Goal: Contribute content: Contribute content

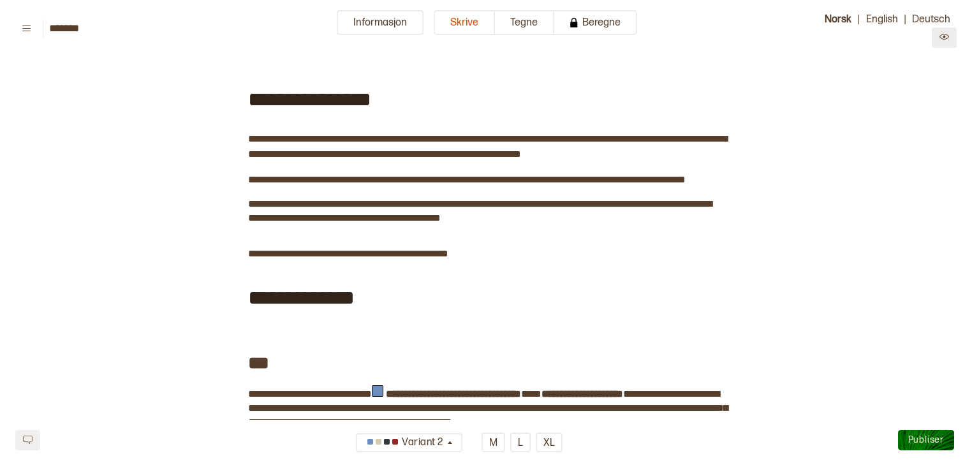
click at [948, 40] on icon "Preview" at bounding box center [945, 37] width 10 height 10
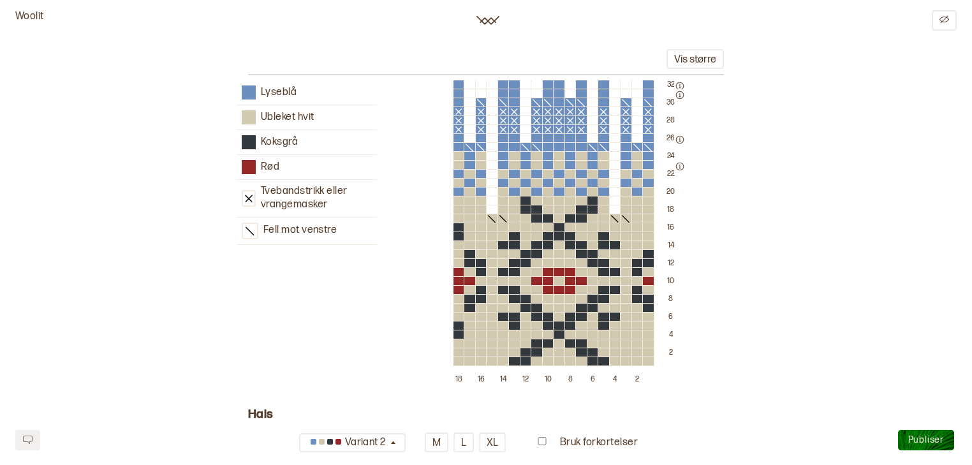
scroll to position [2932, 0]
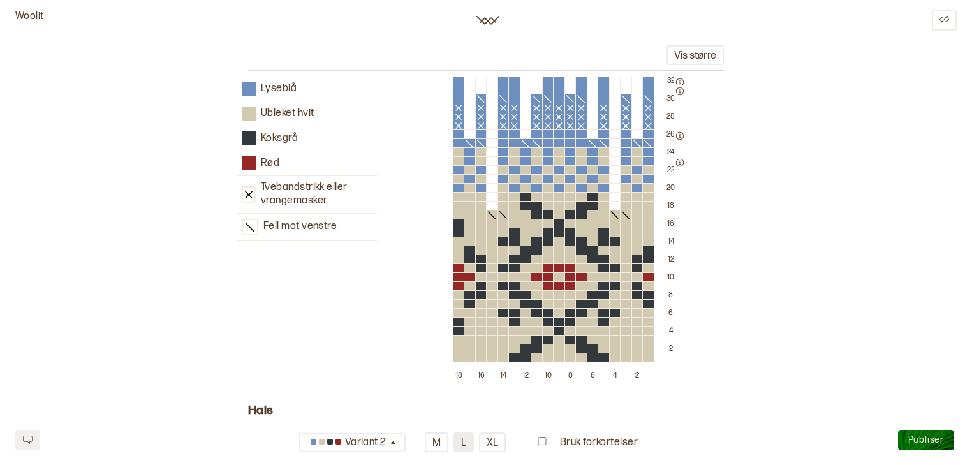
click at [462, 446] on button "L" at bounding box center [464, 442] width 20 height 20
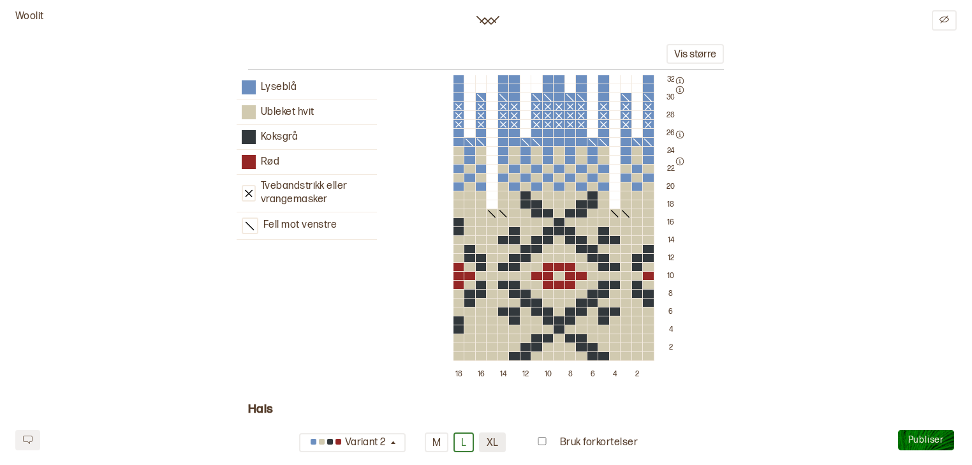
click at [489, 441] on button "XL" at bounding box center [492, 442] width 27 height 20
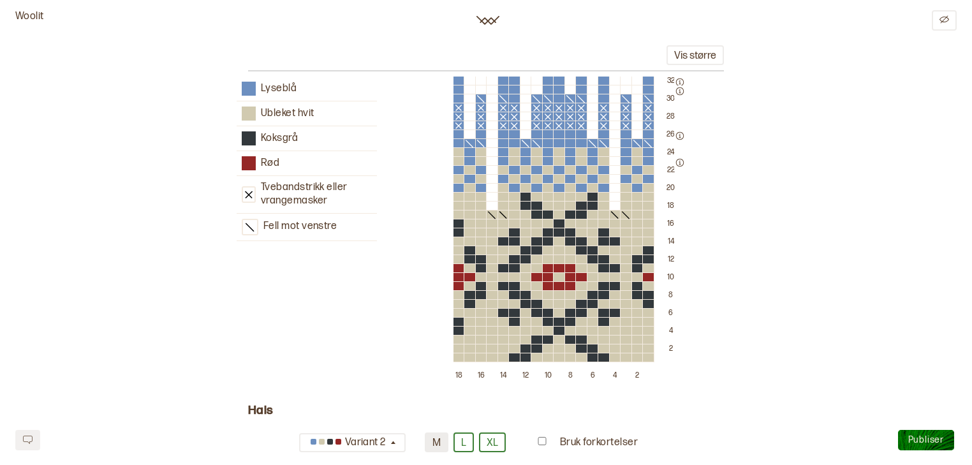
click at [443, 444] on button "M" at bounding box center [437, 442] width 24 height 20
click at [468, 438] on button "L" at bounding box center [464, 442] width 20 height 20
click at [487, 443] on button "XL" at bounding box center [492, 442] width 27 height 20
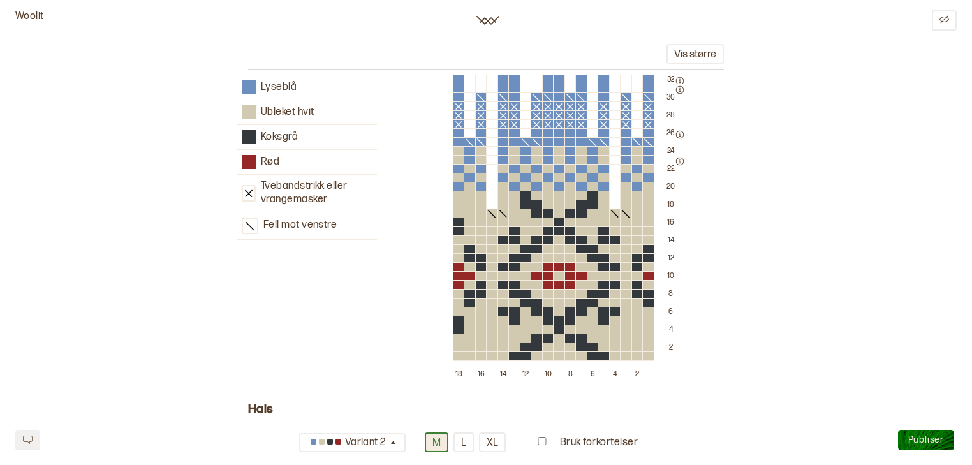
click at [429, 444] on button "M" at bounding box center [437, 442] width 24 height 20
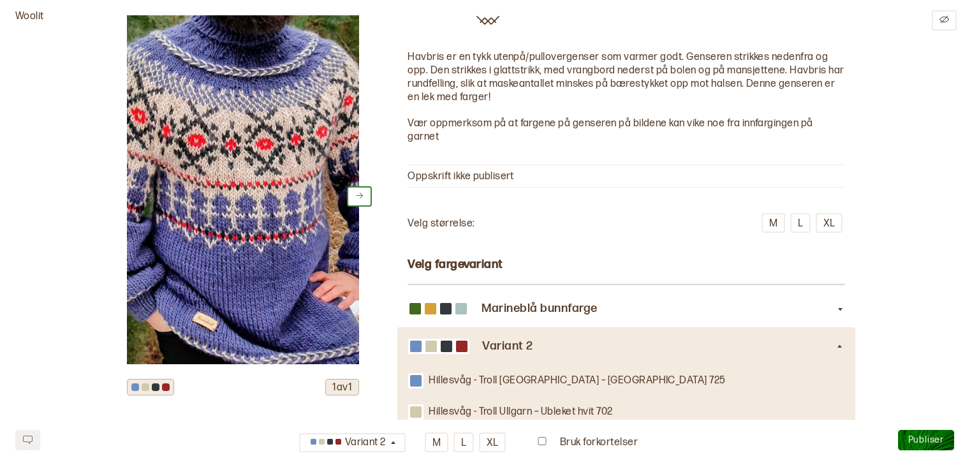
scroll to position [0, 0]
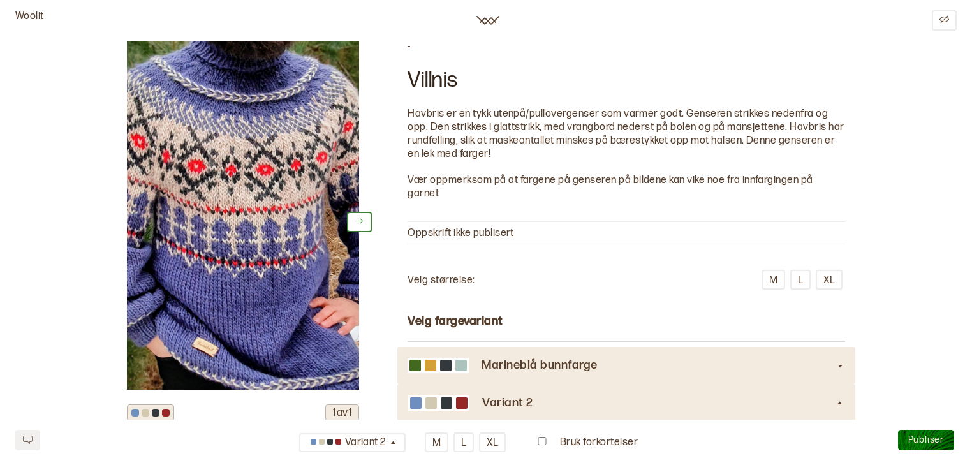
click at [823, 357] on div "Marineblå bunnfarge" at bounding box center [627, 365] width 438 height 37
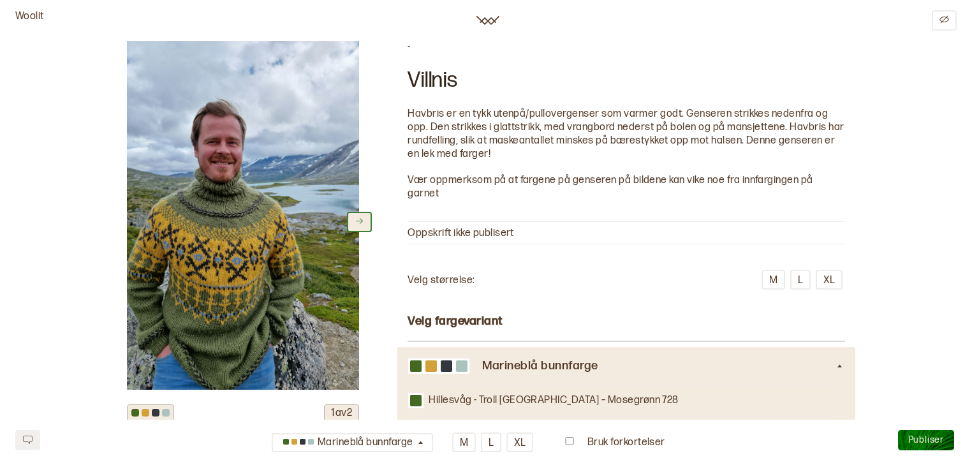
click at [352, 216] on button at bounding box center [359, 222] width 25 height 20
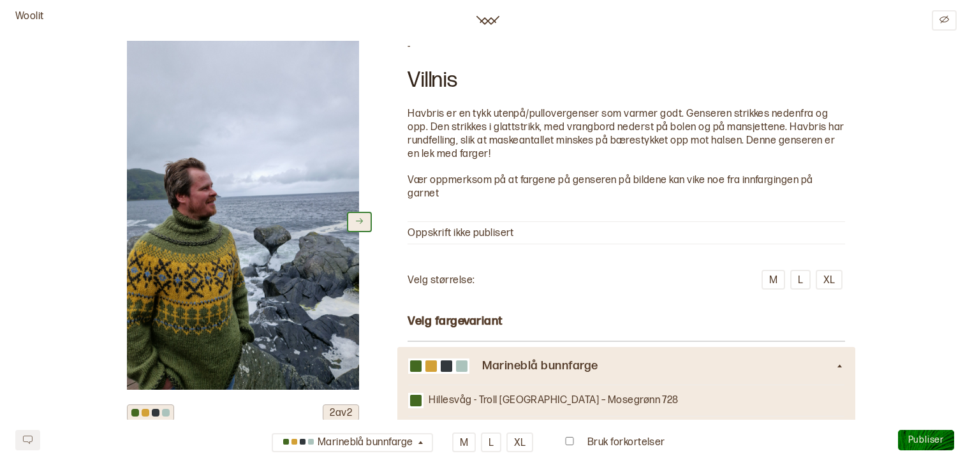
click at [351, 224] on button at bounding box center [359, 222] width 25 height 20
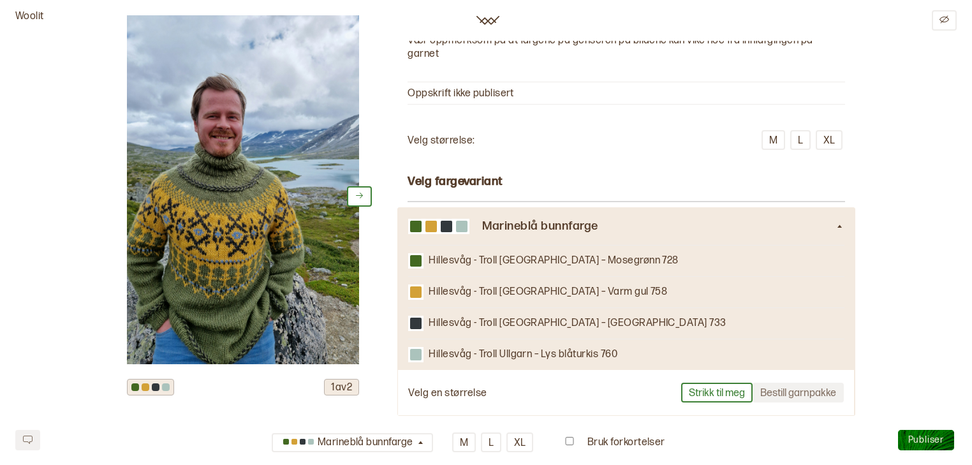
scroll to position [98, 0]
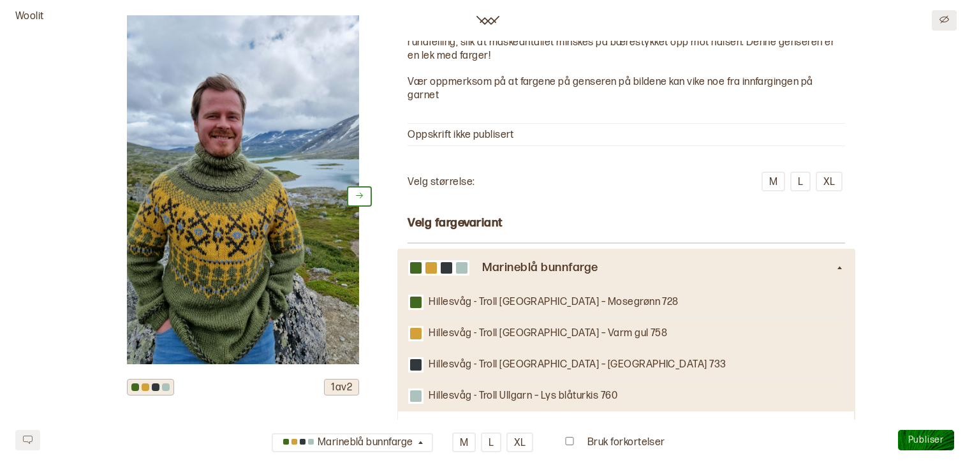
click at [953, 21] on button at bounding box center [944, 20] width 25 height 20
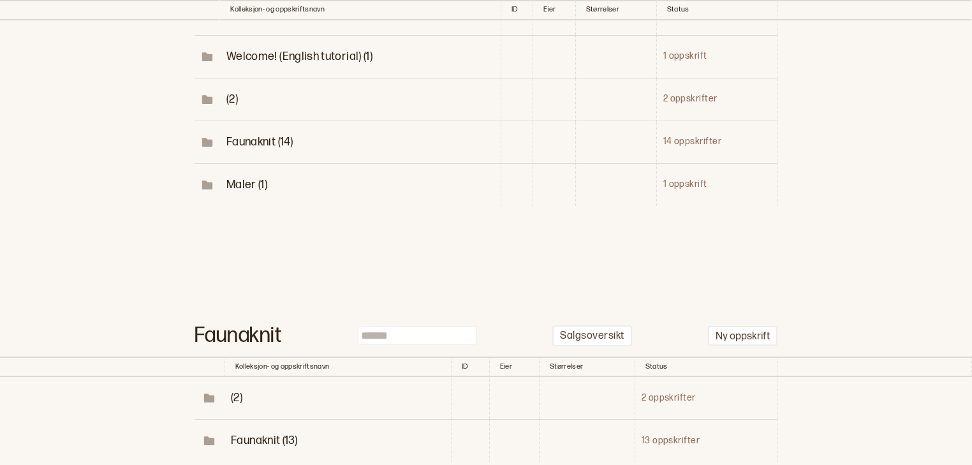
scroll to position [263, 0]
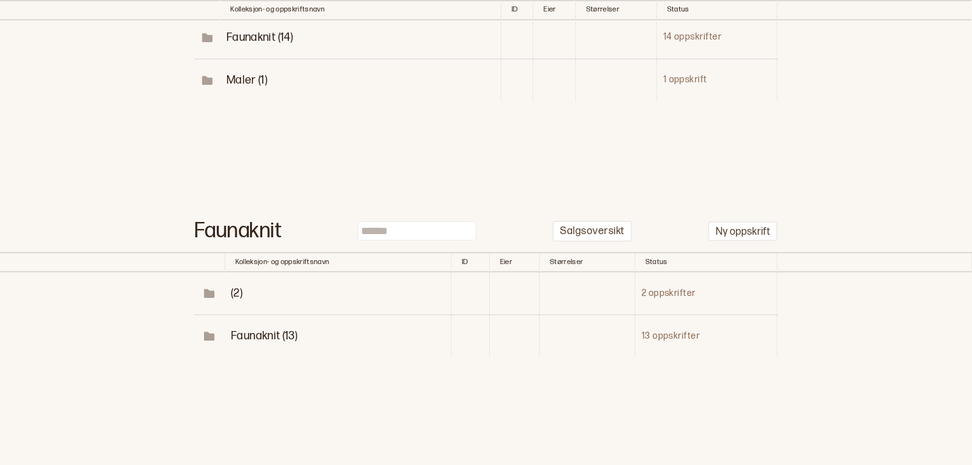
click at [260, 340] on span "Faunaknit (13)" at bounding box center [264, 335] width 66 height 13
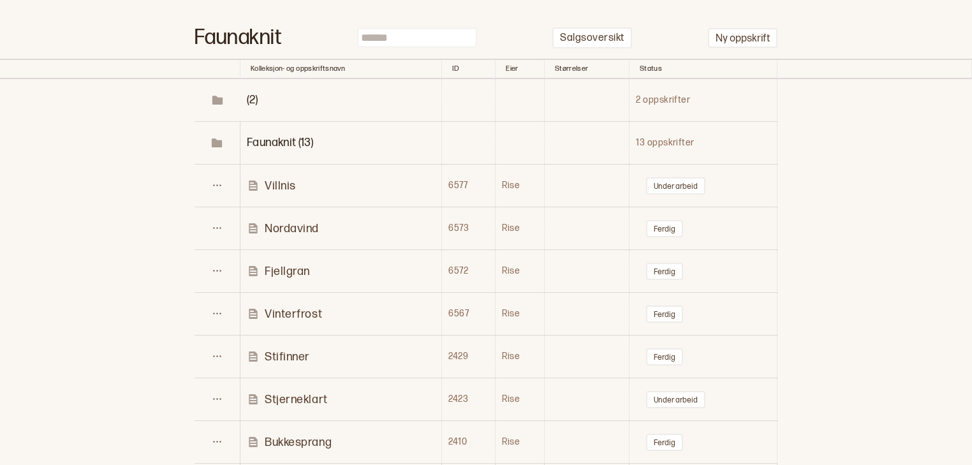
scroll to position [576, 0]
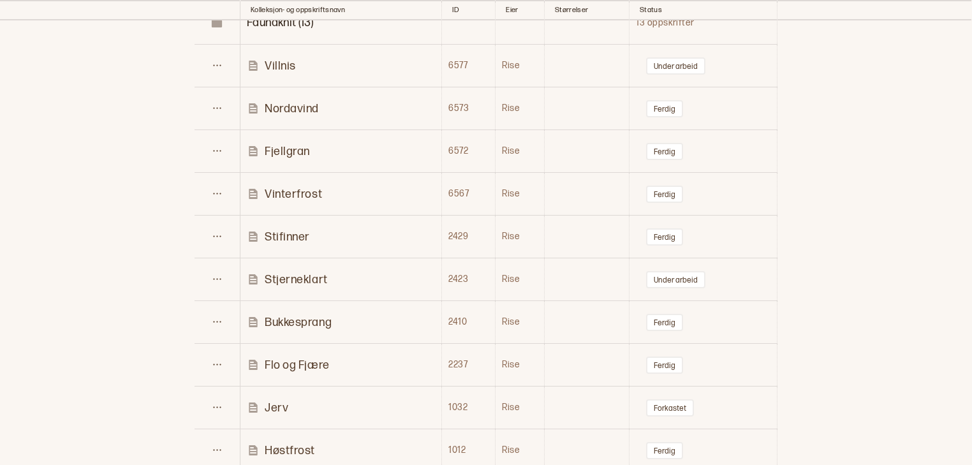
click at [278, 226] on td "Stifinner" at bounding box center [341, 237] width 202 height 43
click at [279, 232] on p "Stifinner" at bounding box center [287, 237] width 45 height 15
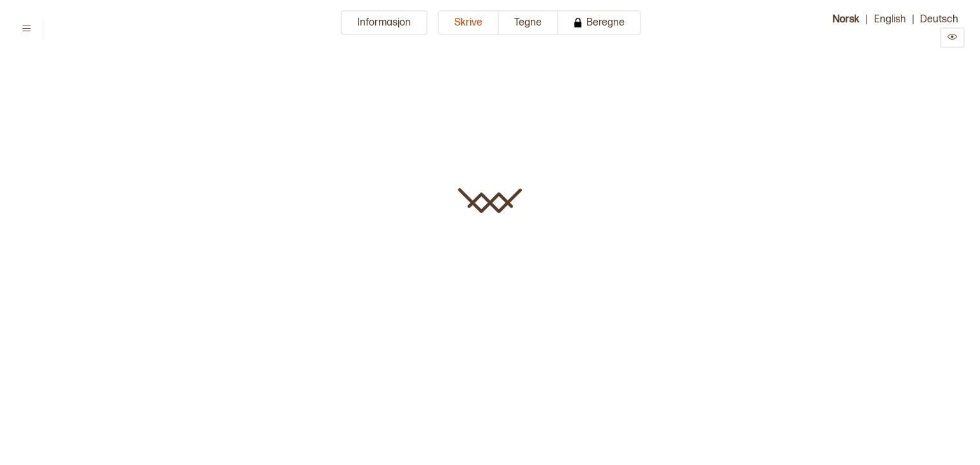
type input "*********"
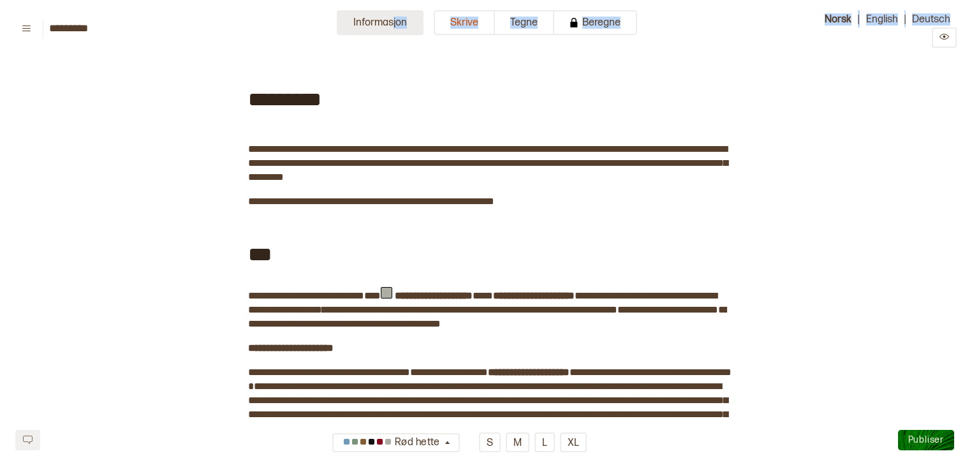
drag, startPoint x: 393, startPoint y: 10, endPoint x: 393, endPoint y: 26, distance: 16.6
click at [393, 26] on button "Informasjon" at bounding box center [380, 22] width 87 height 25
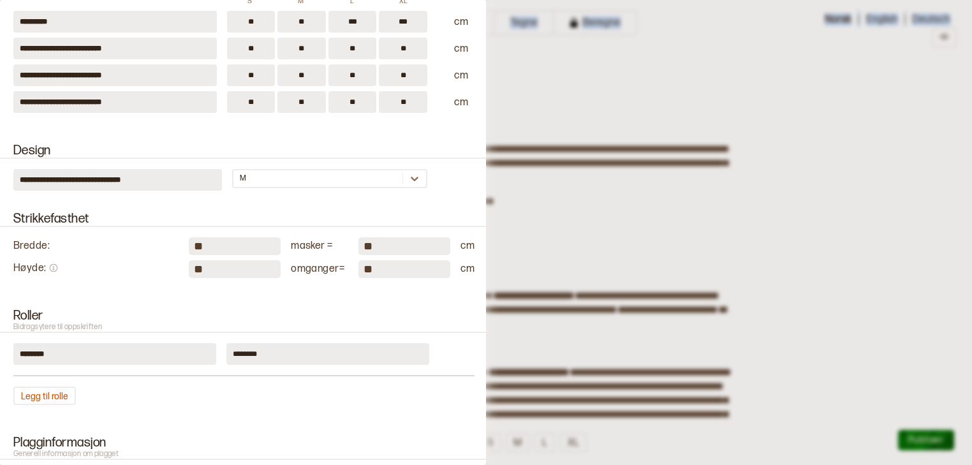
scroll to position [138, 0]
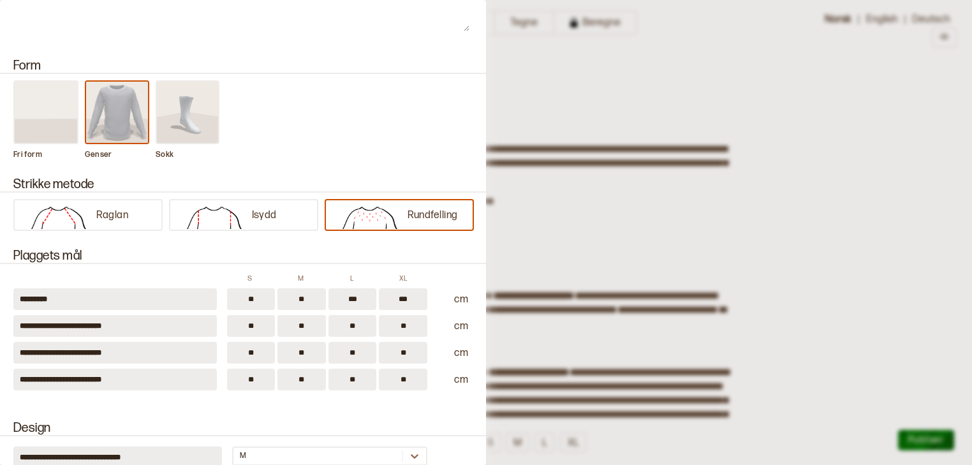
click at [580, 84] on div at bounding box center [486, 232] width 972 height 465
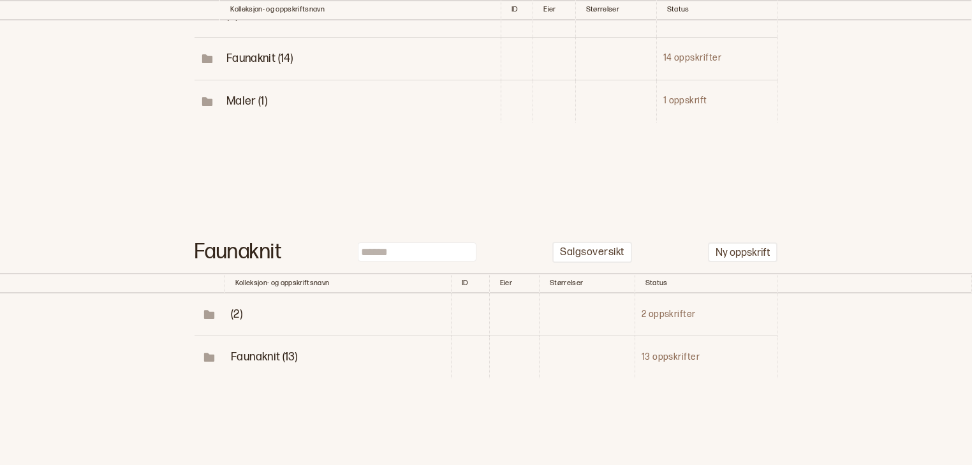
scroll to position [263, 0]
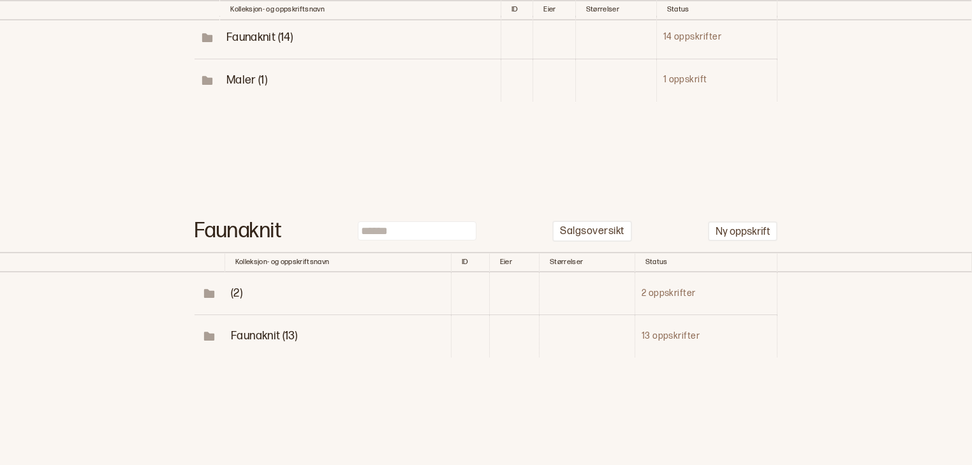
click at [266, 334] on span "Faunaknit (13)" at bounding box center [264, 335] width 66 height 13
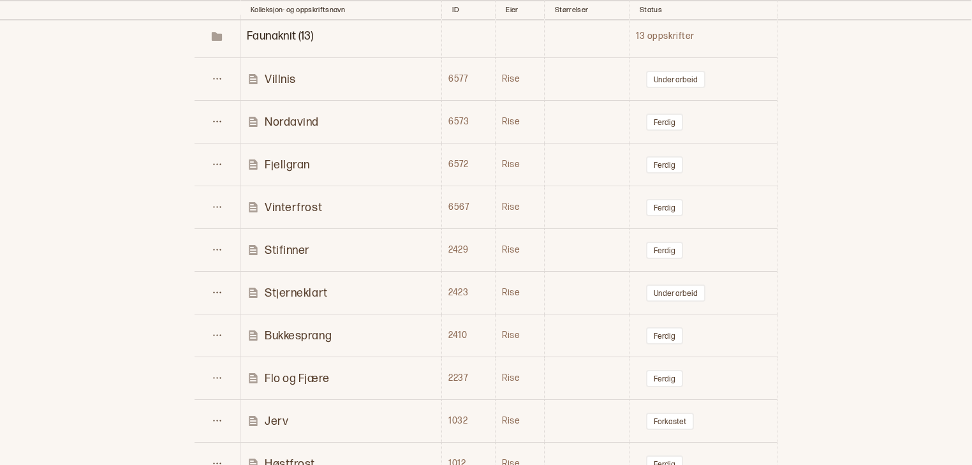
scroll to position [566, 0]
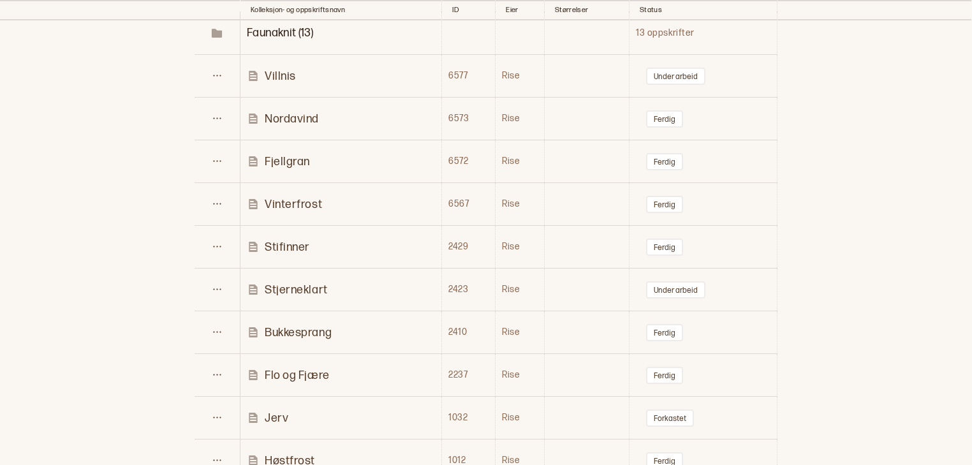
click at [288, 161] on p "Fjellgran" at bounding box center [287, 161] width 45 height 15
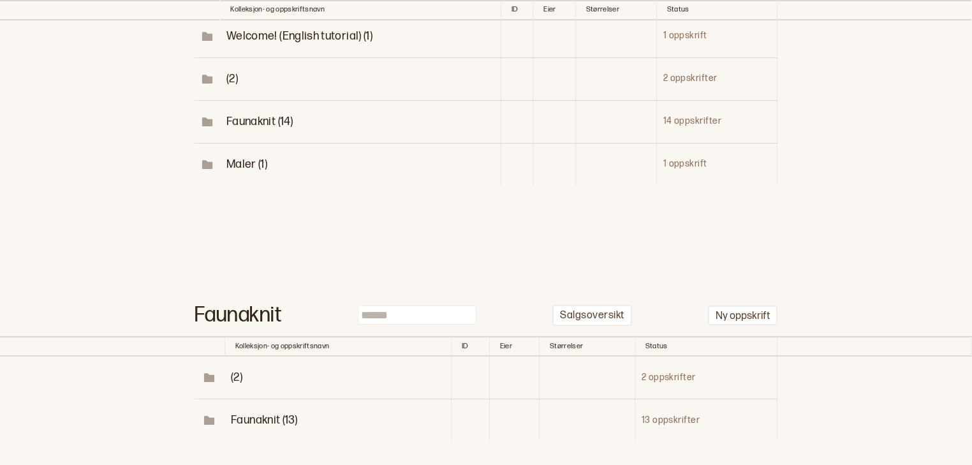
scroll to position [263, 0]
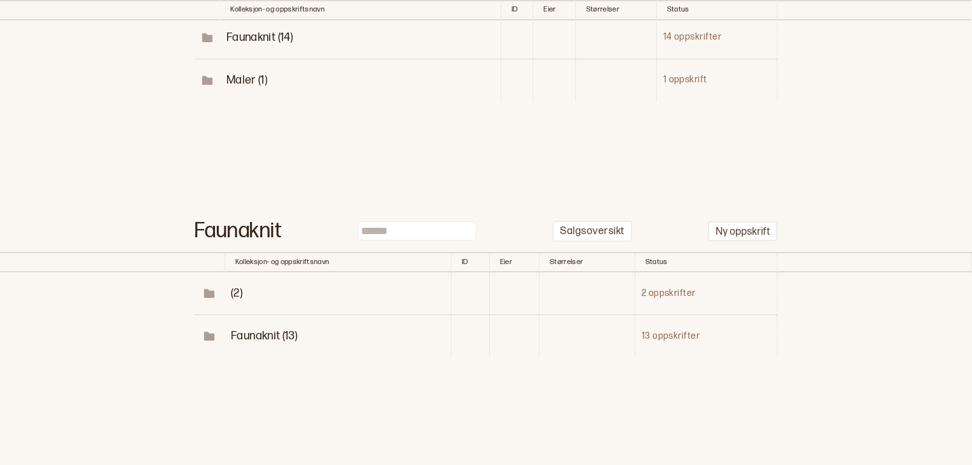
click at [291, 331] on span "Faunaknit (13)" at bounding box center [264, 335] width 66 height 13
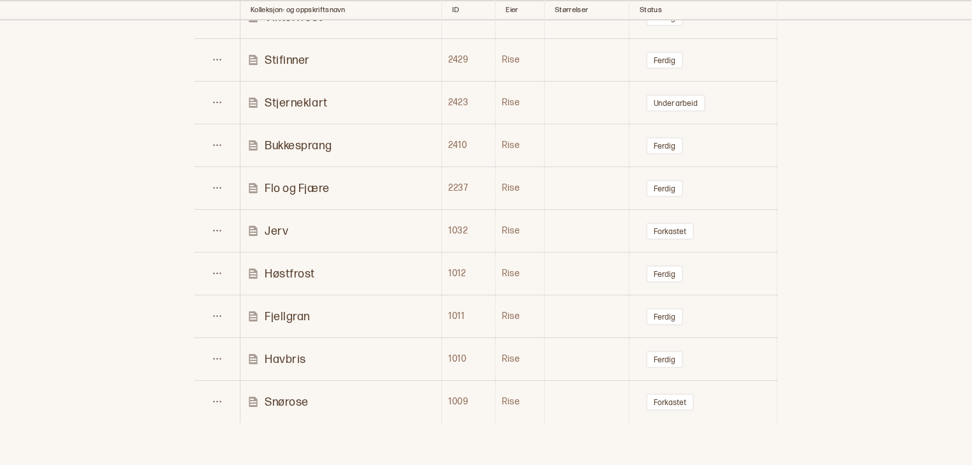
scroll to position [755, 0]
click at [291, 313] on p "Fjellgran" at bounding box center [287, 314] width 45 height 15
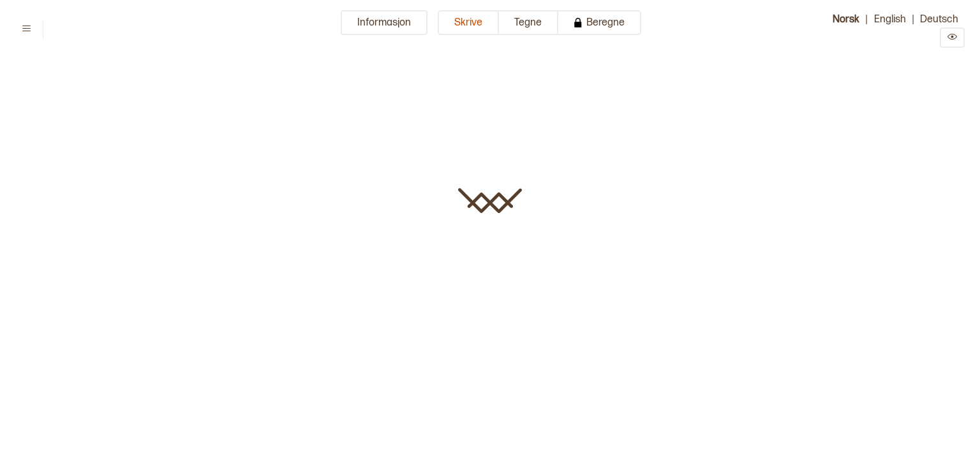
type input "*********"
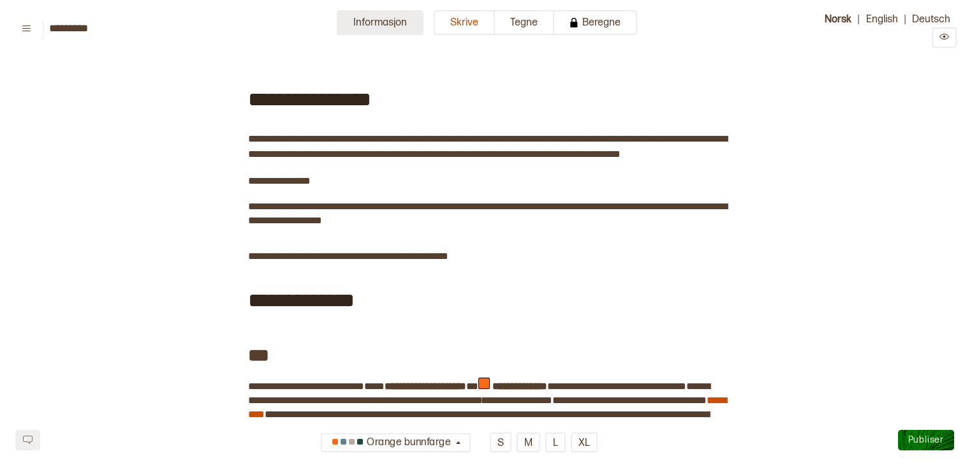
click at [388, 31] on button "Informasjon" at bounding box center [380, 22] width 87 height 25
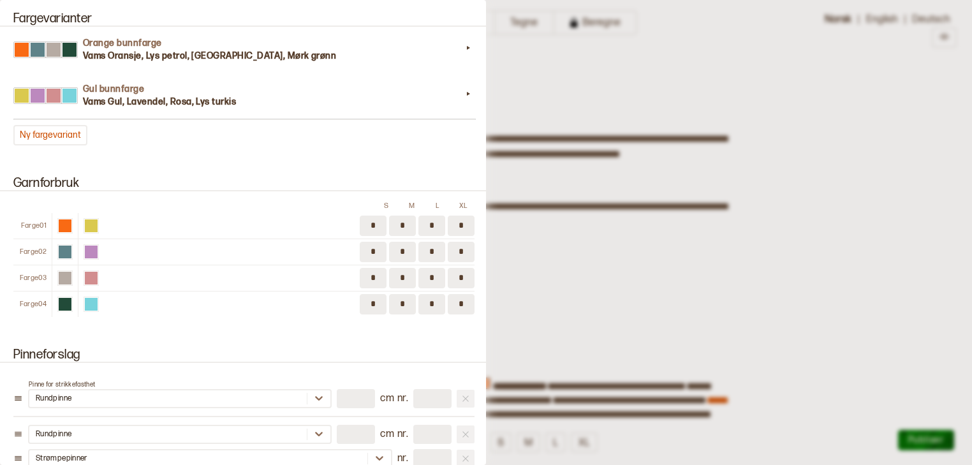
scroll to position [1454, 0]
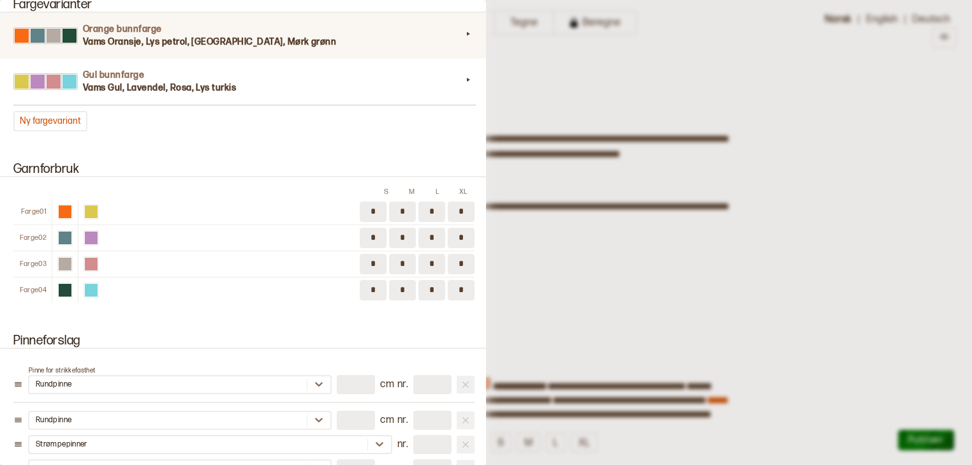
click at [429, 36] on h3 "Vams Oransje, Lys petrol, Gråbeige, Mørk grønn" at bounding box center [272, 42] width 379 height 13
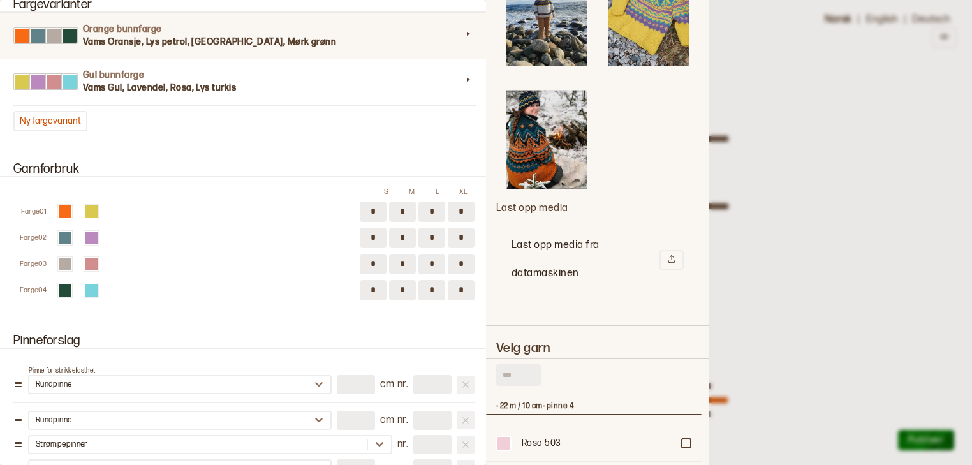
scroll to position [1196, 0]
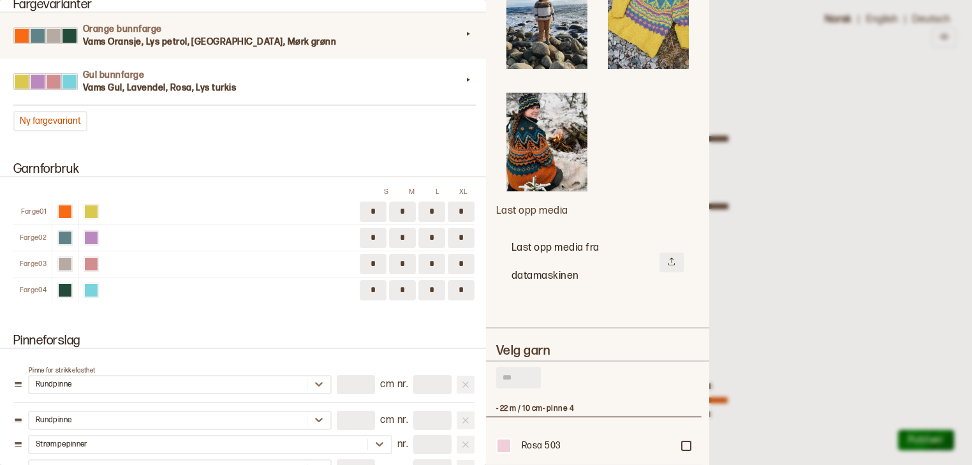
click at [671, 253] on button at bounding box center [672, 263] width 24 height 20
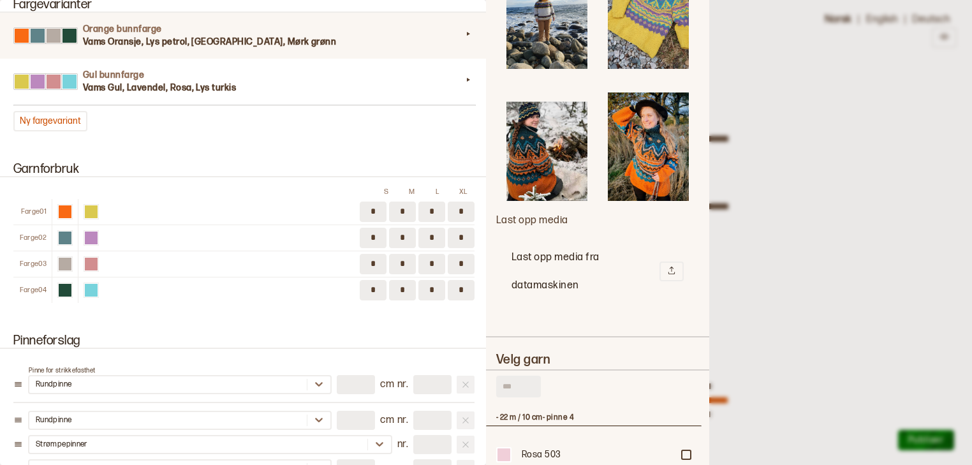
click at [675, 114] on img at bounding box center [648, 146] width 81 height 108
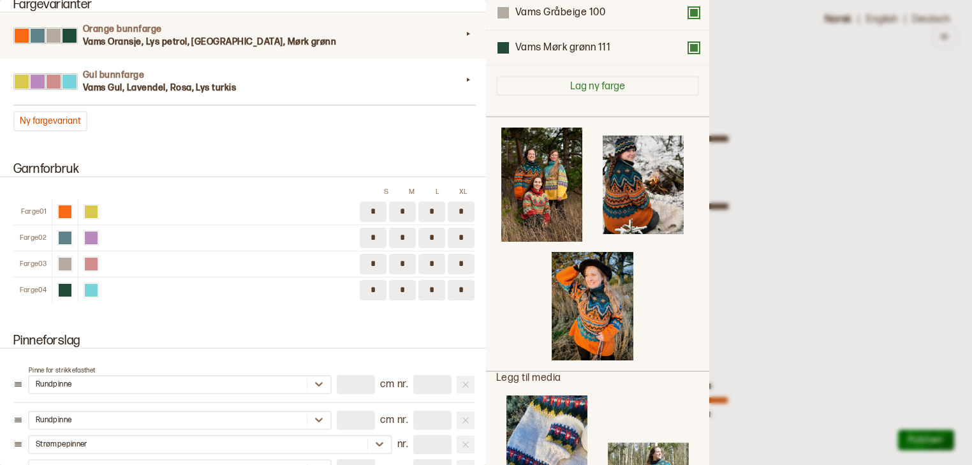
scroll to position [163, 0]
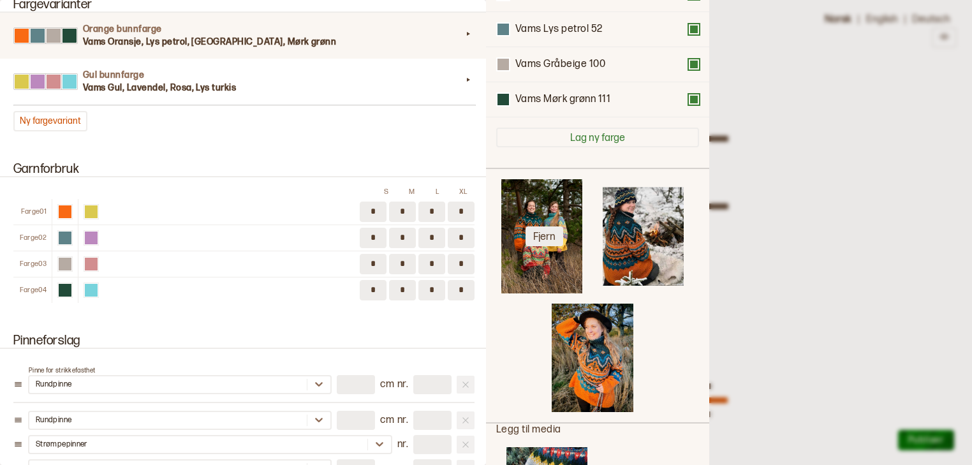
click at [540, 231] on button "Fjern" at bounding box center [545, 236] width 38 height 20
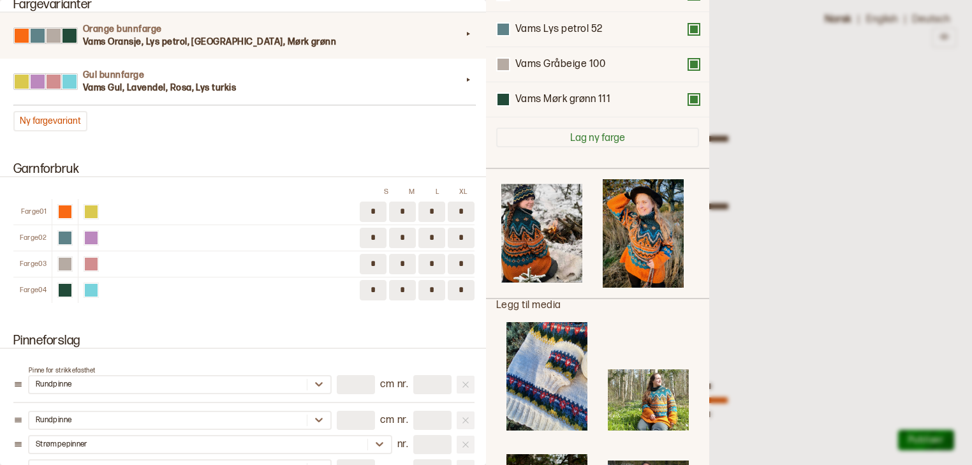
click at [813, 268] on div at bounding box center [486, 232] width 972 height 465
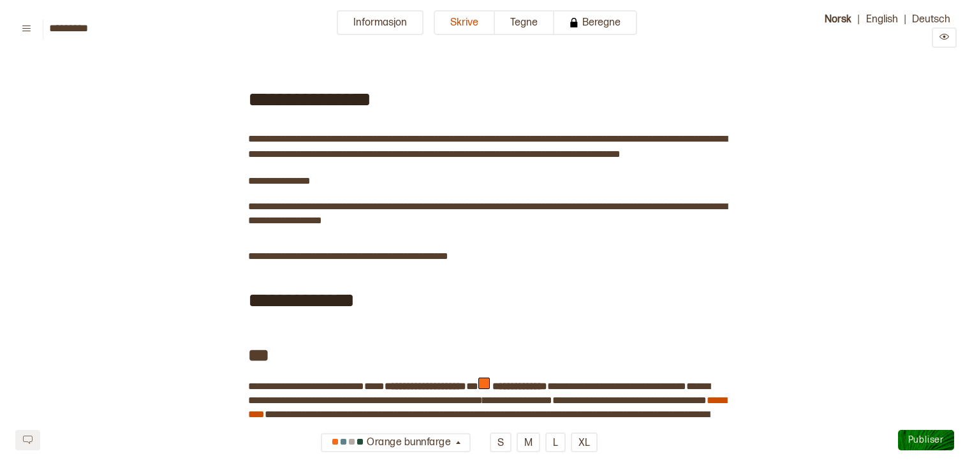
click at [912, 444] on span "Publiser" at bounding box center [926, 439] width 36 height 11
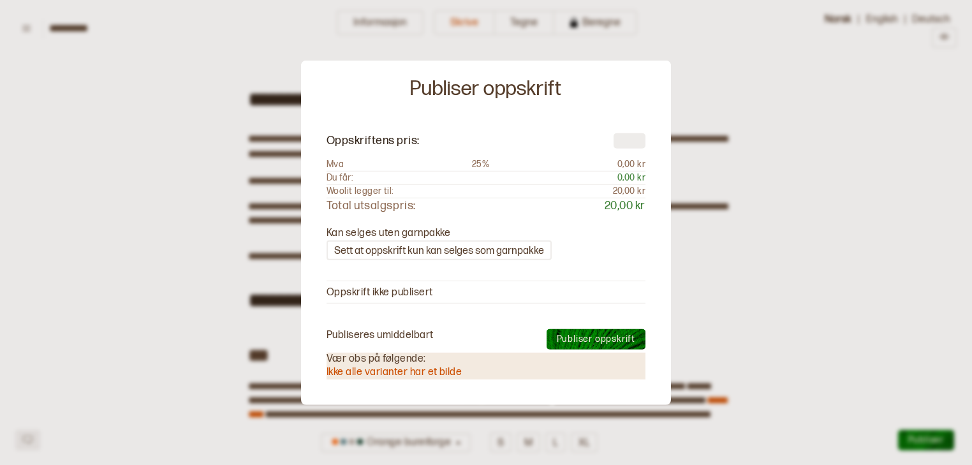
type input "**"
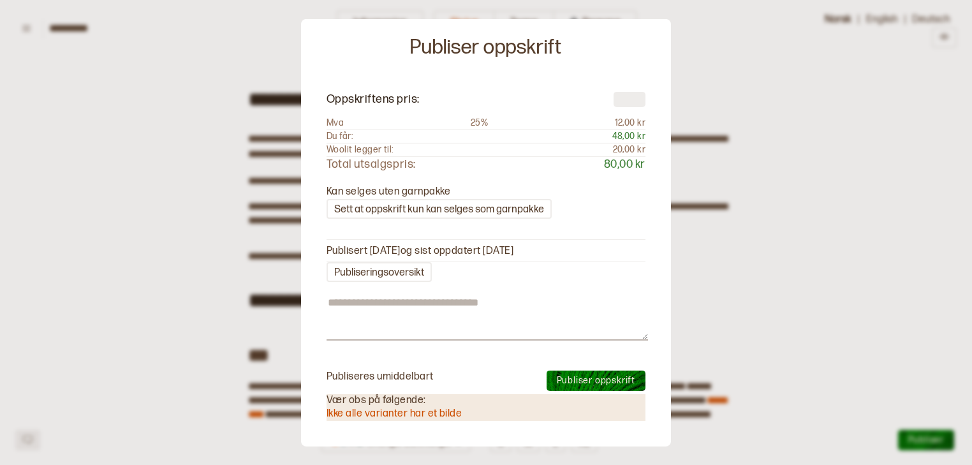
click at [602, 380] on span "Publiser oppskrift" at bounding box center [596, 380] width 78 height 11
type textarea "*"
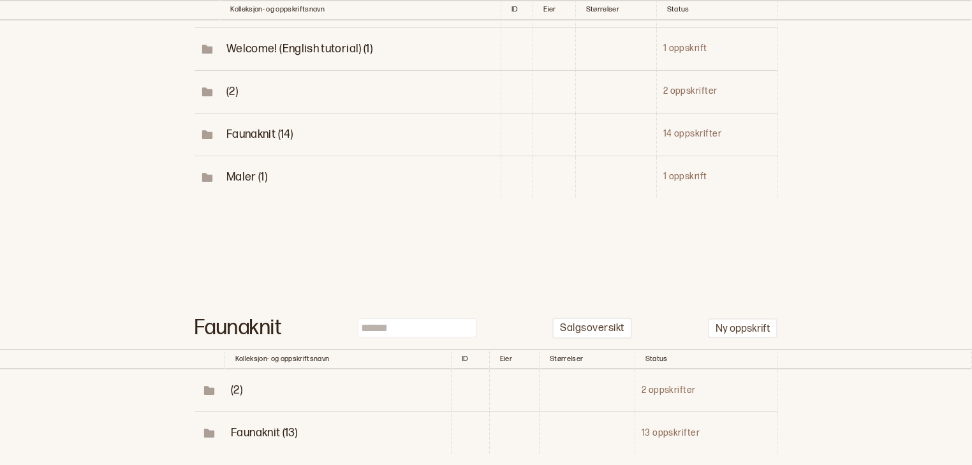
scroll to position [263, 0]
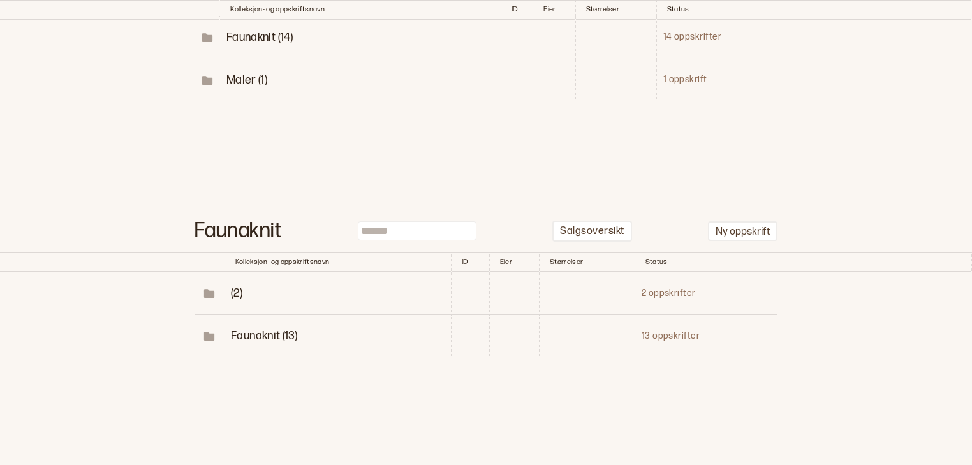
click at [262, 335] on span "Faunaknit (13)" at bounding box center [264, 335] width 66 height 13
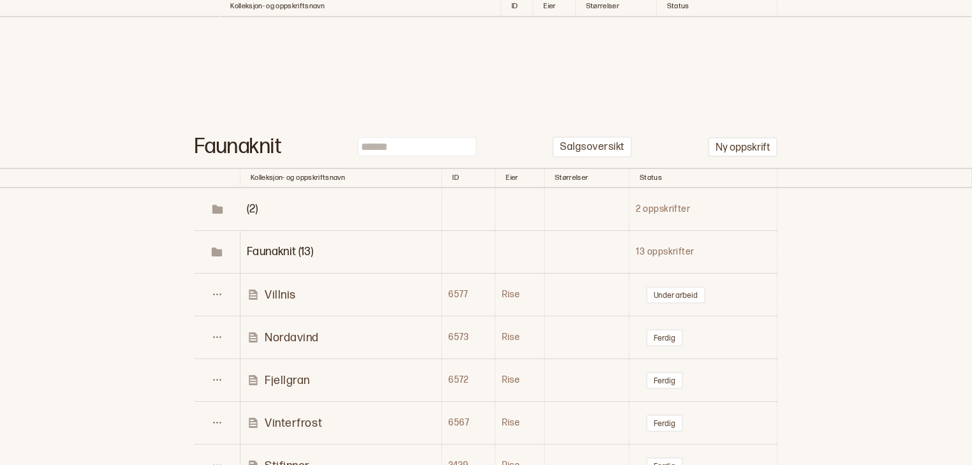
scroll to position [346, 0]
click at [753, 151] on button "Ny oppskrift" at bounding box center [743, 148] width 70 height 20
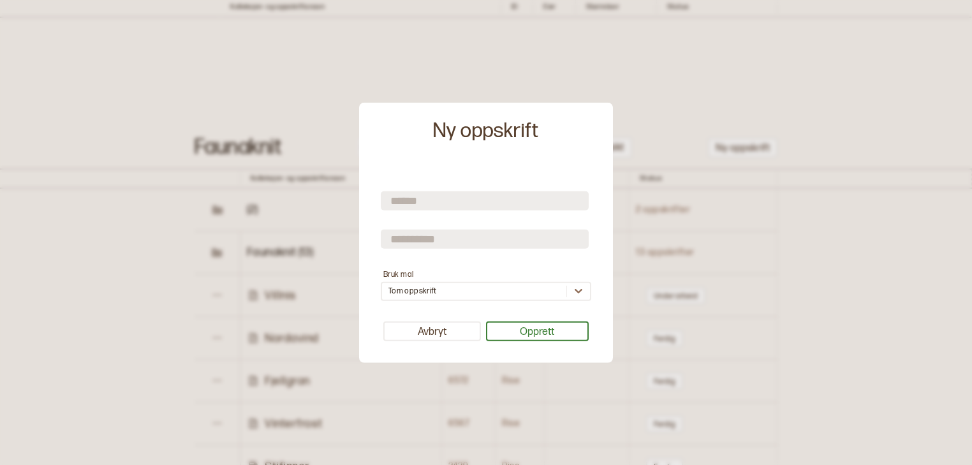
click at [483, 202] on input "text" at bounding box center [485, 200] width 208 height 19
type input "**********"
click at [456, 239] on input "text" at bounding box center [485, 239] width 208 height 19
type input "*********"
click at [525, 337] on button "Opprett" at bounding box center [537, 331] width 103 height 20
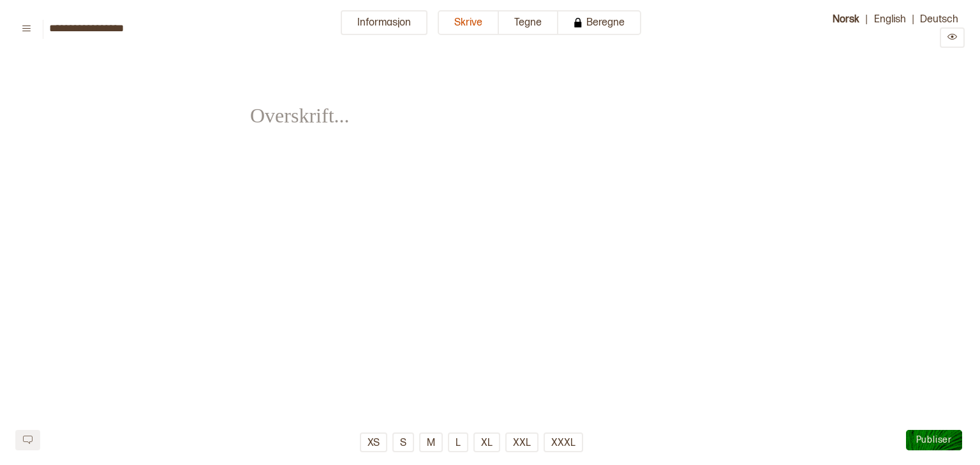
type input "*********"
click at [387, 26] on button "Informasjon" at bounding box center [384, 22] width 87 height 25
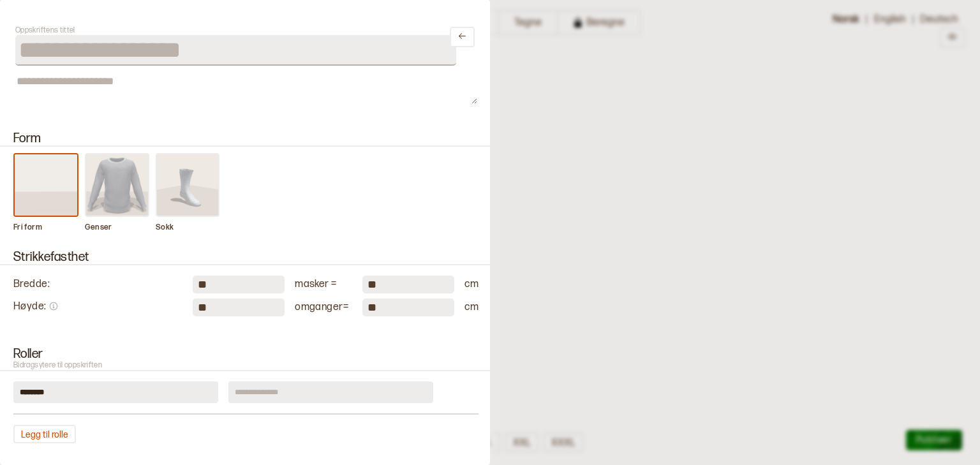
click at [140, 186] on img at bounding box center [117, 184] width 63 height 61
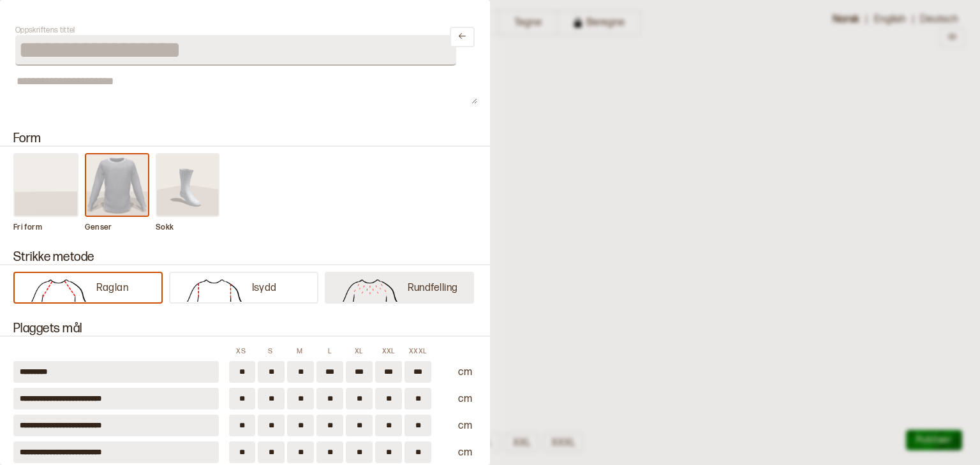
click at [380, 291] on img at bounding box center [369, 289] width 75 height 26
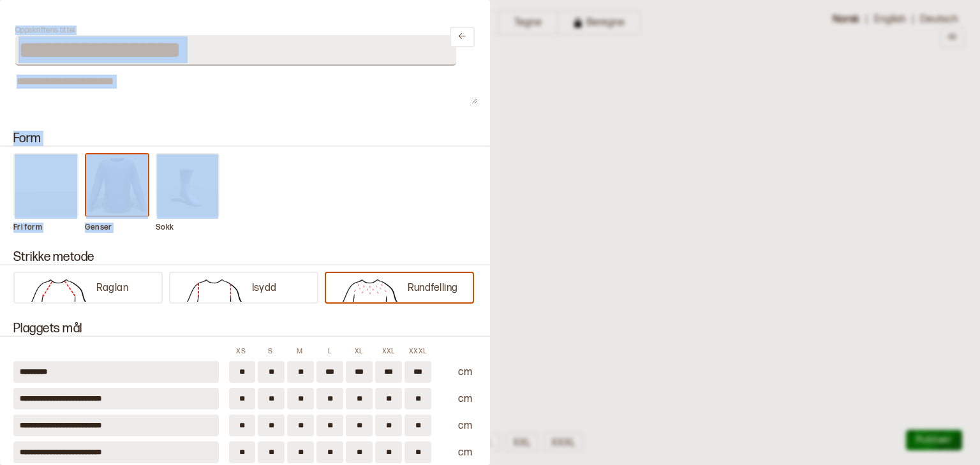
drag, startPoint x: 490, startPoint y: 135, endPoint x: 489, endPoint y: 153, distance: 17.9
click at [489, 153] on div "**********" at bounding box center [490, 232] width 980 height 465
click at [468, 111] on div "**********" at bounding box center [245, 232] width 490 height 465
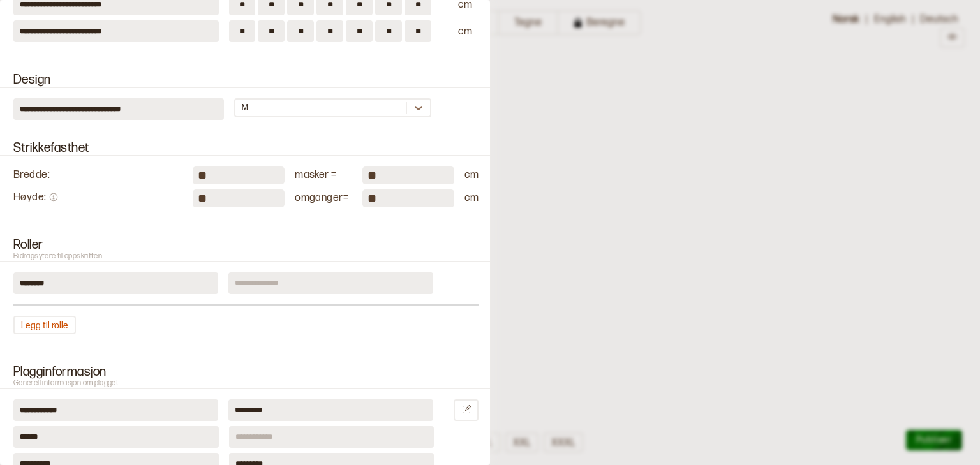
scroll to position [414, 0]
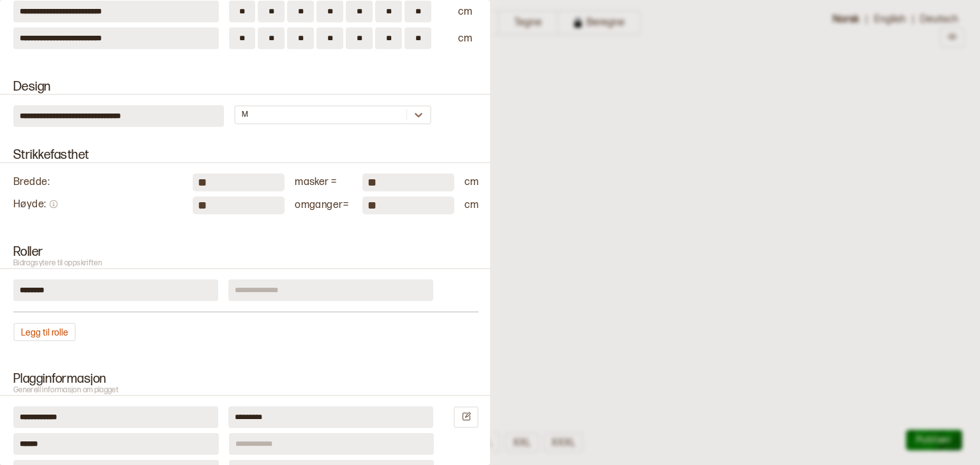
click at [311, 281] on input at bounding box center [330, 290] width 205 height 22
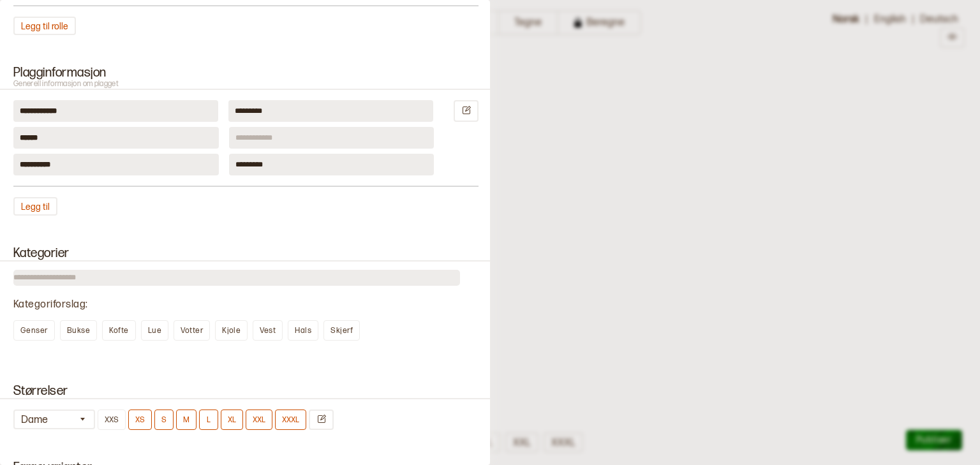
scroll to position [727, 0]
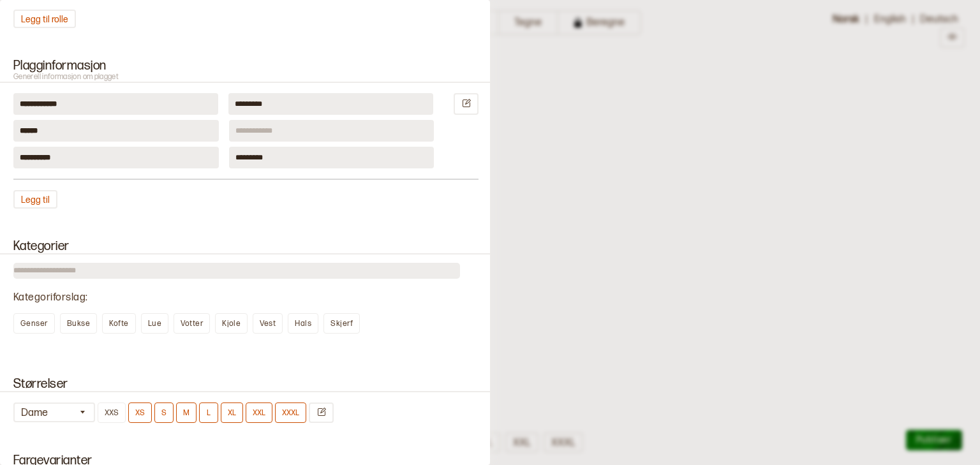
type input "*********"
click at [303, 128] on input at bounding box center [331, 131] width 205 height 22
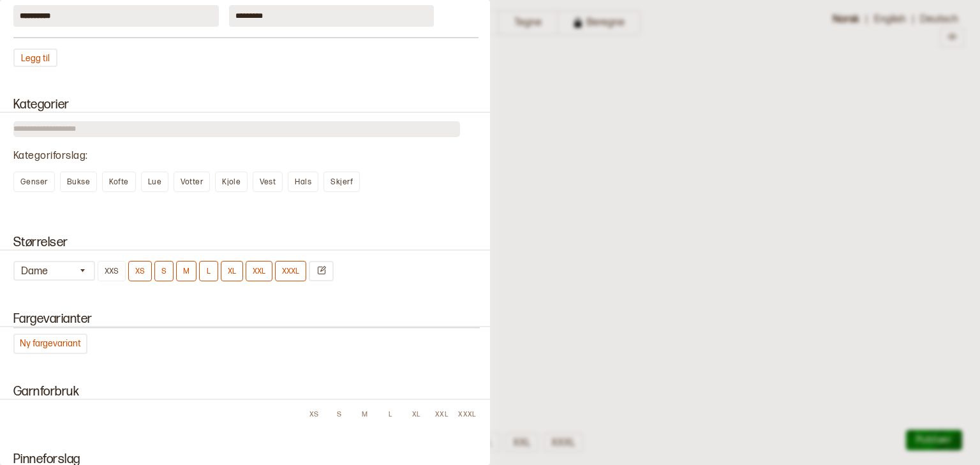
scroll to position [897, 0]
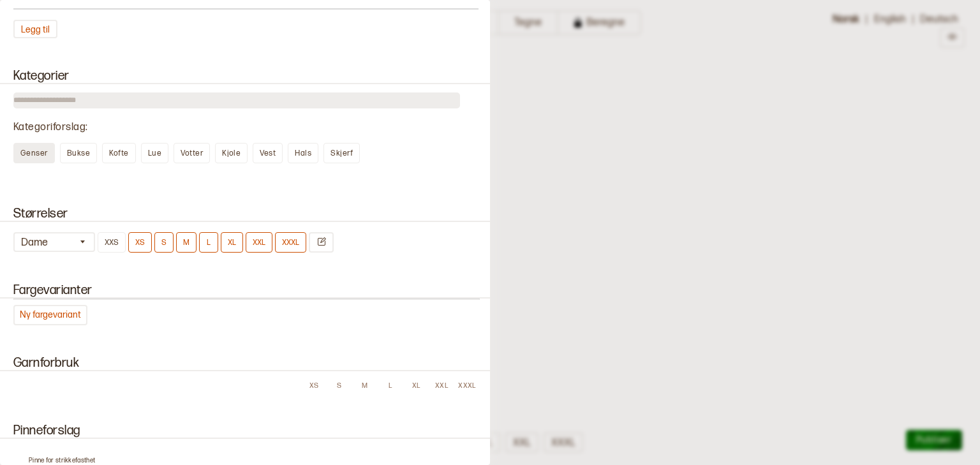
type input "**********"
click at [27, 143] on div "Genser" at bounding box center [33, 153] width 41 height 20
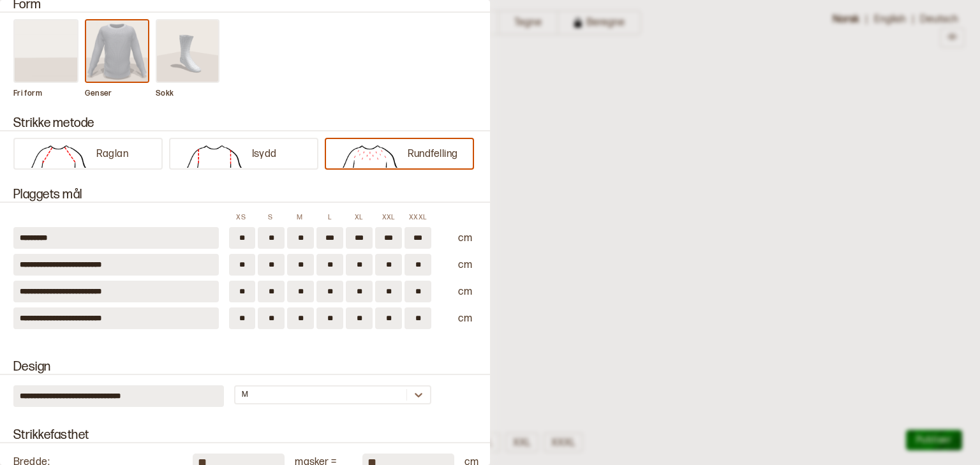
scroll to position [0, 0]
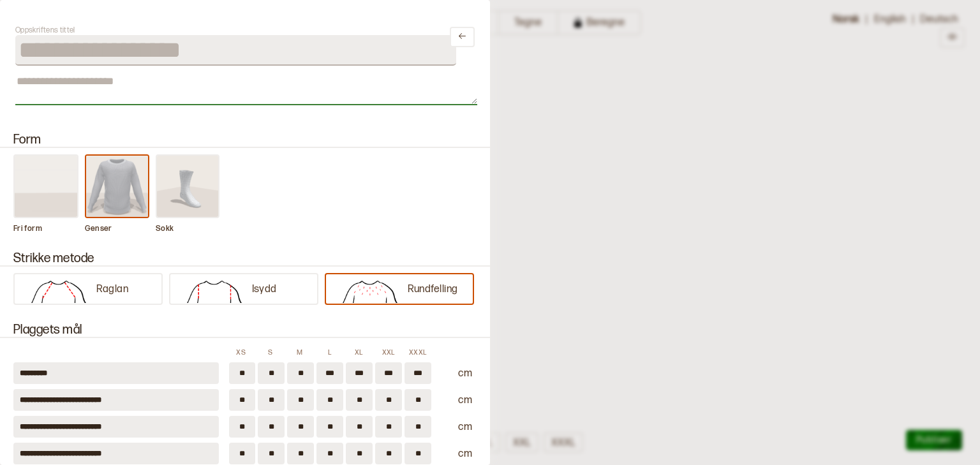
click at [246, 89] on textarea at bounding box center [246, 89] width 462 height 32
paste textarea "**********"
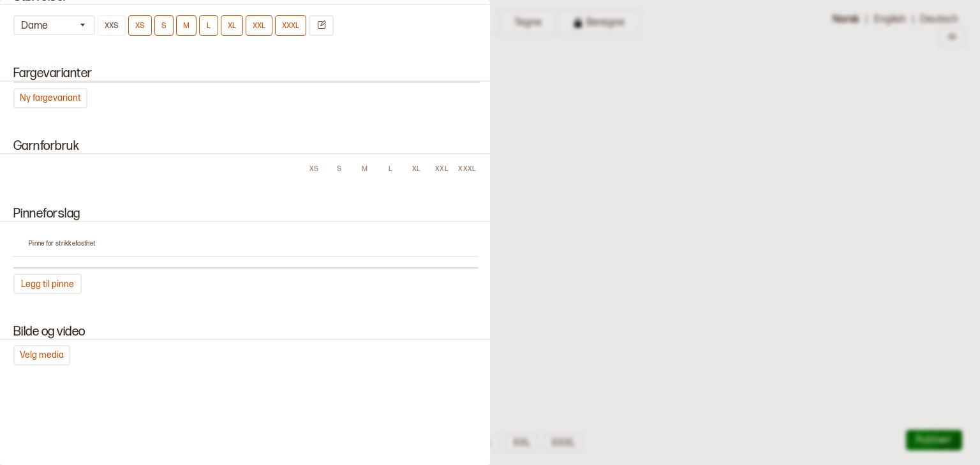
scroll to position [1123, 0]
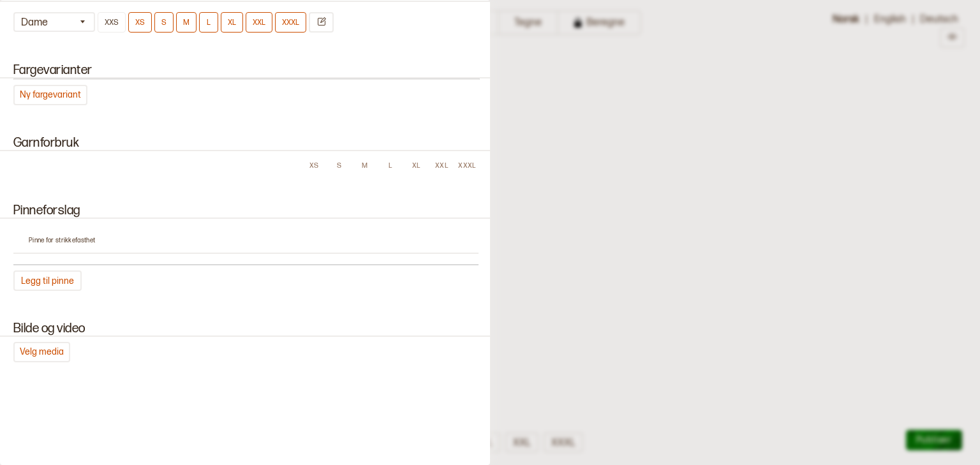
type textarea "**********"
click at [613, 255] on div at bounding box center [490, 232] width 980 height 465
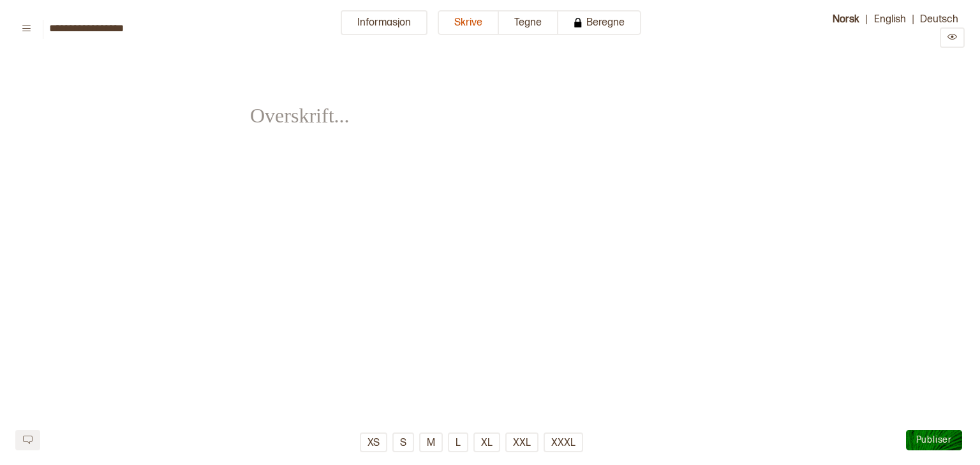
click at [314, 111] on span "﻿" at bounding box center [295, 106] width 91 height 45
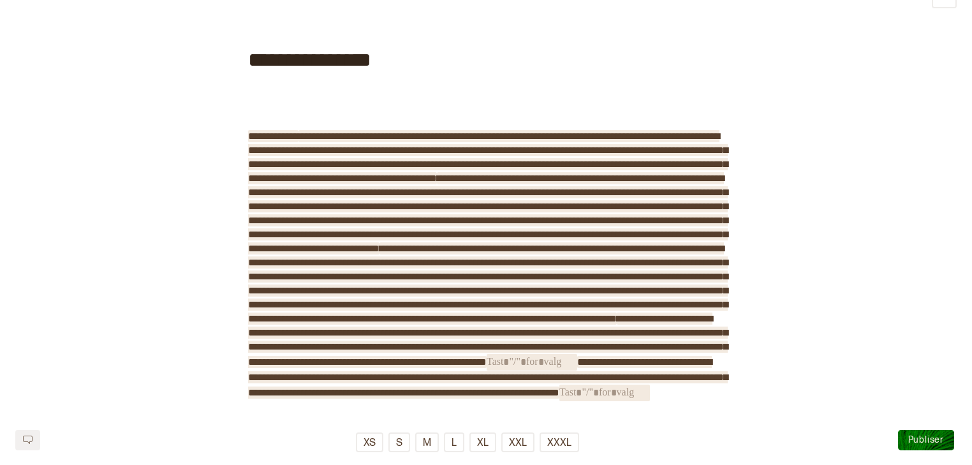
scroll to position [38, 0]
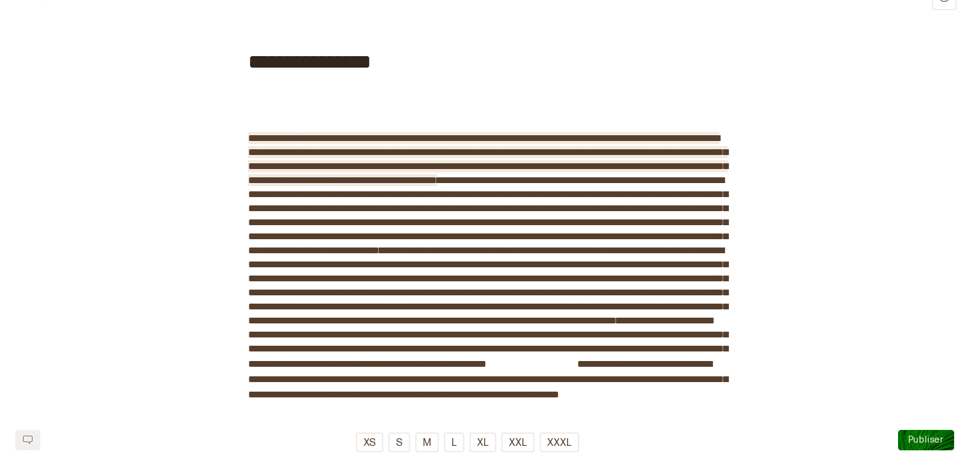
click at [323, 138] on span "**********" at bounding box center [488, 159] width 480 height 52
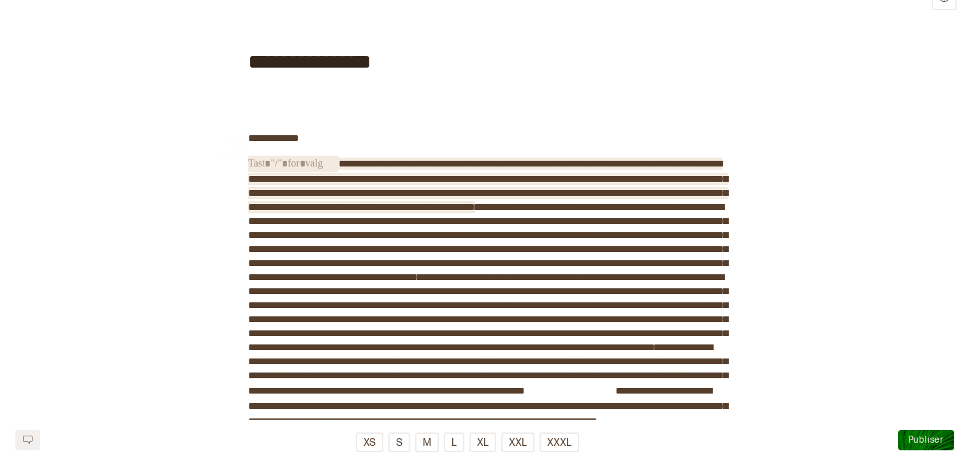
click at [339, 168] on span "**********" at bounding box center [488, 185] width 480 height 53
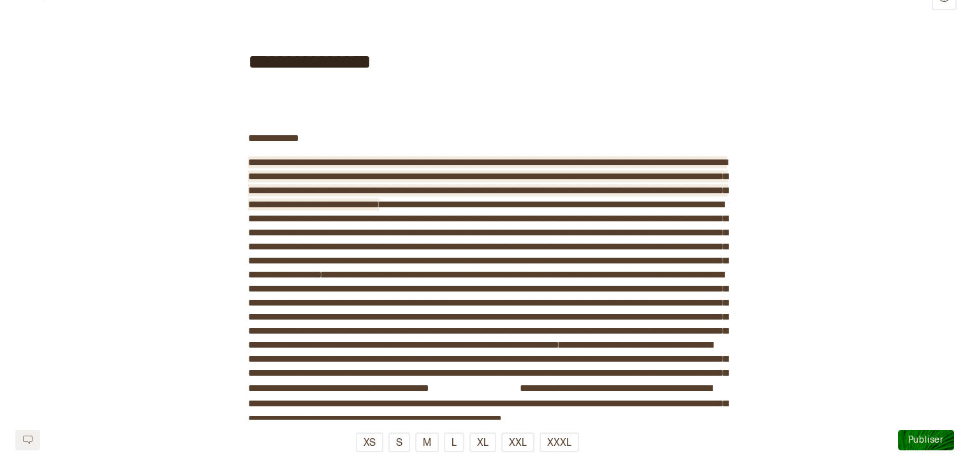
click at [263, 163] on span "**********" at bounding box center [488, 184] width 480 height 52
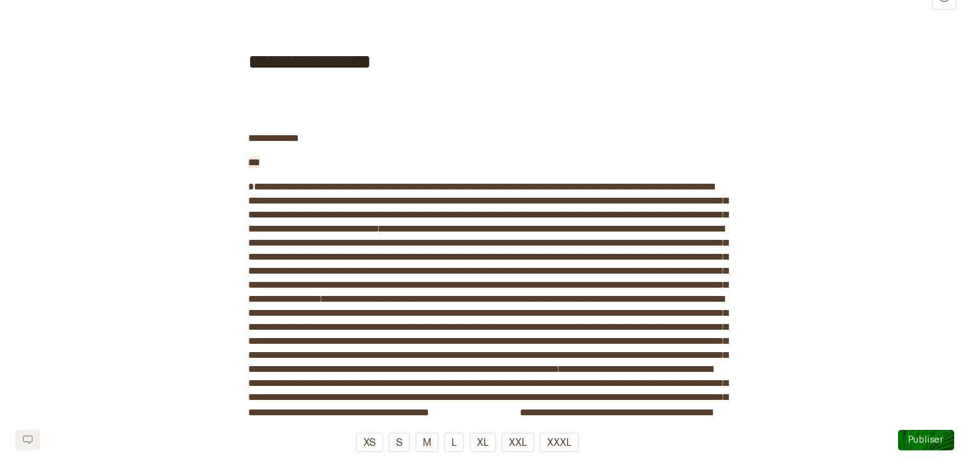
click at [263, 163] on div "**********" at bounding box center [486, 238] width 476 height 425
drag, startPoint x: 263, startPoint y: 163, endPoint x: 249, endPoint y: 147, distance: 20.8
click at [249, 147] on div "**********" at bounding box center [486, 238] width 476 height 425
click at [255, 133] on button "H1" at bounding box center [255, 135] width 20 height 20
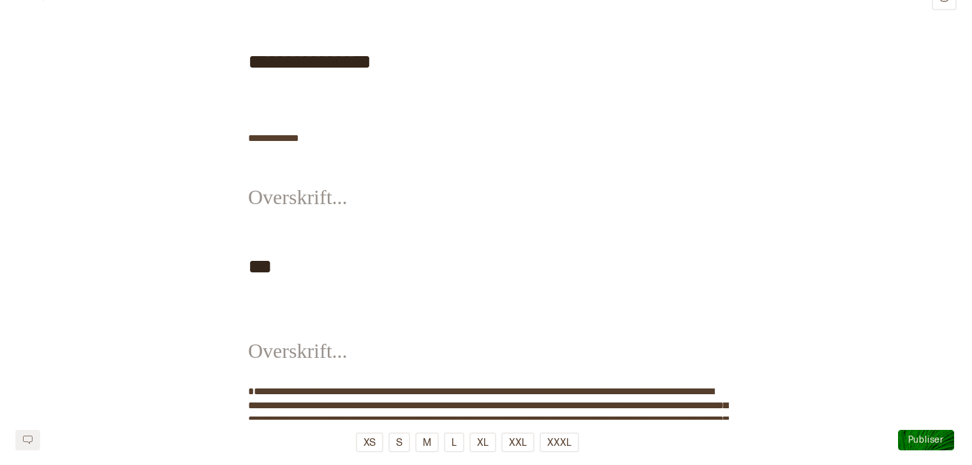
click at [274, 200] on span "﻿" at bounding box center [293, 188] width 91 height 45
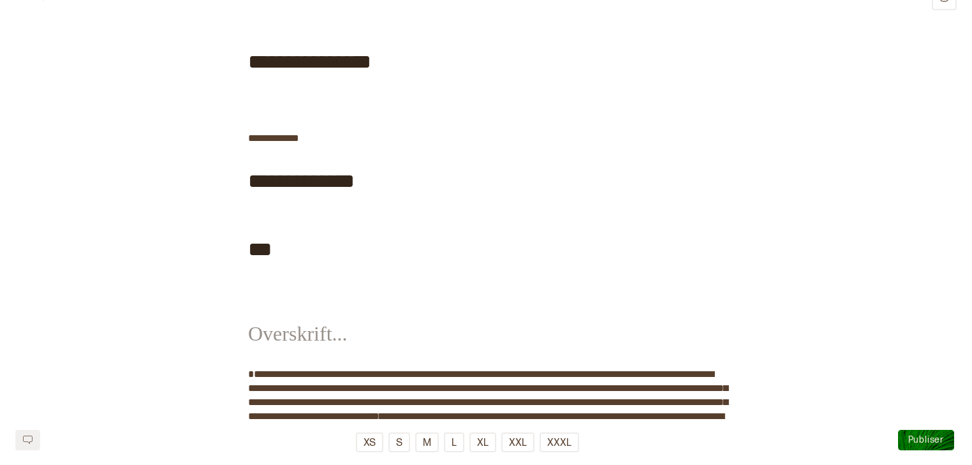
click at [281, 342] on span "﻿" at bounding box center [293, 324] width 91 height 45
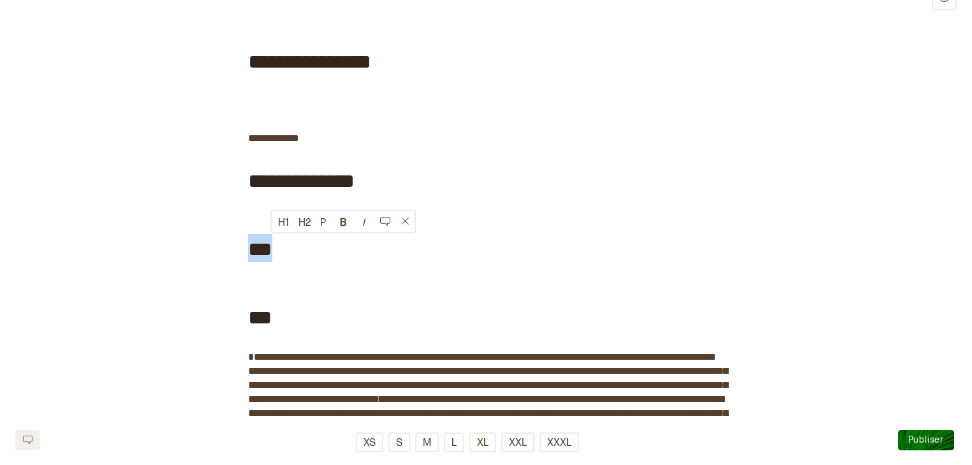
drag, startPoint x: 280, startPoint y: 253, endPoint x: 243, endPoint y: 251, distance: 37.0
click at [243, 251] on div "**********" at bounding box center [486, 440] width 972 height 829
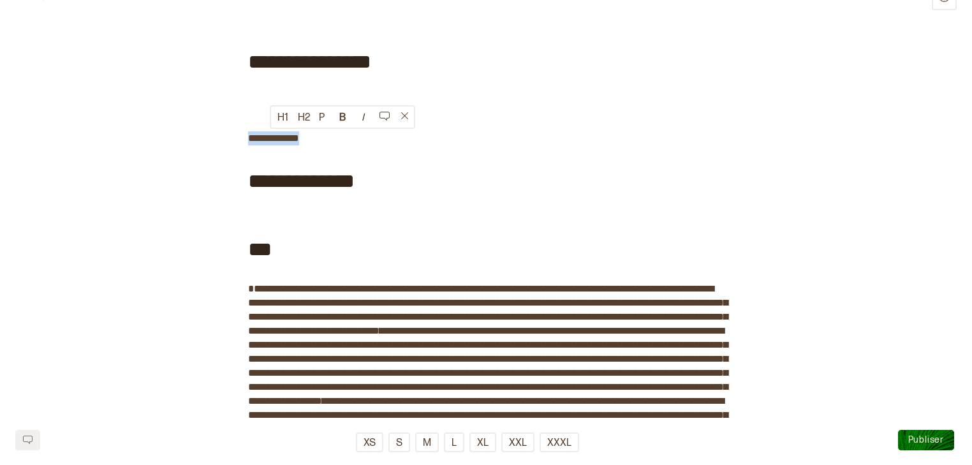
drag, startPoint x: 338, startPoint y: 137, endPoint x: 251, endPoint y: 129, distance: 87.7
click at [251, 129] on div "**********" at bounding box center [486, 290] width 476 height 528
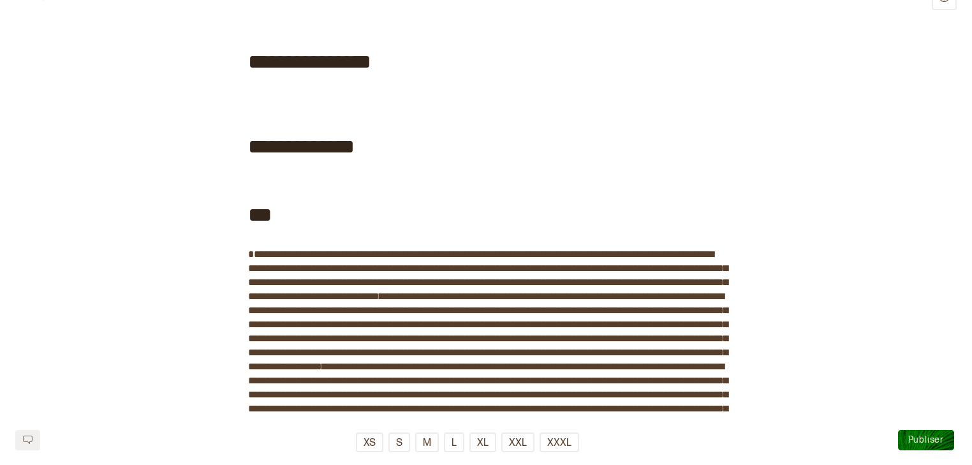
click at [255, 181] on span "***" at bounding box center [260, 204] width 24 height 51
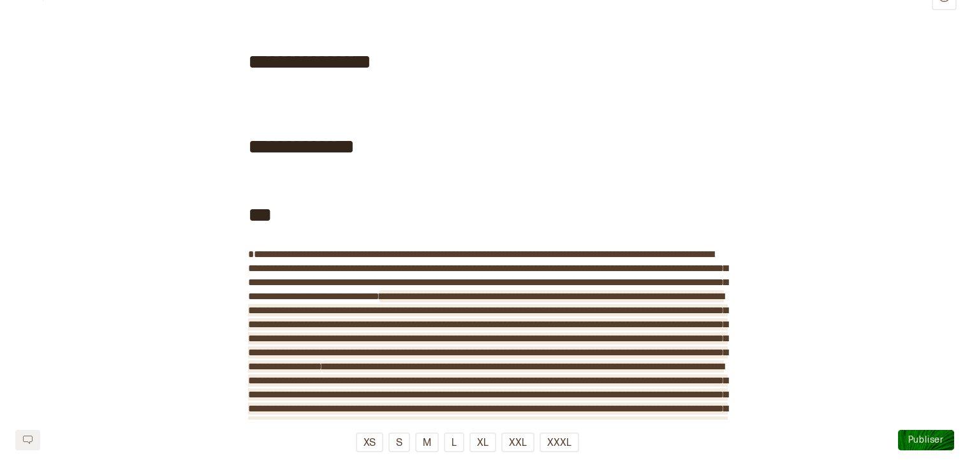
click at [446, 380] on span "**********" at bounding box center [488, 402] width 480 height 80
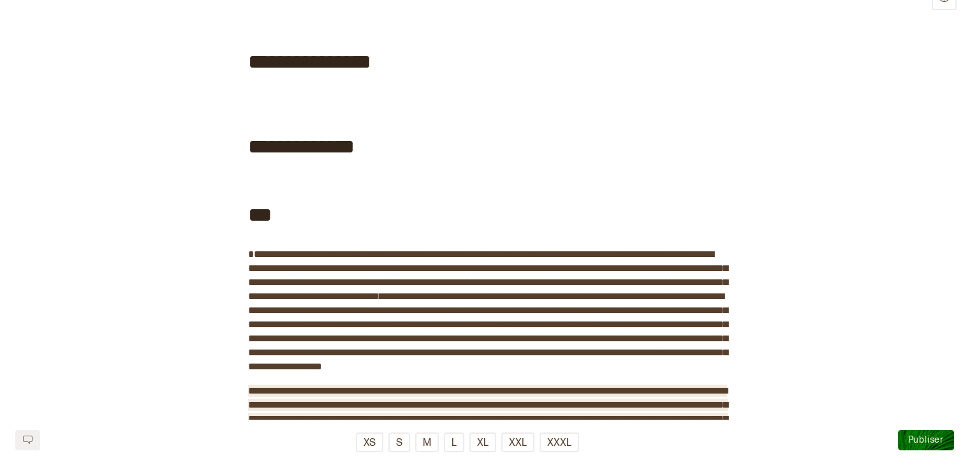
click at [311, 404] on span "**********" at bounding box center [488, 426] width 480 height 80
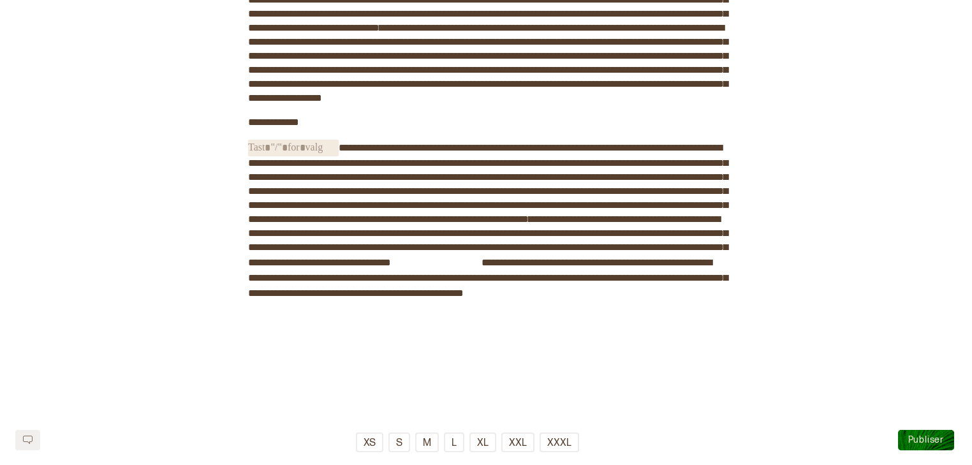
scroll to position [370, 0]
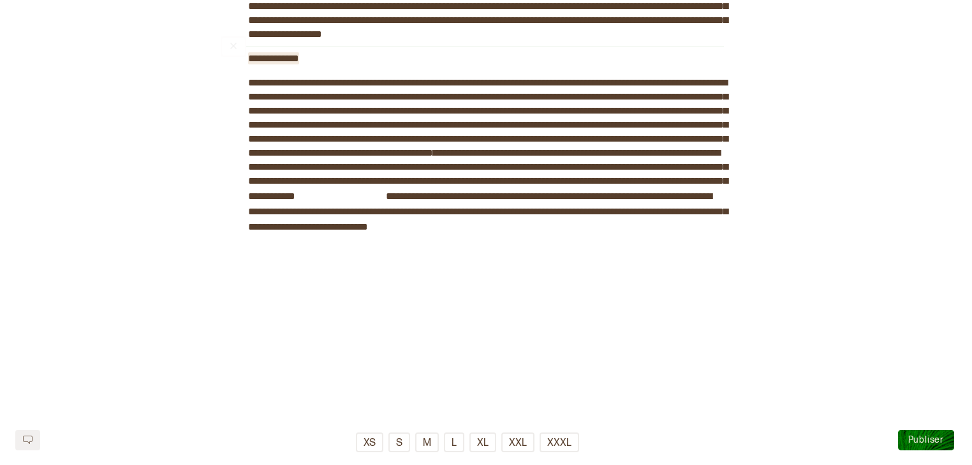
click at [272, 63] on span "**********" at bounding box center [269, 59] width 43 height 10
click at [263, 51] on button "H1" at bounding box center [257, 51] width 20 height 20
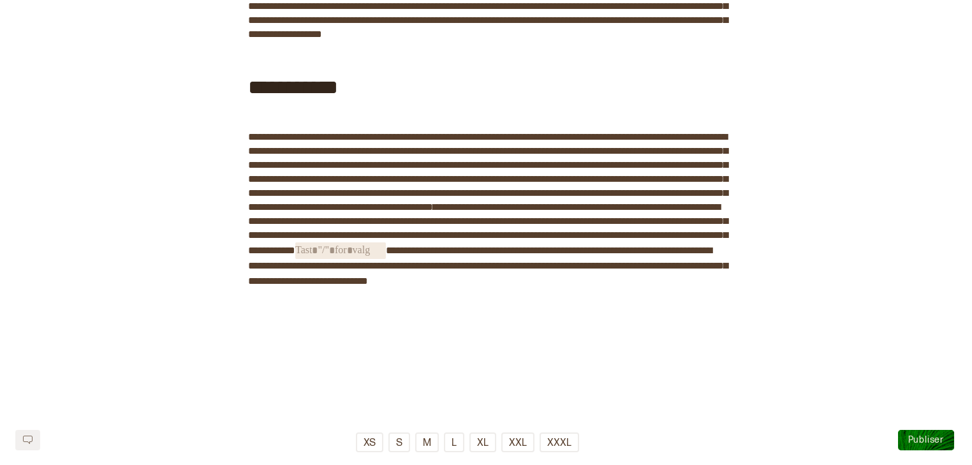
click at [386, 259] on span "﻿" at bounding box center [340, 250] width 91 height 17
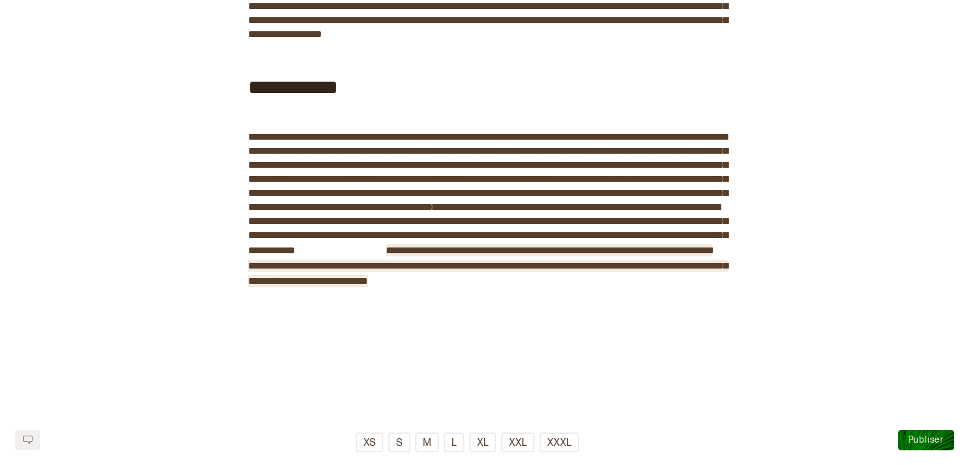
click at [516, 279] on span "**********" at bounding box center [488, 266] width 480 height 40
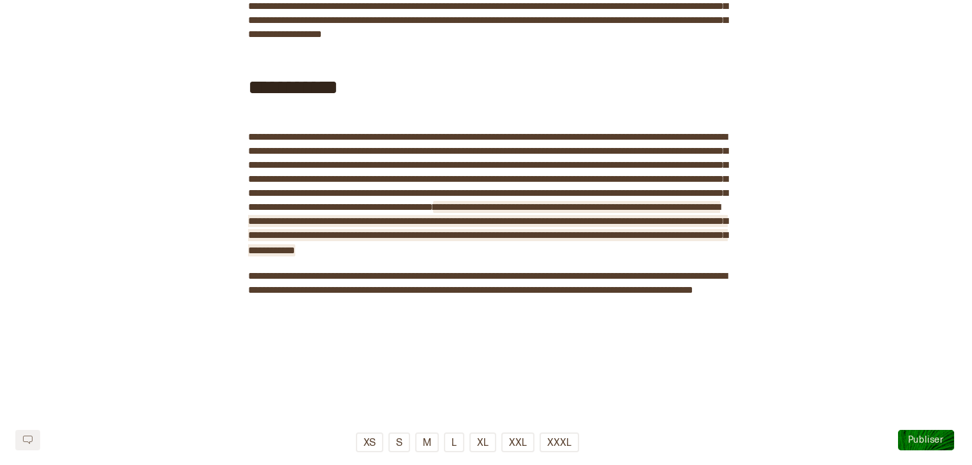
click at [667, 249] on span "**********" at bounding box center [488, 228] width 480 height 53
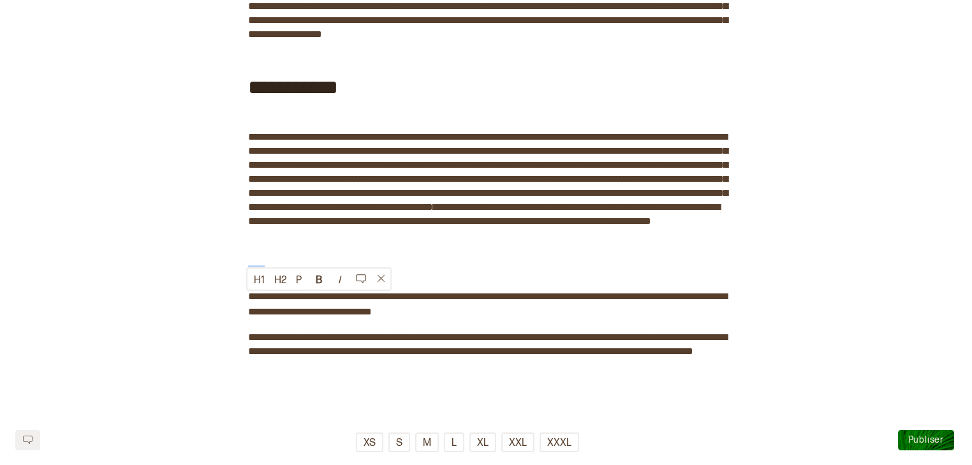
drag, startPoint x: 270, startPoint y: 301, endPoint x: 247, endPoint y: 298, distance: 23.2
click at [248, 298] on div "**********" at bounding box center [486, 34] width 476 height 681
click at [262, 270] on button "H1" at bounding box center [257, 279] width 20 height 20
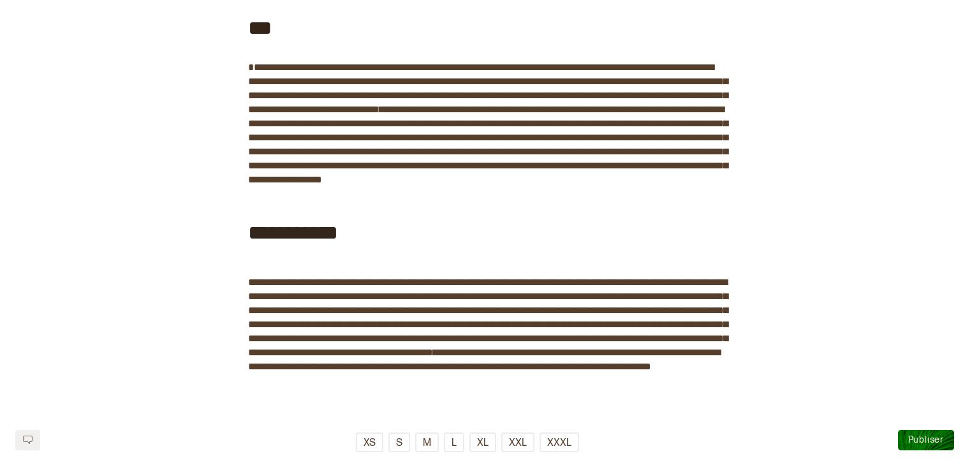
scroll to position [223, 0]
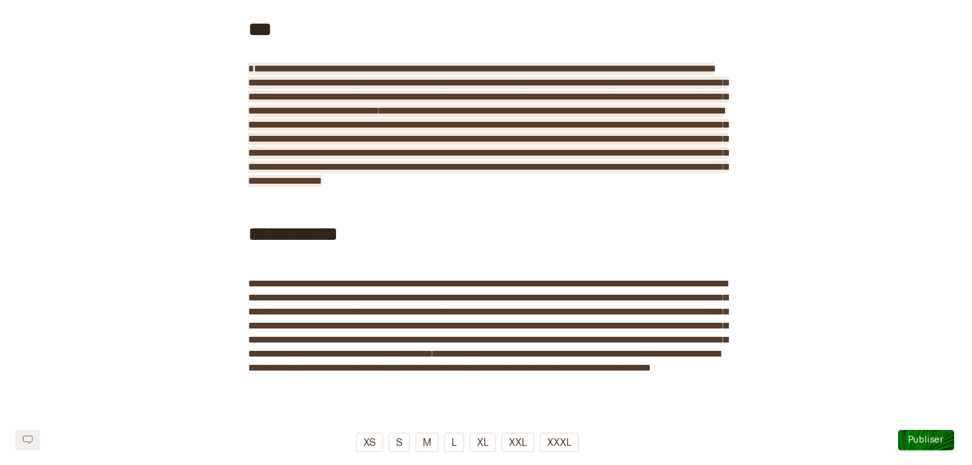
click at [627, 110] on span "**********" at bounding box center [488, 146] width 480 height 80
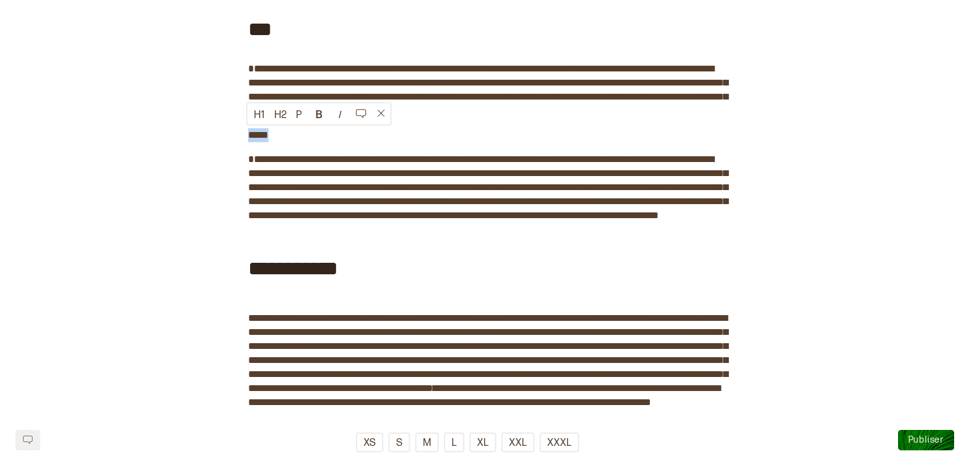
drag, startPoint x: 282, startPoint y: 133, endPoint x: 247, endPoint y: 133, distance: 34.4
click at [248, 133] on div "**********" at bounding box center [486, 226] width 476 height 770
click at [260, 110] on button "H1" at bounding box center [257, 114] width 20 height 20
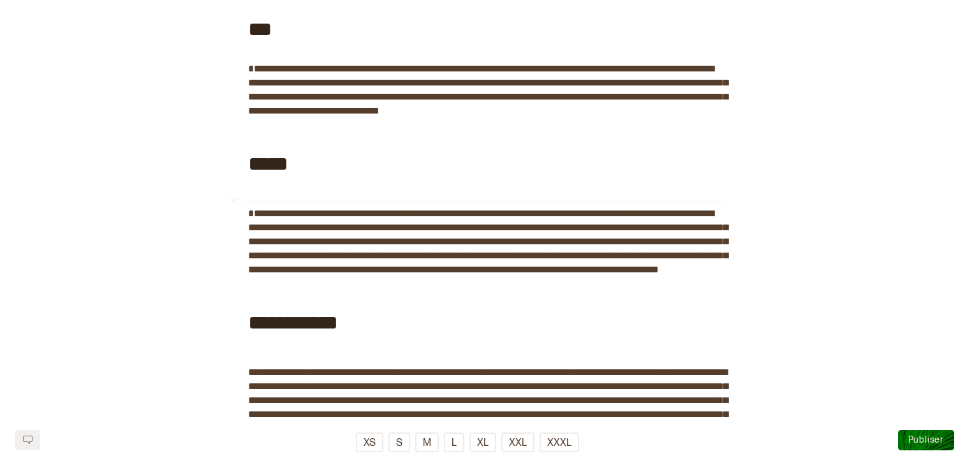
click at [571, 188] on div "*****" at bounding box center [486, 162] width 476 height 68
click at [324, 183] on div "*****" at bounding box center [486, 162] width 476 height 68
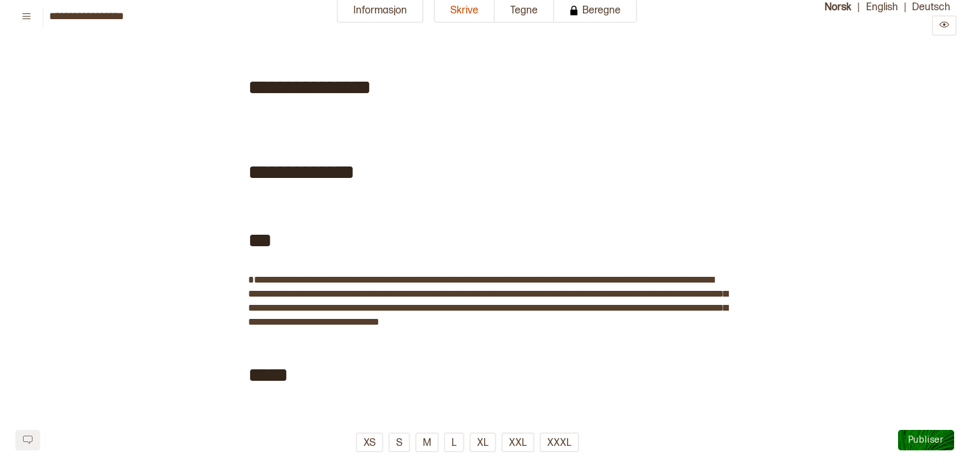
scroll to position [0, 0]
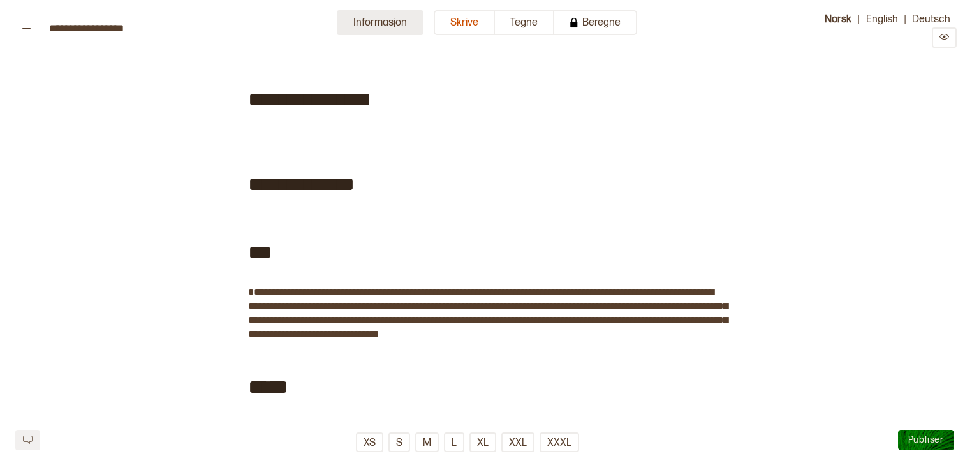
click at [388, 29] on button "Informasjon" at bounding box center [380, 22] width 87 height 25
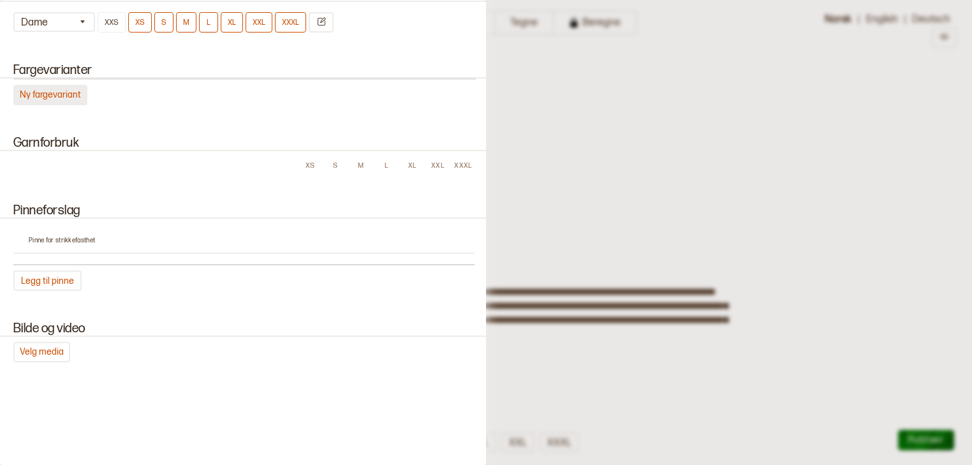
click at [56, 85] on button "Ny fargevariant" at bounding box center [50, 95] width 74 height 20
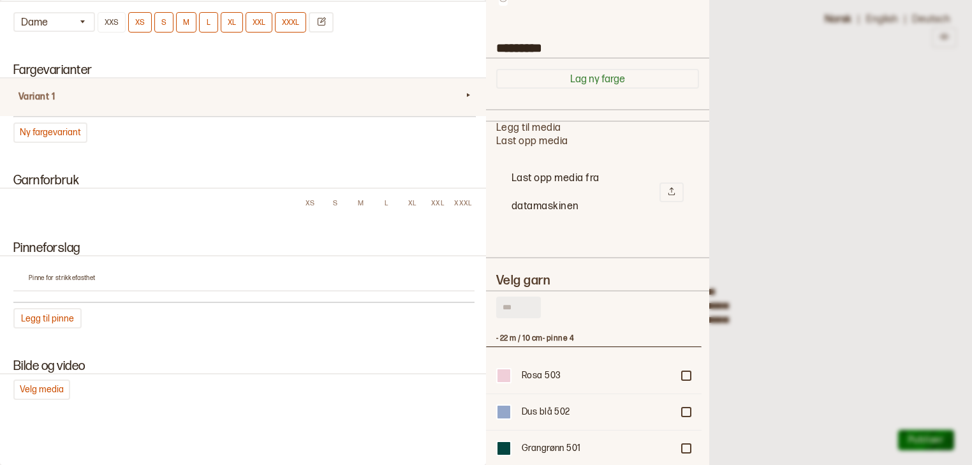
scroll to position [79, 0]
click at [667, 196] on icon at bounding box center [671, 193] width 9 height 9
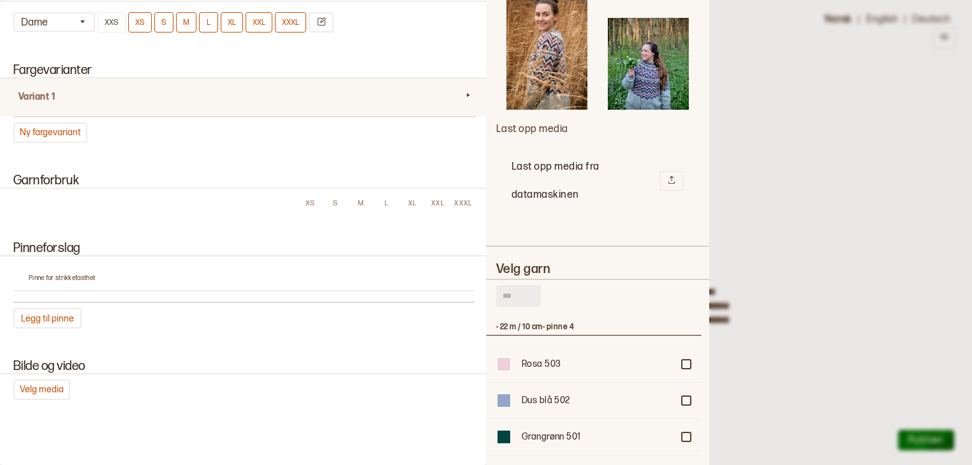
scroll to position [247, 0]
click at [510, 284] on input "text" at bounding box center [518, 295] width 45 height 22
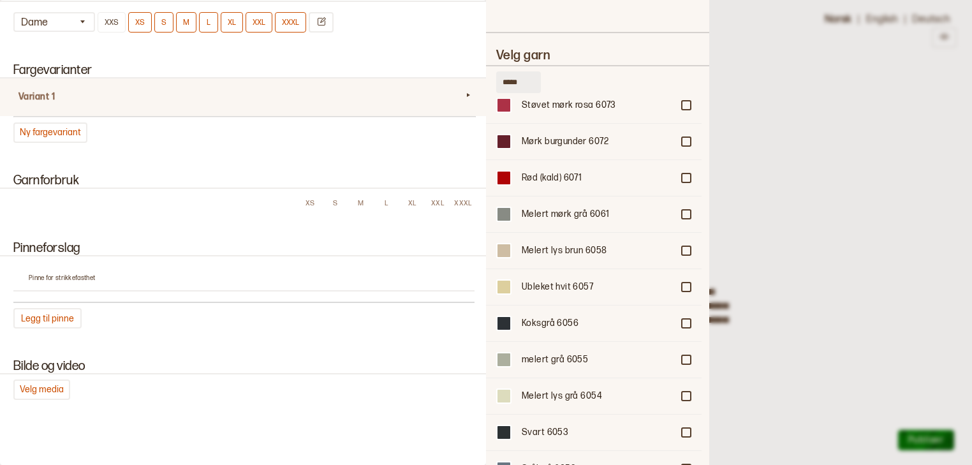
scroll to position [1130, 0]
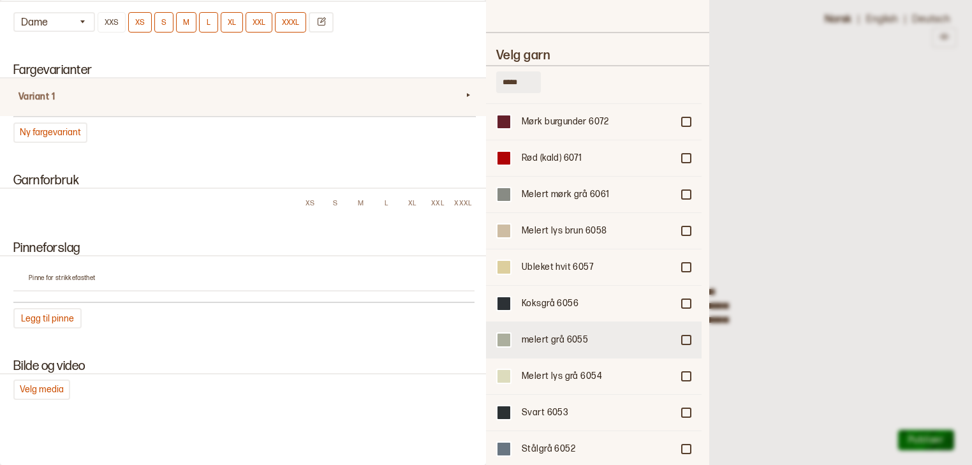
type input "*****"
click at [682, 336] on div at bounding box center [686, 340] width 8 height 8
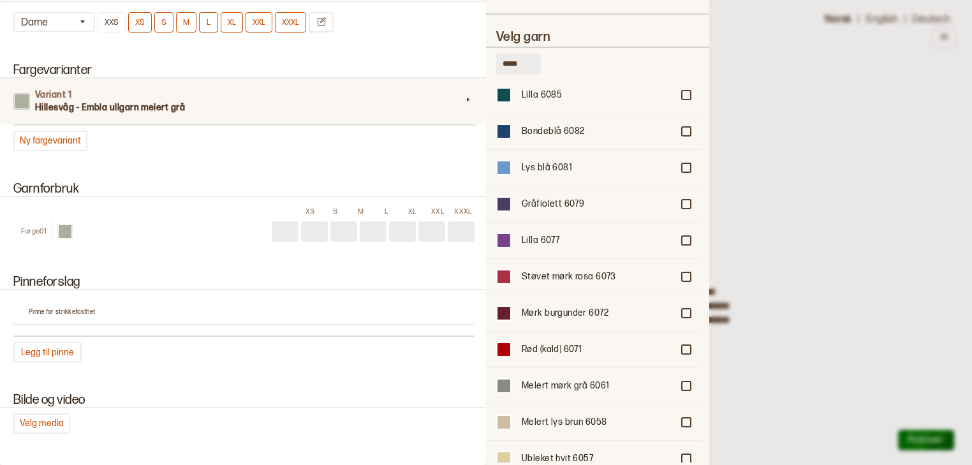
scroll to position [895, 0]
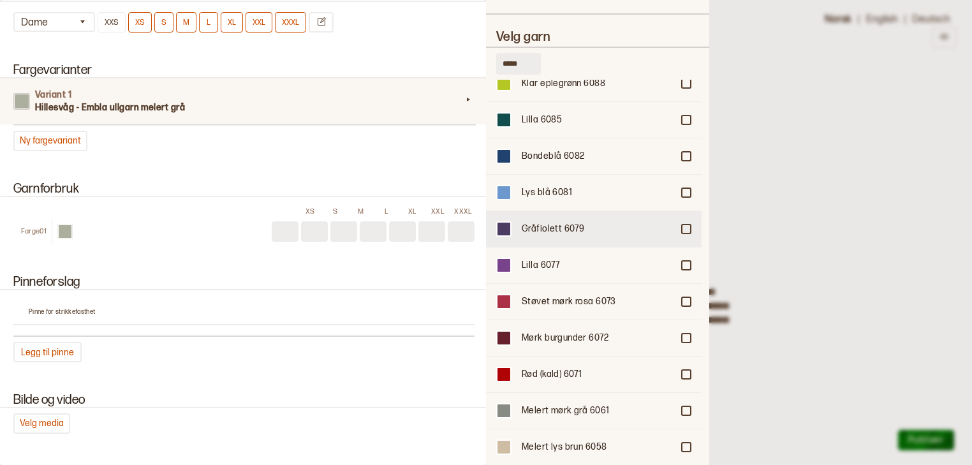
click at [690, 210] on div "Gråfiolett 6079" at bounding box center [594, 228] width 216 height 36
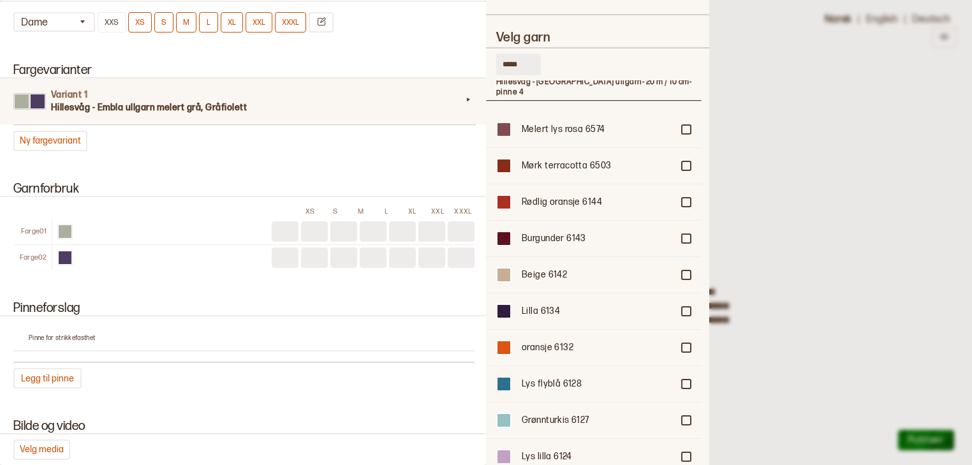
scroll to position [0, 0]
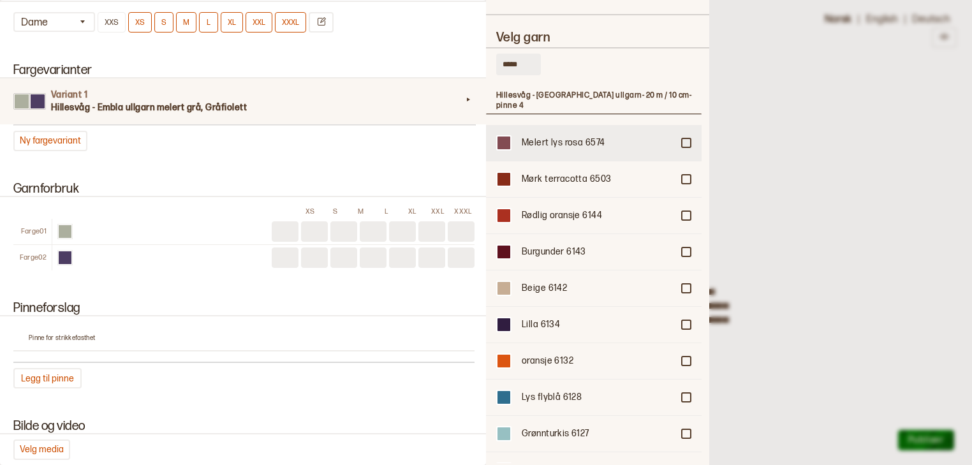
click at [683, 139] on div at bounding box center [686, 143] width 8 height 8
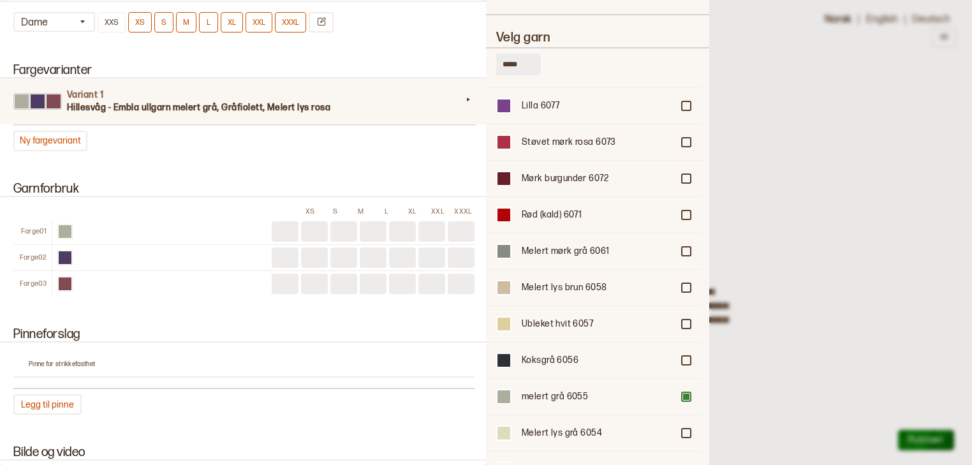
scroll to position [1058, 0]
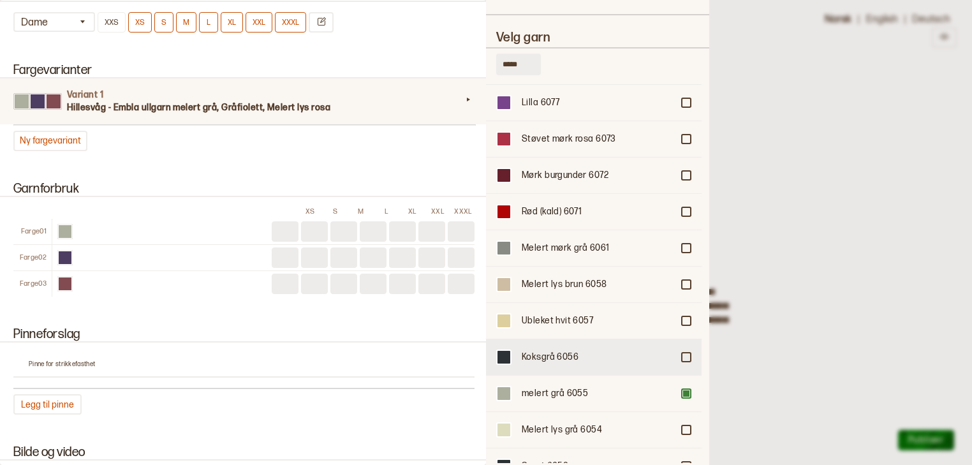
click at [682, 353] on div at bounding box center [686, 357] width 8 height 8
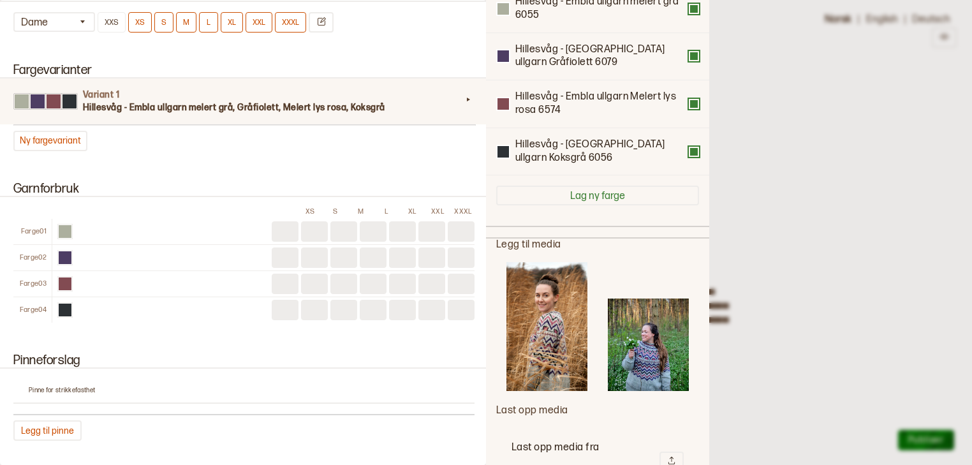
scroll to position [137, 0]
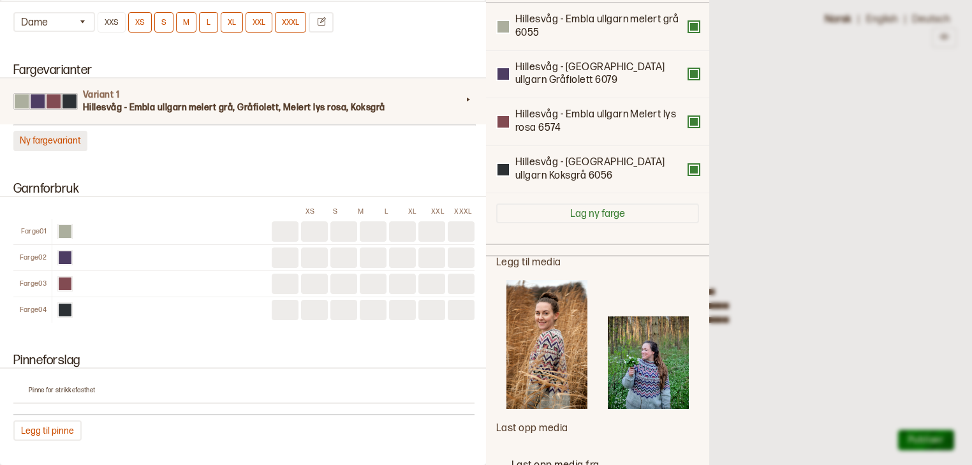
click at [69, 136] on button "Ny fargevariant" at bounding box center [50, 141] width 74 height 20
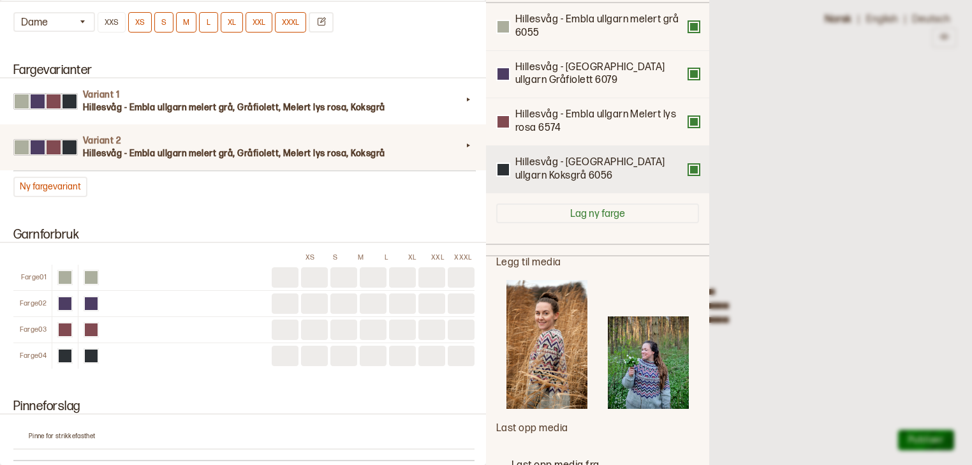
click at [689, 179] on div "Hillesvåg - Embla ullgarn Koksgrå 6056" at bounding box center [597, 169] width 203 height 27
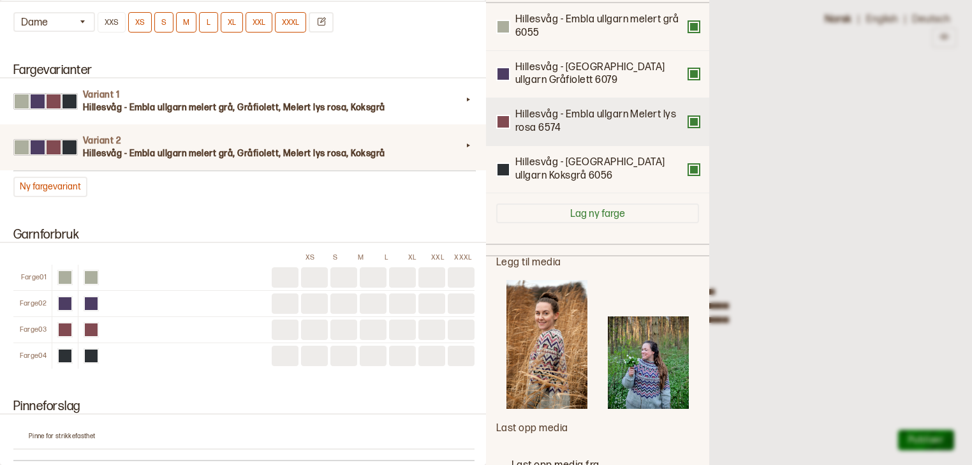
click at [689, 128] on div "Hillesvåg - Embla ullgarn Melert lys rosa 6574" at bounding box center [597, 121] width 203 height 27
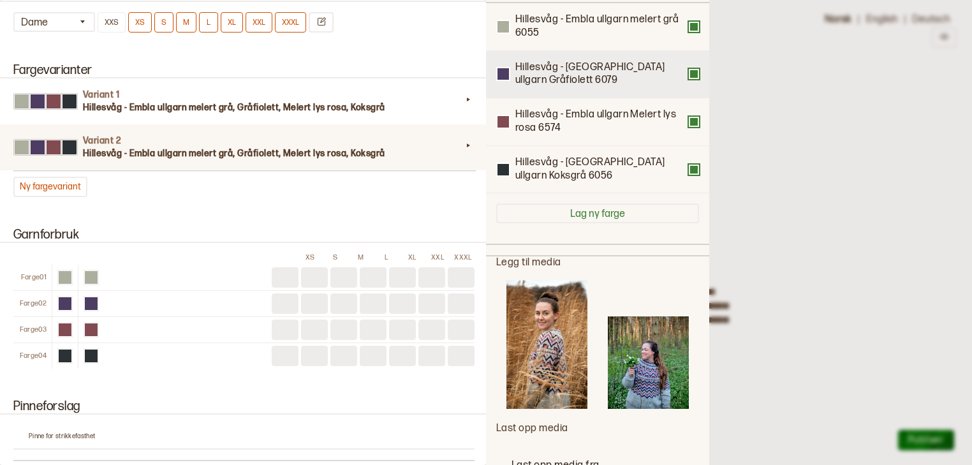
click at [692, 78] on div "Hillesvåg - Embla ullgarn Gråfiolett 6079" at bounding box center [597, 74] width 203 height 27
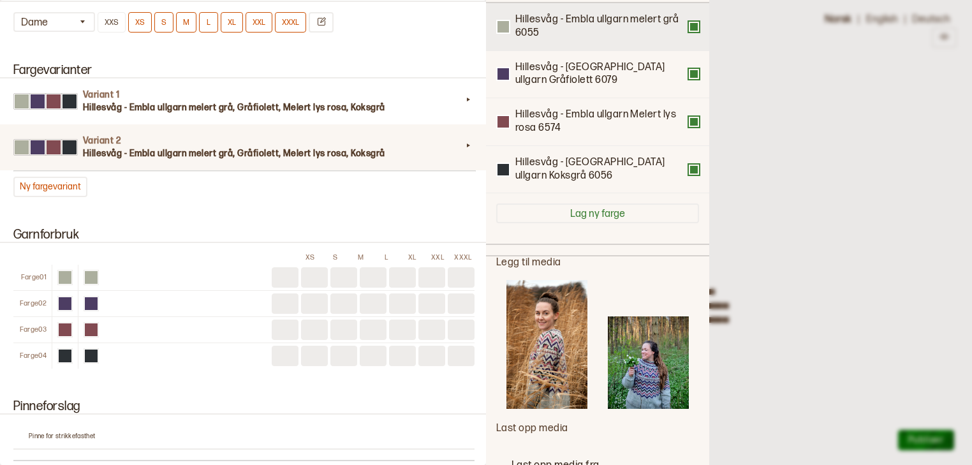
click at [690, 26] on button at bounding box center [694, 27] width 10 height 10
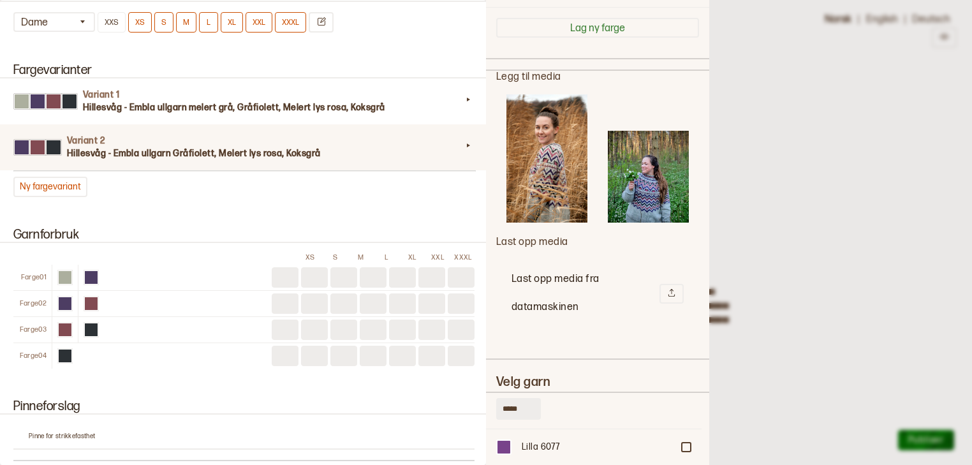
scroll to position [291, 0]
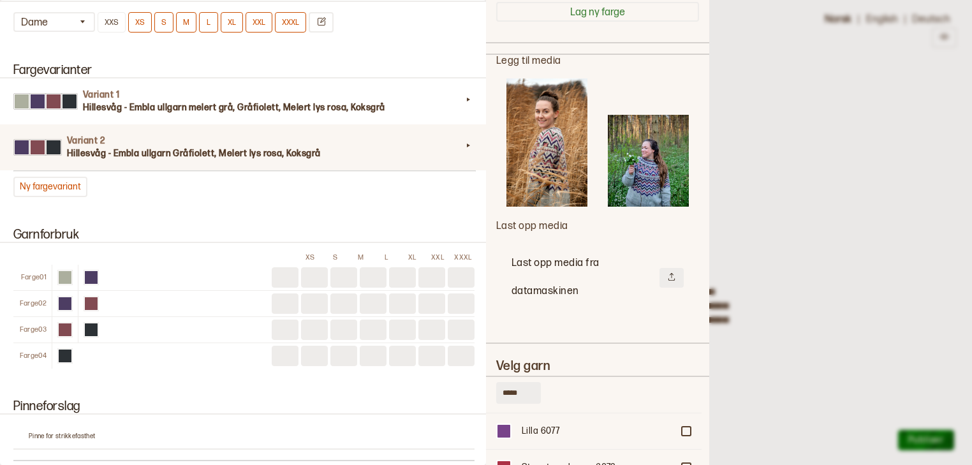
click at [667, 272] on icon at bounding box center [671, 276] width 9 height 9
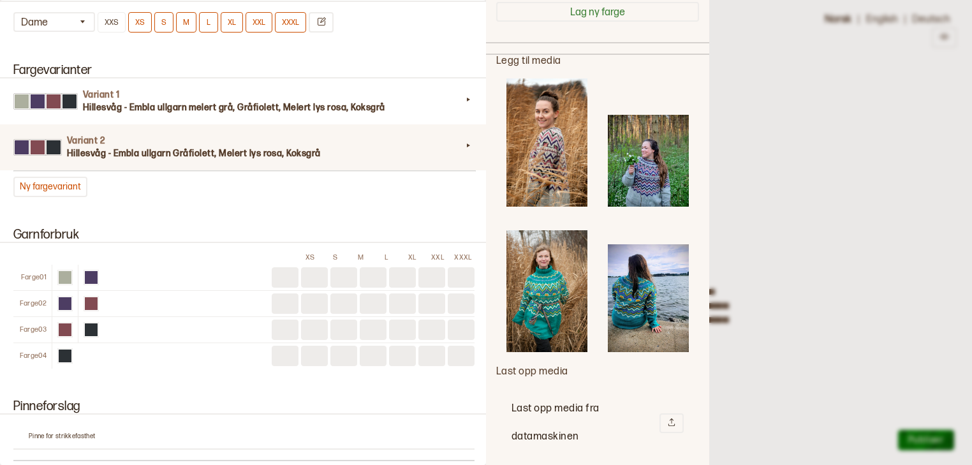
click at [643, 261] on img at bounding box center [648, 298] width 81 height 108
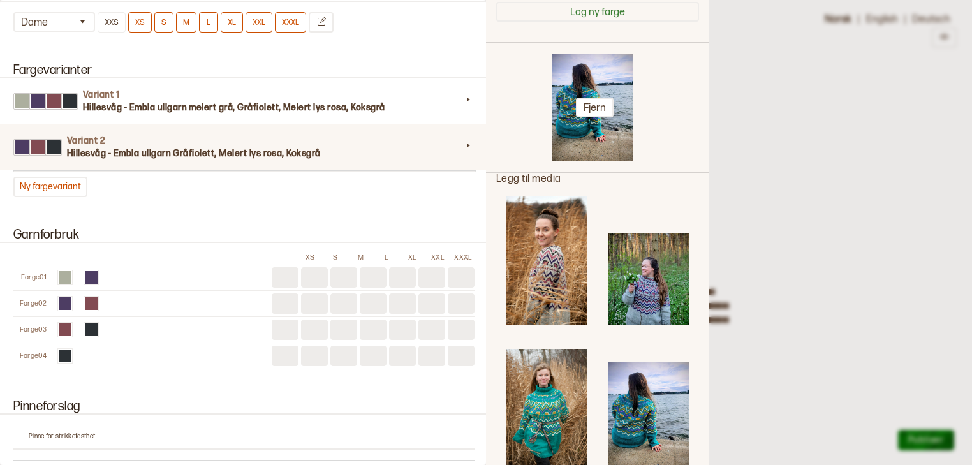
click at [587, 113] on img at bounding box center [592, 108] width 81 height 108
click at [590, 107] on button "Fjern" at bounding box center [595, 108] width 38 height 20
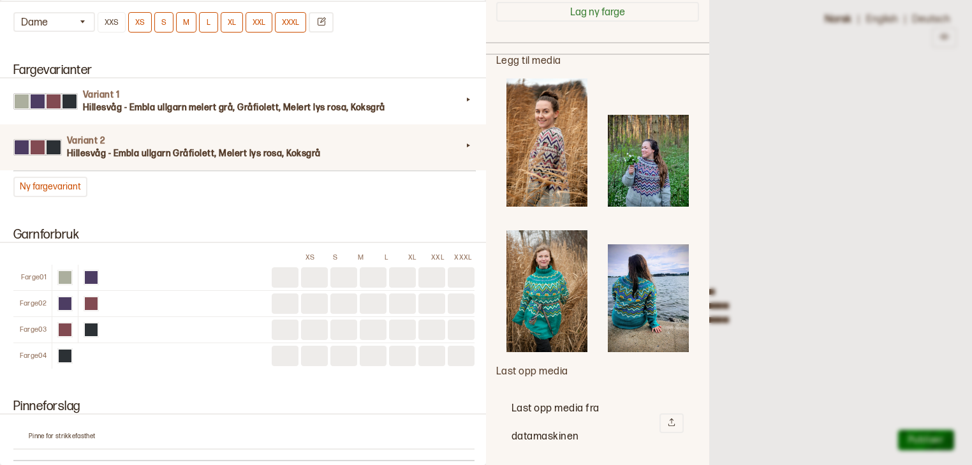
click at [536, 276] on img at bounding box center [546, 291] width 81 height 122
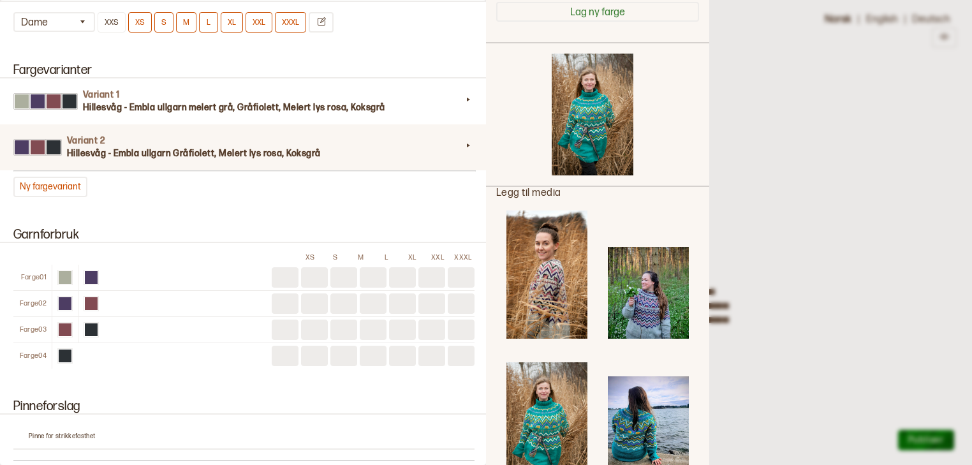
click at [625, 406] on img at bounding box center [648, 430] width 81 height 108
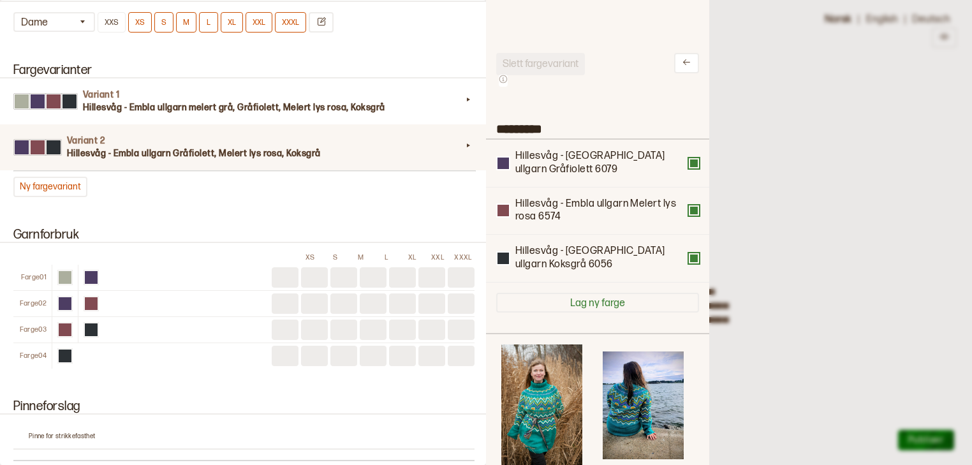
scroll to position [0, 0]
drag, startPoint x: 550, startPoint y: 120, endPoint x: 466, endPoint y: 125, distance: 84.4
click at [466, 125] on div "**********" at bounding box center [486, 232] width 972 height 465
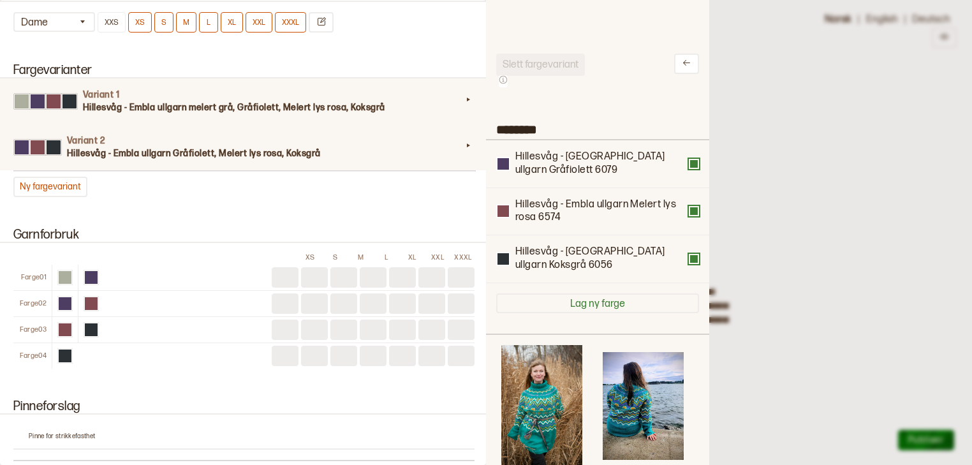
click at [414, 92] on h4 "Variant 1" at bounding box center [272, 95] width 379 height 13
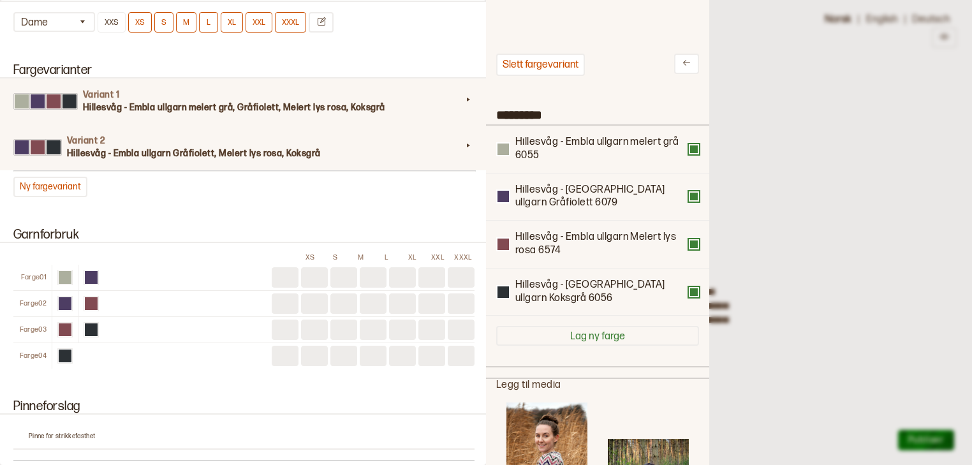
click at [418, 147] on h3 "Hillesvåg - Embla ullgarn Gråfiolett, Melert lys rosa, Koksgrå" at bounding box center [264, 153] width 395 height 13
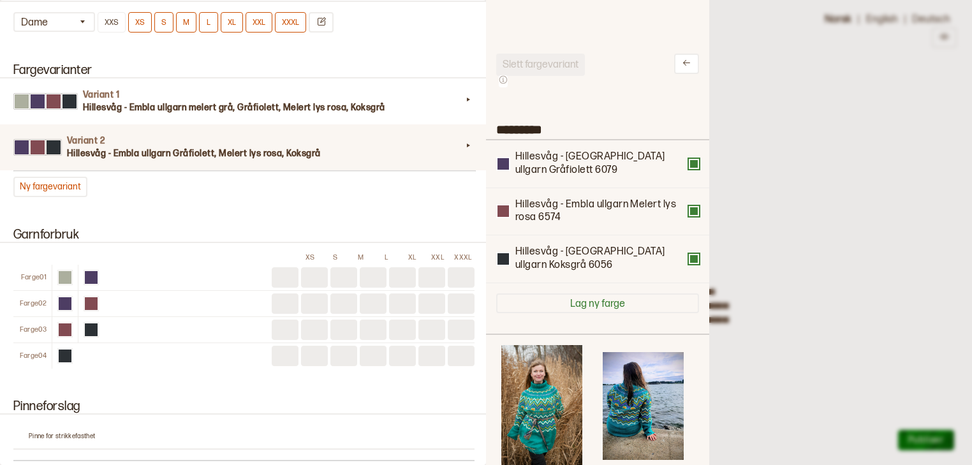
drag, startPoint x: 561, startPoint y: 132, endPoint x: 483, endPoint y: 131, distance: 78.5
click at [483, 131] on div "**********" at bounding box center [486, 232] width 972 height 465
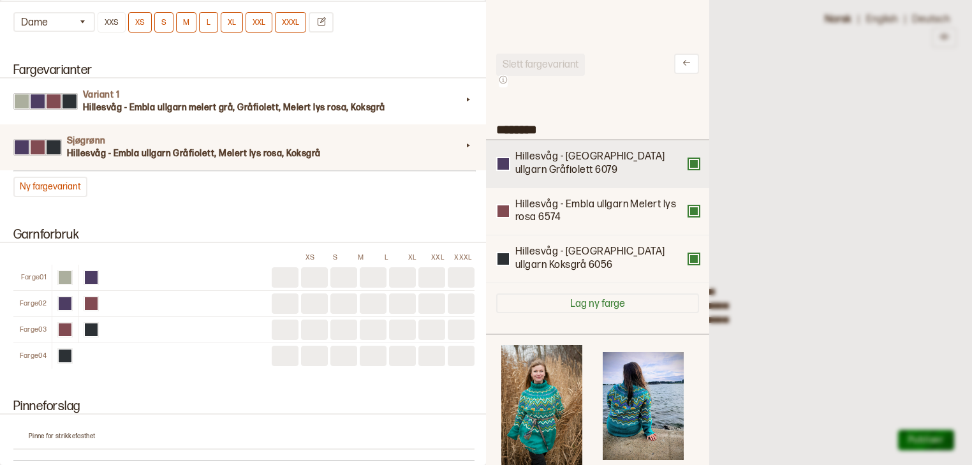
click at [689, 168] on button at bounding box center [694, 164] width 10 height 10
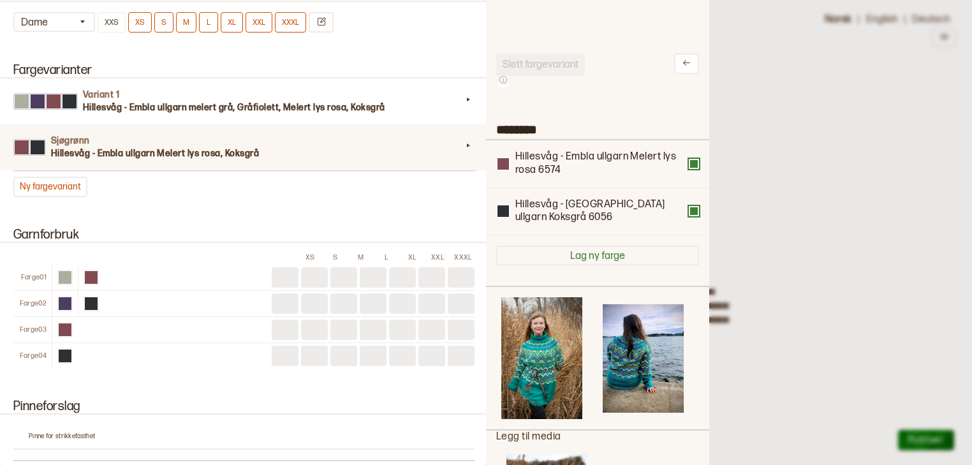
click at [689, 168] on button at bounding box center [694, 164] width 10 height 10
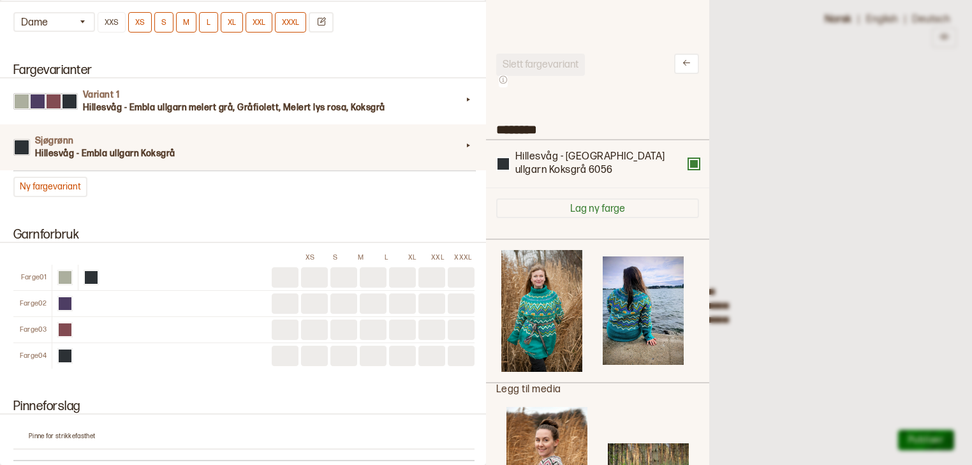
click at [689, 168] on button at bounding box center [694, 164] width 10 height 10
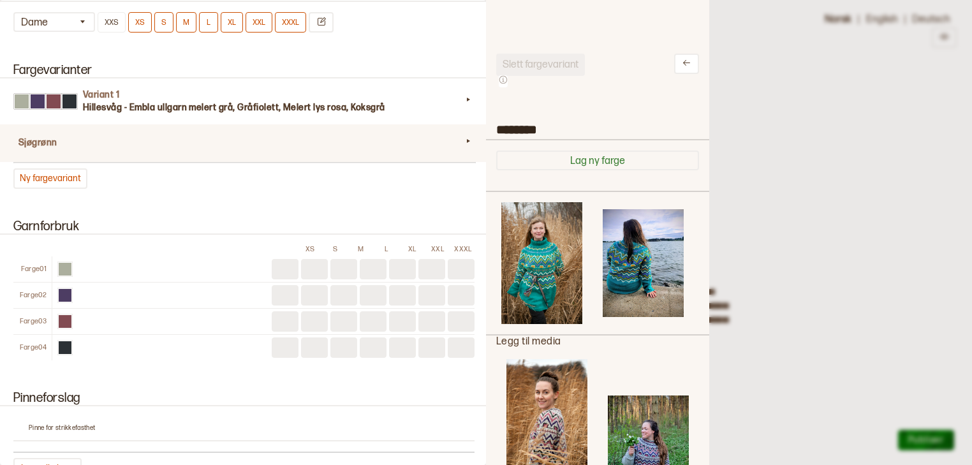
click at [355, 143] on div "Sjøgrønn" at bounding box center [244, 143] width 492 height 38
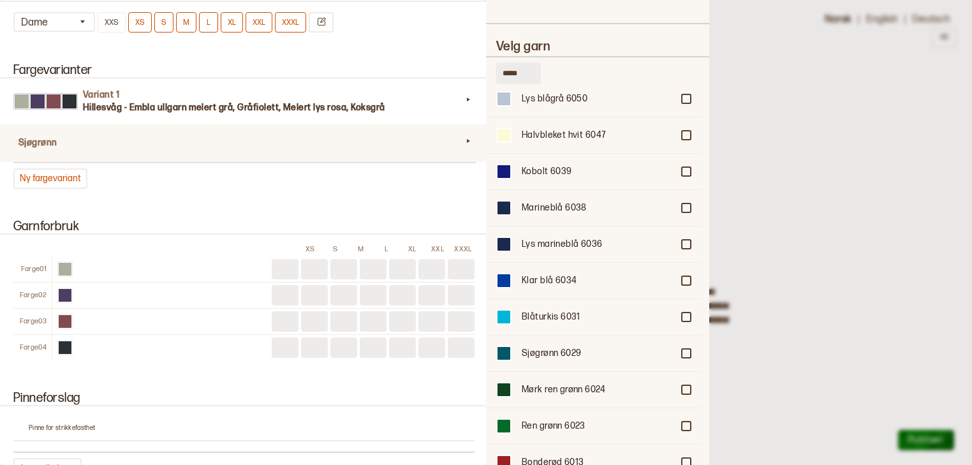
scroll to position [1547, 0]
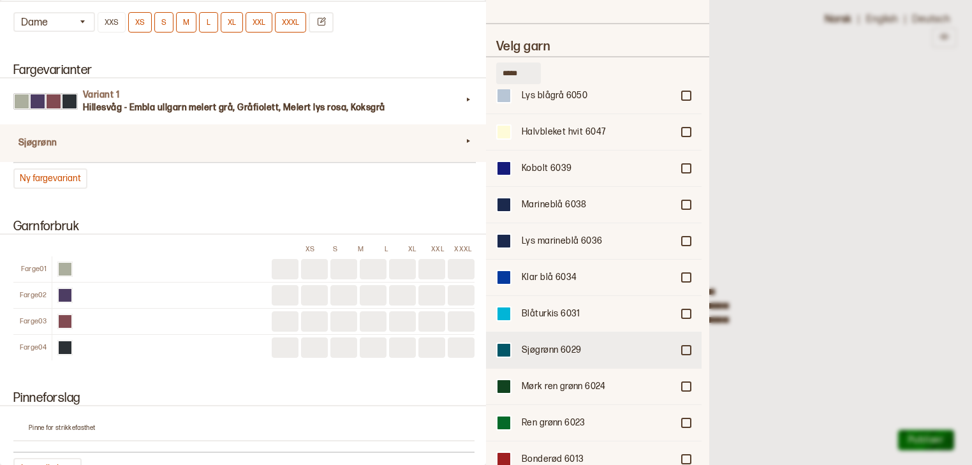
click at [682, 346] on div at bounding box center [686, 350] width 8 height 8
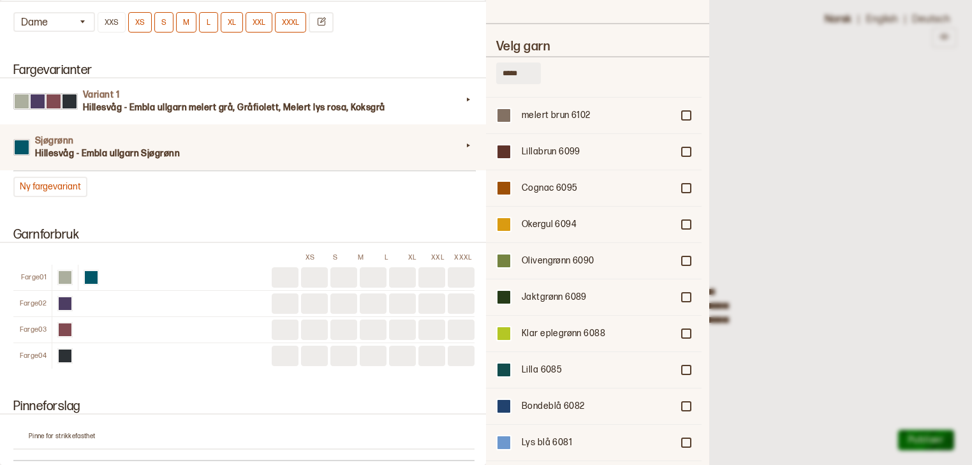
scroll to position [640, 0]
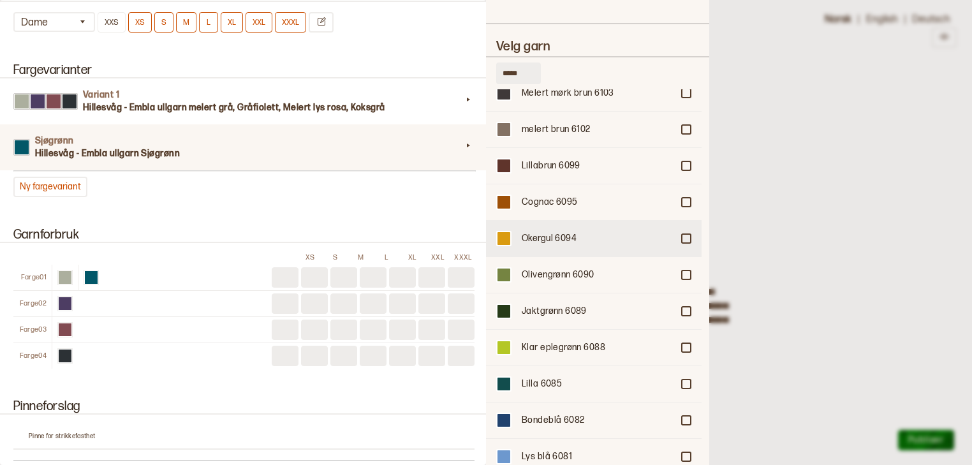
click at [684, 235] on div at bounding box center [686, 239] width 8 height 8
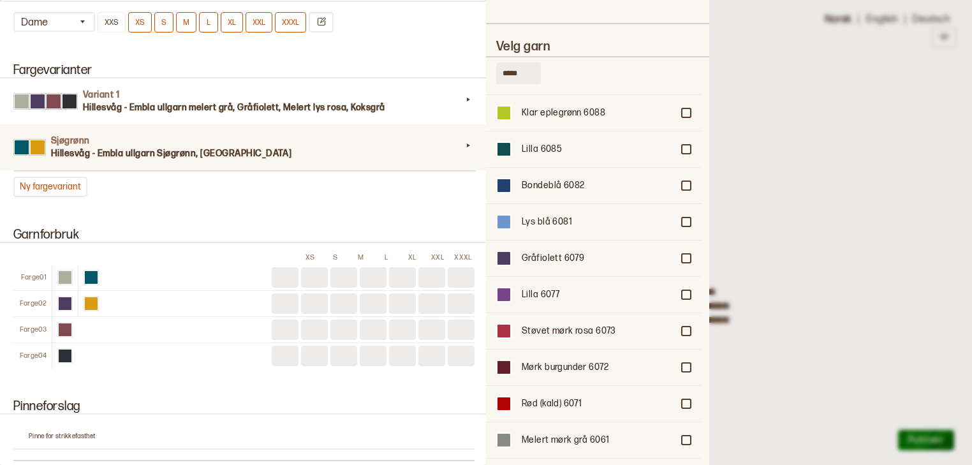
scroll to position [883, 0]
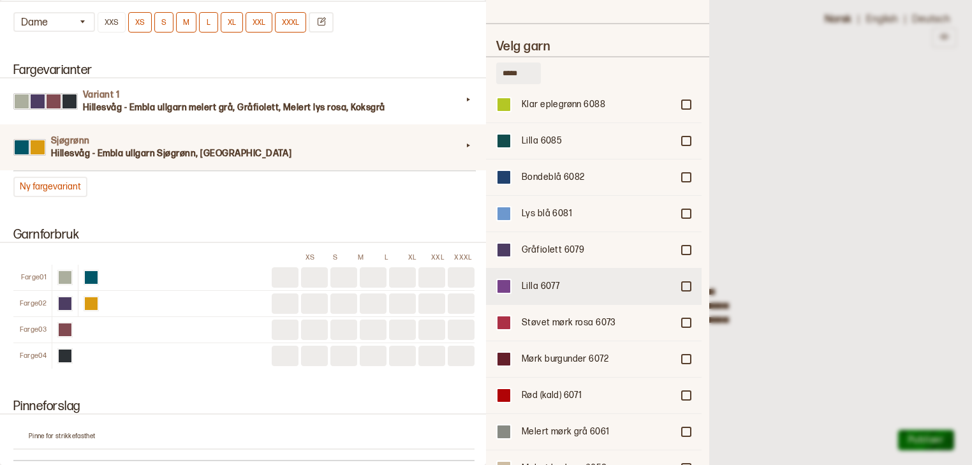
click at [681, 268] on div "Lilla 6077" at bounding box center [594, 286] width 216 height 36
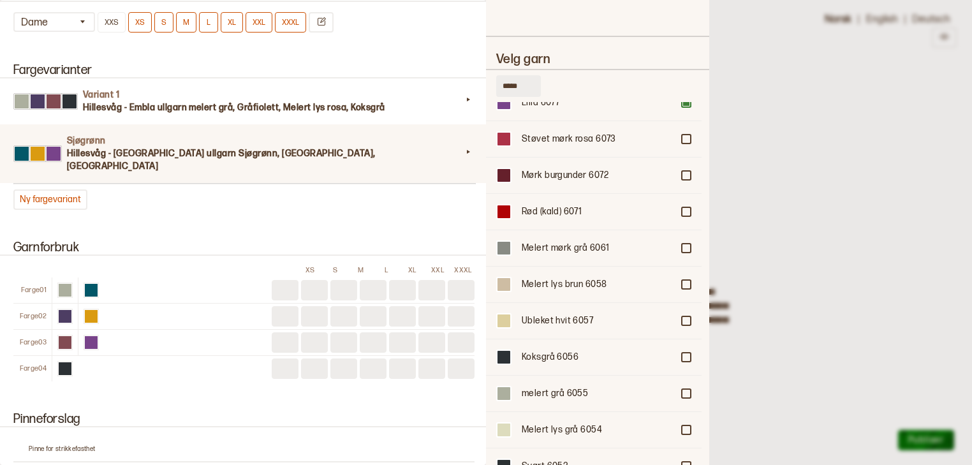
scroll to position [1086, 0]
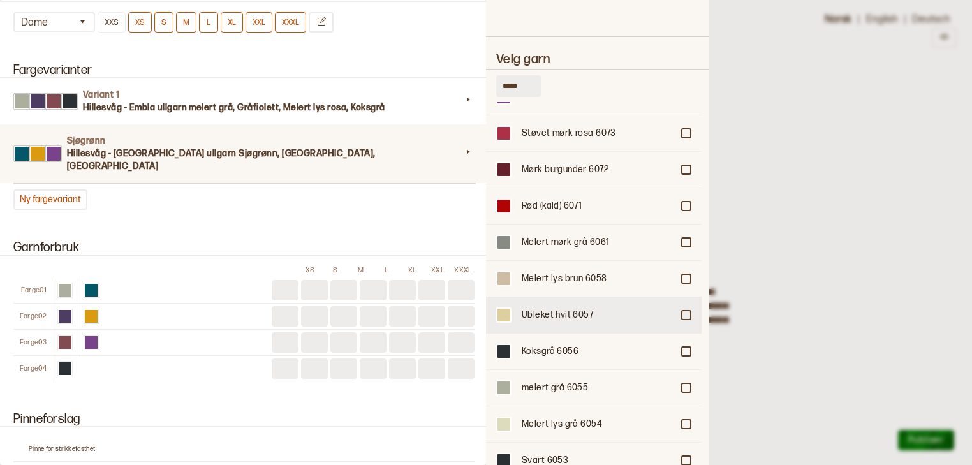
click at [684, 297] on div "Ubleket hvit 6057" at bounding box center [594, 315] width 216 height 36
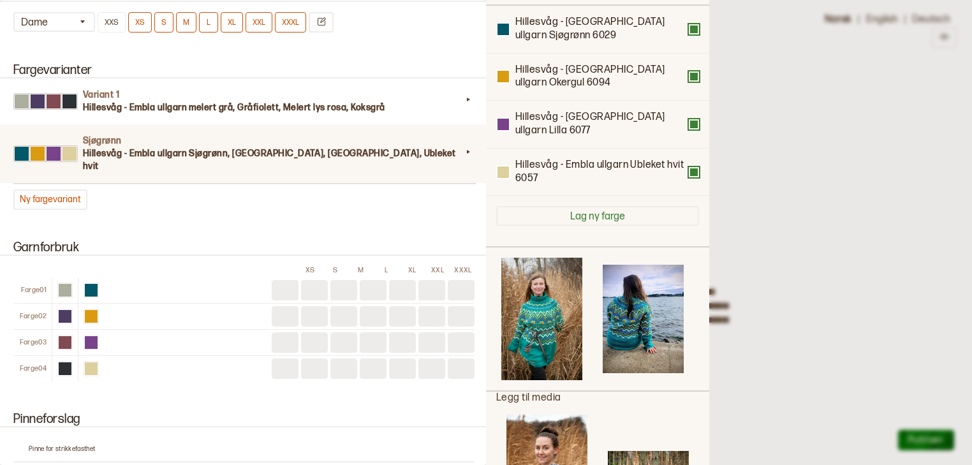
scroll to position [133, 0]
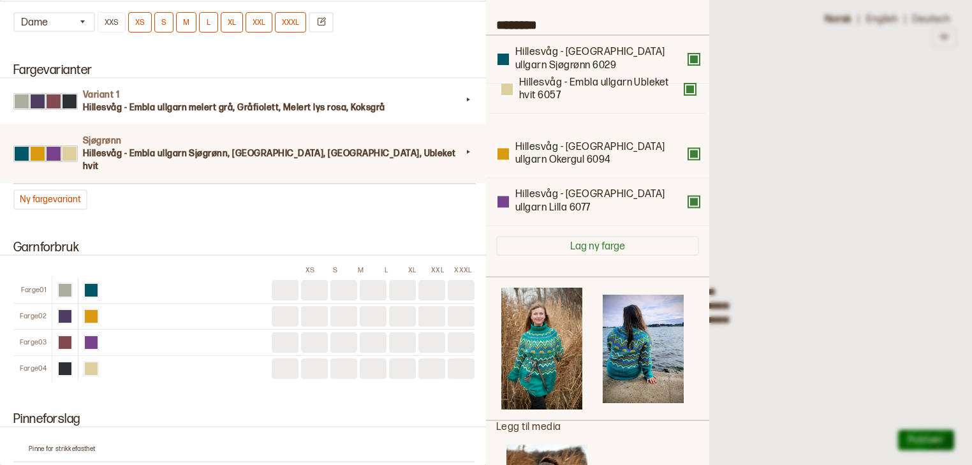
drag, startPoint x: 612, startPoint y: 150, endPoint x: 612, endPoint y: 74, distance: 75.9
click at [612, 74] on div "Hillesvåg - Embla ullgarn Sjøgrønn 6029 Hillesvåg - Embla ullgarn Okergul 6094 …" at bounding box center [597, 131] width 203 height 190
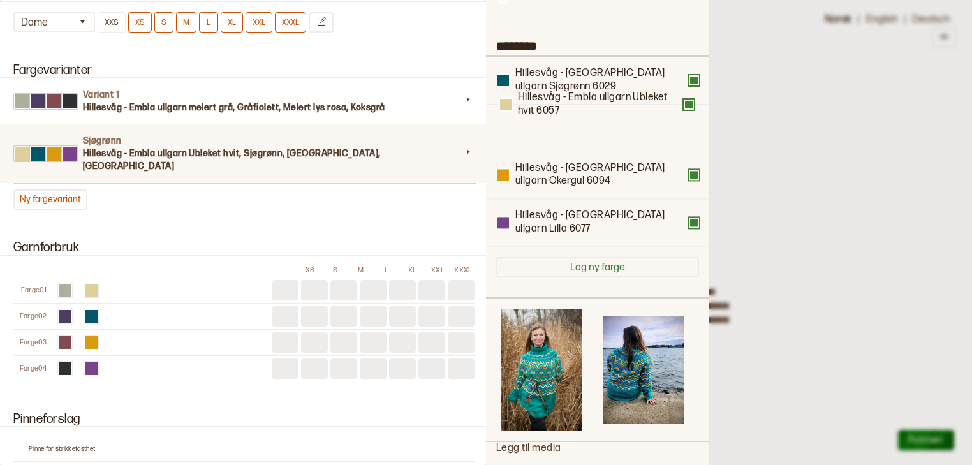
scroll to position [82, 0]
drag, startPoint x: 616, startPoint y: 59, endPoint x: 609, endPoint y: 116, distance: 57.2
click at [609, 116] on div "Hillesvåg - Embla ullgarn Ubleket hvit 6057 Hillesvåg - Embla ullgarn Sjøgrønn …" at bounding box center [597, 153] width 203 height 190
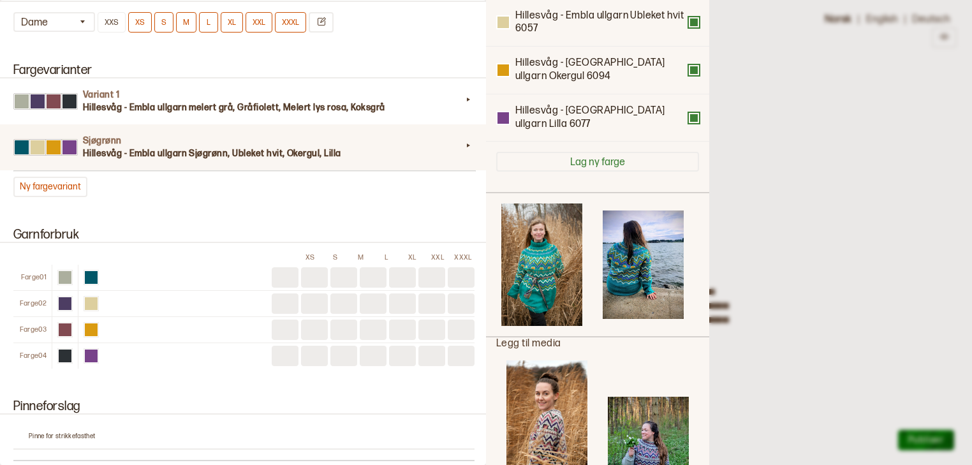
scroll to position [191, 0]
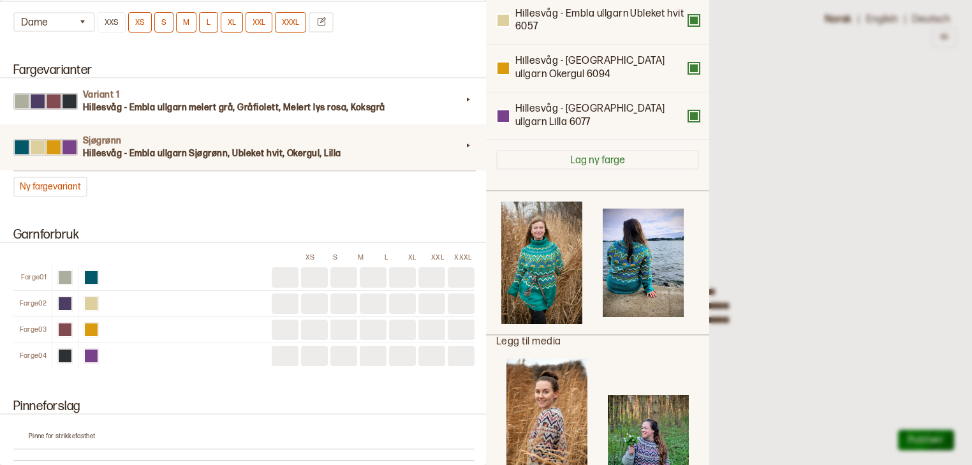
click at [748, 163] on div at bounding box center [486, 232] width 972 height 465
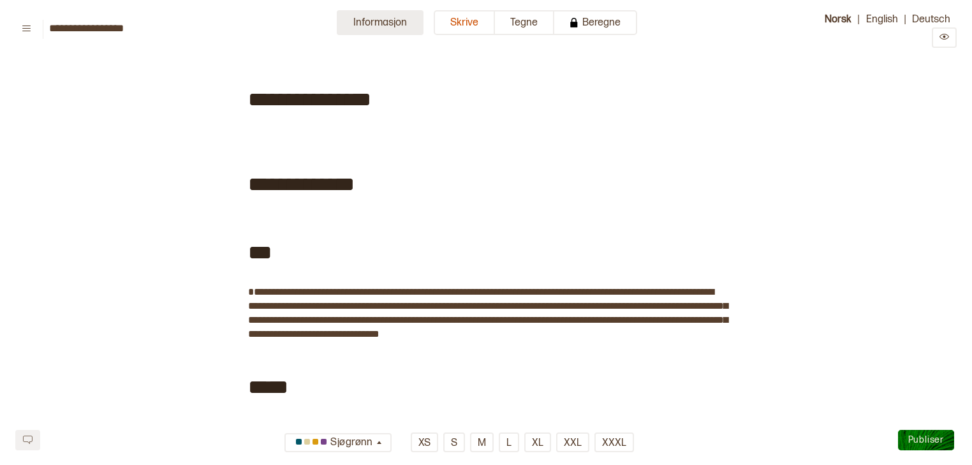
click at [394, 24] on button "Informasjon" at bounding box center [380, 22] width 87 height 25
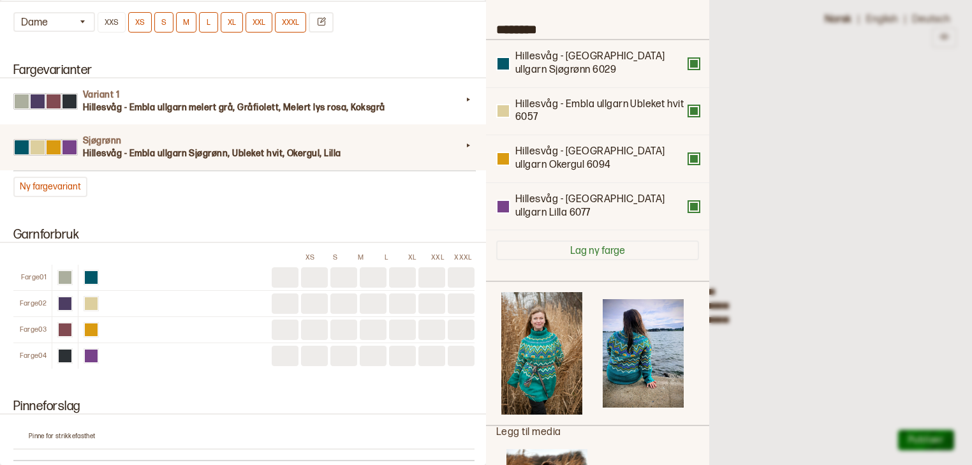
scroll to position [91, 0]
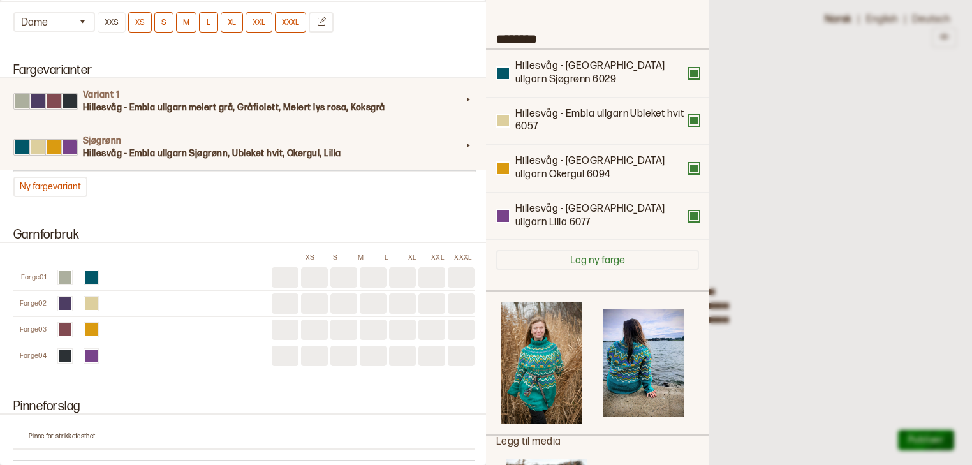
click at [284, 89] on h4 "Variant 1" at bounding box center [272, 95] width 379 height 13
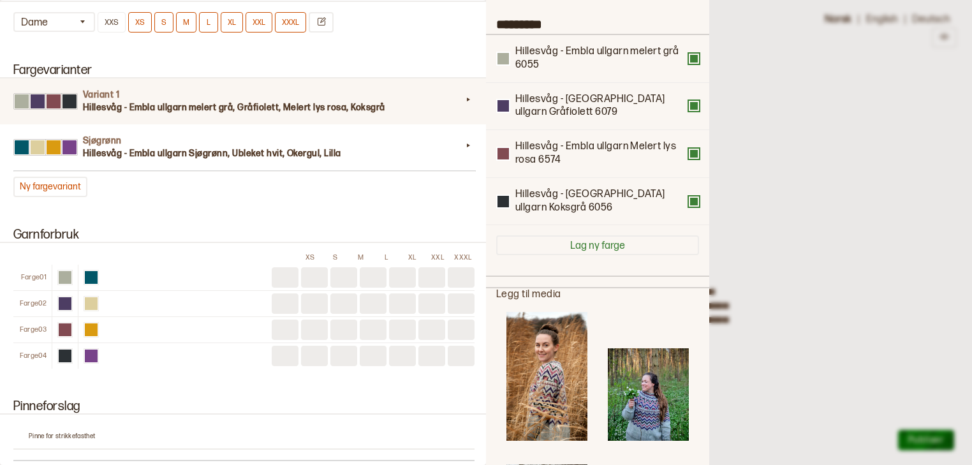
scroll to position [76, 0]
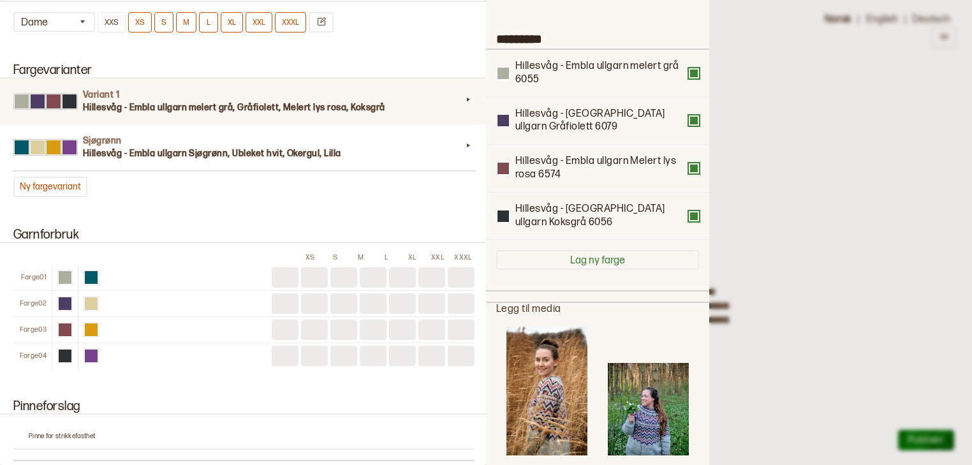
drag, startPoint x: 558, startPoint y: 35, endPoint x: 472, endPoint y: 40, distance: 86.3
click at [472, 40] on div "**********" at bounding box center [486, 232] width 972 height 465
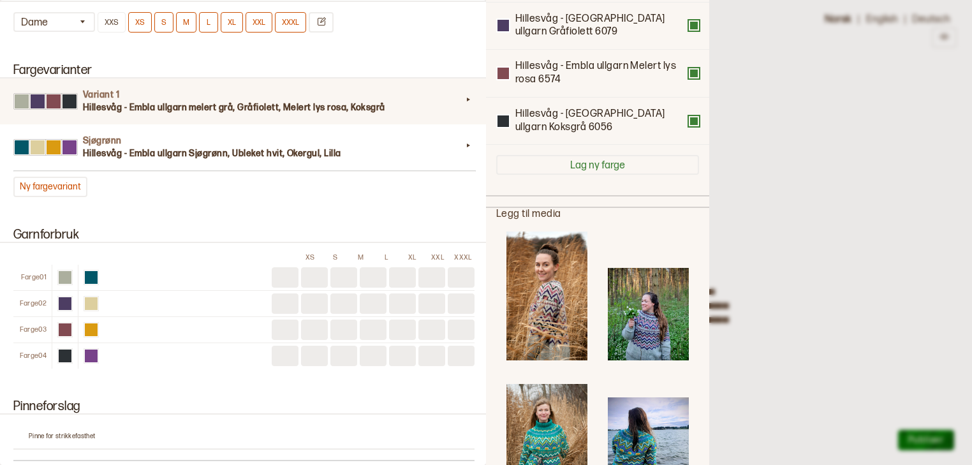
scroll to position [175, 0]
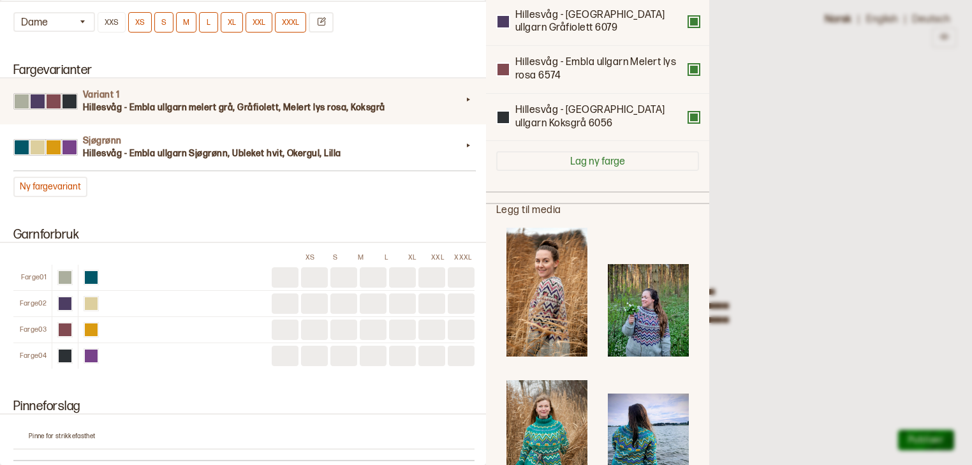
click at [552, 288] on img at bounding box center [546, 292] width 81 height 129
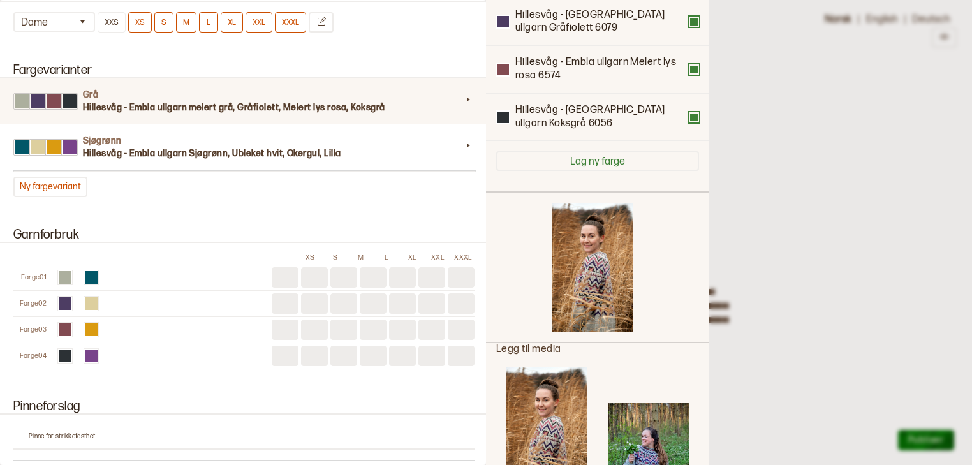
click at [635, 417] on img at bounding box center [648, 449] width 81 height 92
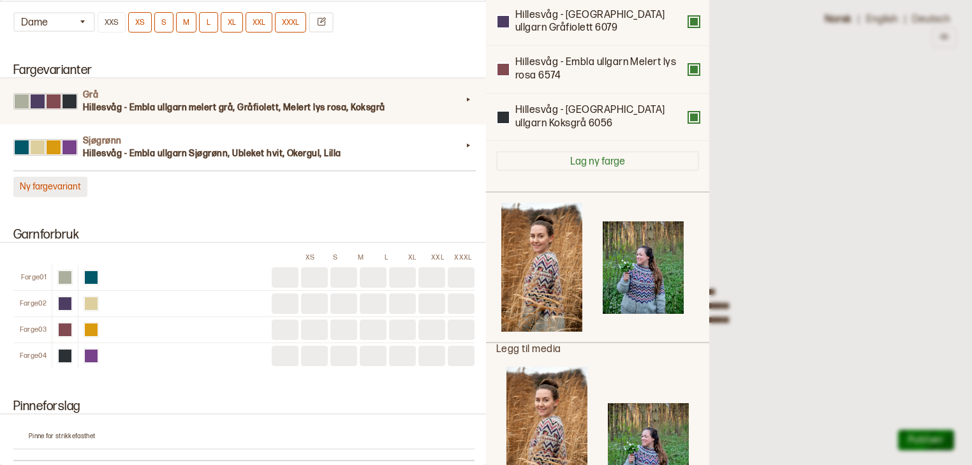
click at [71, 178] on button "Ny fargevariant" at bounding box center [50, 187] width 74 height 20
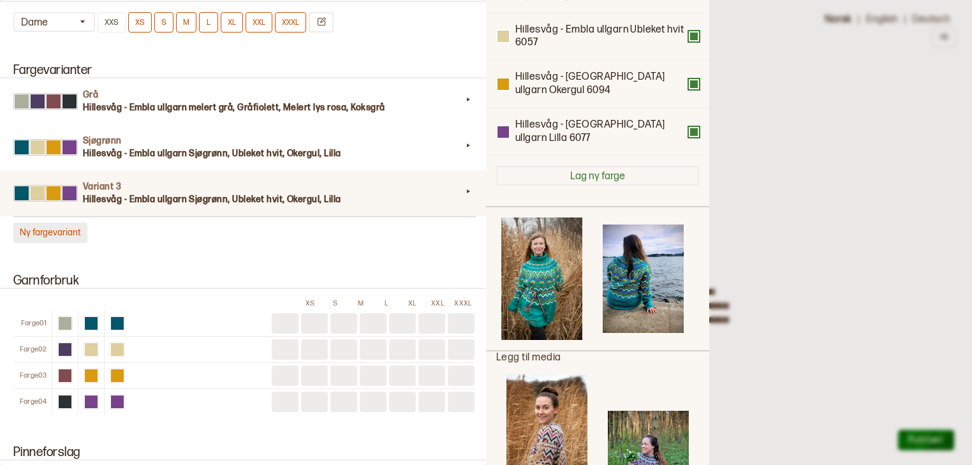
scroll to position [177, 0]
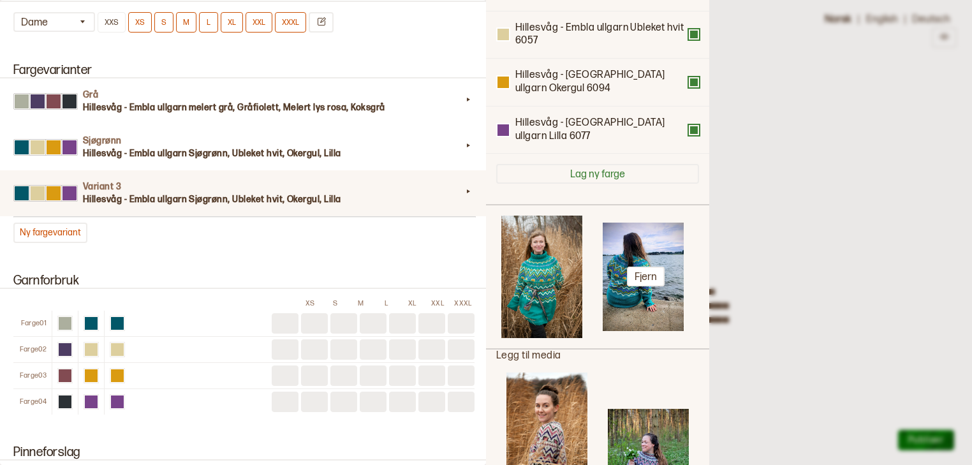
click at [643, 245] on img at bounding box center [643, 277] width 81 height 108
click at [642, 272] on img at bounding box center [643, 277] width 81 height 108
click at [642, 267] on button "Fjern" at bounding box center [646, 277] width 38 height 20
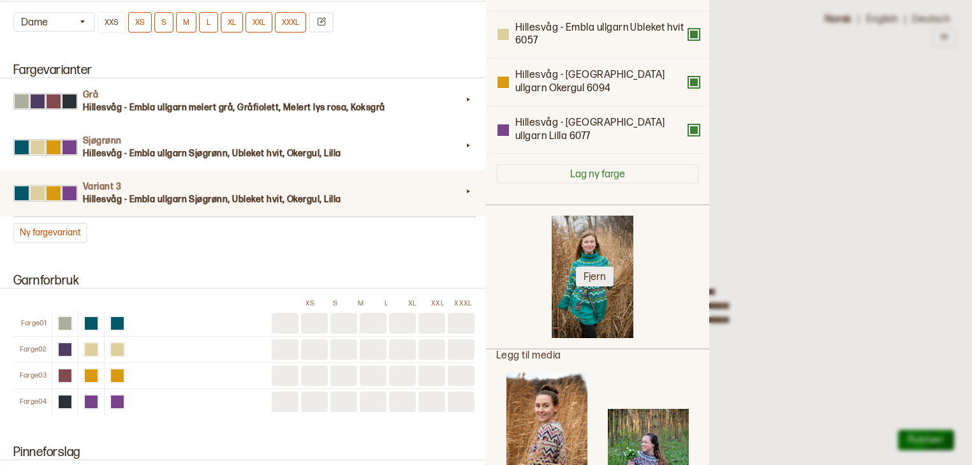
click at [594, 267] on button "Fjern" at bounding box center [595, 277] width 38 height 20
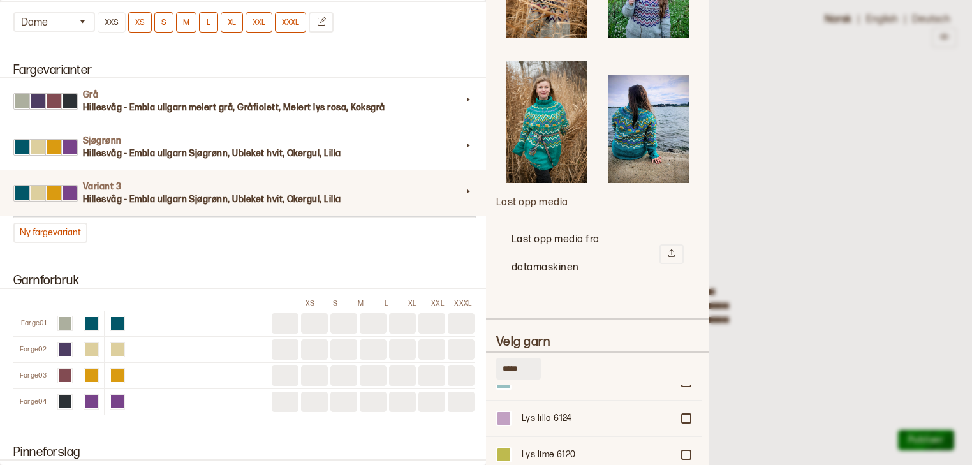
scroll to position [519, 0]
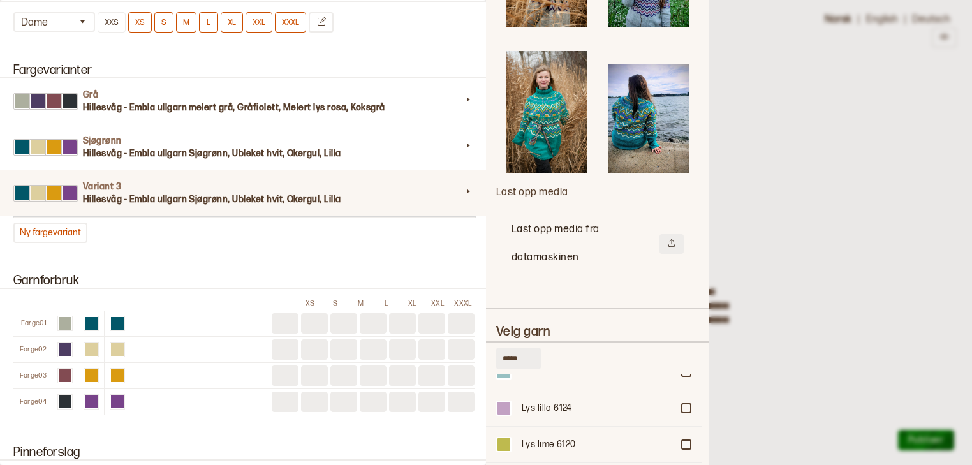
click at [672, 234] on button at bounding box center [672, 244] width 24 height 20
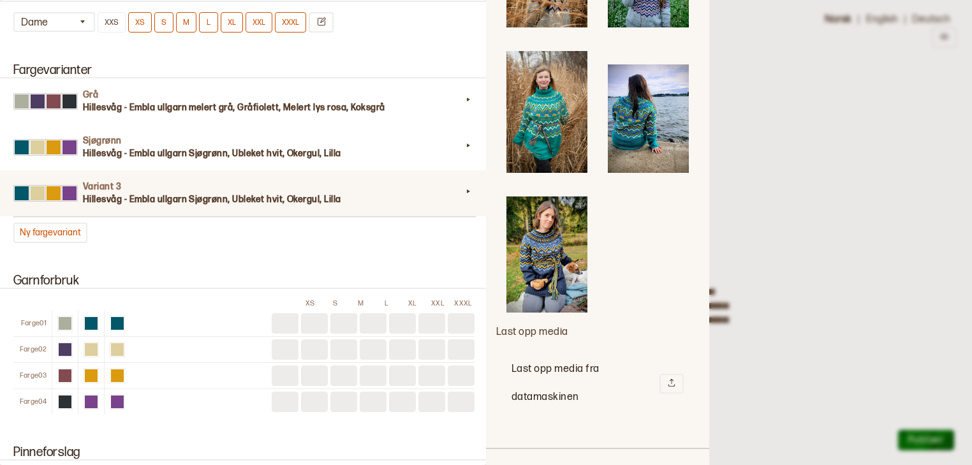
click at [521, 232] on img at bounding box center [546, 254] width 81 height 116
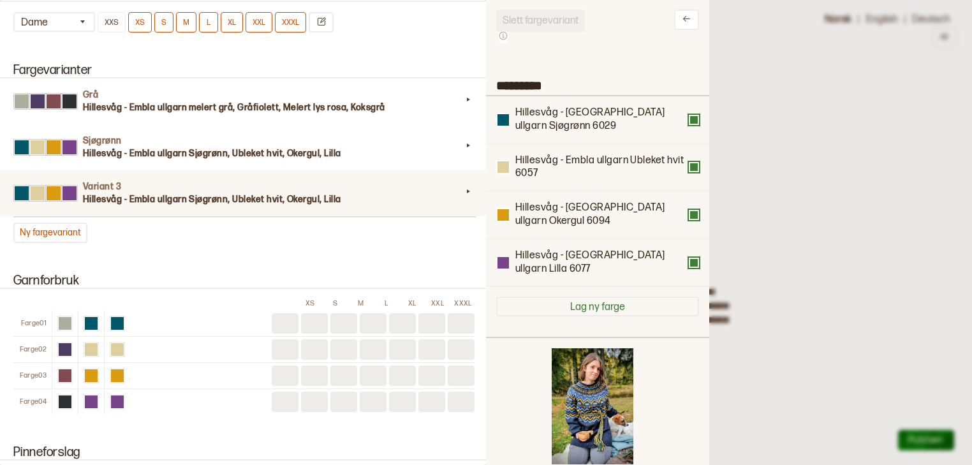
scroll to position [3, 0]
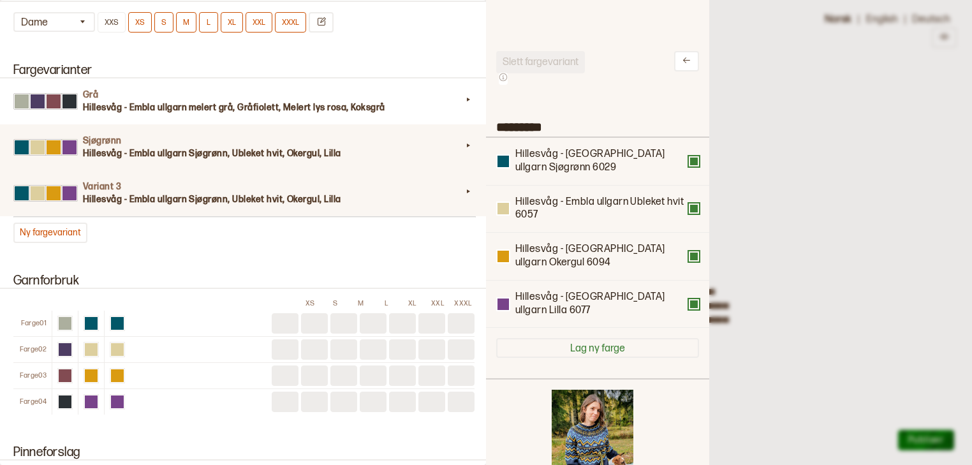
drag, startPoint x: 556, startPoint y: 122, endPoint x: 457, endPoint y: 122, distance: 98.9
click at [457, 122] on div "**********" at bounding box center [486, 232] width 972 height 465
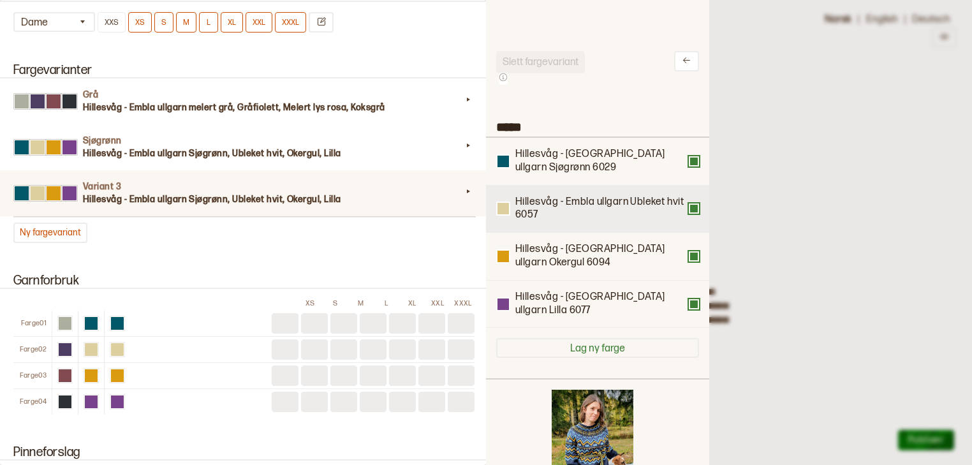
click at [693, 210] on button at bounding box center [694, 208] width 10 height 10
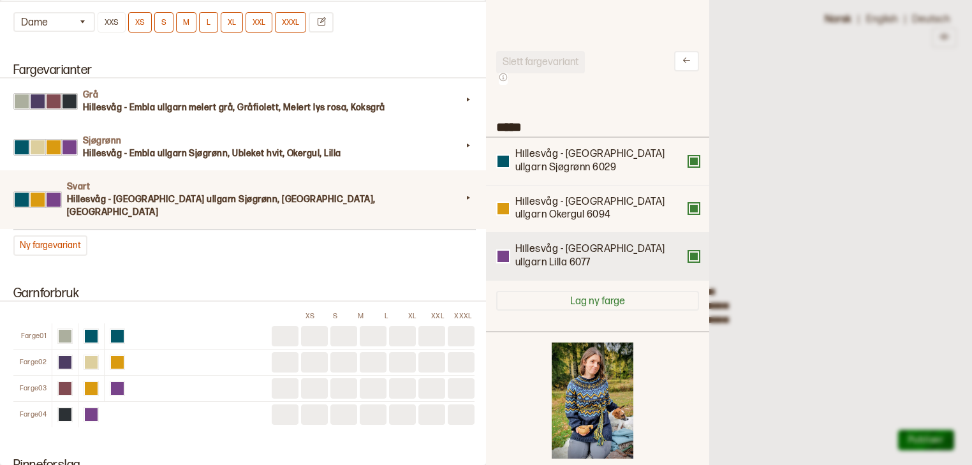
click at [693, 255] on div "Hillesvåg - Embla ullgarn Lilla 6077" at bounding box center [597, 257] width 223 height 48
click at [693, 252] on button at bounding box center [694, 256] width 10 height 10
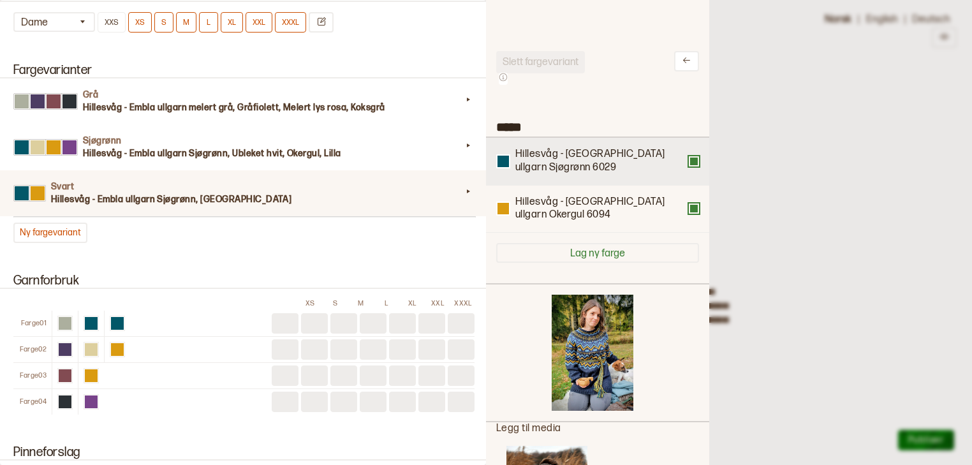
drag, startPoint x: 711, startPoint y: 151, endPoint x: 690, endPoint y: 158, distance: 22.2
click at [690, 158] on button at bounding box center [694, 161] width 10 height 10
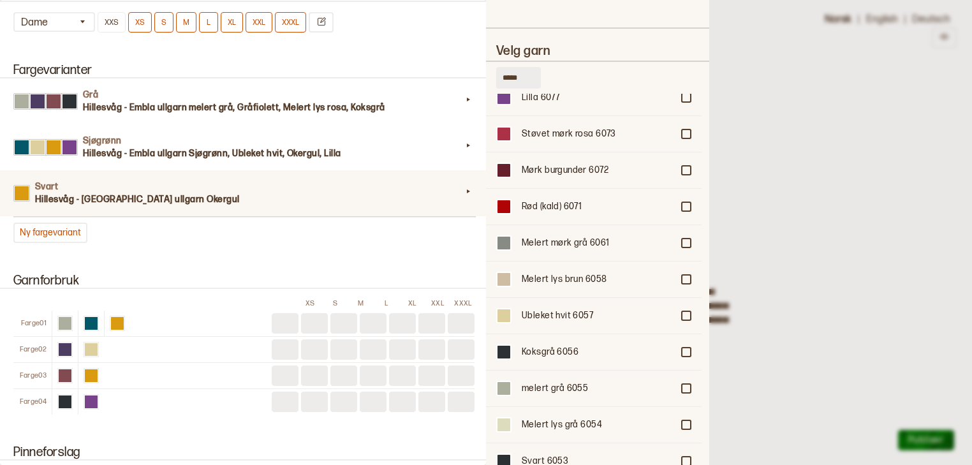
scroll to position [1079, 0]
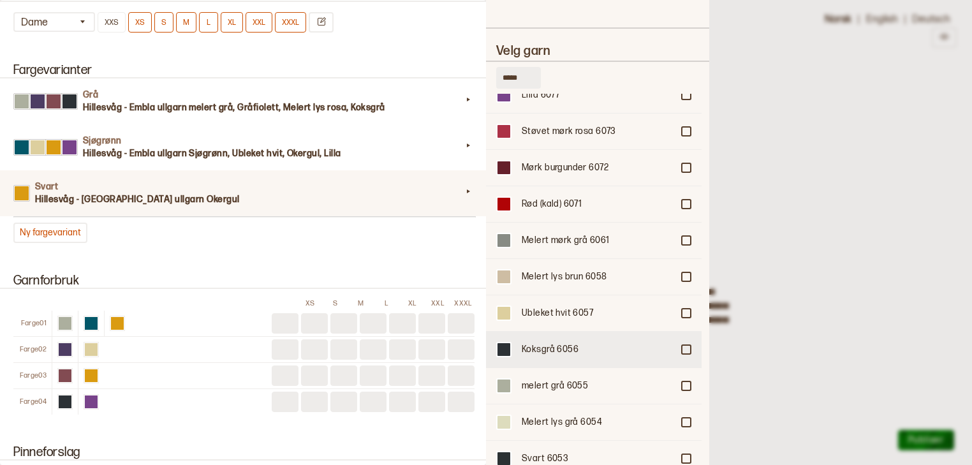
click at [683, 346] on div at bounding box center [686, 350] width 8 height 8
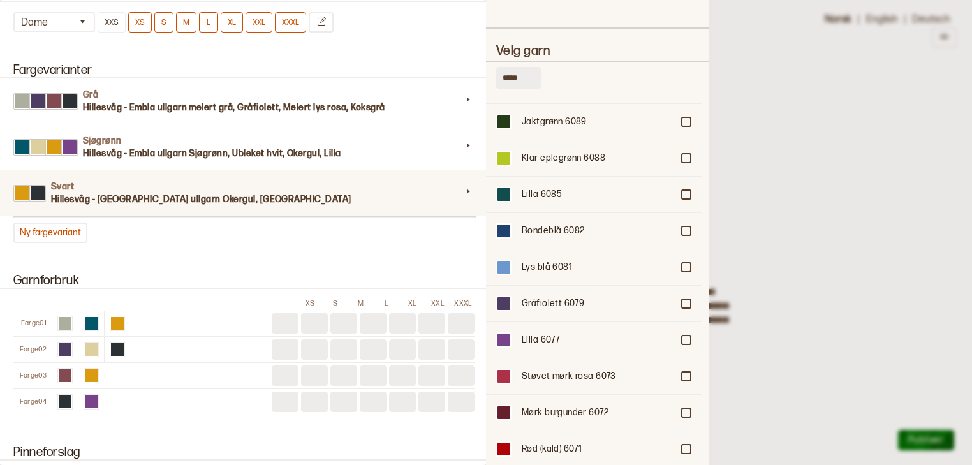
scroll to position [823, 0]
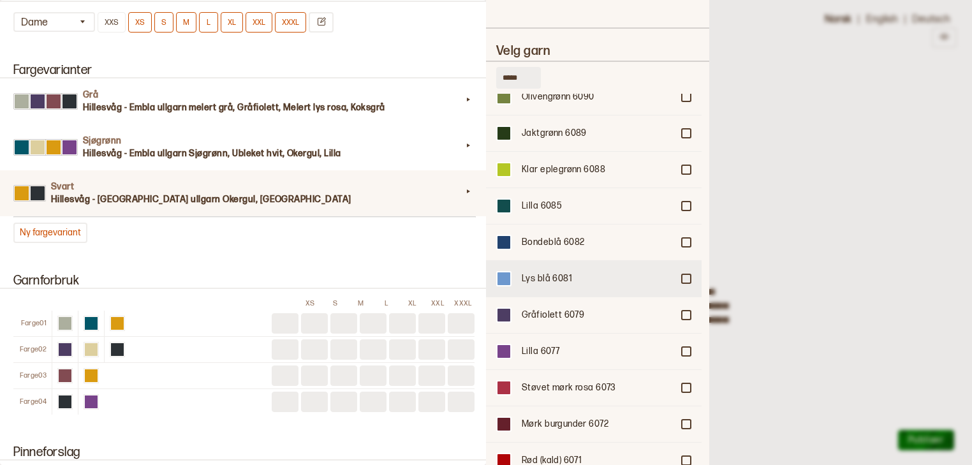
click at [684, 275] on div at bounding box center [686, 279] width 8 height 8
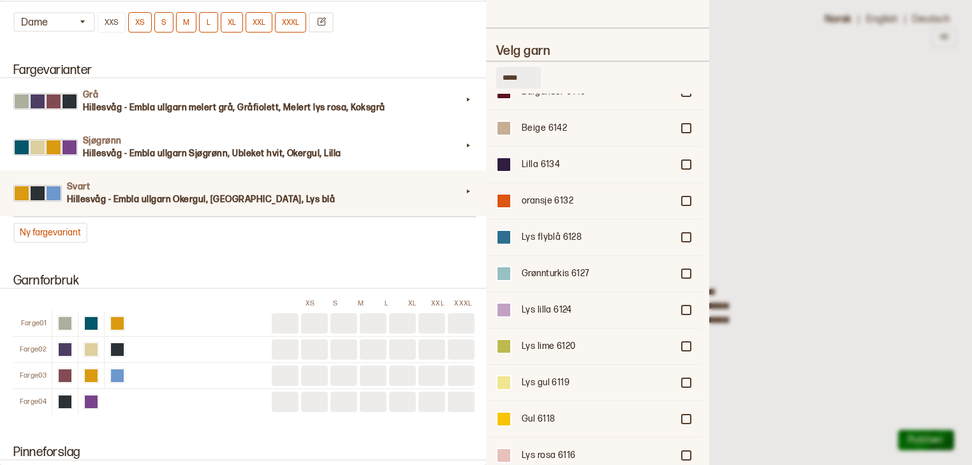
scroll to position [171, 0]
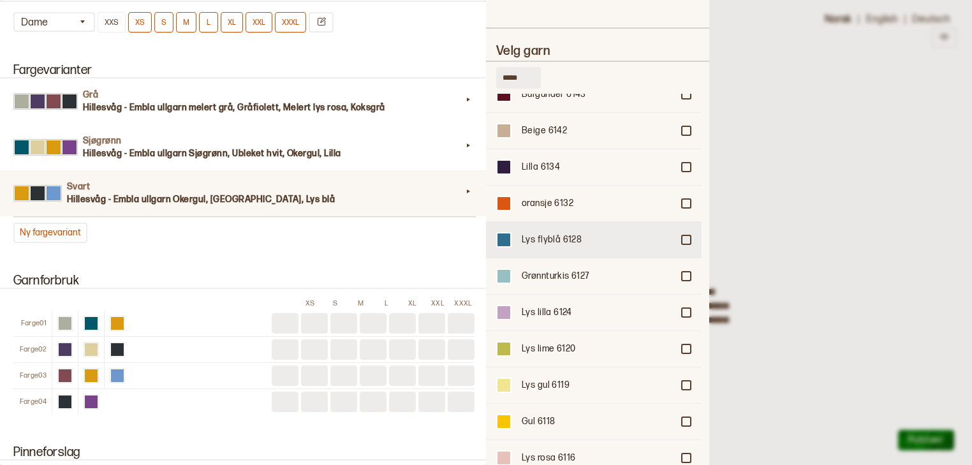
click at [682, 236] on div at bounding box center [686, 240] width 8 height 8
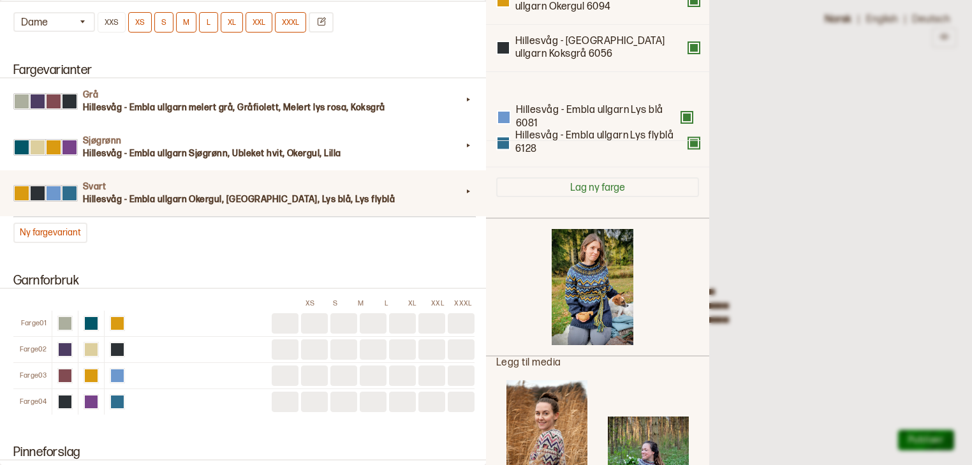
scroll to position [163, 0]
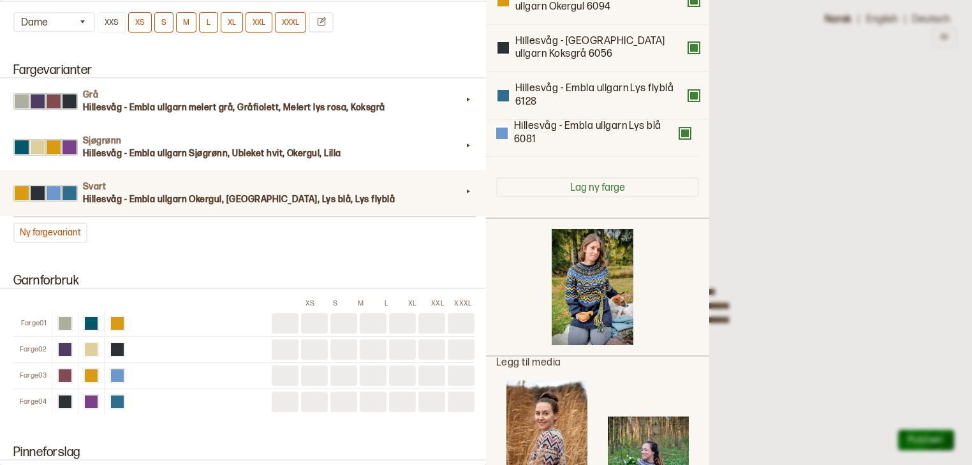
drag, startPoint x: 640, startPoint y: 97, endPoint x: 635, endPoint y: 165, distance: 68.4
click at [635, 165] on div "Hillesvåg - Embla ullgarn Okergul 6094 Hillesvåg - Embla ullgarn Koksgrå 6056 H…" at bounding box center [597, 72] width 203 height 190
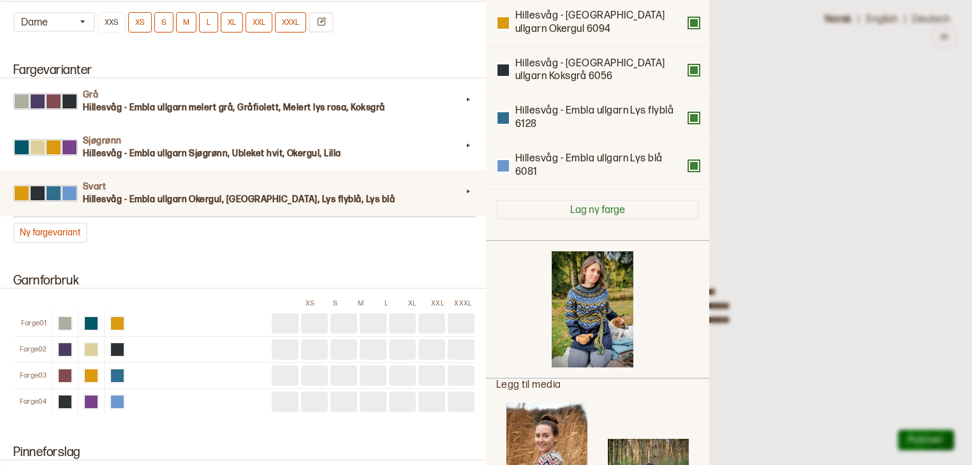
scroll to position [135, 0]
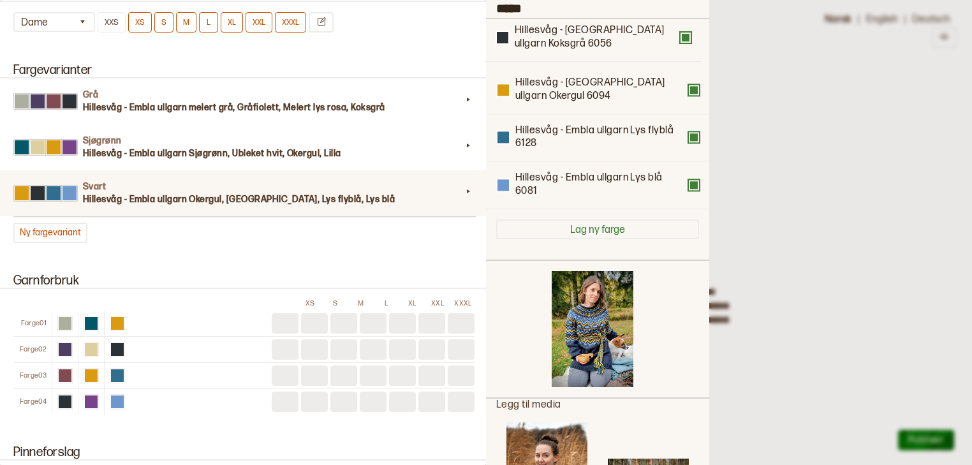
drag, startPoint x: 603, startPoint y: 89, endPoint x: 598, endPoint y: 48, distance: 41.1
click at [598, 48] on div "Hillesvåg - Embla ullgarn Okergul 6094 Hillesvåg - Embla ullgarn Koksgrå 6056 H…" at bounding box center [597, 114] width 203 height 190
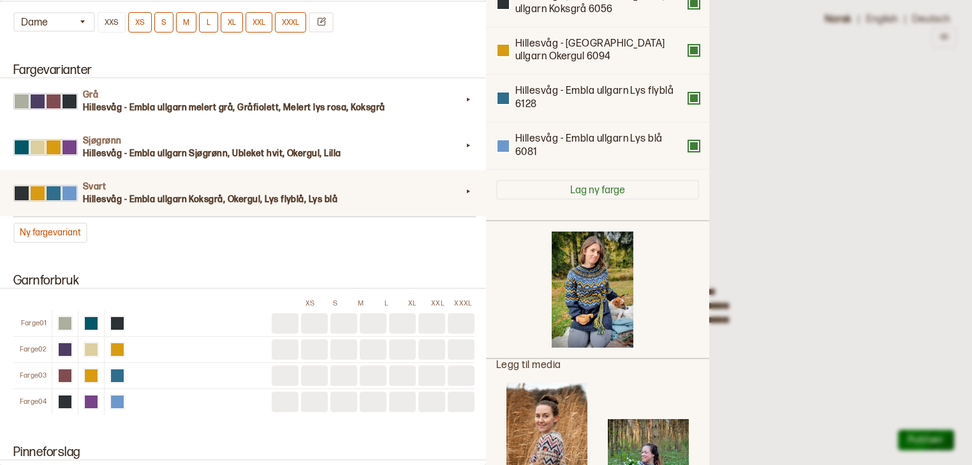
scroll to position [158, 0]
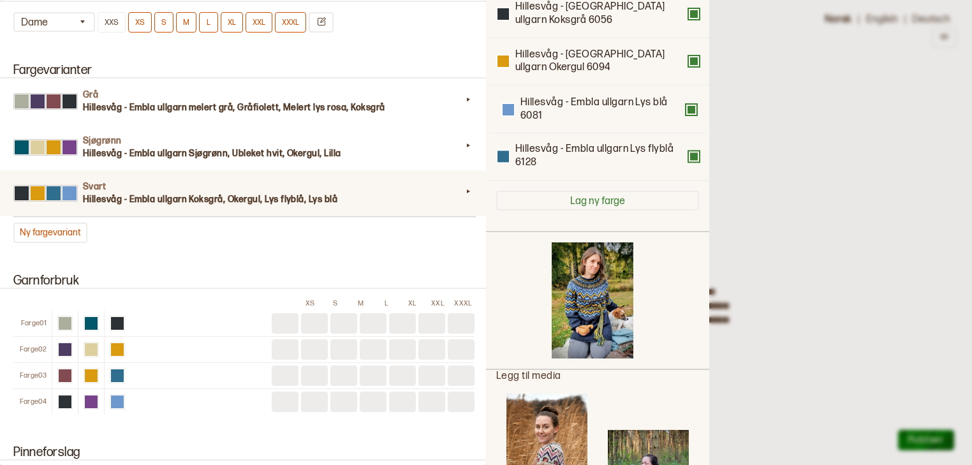
drag, startPoint x: 642, startPoint y: 137, endPoint x: 643, endPoint y: 95, distance: 42.1
click at [643, 95] on div "Hillesvåg - Embla ullgarn Koksgrå 6056 Hillesvåg - Embla ullgarn Okergul 6094 H…" at bounding box center [597, 85] width 203 height 190
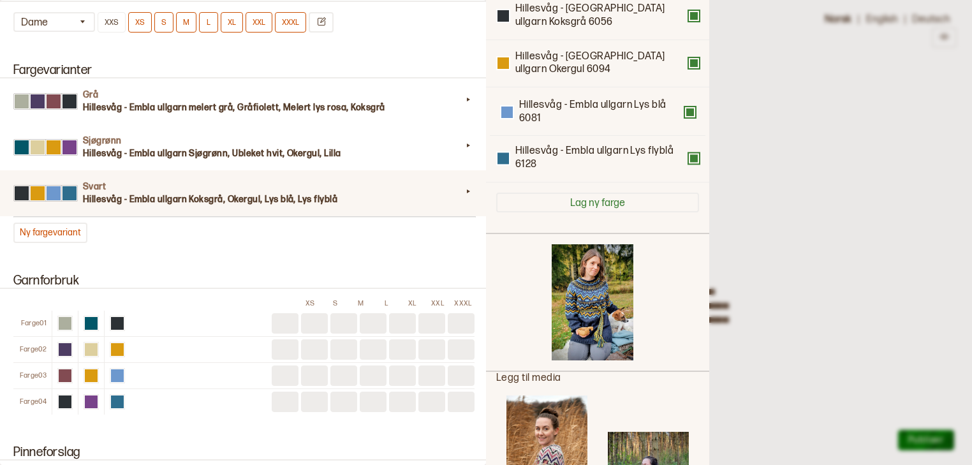
scroll to position [143, 0]
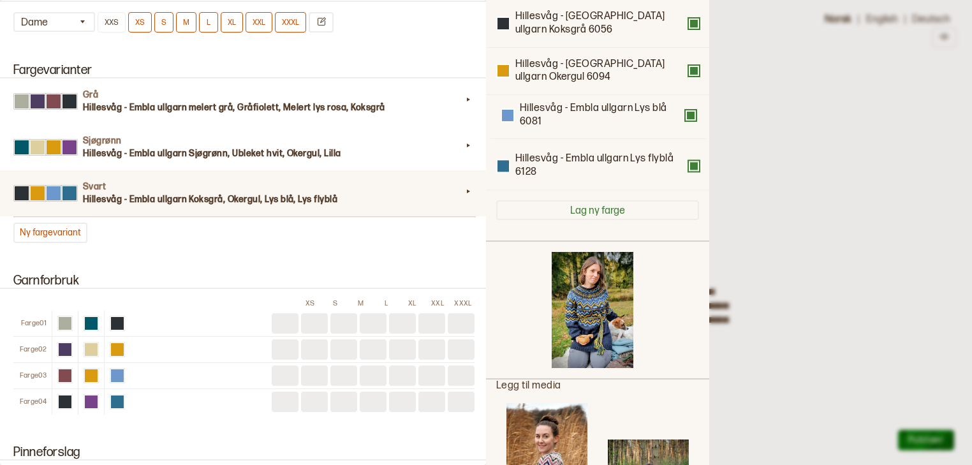
drag, startPoint x: 642, startPoint y: 109, endPoint x: 641, endPoint y: 118, distance: 9.0
click at [641, 118] on div "Hillesvåg - Embla ullgarn Koksgrå 6056 Hillesvåg - Embla ullgarn Okergul 6094 H…" at bounding box center [597, 95] width 203 height 190
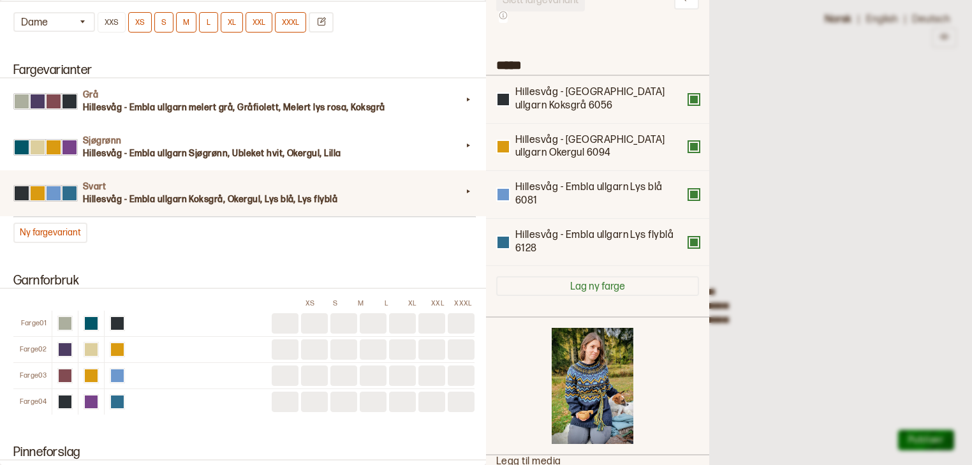
scroll to position [0, 0]
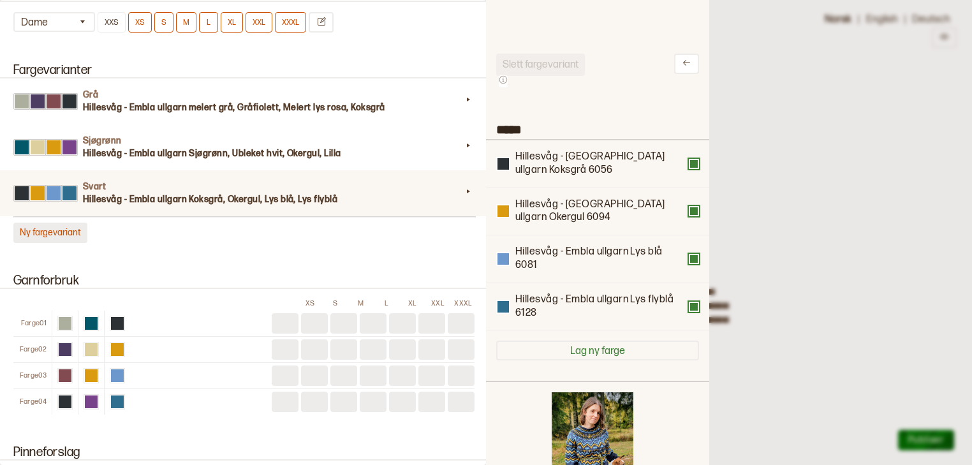
click at [59, 230] on button "Ny fargevariant" at bounding box center [50, 233] width 74 height 20
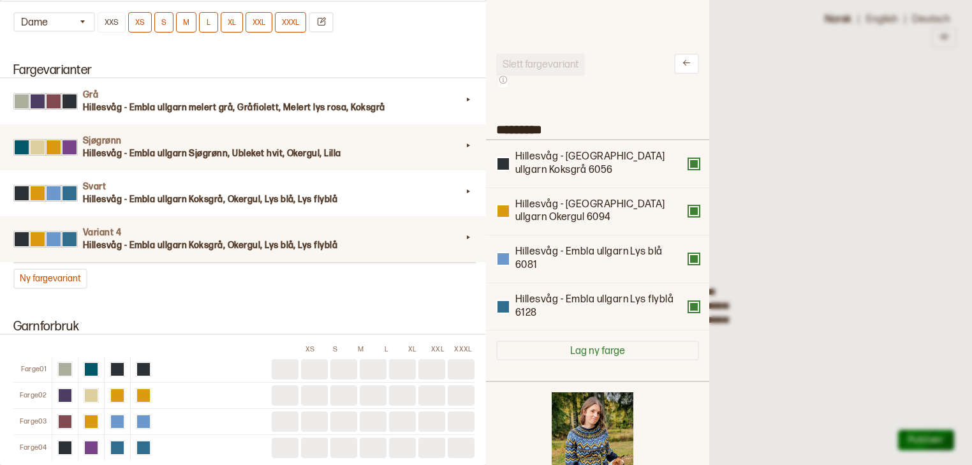
drag, startPoint x: 557, startPoint y: 128, endPoint x: 459, endPoint y: 128, distance: 98.9
click at [459, 128] on div "**********" at bounding box center [486, 232] width 972 height 465
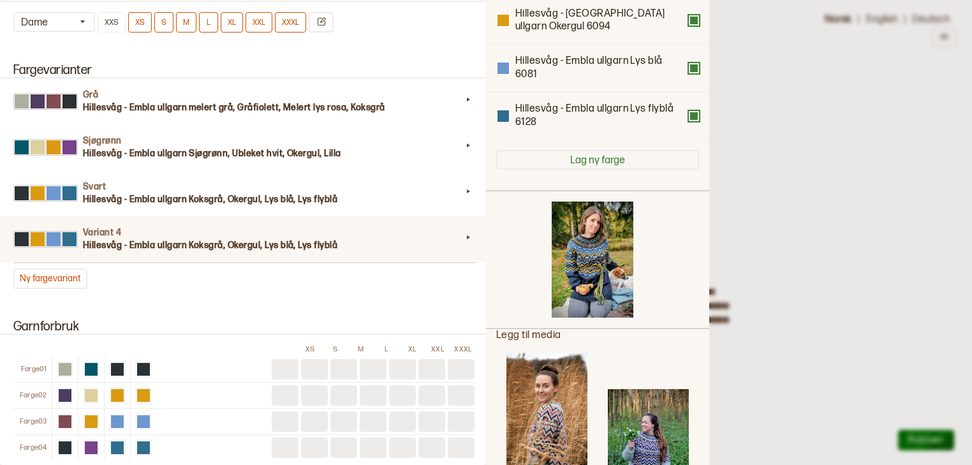
scroll to position [290, 0]
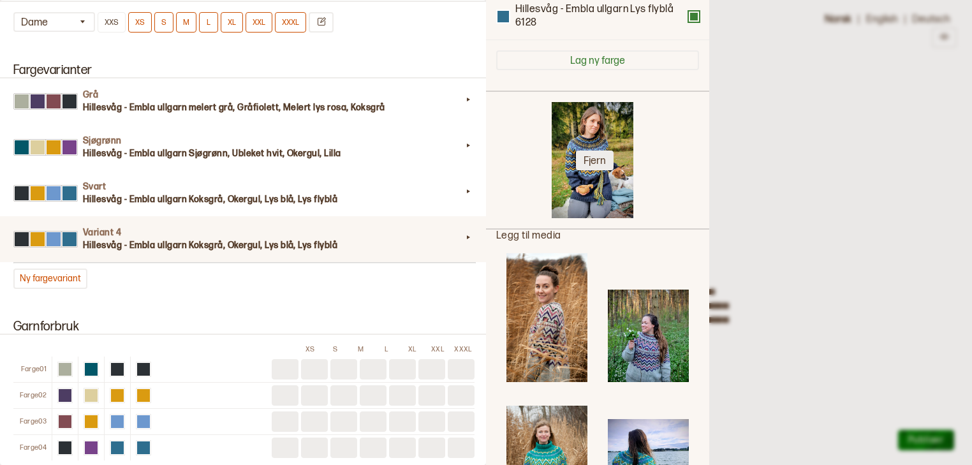
type input "***"
click at [592, 156] on button "Fjern" at bounding box center [595, 161] width 38 height 20
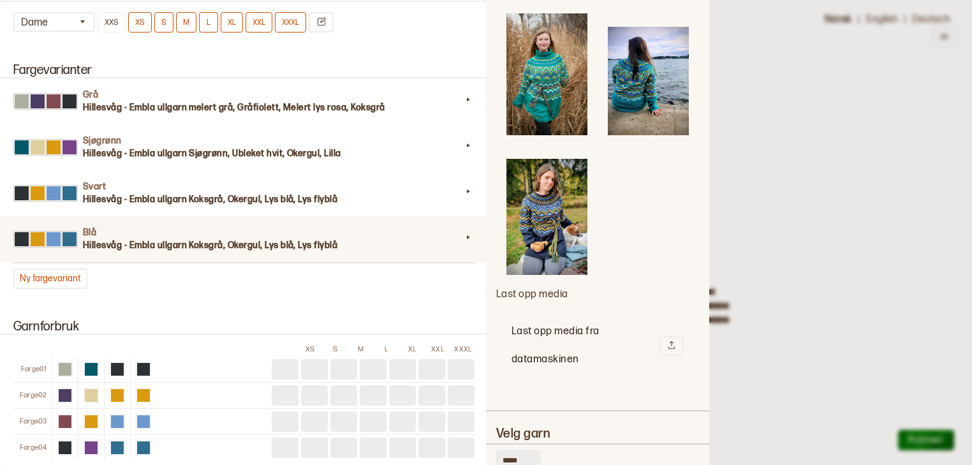
scroll to position [572, 0]
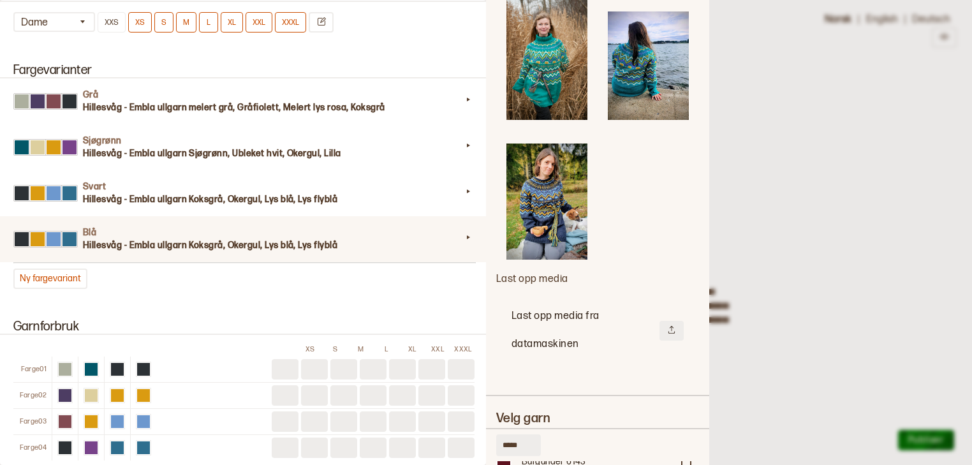
click at [667, 321] on button at bounding box center [672, 331] width 24 height 20
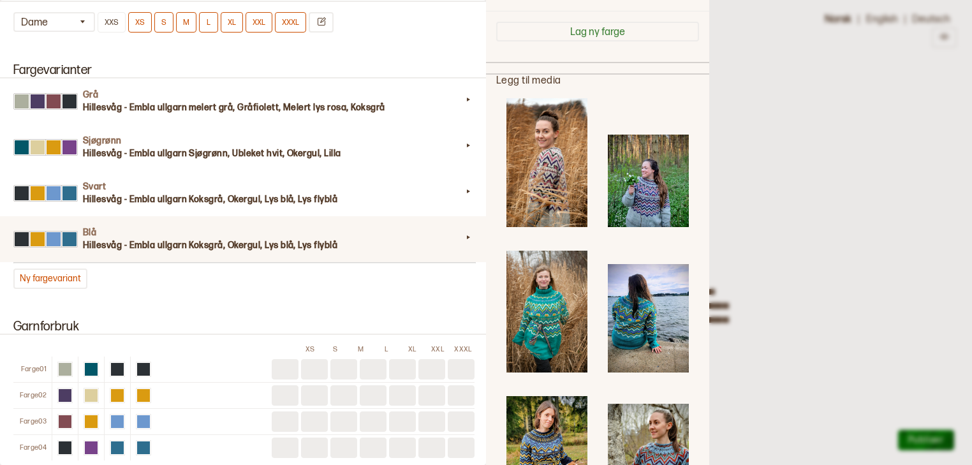
scroll to position [314, 0]
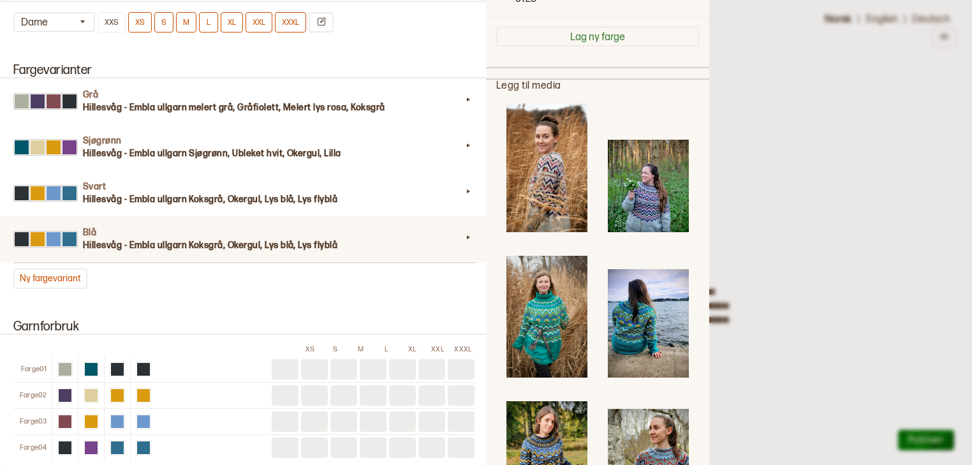
click at [663, 411] on img at bounding box center [648, 463] width 81 height 108
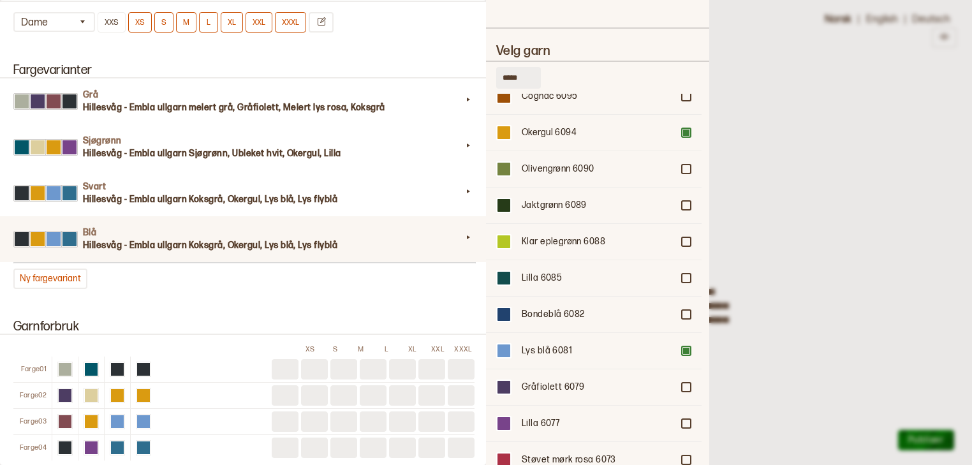
scroll to position [756, 0]
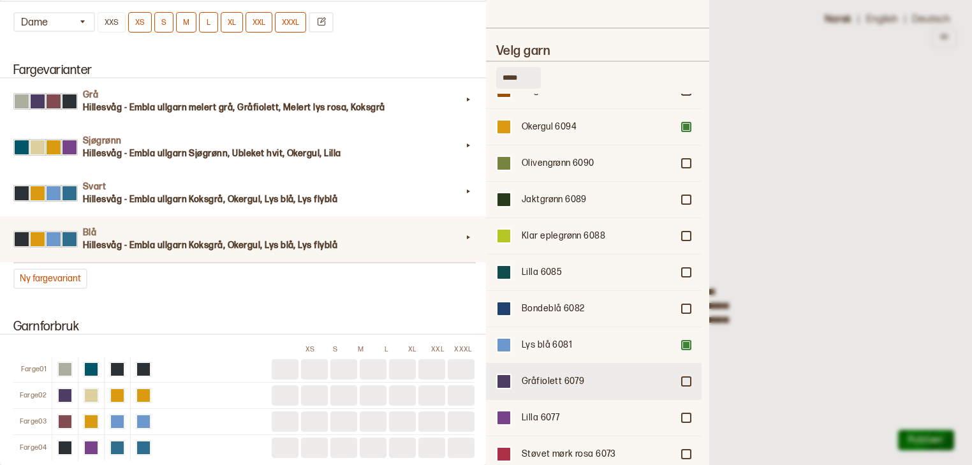
click at [685, 378] on div at bounding box center [686, 382] width 8 height 8
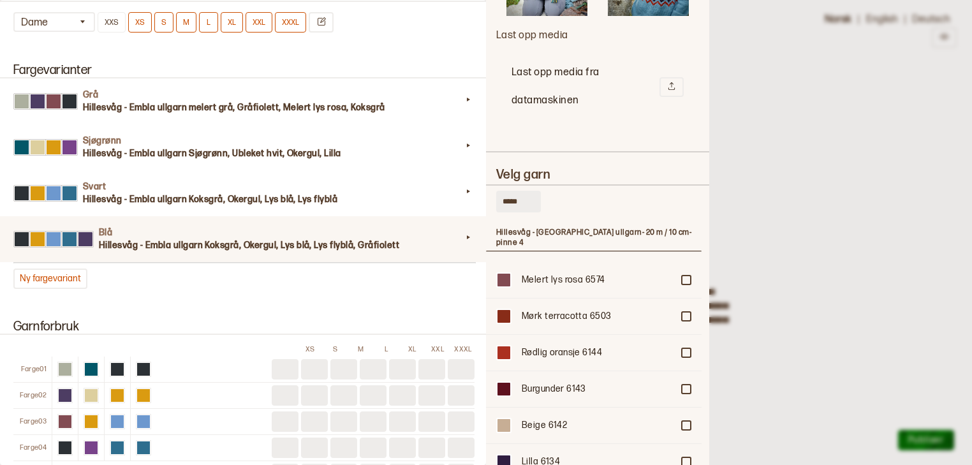
scroll to position [1105, 0]
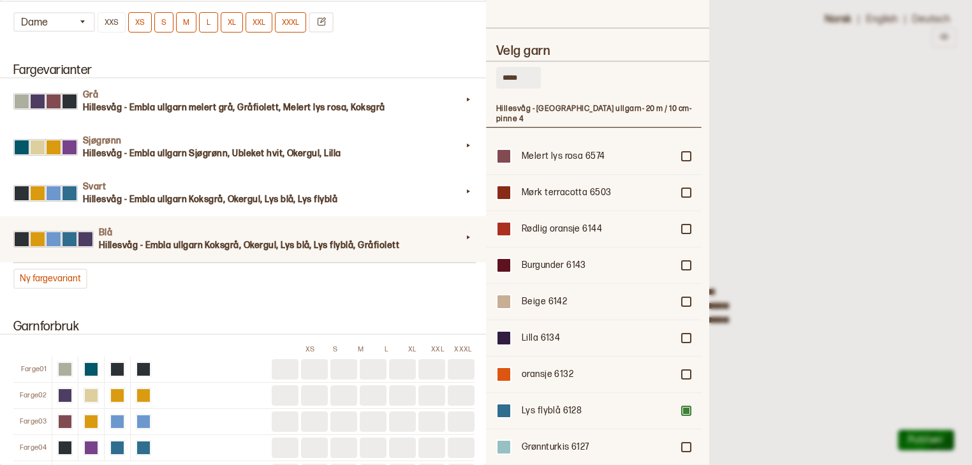
click at [727, 364] on div at bounding box center [486, 232] width 972 height 465
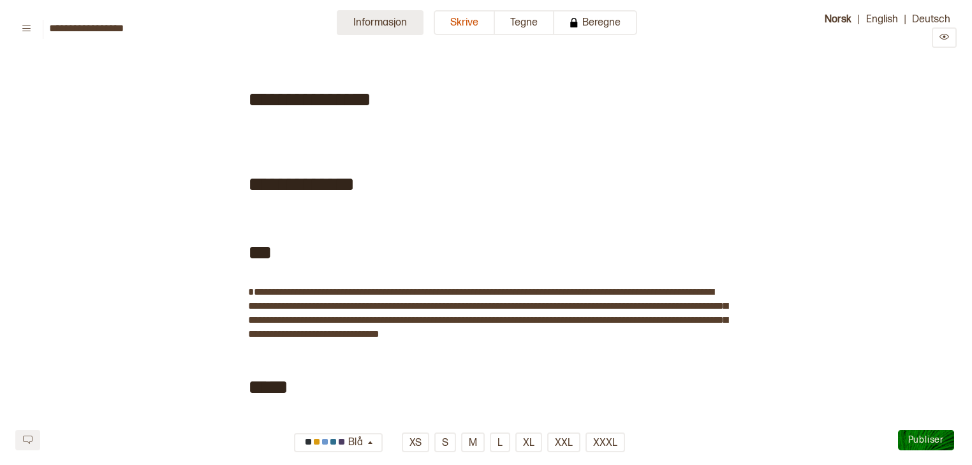
click at [403, 30] on button "Informasjon" at bounding box center [380, 22] width 87 height 25
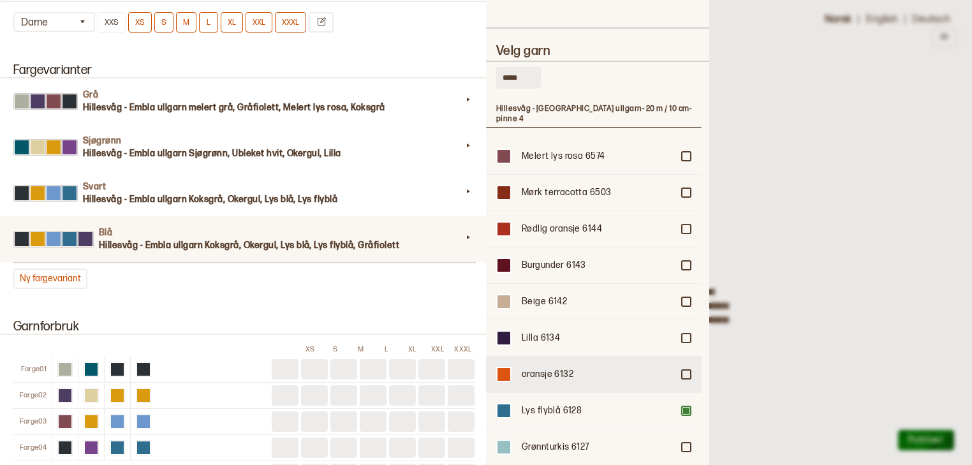
click at [684, 356] on div "oransje 6132" at bounding box center [594, 374] width 216 height 36
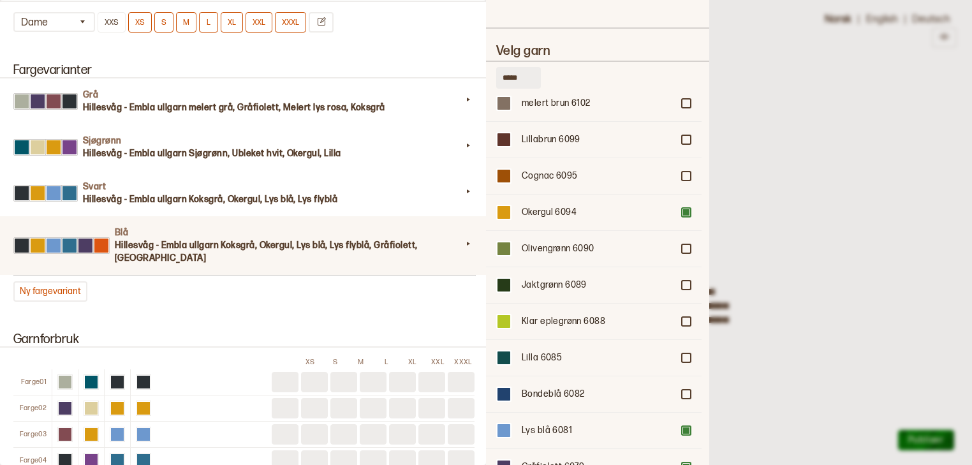
scroll to position [668, 0]
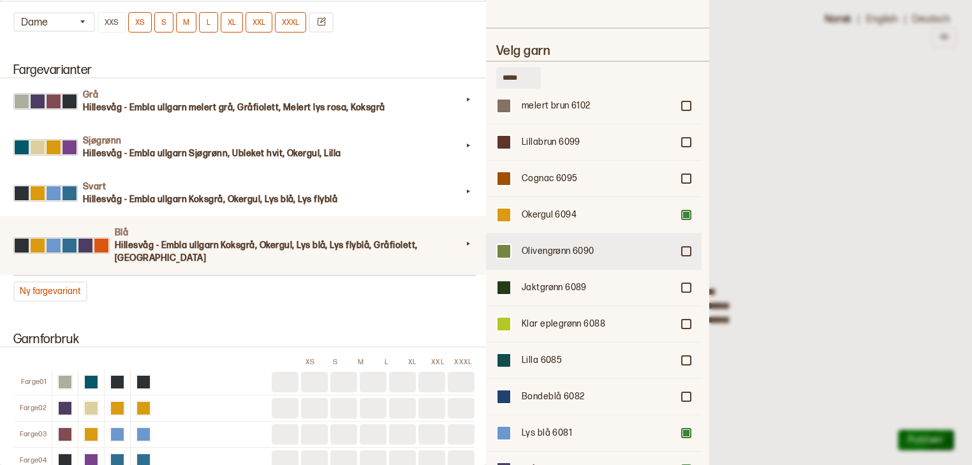
click at [682, 247] on div at bounding box center [686, 251] width 8 height 8
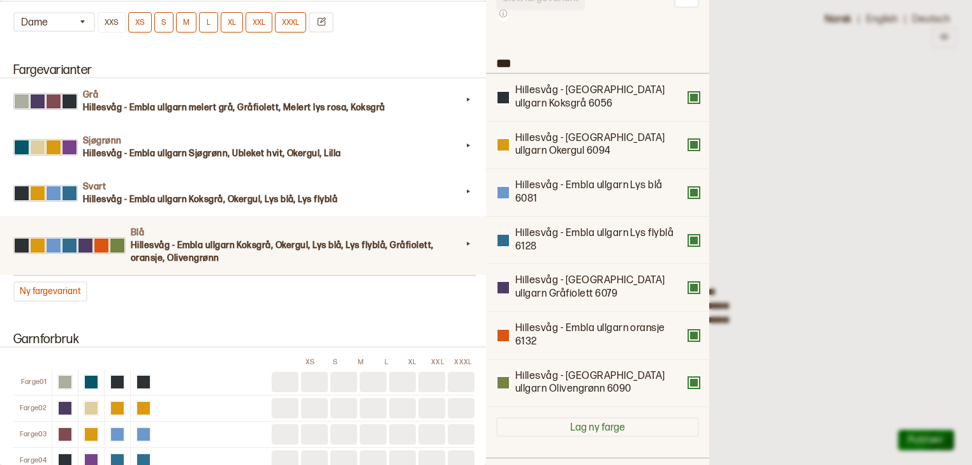
scroll to position [64, 0]
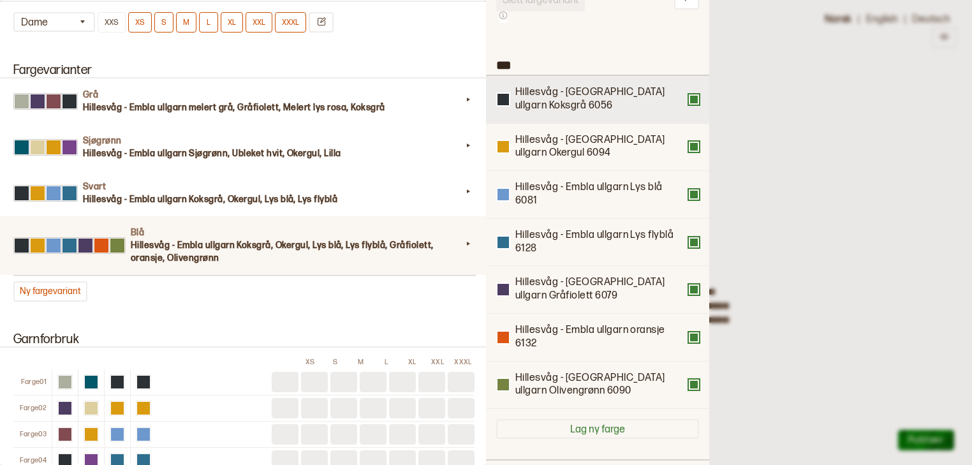
click at [694, 106] on div "Hillesvåg - Embla ullgarn Koksgrå 6056" at bounding box center [597, 99] width 203 height 27
click at [692, 106] on div "Hillesvåg - Embla ullgarn Koksgrå 6056" at bounding box center [597, 99] width 203 height 27
click at [690, 100] on button at bounding box center [694, 99] width 10 height 10
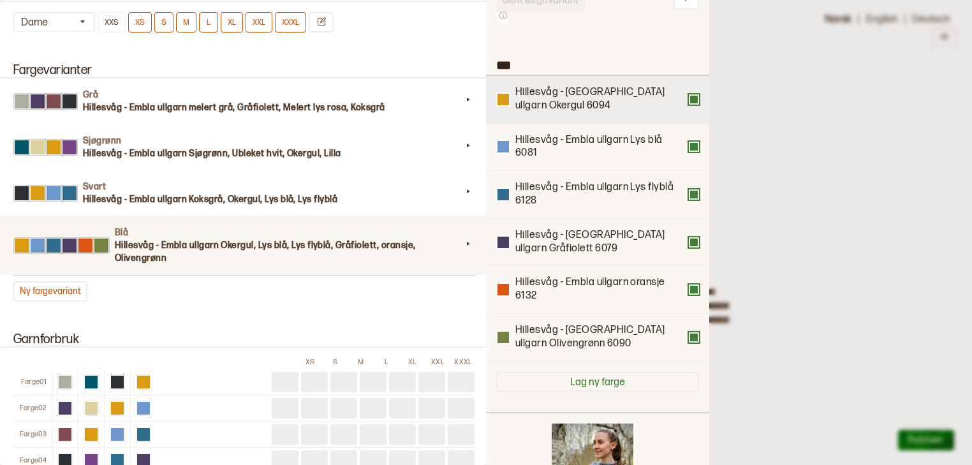
click at [693, 97] on button at bounding box center [694, 99] width 10 height 10
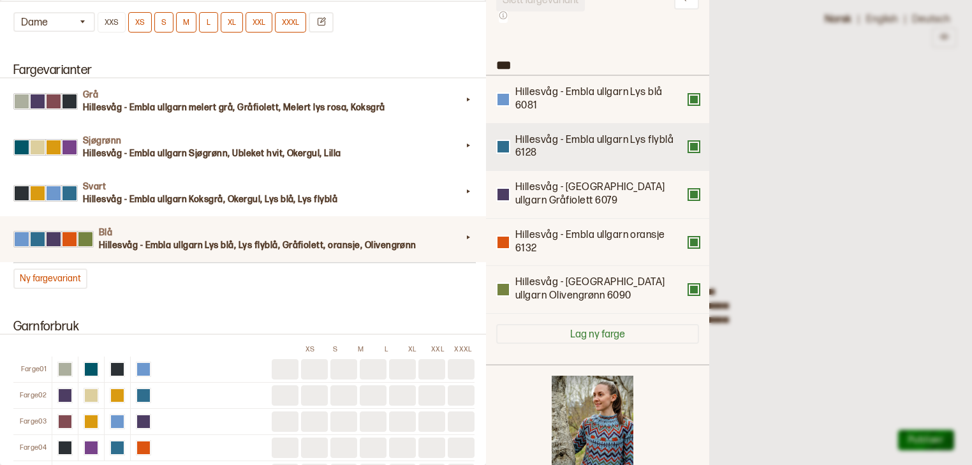
click at [693, 146] on button at bounding box center [694, 147] width 10 height 10
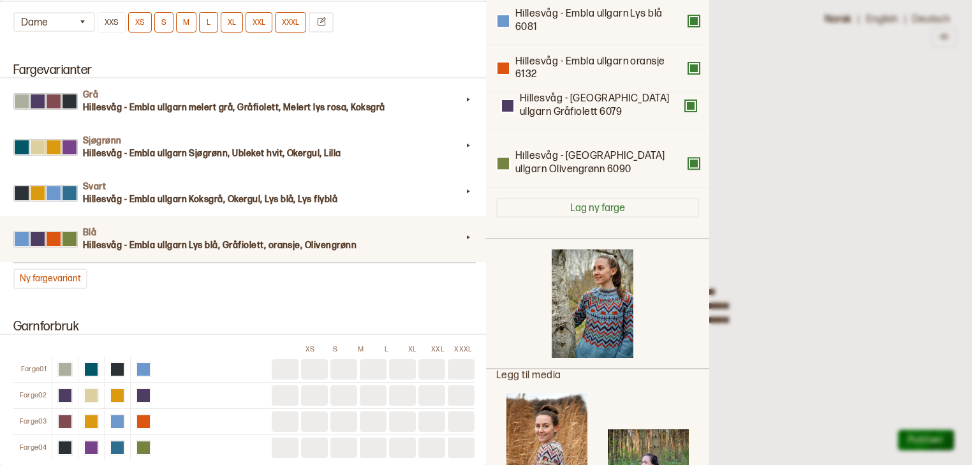
scroll to position [142, 0]
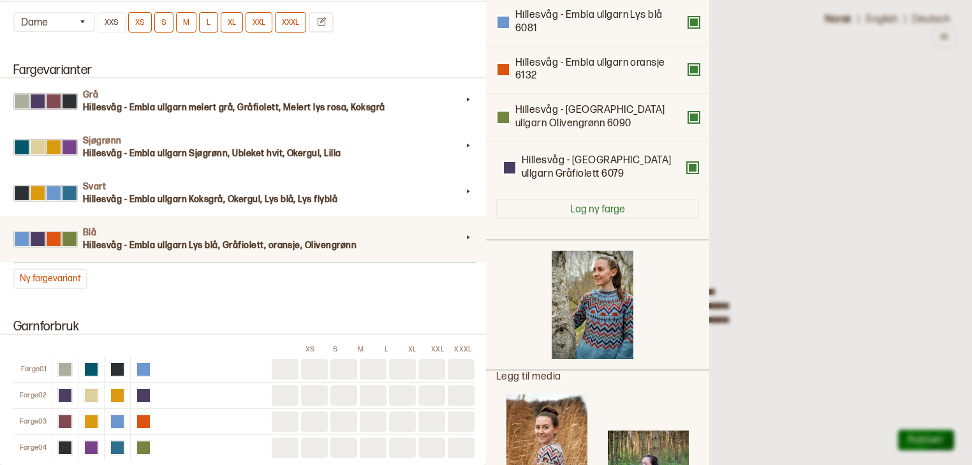
drag, startPoint x: 612, startPoint y: 71, endPoint x: 615, endPoint y: 181, distance: 110.4
click at [615, 181] on div "Hillesvåg - Embla ullgarn Lys blå 6081 Hillesvåg - Embla ullgarn Gråfiolett 607…" at bounding box center [597, 94] width 203 height 190
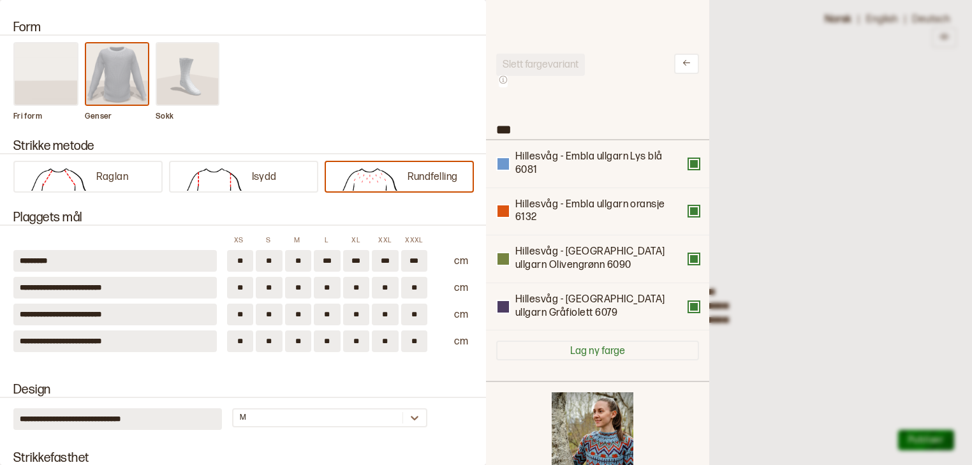
scroll to position [0, 0]
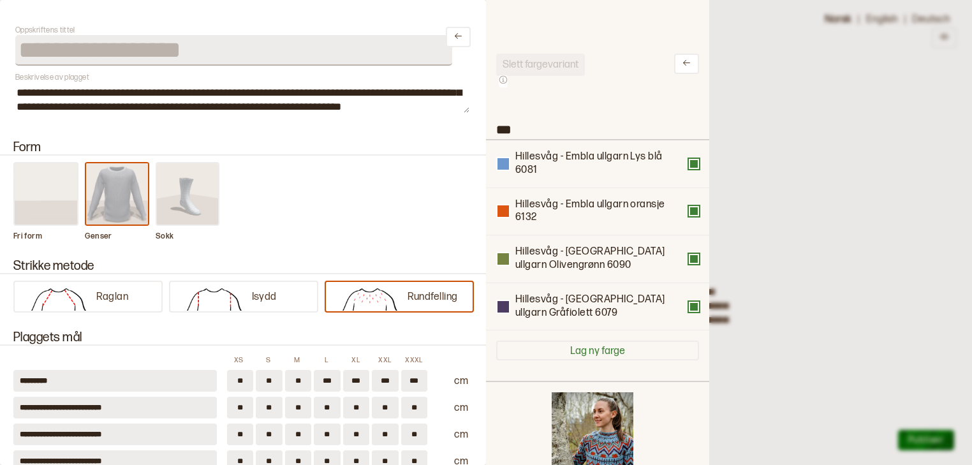
click at [768, 120] on div at bounding box center [486, 232] width 972 height 465
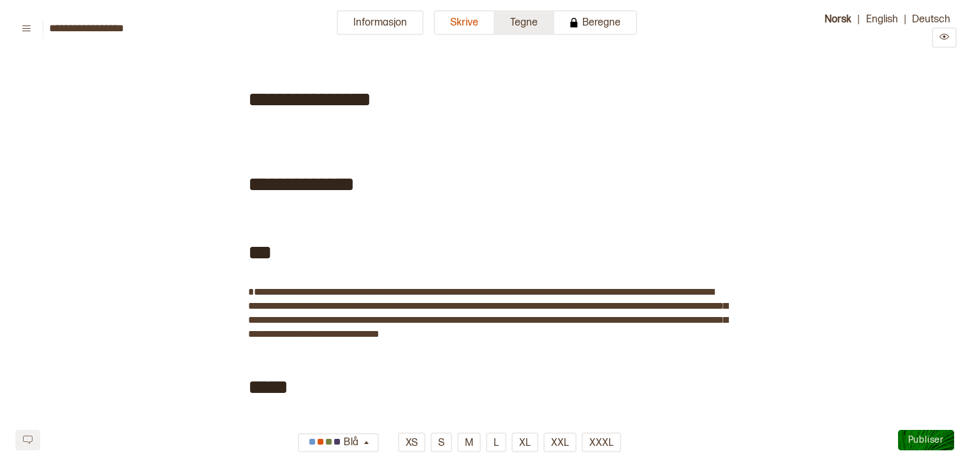
click at [537, 33] on button "Tegne" at bounding box center [524, 22] width 59 height 25
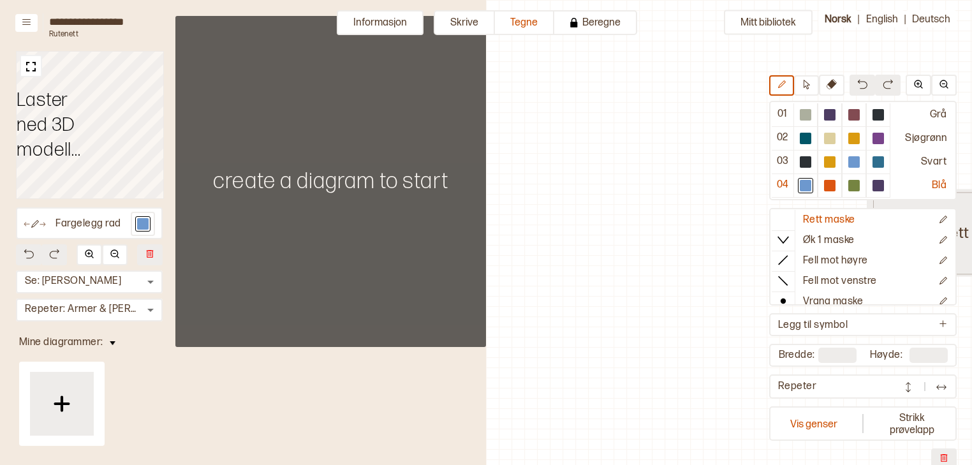
click at [873, 217] on div "Opprett diagram" at bounding box center [972, 233] width 198 height 82
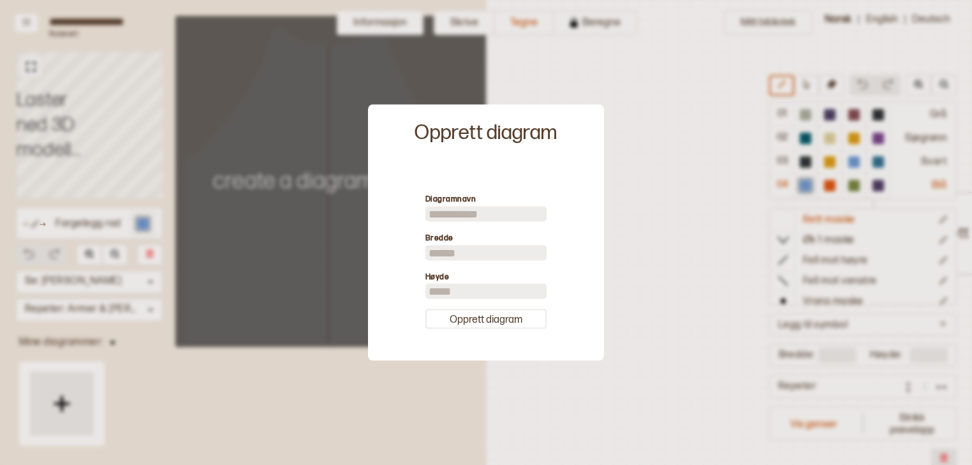
scroll to position [4, 347]
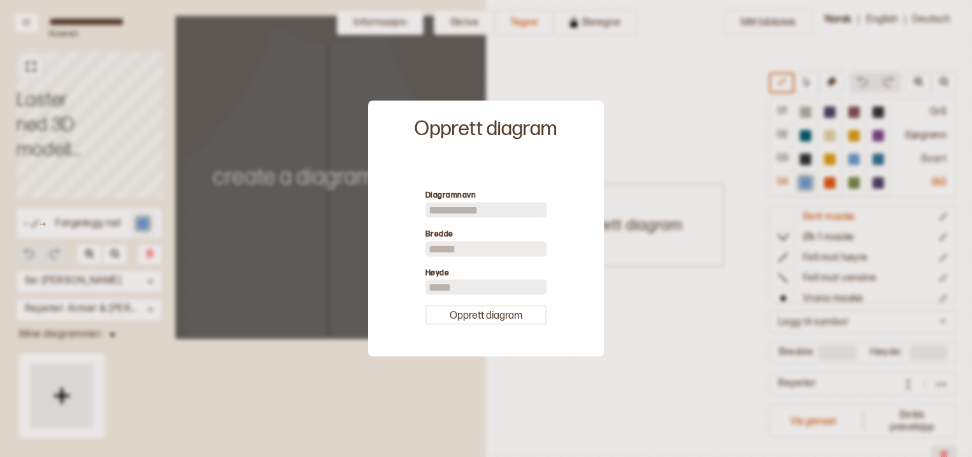
drag, startPoint x: 476, startPoint y: 246, endPoint x: 426, endPoint y: 260, distance: 52.1
click at [426, 260] on div "Diagramnavn Bredde ** Høyde **" at bounding box center [485, 247] width 121 height 116
click at [436, 253] on input "**" at bounding box center [485, 248] width 121 height 15
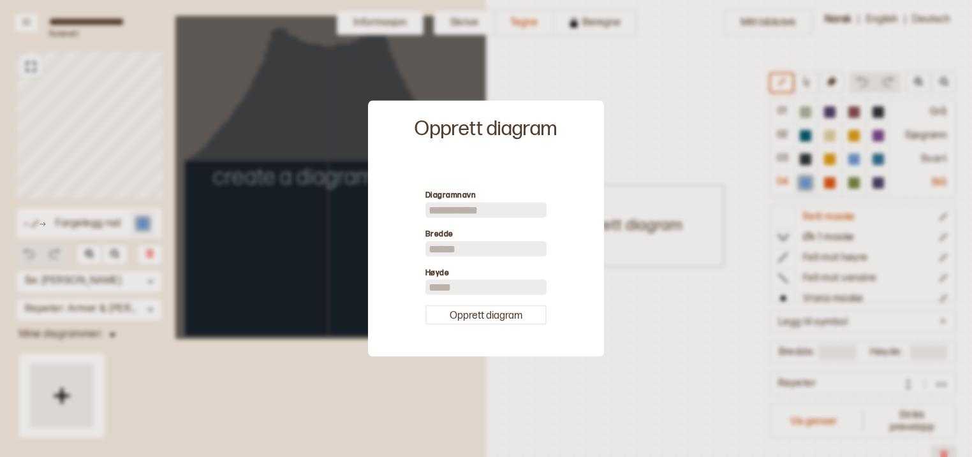
type input "**"
click at [434, 290] on input "**" at bounding box center [485, 287] width 121 height 15
type input "*"
type input "**"
click at [467, 319] on button "Opprett diagram" at bounding box center [485, 316] width 121 height 20
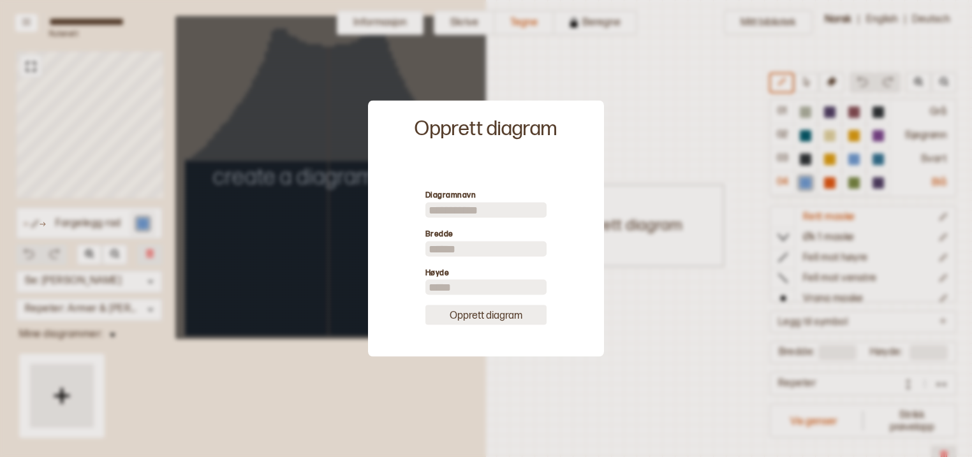
type input "**"
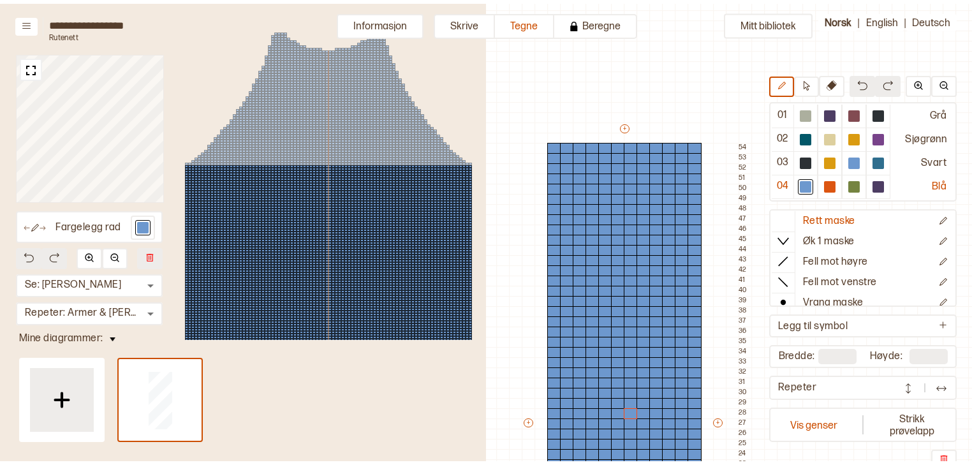
scroll to position [200, 375]
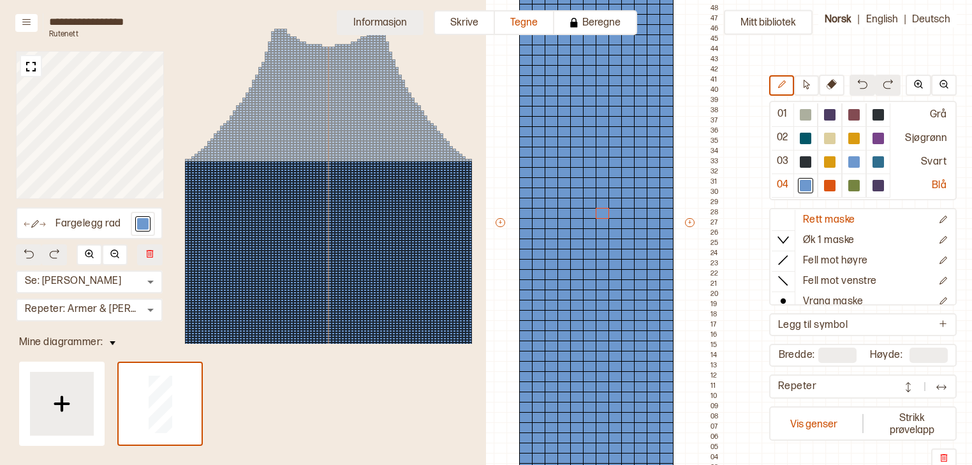
click at [410, 31] on button "Informasjon" at bounding box center [380, 22] width 87 height 25
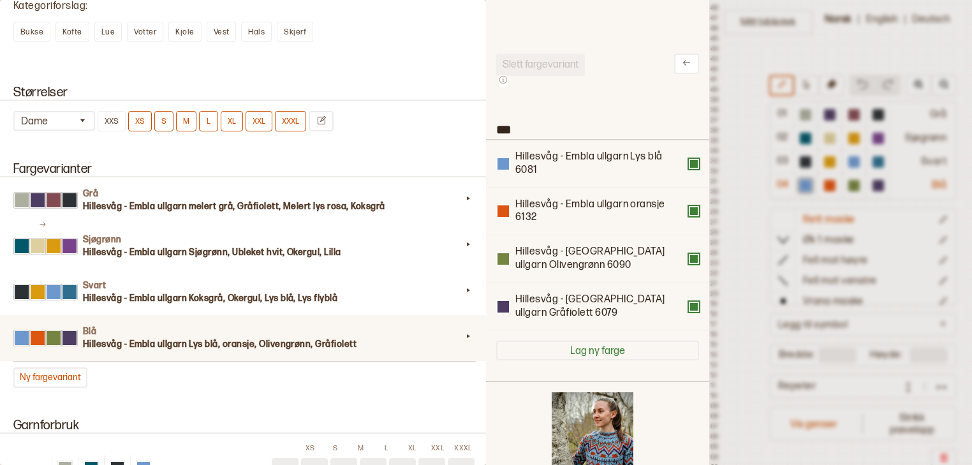
scroll to position [1069, 0]
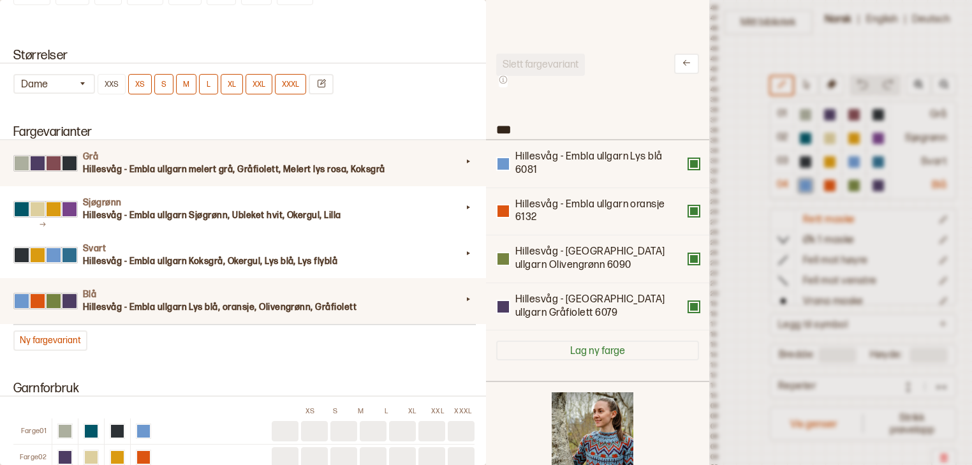
click at [462, 158] on icon at bounding box center [468, 161] width 13 height 13
type input "***"
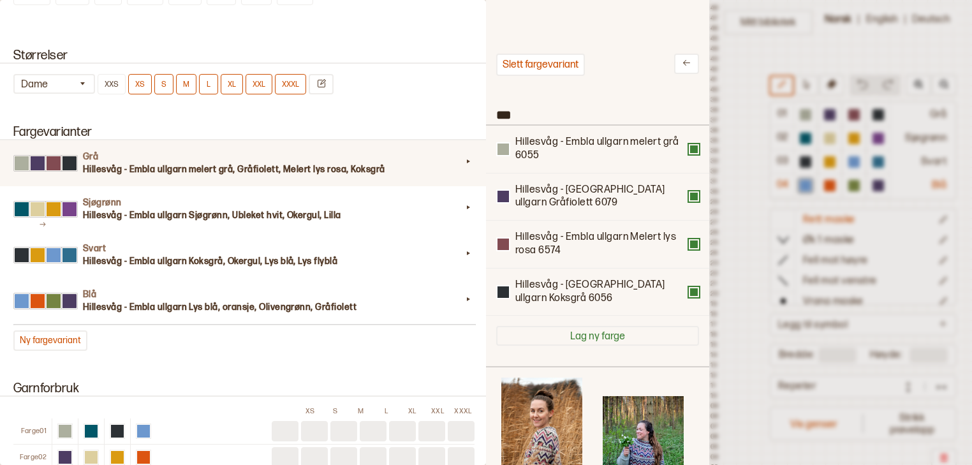
click at [743, 194] on div at bounding box center [486, 232] width 972 height 465
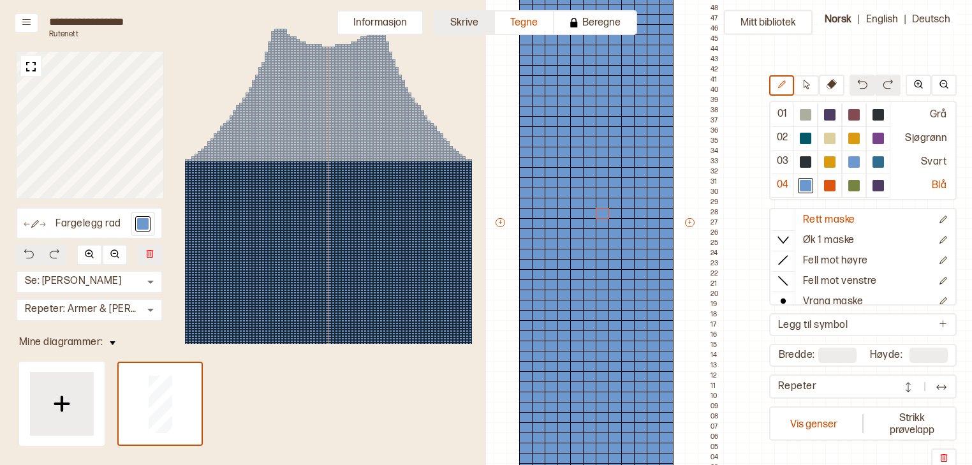
click at [446, 34] on button "Skrive" at bounding box center [464, 22] width 61 height 25
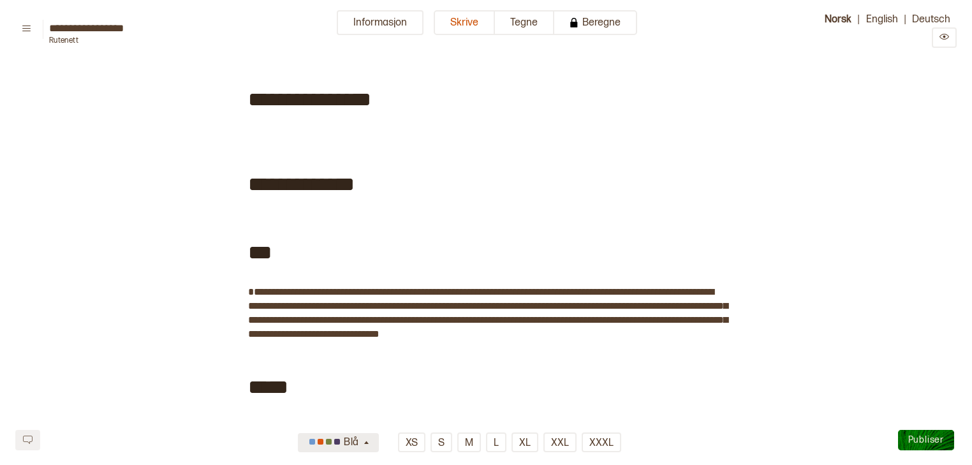
click at [375, 439] on button "Blå" at bounding box center [338, 442] width 80 height 19
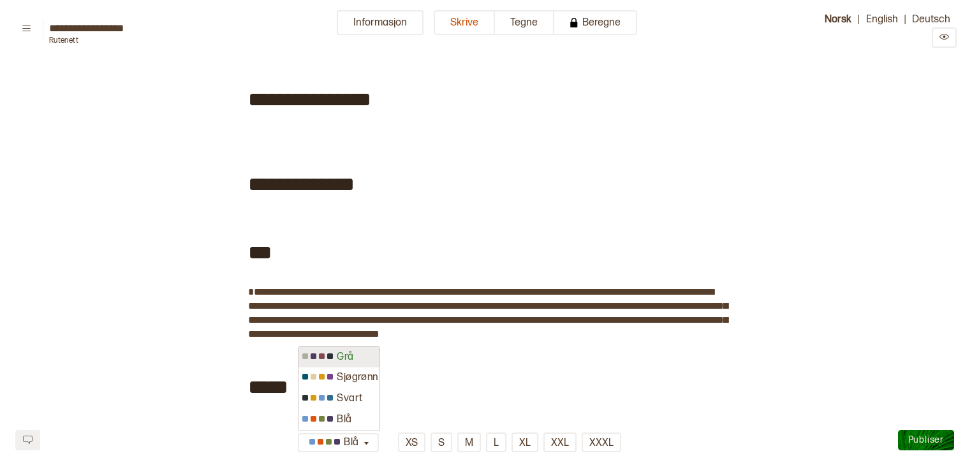
click at [360, 364] on div "Grå" at bounding box center [339, 357] width 80 height 21
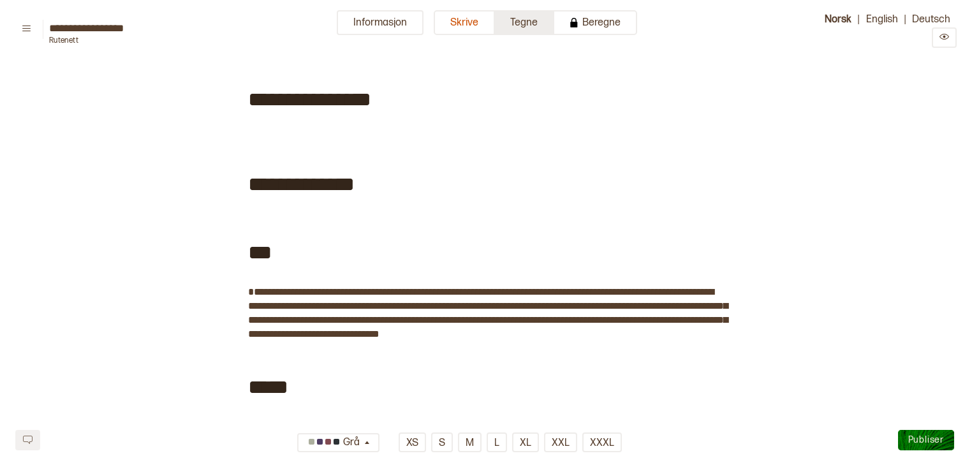
click at [510, 26] on button "Tegne" at bounding box center [524, 22] width 59 height 25
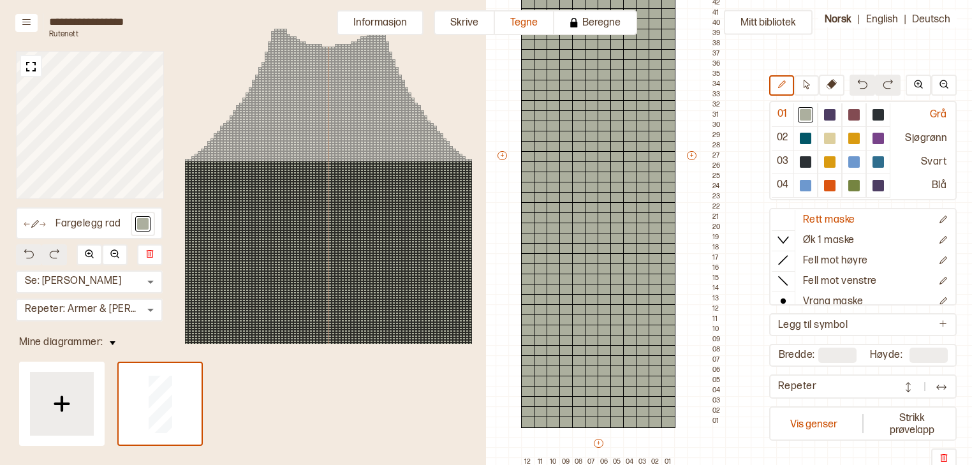
scroll to position [343, 373]
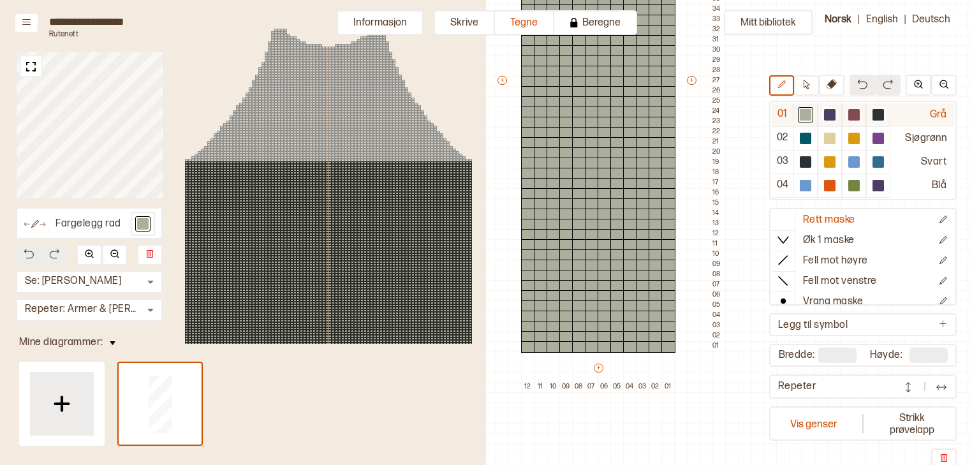
click at [829, 112] on div at bounding box center [829, 114] width 11 height 11
click at [606, 347] on div at bounding box center [605, 346] width 14 height 11
drag, startPoint x: 600, startPoint y: 338, endPoint x: 614, endPoint y: 337, distance: 14.7
click at [614, 337] on div "+ + + + 12 11 10 09 08 07 06 05 04 03 02 01 54 53 52 51 50 49 48 47 46 45 44 43…" at bounding box center [611, 86] width 230 height 612
drag, startPoint x: 577, startPoint y: 323, endPoint x: 629, endPoint y: 325, distance: 51.7
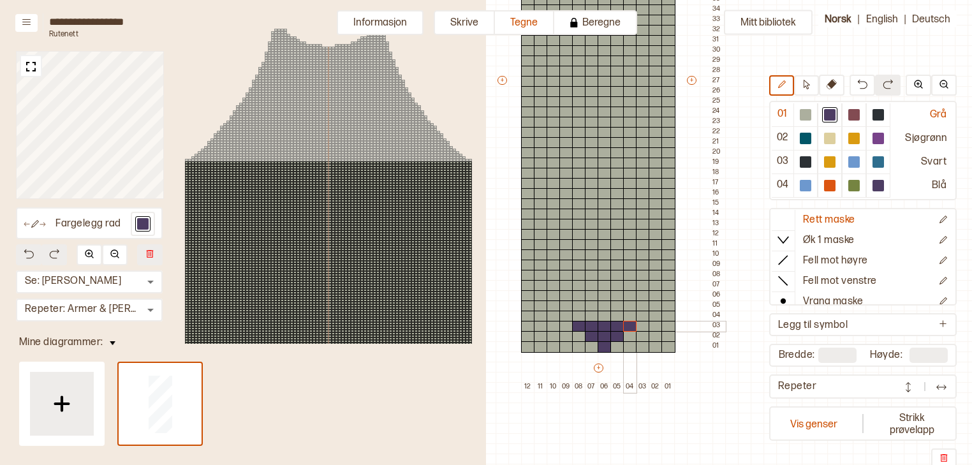
click at [629, 325] on div "+ + + + 12 11 10 09 08 07 06 05 04 03 02 01 54 53 52 51 50 49 48 47 46 45 44 43…" at bounding box center [611, 86] width 230 height 612
click at [618, 315] on div at bounding box center [617, 316] width 14 height 11
drag, startPoint x: 618, startPoint y: 315, endPoint x: 642, endPoint y: 316, distance: 24.2
click at [642, 316] on div "+ + + + 12 11 10 09 08 07 06 05 04 03 02 01 54 53 52 51 50 49 48 47 46 45 44 43…" at bounding box center [611, 86] width 230 height 612
drag, startPoint x: 635, startPoint y: 303, endPoint x: 656, endPoint y: 305, distance: 20.5
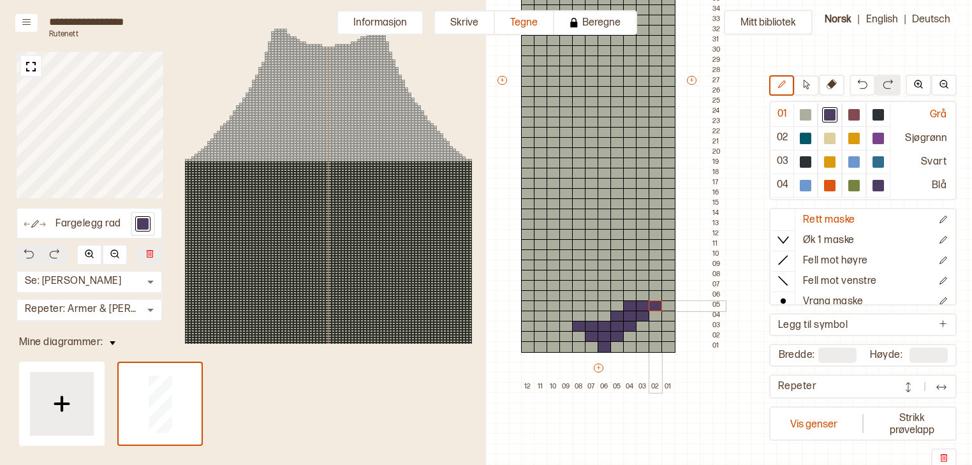
click at [656, 305] on div "+ + + + 12 11 10 09 08 07 06 05 04 03 02 01 54 53 52 51 50 49 48 47 46 45 44 43…" at bounding box center [611, 86] width 230 height 612
drag, startPoint x: 649, startPoint y: 294, endPoint x: 668, endPoint y: 296, distance: 19.9
click at [668, 296] on div "+ + + + 12 11 10 09 08 07 06 05 04 03 02 01 54 53 52 51 50 49 48 47 46 45 44 43…" at bounding box center [611, 86] width 230 height 612
drag, startPoint x: 662, startPoint y: 281, endPoint x: 672, endPoint y: 283, distance: 9.9
click at [672, 283] on div "+ + + + 12 11 10 09 08 07 06 05 04 03 02 01 54 53 52 51 50 49 48 47 46 45 44 43…" at bounding box center [611, 86] width 230 height 612
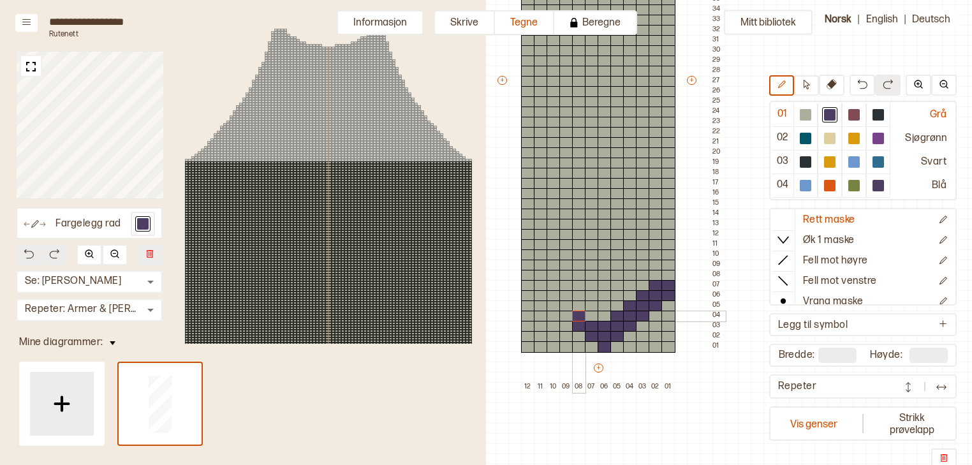
click at [581, 314] on div at bounding box center [579, 316] width 14 height 11
click at [589, 314] on div at bounding box center [592, 316] width 14 height 11
click at [569, 314] on div at bounding box center [566, 316] width 14 height 11
drag, startPoint x: 581, startPoint y: 303, endPoint x: 556, endPoint y: 303, distance: 24.9
click at [556, 303] on div "+ + + + 12 11 10 09 08 07 06 05 04 03 02 01 54 53 52 51 50 49 48 47 46 45 44 43…" at bounding box center [611, 86] width 230 height 612
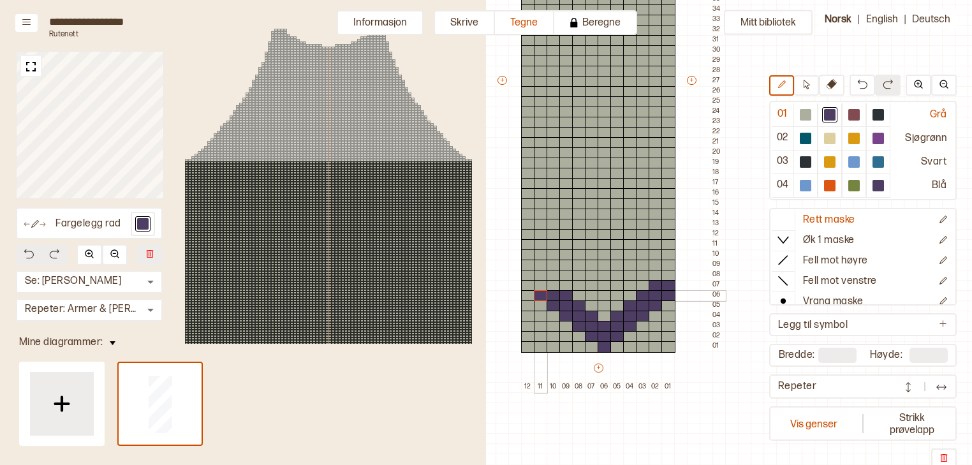
drag, startPoint x: 564, startPoint y: 296, endPoint x: 547, endPoint y: 295, distance: 17.3
click at [547, 295] on div "+ + + + 12 11 10 09 08 07 06 05 04 03 02 01 54 53 52 51 50 49 48 47 46 45 44 43…" at bounding box center [611, 86] width 230 height 612
drag, startPoint x: 551, startPoint y: 283, endPoint x: 534, endPoint y: 282, distance: 17.3
click at [534, 282] on div "+ + + + 12 11 10 09 08 07 06 05 04 03 02 01 54 53 52 51 50 49 48 47 46 45 44 43…" at bounding box center [611, 86] width 230 height 612
drag, startPoint x: 538, startPoint y: 273, endPoint x: 530, endPoint y: 272, distance: 7.8
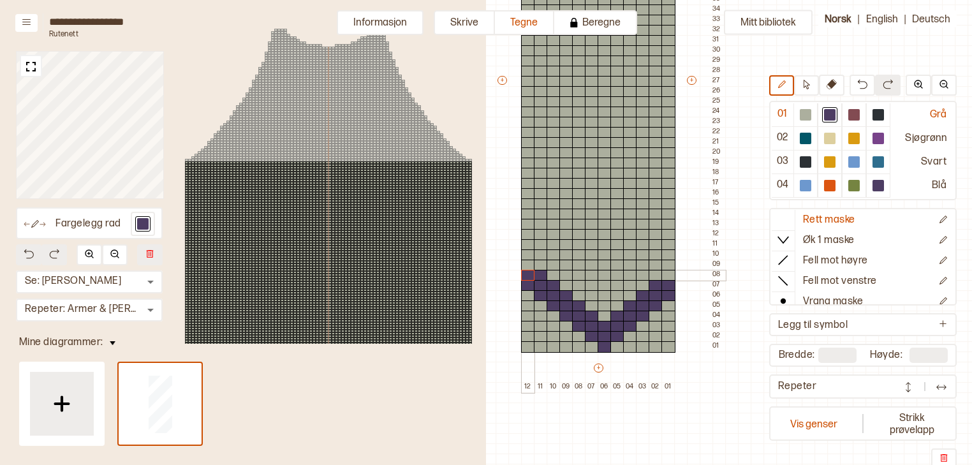
click at [530, 272] on div "+ + + + 12 11 10 09 08 07 06 05 04 03 02 01 54 53 52 51 50 49 48 47 46 45 44 43…" at bounding box center [611, 86] width 230 height 612
click at [526, 264] on div at bounding box center [528, 265] width 14 height 11
click at [671, 274] on div at bounding box center [668, 275] width 14 height 11
click at [856, 113] on div at bounding box center [853, 114] width 11 height 11
click at [605, 276] on div at bounding box center [605, 275] width 14 height 11
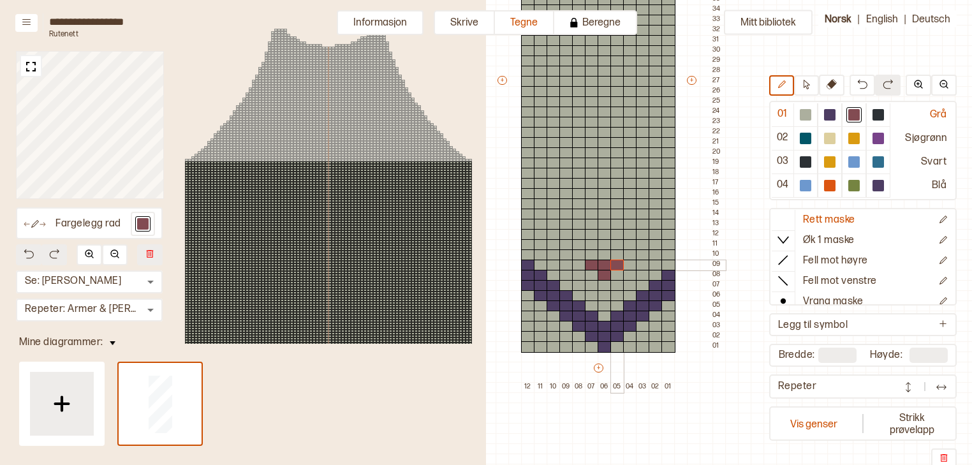
drag, startPoint x: 599, startPoint y: 261, endPoint x: 620, endPoint y: 262, distance: 21.1
click at [620, 262] on div "+ + + + 12 11 10 09 08 07 06 05 04 03 02 01 54 53 52 51 50 49 48 47 46 45 44 43…" at bounding box center [611, 86] width 230 height 612
drag, startPoint x: 593, startPoint y: 254, endPoint x: 627, endPoint y: 253, distance: 34.5
click at [627, 253] on div "+ + + + 12 11 10 09 08 07 06 05 04 03 02 01 54 53 52 51 50 49 48 47 46 45 44 43…" at bounding box center [611, 86] width 230 height 612
drag, startPoint x: 621, startPoint y: 241, endPoint x: 642, endPoint y: 240, distance: 20.4
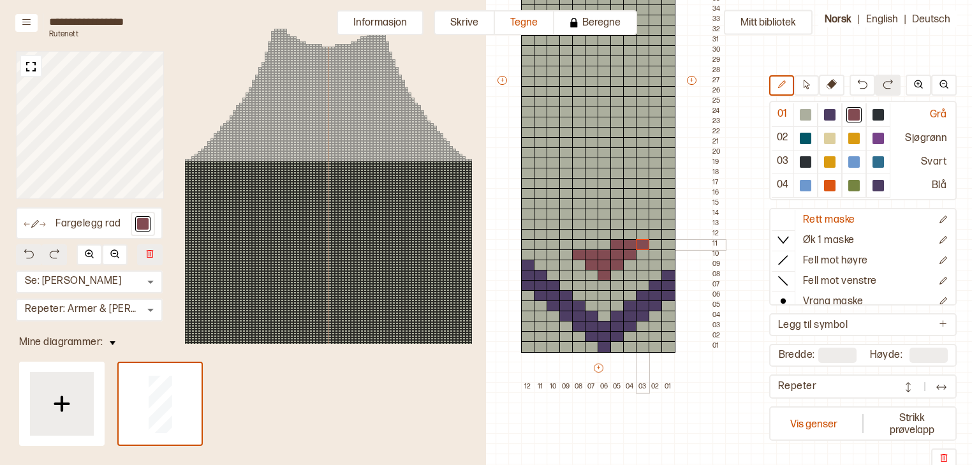
click at [642, 240] on div "+ + + + 12 11 10 09 08 07 06 05 04 03 02 01 54 53 52 51 50 49 48 47 46 45 44 43…" at bounding box center [611, 86] width 230 height 612
drag, startPoint x: 635, startPoint y: 232, endPoint x: 655, endPoint y: 233, distance: 20.4
click at [655, 233] on div "+ + + + 12 11 10 09 08 07 06 05 04 03 02 01 54 53 52 51 50 49 48 47 46 45 44 43…" at bounding box center [611, 86] width 230 height 612
drag, startPoint x: 648, startPoint y: 225, endPoint x: 666, endPoint y: 224, distance: 17.9
click at [666, 224] on div "+ + + + 12 11 10 09 08 07 06 05 04 03 02 01 54 53 52 51 50 49 48 47 46 45 44 43…" at bounding box center [611, 86] width 230 height 612
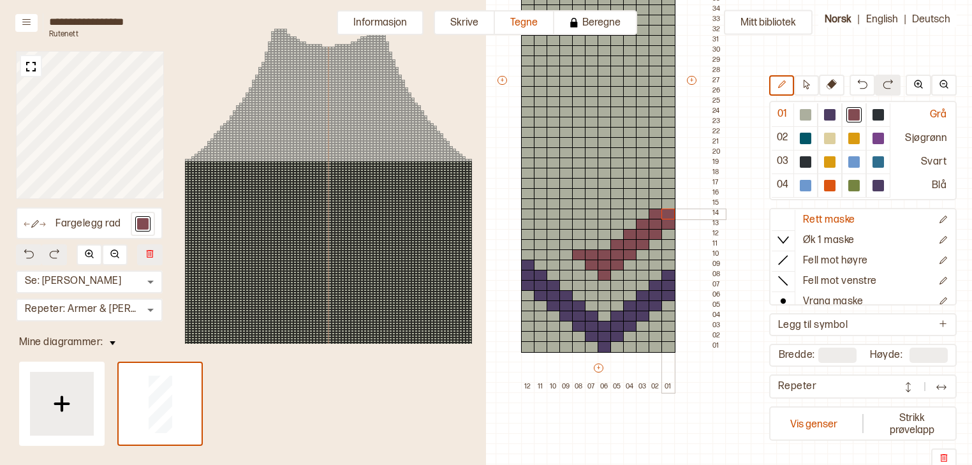
drag, startPoint x: 658, startPoint y: 215, endPoint x: 668, endPoint y: 214, distance: 9.6
click at [668, 214] on div "+ + + + 12 11 10 09 08 07 06 05 04 03 02 01 54 53 52 51 50 49 48 47 46 45 44 43…" at bounding box center [611, 86] width 230 height 612
click at [669, 201] on div at bounding box center [668, 203] width 14 height 11
drag, startPoint x: 594, startPoint y: 245, endPoint x: 572, endPoint y: 242, distance: 22.6
click at [572, 242] on div "+ + + + 12 11 10 09 08 07 06 05 04 03 02 01 54 53 52 51 50 49 48 47 46 45 44 43…" at bounding box center [611, 86] width 230 height 612
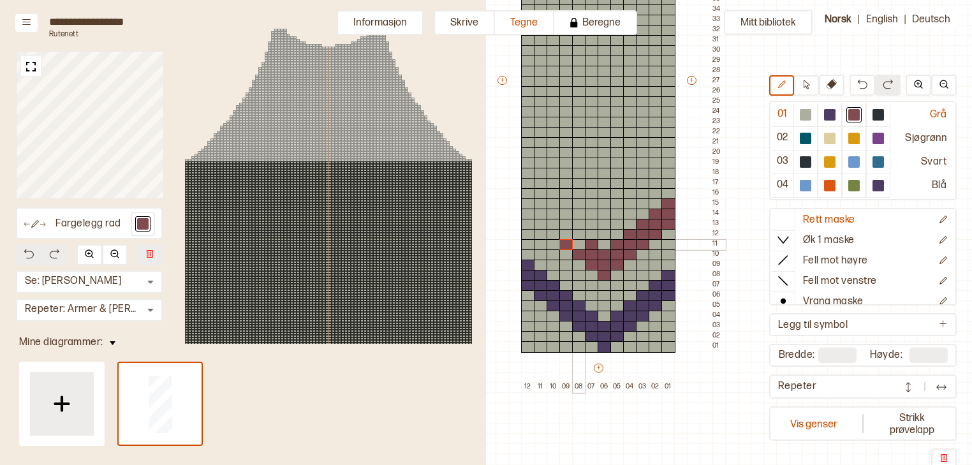
click at [580, 244] on div at bounding box center [579, 244] width 14 height 11
drag, startPoint x: 582, startPoint y: 230, endPoint x: 559, endPoint y: 231, distance: 23.6
click at [559, 231] on div "+ + + + 12 11 10 09 08 07 06 05 04 03 02 01 54 53 52 51 50 49 48 47 46 45 44 43…" at bounding box center [611, 86] width 230 height 612
drag, startPoint x: 564, startPoint y: 225, endPoint x: 545, endPoint y: 221, distance: 19.4
click at [545, 221] on div "+ + + + 12 11 10 09 08 07 06 05 04 03 02 01 54 53 52 51 50 49 48 47 46 45 44 43…" at bounding box center [611, 86] width 230 height 612
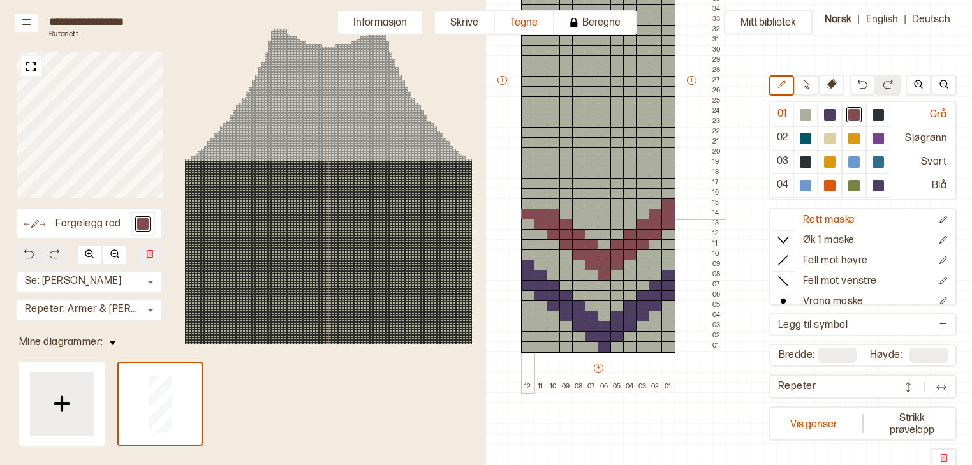
click at [536, 210] on div "+ + + + 12 11 10 09 08 07 06 05 04 03 02 01 54 53 52 51 50 49 48 47 46 45 44 43…" at bounding box center [611, 86] width 230 height 612
drag, startPoint x: 541, startPoint y: 205, endPoint x: 532, endPoint y: 203, distance: 9.3
click at [532, 203] on div "+ + + + 12 11 10 09 08 07 06 05 04 03 02 01 54 53 52 51 50 49 48 47 46 45 44 43…" at bounding box center [611, 86] width 230 height 612
click at [529, 192] on div at bounding box center [528, 193] width 14 height 11
click at [879, 140] on div at bounding box center [878, 138] width 11 height 11
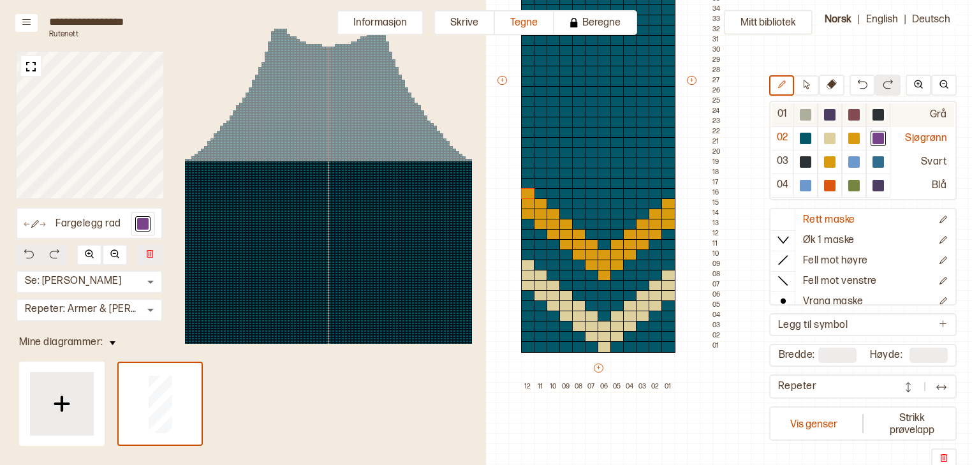
click at [834, 120] on div at bounding box center [829, 114] width 11 height 11
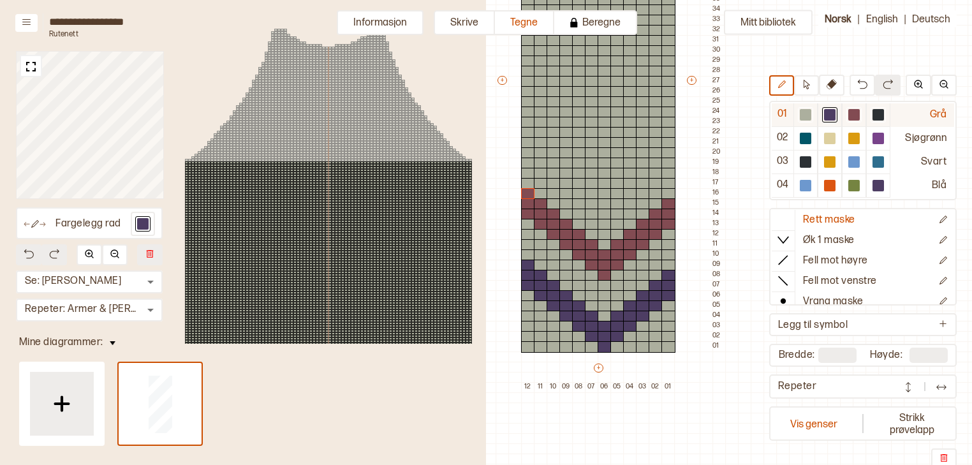
click at [882, 107] on div at bounding box center [878, 114] width 15 height 15
click at [607, 202] on div at bounding box center [605, 203] width 14 height 11
drag, startPoint x: 596, startPoint y: 192, endPoint x: 617, endPoint y: 189, distance: 21.3
click at [617, 189] on div "+ + + + 12 11 10 09 08 07 06 05 04 03 02 01 54 53 52 51 50 49 48 47 46 45 44 43…" at bounding box center [611, 86] width 230 height 612
drag, startPoint x: 584, startPoint y: 183, endPoint x: 627, endPoint y: 183, distance: 43.4
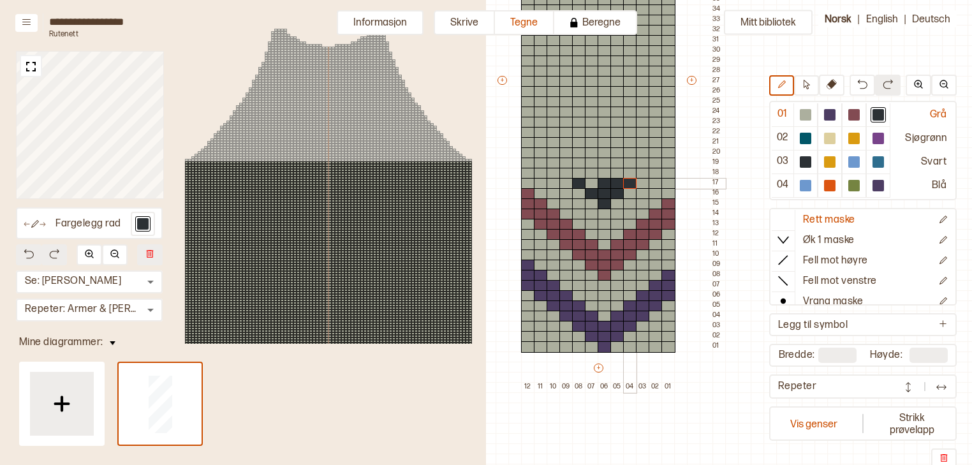
click at [627, 183] on div "+ + + + 12 11 10 09 08 07 06 05 04 03 02 01 54 53 52 51 50 49 48 47 46 45 44 43…" at bounding box center [611, 86] width 230 height 612
click at [598, 184] on div at bounding box center [592, 183] width 14 height 11
drag, startPoint x: 593, startPoint y: 172, endPoint x: 572, endPoint y: 172, distance: 21.7
click at [572, 172] on div "+ + + + 12 11 10 09 08 07 06 05 04 03 02 01 54 53 52 51 50 49 48 47 46 45 44 43…" at bounding box center [611, 86] width 230 height 612
drag, startPoint x: 619, startPoint y: 172, endPoint x: 641, endPoint y: 173, distance: 21.7
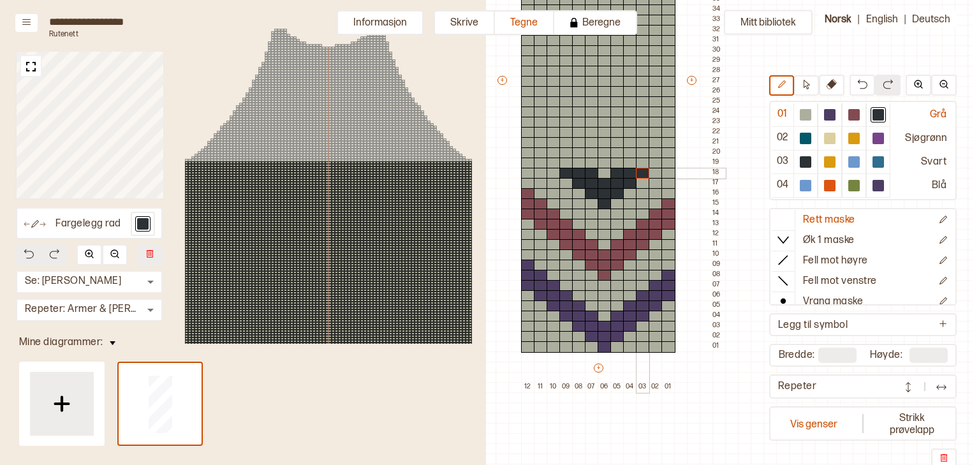
click at [641, 173] on div "+ + + + 12 11 10 09 08 07 06 05 04 03 02 01 54 53 52 51 50 49 48 47 46 45 44 43…" at bounding box center [611, 86] width 230 height 612
drag, startPoint x: 633, startPoint y: 163, endPoint x: 654, endPoint y: 162, distance: 21.7
click at [654, 162] on div "+ + + + 12 11 10 09 08 07 06 05 04 03 02 01 54 53 52 51 50 49 48 47 46 45 44 43…" at bounding box center [611, 86] width 230 height 612
drag, startPoint x: 648, startPoint y: 152, endPoint x: 666, endPoint y: 153, distance: 17.9
click at [666, 153] on div "+ + + + 12 11 10 09 08 07 06 05 04 03 02 01 54 53 52 51 50 49 48 47 46 45 44 43…" at bounding box center [611, 86] width 230 height 612
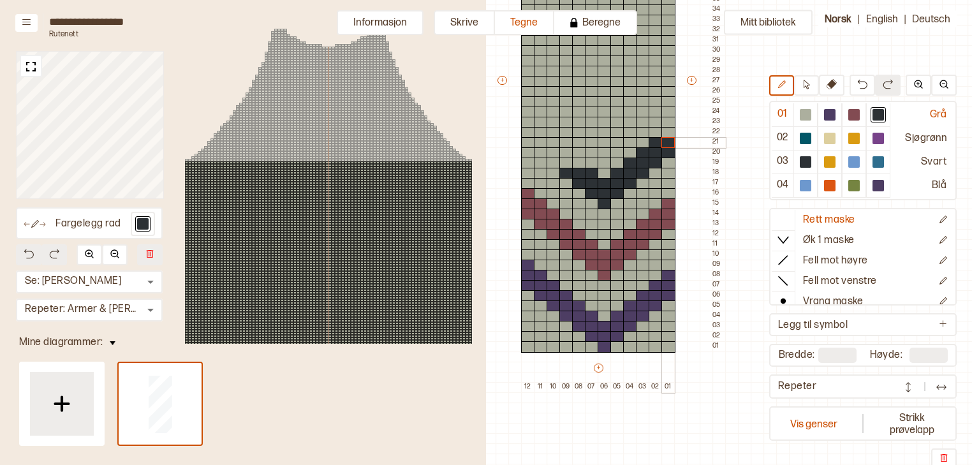
drag, startPoint x: 660, startPoint y: 143, endPoint x: 668, endPoint y: 143, distance: 7.7
click at [668, 143] on div "+ + + + 12 11 10 09 08 07 06 05 04 03 02 01 54 53 52 51 50 49 48 47 46 45 44 43…" at bounding box center [611, 86] width 230 height 612
click at [671, 130] on div at bounding box center [668, 132] width 14 height 11
drag, startPoint x: 577, startPoint y: 158, endPoint x: 557, endPoint y: 161, distance: 19.9
click at [557, 161] on div "+ + + + 12 11 10 09 08 07 06 05 04 03 02 01 54 53 52 51 50 49 48 47 46 45 44 43…" at bounding box center [611, 86] width 230 height 612
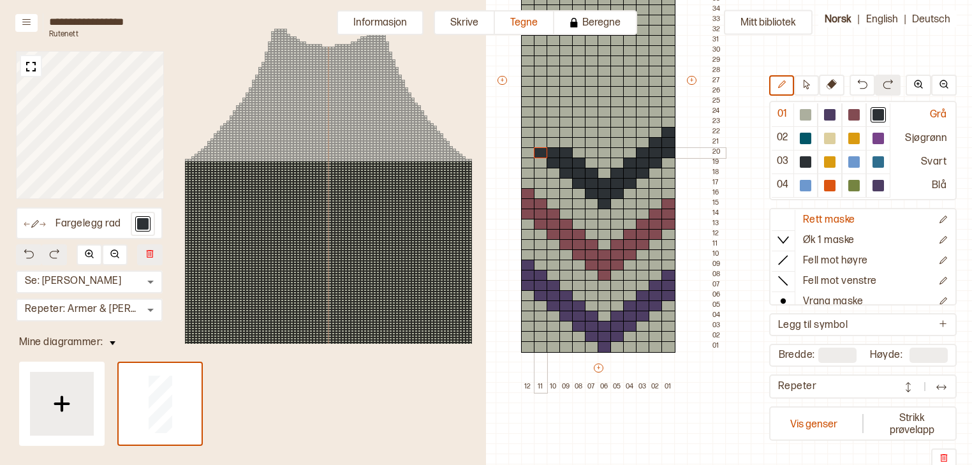
drag, startPoint x: 564, startPoint y: 150, endPoint x: 546, endPoint y: 149, distance: 17.9
click at [546, 149] on div "+ + + + 12 11 10 09 08 07 06 05 04 03 02 01 54 53 52 51 50 49 48 47 46 45 44 43…" at bounding box center [611, 86] width 230 height 612
drag, startPoint x: 554, startPoint y: 144, endPoint x: 533, endPoint y: 139, distance: 20.9
click at [533, 139] on div "+ + + + 12 11 10 09 08 07 06 05 04 03 02 01 54 53 52 51 50 49 48 47 46 45 44 43…" at bounding box center [611, 86] width 230 height 612
drag, startPoint x: 543, startPoint y: 130, endPoint x: 531, endPoint y: 129, distance: 12.8
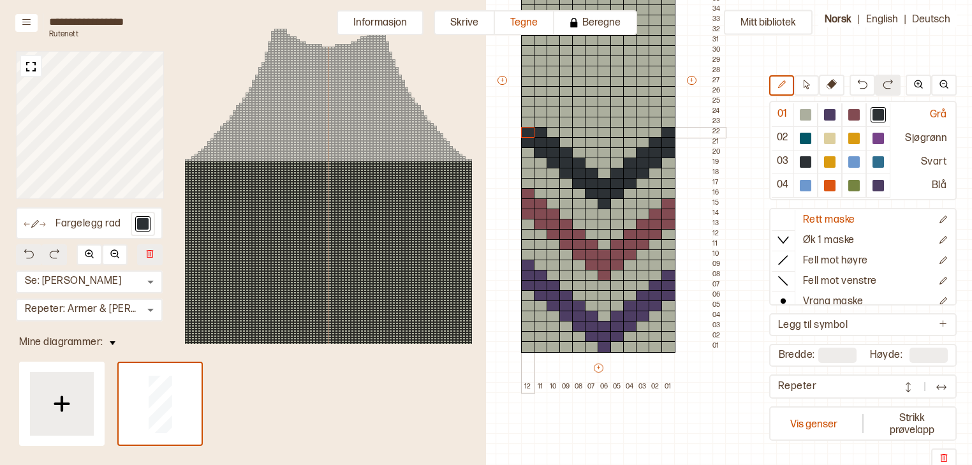
click at [531, 129] on div "+ + + + 12 11 10 09 08 07 06 05 04 03 02 01 54 53 52 51 50 49 48 47 46 45 44 43…" at bounding box center [611, 86] width 230 height 612
click at [530, 118] on div at bounding box center [528, 122] width 14 height 11
click at [829, 124] on div at bounding box center [830, 115] width 24 height 24
click at [829, 119] on div at bounding box center [829, 114] width 11 height 11
click at [605, 130] on div at bounding box center [605, 132] width 14 height 11
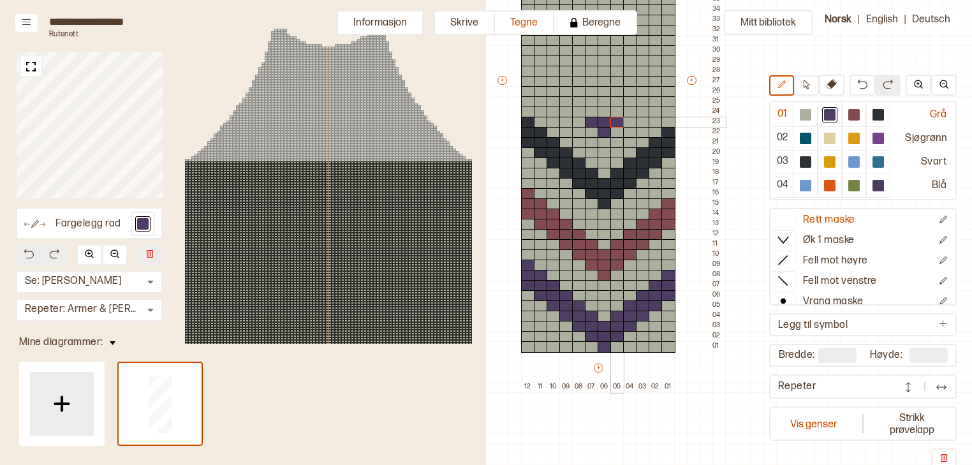
drag, startPoint x: 597, startPoint y: 122, endPoint x: 617, endPoint y: 119, distance: 20.6
click at [617, 119] on div "+ + + + 12 11 10 09 08 07 06 05 04 03 02 01 54 53 52 51 50 49 48 47 46 45 44 43…" at bounding box center [611, 86] width 230 height 612
drag, startPoint x: 584, startPoint y: 110, endPoint x: 630, endPoint y: 112, distance: 46.0
click at [630, 112] on div "+ + + + 12 11 10 09 08 07 06 05 04 03 02 01 54 53 52 51 50 49 48 47 46 45 44 43…" at bounding box center [611, 86] width 230 height 612
drag, startPoint x: 616, startPoint y: 100, endPoint x: 640, endPoint y: 100, distance: 24.2
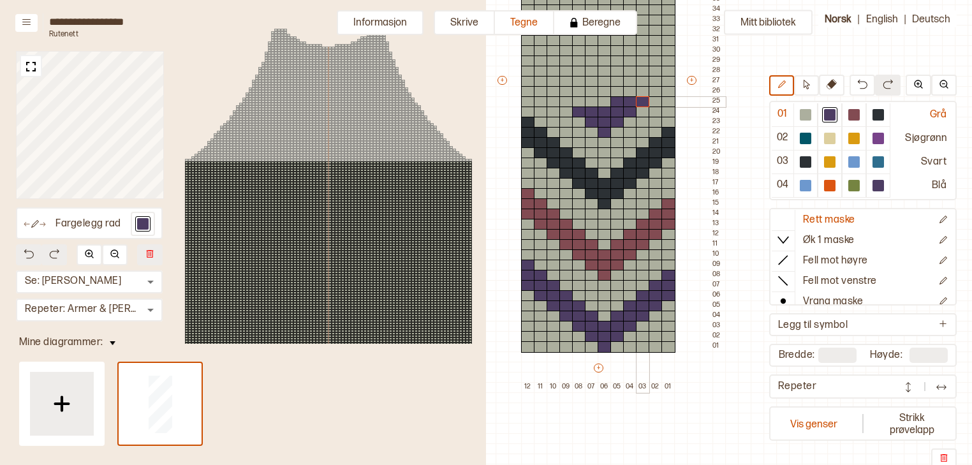
click at [640, 100] on div "+ + + + 12 11 10 09 08 07 06 05 04 03 02 01 54 53 52 51 50 49 48 47 46 45 44 43…" at bounding box center [611, 86] width 230 height 612
drag, startPoint x: 637, startPoint y: 92, endPoint x: 653, endPoint y: 91, distance: 16.1
click at [653, 91] on div "+ + + + 12 11 10 09 08 07 06 05 04 03 02 01 54 53 52 51 50 49 48 47 46 45 44 43…" at bounding box center [611, 86] width 230 height 612
drag, startPoint x: 649, startPoint y: 80, endPoint x: 667, endPoint y: 80, distance: 18.5
click at [667, 80] on div "+ + + + 12 11 10 09 08 07 06 05 04 03 02 01 54 53 52 51 50 49 48 47 46 45 44 43…" at bounding box center [611, 86] width 230 height 612
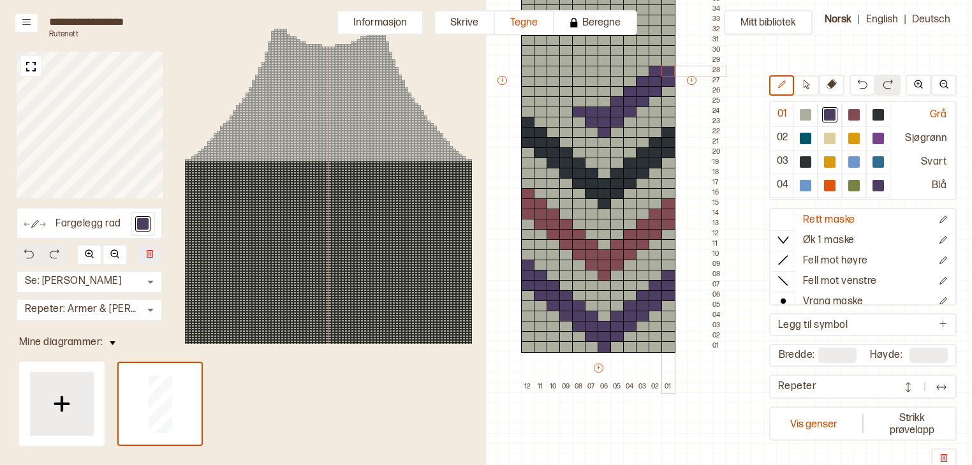
drag, startPoint x: 660, startPoint y: 71, endPoint x: 668, endPoint y: 70, distance: 7.8
click at [668, 70] on div "+ + + + 12 11 10 09 08 07 06 05 04 03 02 01 54 53 52 51 50 49 48 47 46 45 44 43…" at bounding box center [611, 86] width 230 height 612
click at [669, 64] on div at bounding box center [668, 60] width 14 height 11
drag, startPoint x: 592, startPoint y: 101, endPoint x: 572, endPoint y: 101, distance: 20.4
click at [572, 101] on div "+ + + + 12 11 10 09 08 07 06 05 04 03 02 01 54 53 52 51 50 49 48 47 46 45 44 43…" at bounding box center [611, 86] width 230 height 612
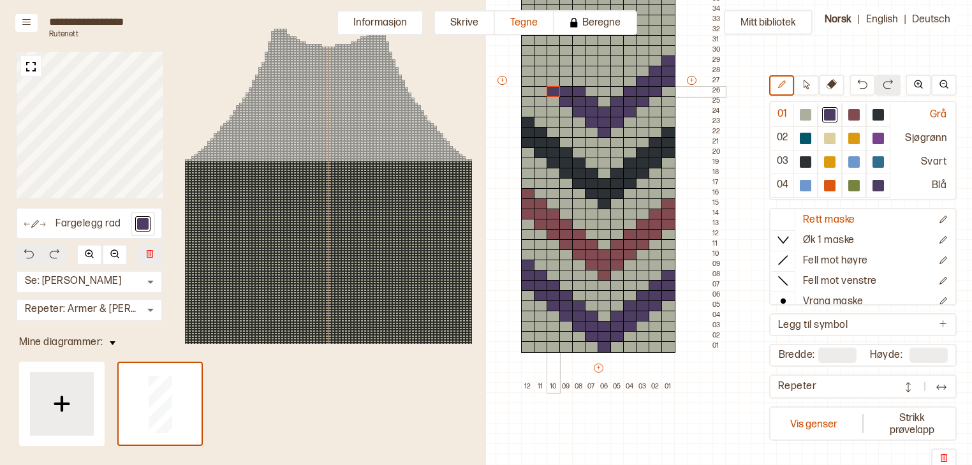
drag, startPoint x: 577, startPoint y: 92, endPoint x: 561, endPoint y: 91, distance: 16.0
click at [561, 91] on div "+ + + + 12 11 10 09 08 07 06 05 04 03 02 01 54 53 52 51 50 49 48 47 46 45 44 43…" at bounding box center [611, 86] width 230 height 612
drag, startPoint x: 566, startPoint y: 82, endPoint x: 549, endPoint y: 78, distance: 17.5
click at [549, 78] on div "+ + + + 12 11 10 09 08 07 06 05 04 03 02 01 54 53 52 51 50 49 48 47 46 45 44 43…" at bounding box center [611, 86] width 230 height 612
drag, startPoint x: 553, startPoint y: 71, endPoint x: 533, endPoint y: 70, distance: 19.8
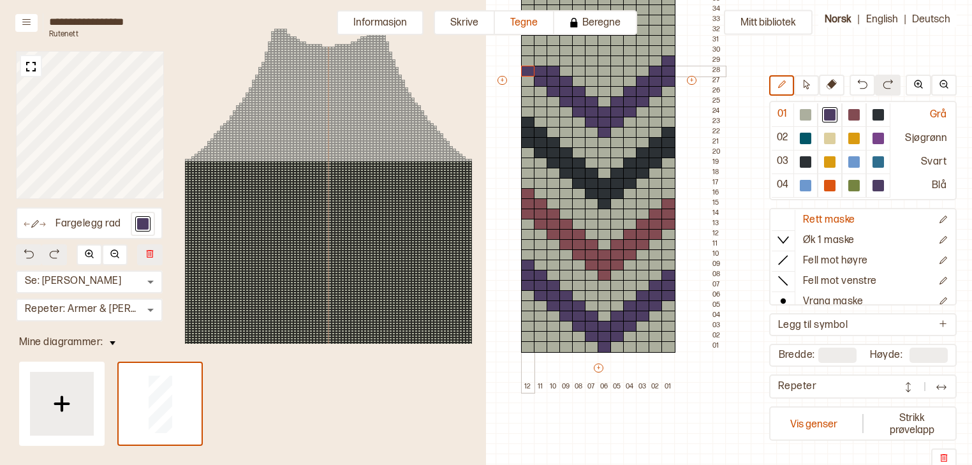
click at [533, 70] on div "+ + + + 12 11 10 09 08 07 06 05 04 03 02 01 54 53 52 51 50 49 48 47 46 45 44 43…" at bounding box center [611, 86] width 230 height 612
drag, startPoint x: 542, startPoint y: 57, endPoint x: 533, endPoint y: 57, distance: 9.6
click at [533, 57] on div "+ + + + 12 11 10 09 08 07 06 05 04 03 02 01 54 53 52 51 50 49 48 47 46 45 44 43…" at bounding box center [611, 86] width 230 height 612
click at [532, 48] on div at bounding box center [528, 50] width 14 height 11
drag, startPoint x: 859, startPoint y: 110, endPoint x: 793, endPoint y: 149, distance: 76.0
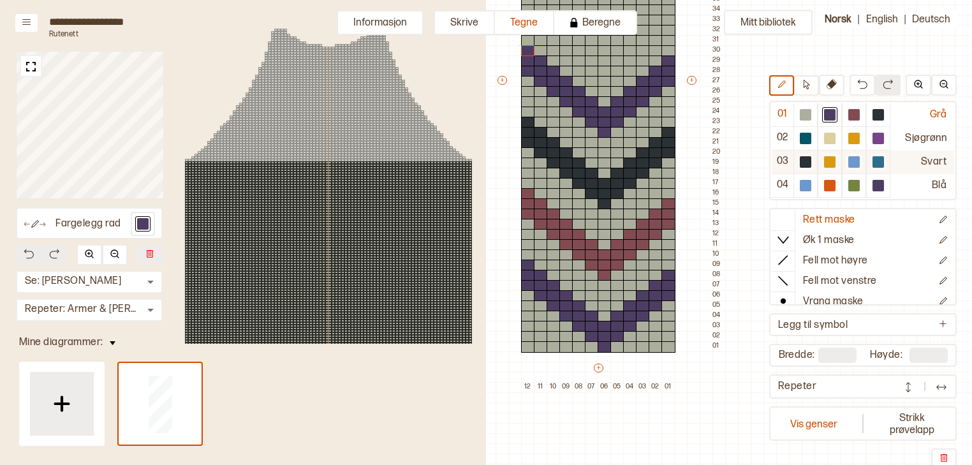
click at [859, 110] on div at bounding box center [853, 114] width 11 height 11
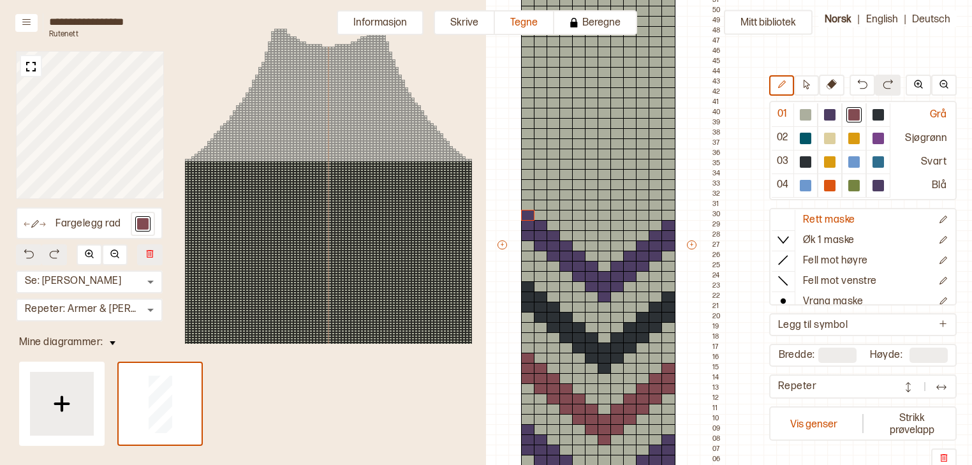
scroll to position [147, 373]
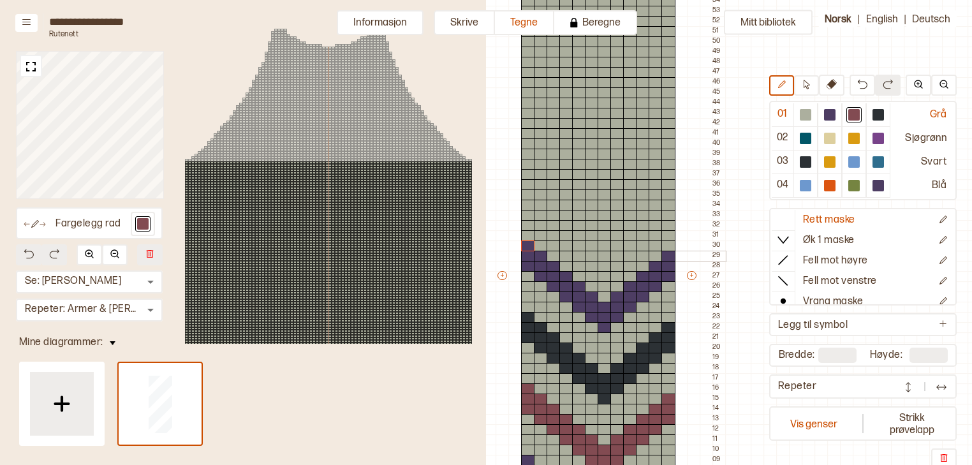
click at [607, 255] on div at bounding box center [605, 256] width 14 height 11
drag, startPoint x: 593, startPoint y: 242, endPoint x: 615, endPoint y: 244, distance: 21.7
click at [615, 244] on div "+ + + + 12 11 10 09 08 07 06 05 04 03 02 01 54 53 52 51 50 49 48 47 46 45 44 43…" at bounding box center [611, 281] width 230 height 612
drag, startPoint x: 582, startPoint y: 233, endPoint x: 633, endPoint y: 233, distance: 50.4
click at [633, 233] on div "+ + + + 12 11 10 09 08 07 06 05 04 03 02 01 54 53 52 51 50 49 48 47 46 45 44 43…" at bounding box center [611, 281] width 230 height 612
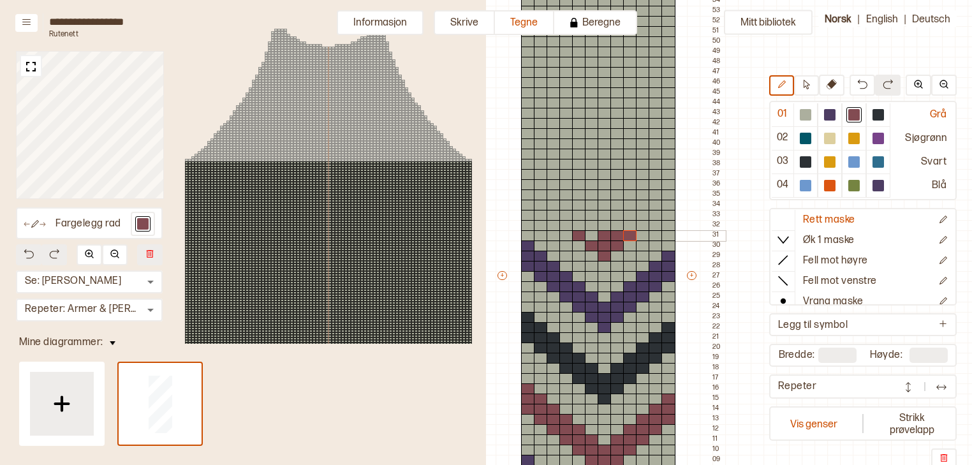
click at [591, 235] on div at bounding box center [592, 235] width 14 height 11
drag, startPoint x: 623, startPoint y: 224, endPoint x: 642, endPoint y: 224, distance: 19.1
click at [642, 224] on div "+ + + + 12 11 10 09 08 07 06 05 04 03 02 01 54 53 52 51 50 49 48 47 46 45 44 43…" at bounding box center [611, 281] width 230 height 612
drag, startPoint x: 633, startPoint y: 213, endPoint x: 655, endPoint y: 215, distance: 21.8
click at [655, 215] on div "+ + + + 12 11 10 09 08 07 06 05 04 03 02 01 54 53 52 51 50 49 48 47 46 45 44 43…" at bounding box center [611, 281] width 230 height 612
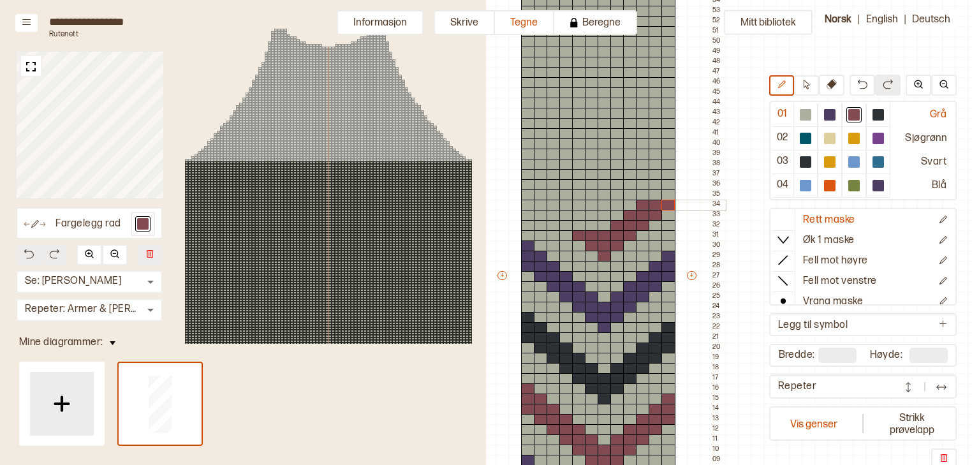
drag, startPoint x: 647, startPoint y: 205, endPoint x: 667, endPoint y: 205, distance: 19.8
click at [667, 205] on div "+ + + + 12 11 10 09 08 07 06 05 04 03 02 01 54 53 52 51 50 49 48 47 46 45 44 43…" at bounding box center [611, 281] width 230 height 612
drag, startPoint x: 659, startPoint y: 196, endPoint x: 668, endPoint y: 194, distance: 9.1
click at [668, 194] on div "+ + + + 12 11 10 09 08 07 06 05 04 03 02 01 54 53 52 51 50 49 48 47 46 45 44 43…" at bounding box center [611, 281] width 230 height 612
click at [668, 181] on div at bounding box center [668, 184] width 14 height 11
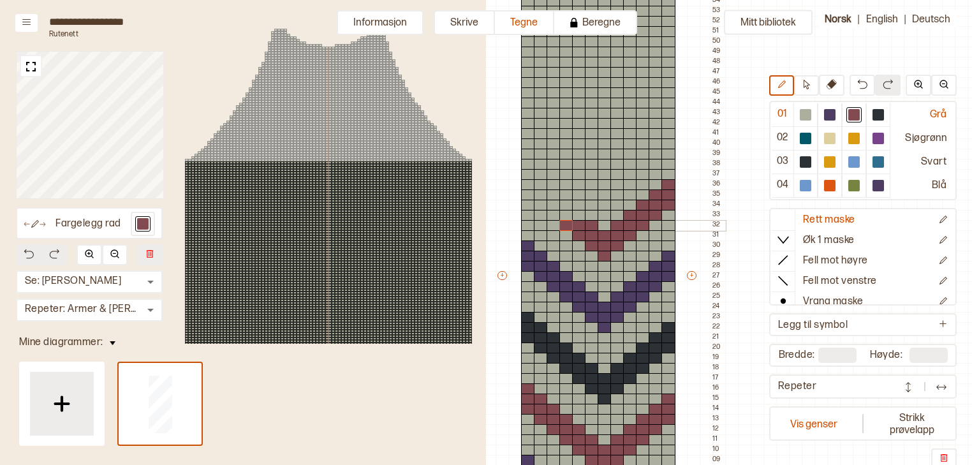
drag, startPoint x: 594, startPoint y: 225, endPoint x: 570, endPoint y: 225, distance: 24.2
click at [570, 225] on div "+ + + + 12 11 10 09 08 07 06 05 04 03 02 01 54 53 52 51 50 49 48 47 46 45 44 43…" at bounding box center [611, 281] width 230 height 612
drag, startPoint x: 578, startPoint y: 216, endPoint x: 559, endPoint y: 214, distance: 18.5
click at [559, 214] on div "+ + + + 12 11 10 09 08 07 06 05 04 03 02 01 54 53 52 51 50 49 48 47 46 45 44 43…" at bounding box center [611, 281] width 230 height 612
click at [564, 207] on div at bounding box center [566, 205] width 14 height 11
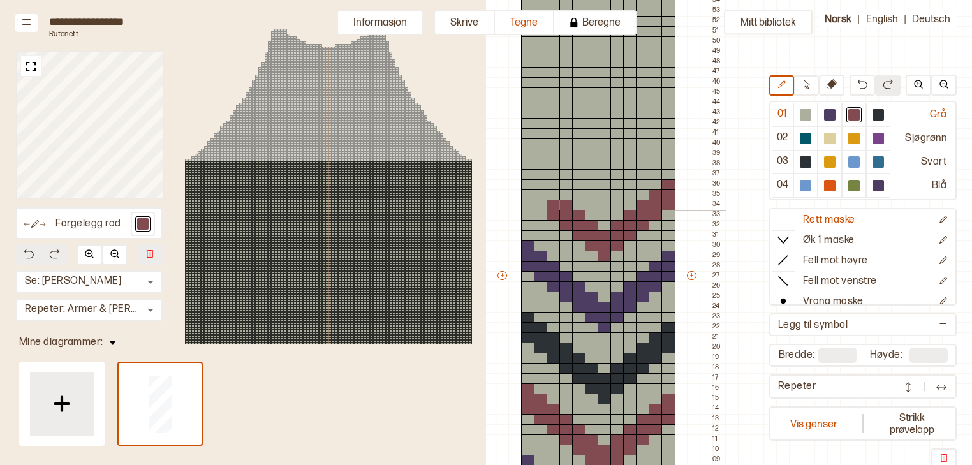
drag, startPoint x: 564, startPoint y: 205, endPoint x: 546, endPoint y: 205, distance: 18.5
click at [546, 205] on div "+ + + + 12 11 10 09 08 07 06 05 04 03 02 01 54 53 52 51 50 49 48 47 46 45 44 43…" at bounding box center [611, 281] width 230 height 612
drag, startPoint x: 551, startPoint y: 194, endPoint x: 537, endPoint y: 191, distance: 14.3
click at [537, 191] on div "+ + + + 12 11 10 09 08 07 06 05 04 03 02 01 54 53 52 51 50 49 48 47 46 45 44 43…" at bounding box center [611, 281] width 230 height 612
click at [531, 181] on div "+ + + + 12 11 10 09 08 07 06 05 04 03 02 01 54 53 52 51 50 49 48 47 46 45 44 43…" at bounding box center [611, 281] width 230 height 612
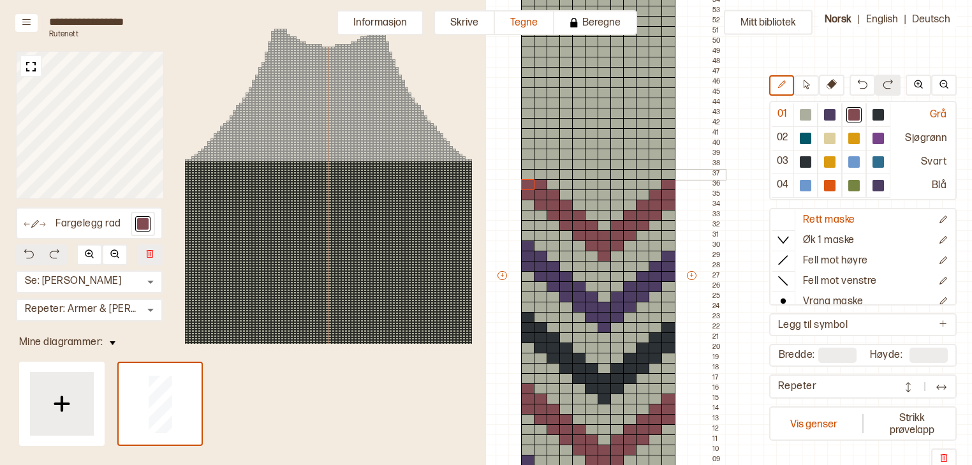
click at [531, 172] on div at bounding box center [528, 174] width 14 height 11
click at [873, 117] on div at bounding box center [878, 114] width 15 height 15
click at [610, 225] on div at bounding box center [605, 225] width 14 height 11
click at [623, 215] on div at bounding box center [617, 215] width 14 height 11
click at [633, 204] on div at bounding box center [630, 205] width 14 height 11
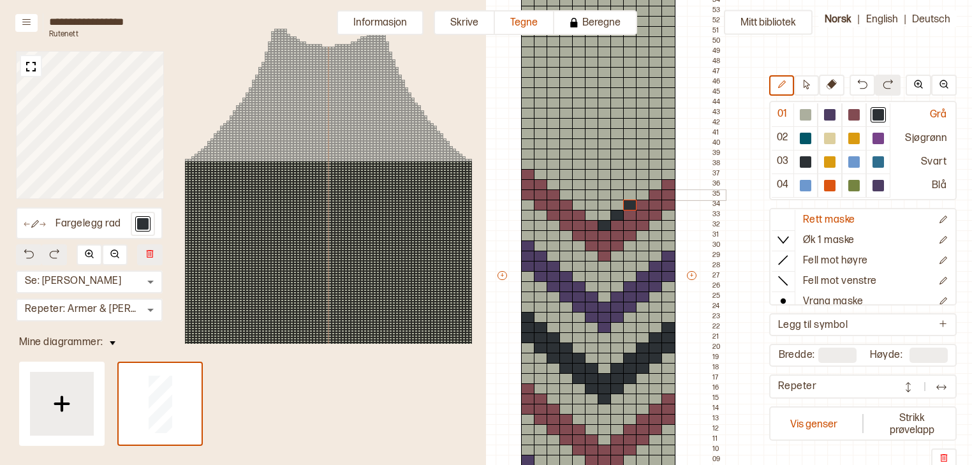
click at [643, 196] on div at bounding box center [643, 194] width 14 height 11
click at [655, 183] on div at bounding box center [656, 184] width 14 height 11
click at [670, 173] on div at bounding box center [668, 174] width 14 height 11
click at [596, 210] on div at bounding box center [592, 215] width 14 height 11
click at [582, 202] on div at bounding box center [579, 205] width 14 height 11
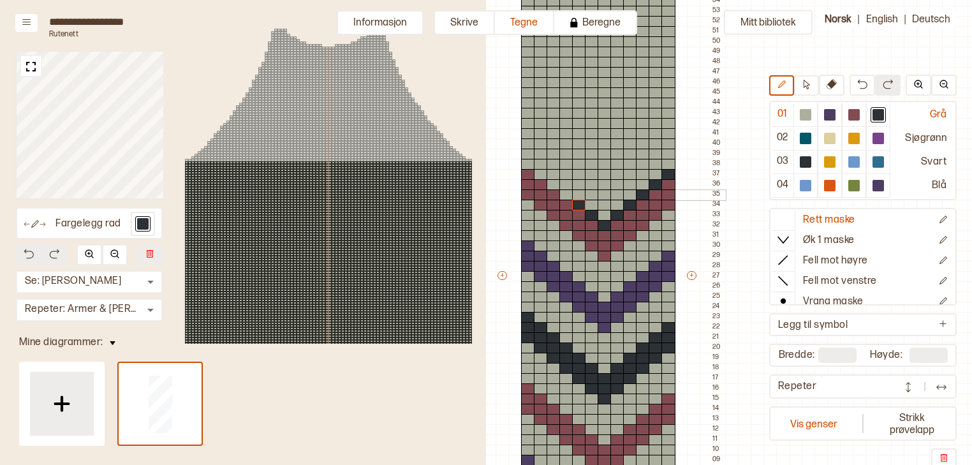
click at [569, 197] on div at bounding box center [566, 194] width 14 height 11
click at [554, 183] on div at bounding box center [554, 184] width 14 height 11
click at [546, 174] on div at bounding box center [541, 174] width 14 height 11
click at [531, 163] on div at bounding box center [528, 164] width 14 height 11
click at [831, 119] on div at bounding box center [829, 114] width 11 height 11
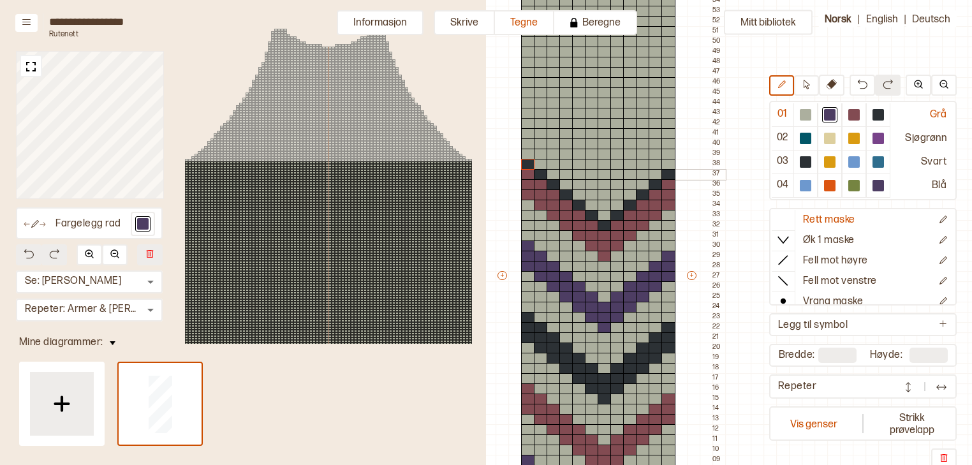
click at [606, 172] on div at bounding box center [605, 174] width 14 height 11
drag, startPoint x: 596, startPoint y: 163, endPoint x: 617, endPoint y: 164, distance: 20.4
click at [617, 164] on div "+ + + + 12 11 10 09 08 07 06 05 04 03 02 01 54 53 52 51 50 49 48 47 46 45 44 43…" at bounding box center [611, 281] width 230 height 612
drag, startPoint x: 583, startPoint y: 154, endPoint x: 629, endPoint y: 153, distance: 45.9
click at [629, 153] on div "+ + + + 12 11 10 09 08 07 06 05 04 03 02 01 54 53 52 51 50 49 48 47 46 45 44 43…" at bounding box center [611, 281] width 230 height 612
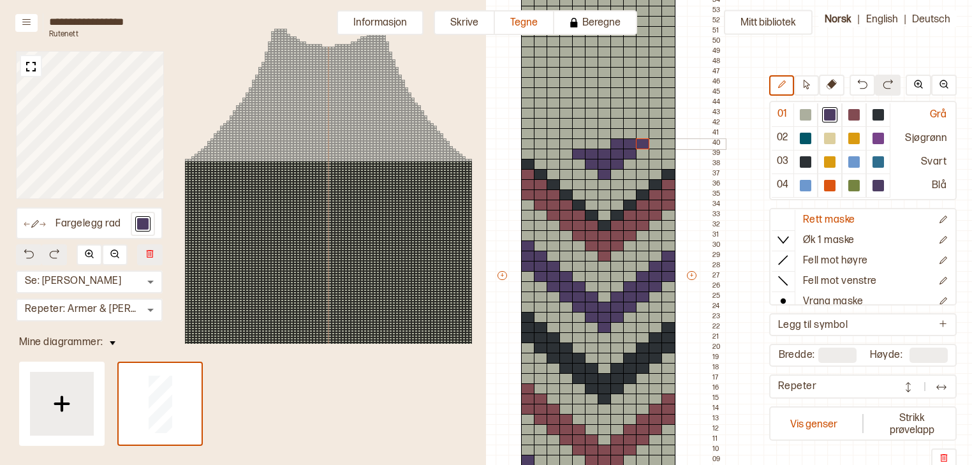
drag, startPoint x: 621, startPoint y: 144, endPoint x: 644, endPoint y: 142, distance: 23.0
click at [644, 142] on div "+ + + + 12 11 10 09 08 07 06 05 04 03 02 01 54 53 52 51 50 49 48 47 46 45 44 43…" at bounding box center [611, 281] width 230 height 612
drag, startPoint x: 633, startPoint y: 133, endPoint x: 655, endPoint y: 132, distance: 22.3
click at [655, 132] on div "+ + + + 12 11 10 09 08 07 06 05 04 03 02 01 54 53 52 51 50 49 48 47 46 45 44 43…" at bounding box center [611, 281] width 230 height 612
drag, startPoint x: 648, startPoint y: 125, endPoint x: 668, endPoint y: 125, distance: 20.4
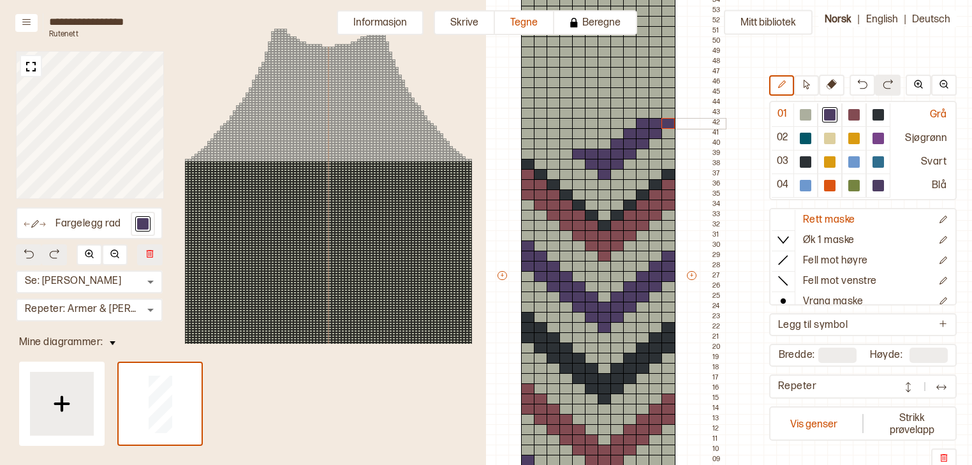
click at [668, 125] on div "+ + + + 12 11 10 09 08 07 06 05 04 03 02 01 54 53 52 51 50 49 48 47 46 45 44 43…" at bounding box center [611, 281] width 230 height 612
drag, startPoint x: 661, startPoint y: 112, endPoint x: 672, endPoint y: 114, distance: 11.0
click at [672, 114] on div "+ + + + 12 11 10 09 08 07 06 05 04 03 02 01 54 53 52 51 50 49 48 47 46 45 44 43…" at bounding box center [611, 281] width 230 height 612
click at [670, 98] on div at bounding box center [668, 103] width 14 height 11
drag, startPoint x: 592, startPoint y: 142, endPoint x: 570, endPoint y: 145, distance: 22.6
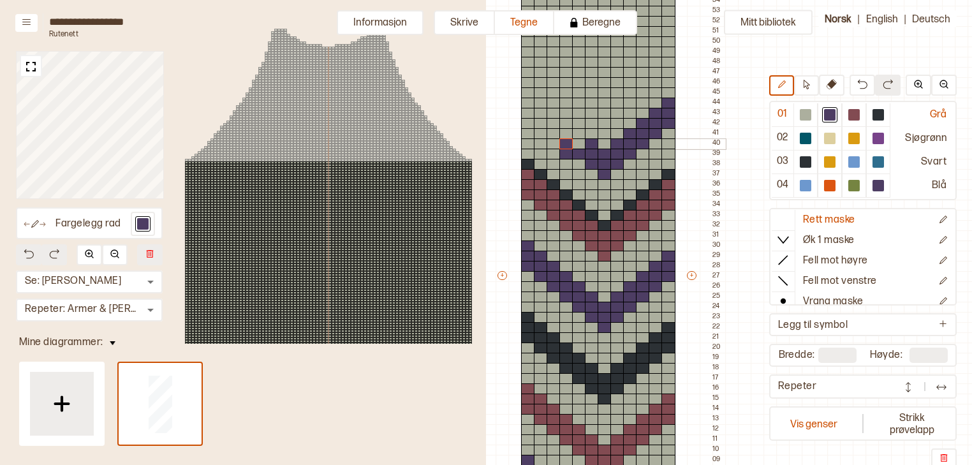
click at [570, 145] on div "+ + + + 12 11 10 09 08 07 06 05 04 03 02 01 54 53 52 51 50 49 48 47 46 45 44 43…" at bounding box center [611, 281] width 230 height 612
click at [583, 145] on div at bounding box center [579, 143] width 14 height 11
click at [857, 87] on button at bounding box center [863, 85] width 26 height 21
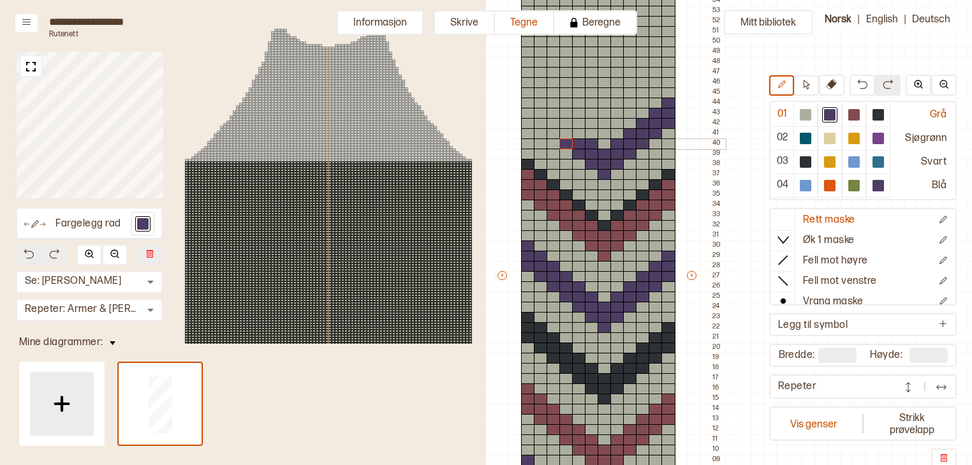
drag, startPoint x: 582, startPoint y: 140, endPoint x: 570, endPoint y: 143, distance: 11.9
click at [570, 143] on div "+ + + + 12 11 10 09 08 07 06 05 04 03 02 01 54 53 52 51 50 49 48 47 46 45 44 43…" at bounding box center [611, 281] width 230 height 612
drag, startPoint x: 583, startPoint y: 135, endPoint x: 560, endPoint y: 135, distance: 23.0
click at [560, 135] on div "+ + + + 12 11 10 09 08 07 06 05 04 03 02 01 54 53 52 51 50 49 48 47 46 45 44 43…" at bounding box center [611, 281] width 230 height 612
drag, startPoint x: 565, startPoint y: 124, endPoint x: 543, endPoint y: 122, distance: 21.7
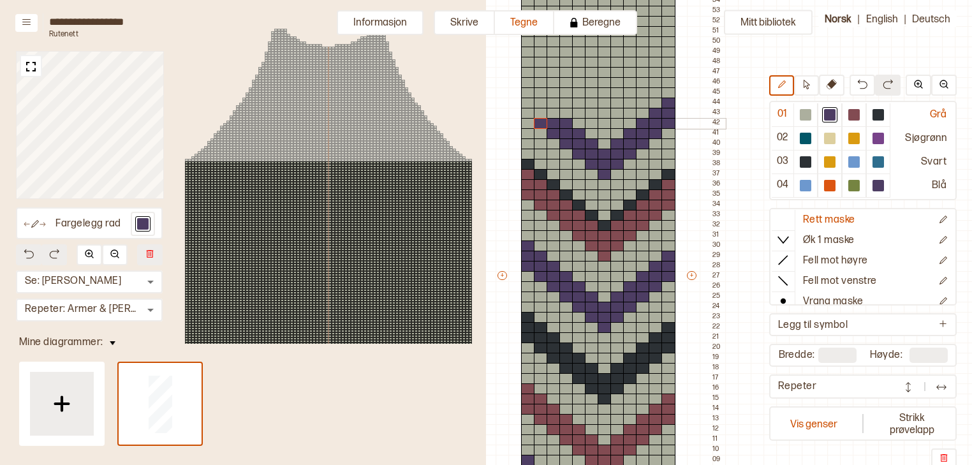
click at [543, 122] on div "+ + + + 12 11 10 09 08 07 06 05 04 03 02 01 54 53 52 51 50 49 48 47 46 45 44 43…" at bounding box center [611, 281] width 230 height 612
drag, startPoint x: 552, startPoint y: 112, endPoint x: 530, endPoint y: 112, distance: 22.3
click at [530, 112] on div "+ + + + 12 11 10 09 08 07 06 05 04 03 02 01 54 53 52 51 50 49 48 47 46 45 44 43…" at bounding box center [611, 281] width 230 height 612
click at [531, 110] on div at bounding box center [528, 113] width 14 height 11
drag, startPoint x: 543, startPoint y: 101, endPoint x: 535, endPoint y: 100, distance: 7.8
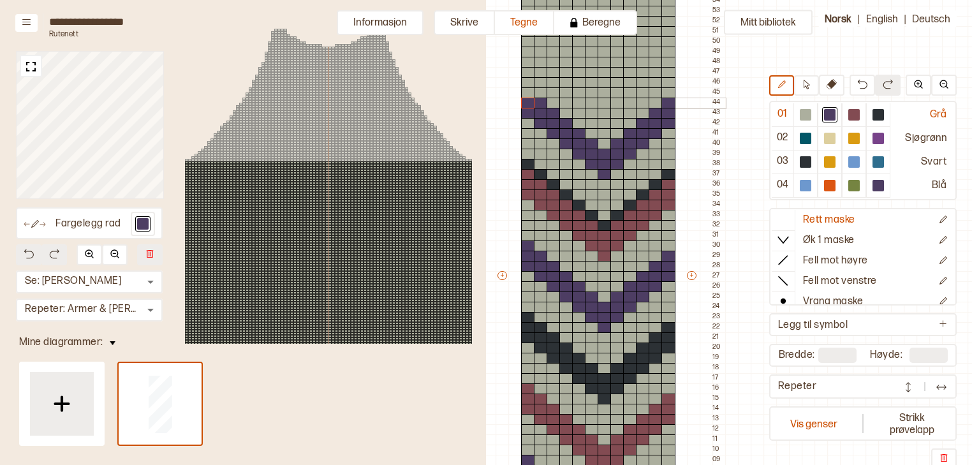
click at [535, 100] on div "+ + + + 12 11 10 09 08 07 06 05 04 03 02 01 54 53 52 51 50 49 48 47 46 45 44 43…" at bounding box center [611, 281] width 230 height 612
click at [530, 89] on div at bounding box center [528, 92] width 14 height 11
click at [876, 118] on div at bounding box center [878, 114] width 11 height 11
drag, startPoint x: 607, startPoint y: 93, endPoint x: 609, endPoint y: 85, distance: 8.4
click at [609, 85] on div "+ + + + 12 11 10 09 08 07 06 05 04 03 02 01 54 53 52 51 50 49 48 47 46 45 44 43…" at bounding box center [611, 281] width 230 height 612
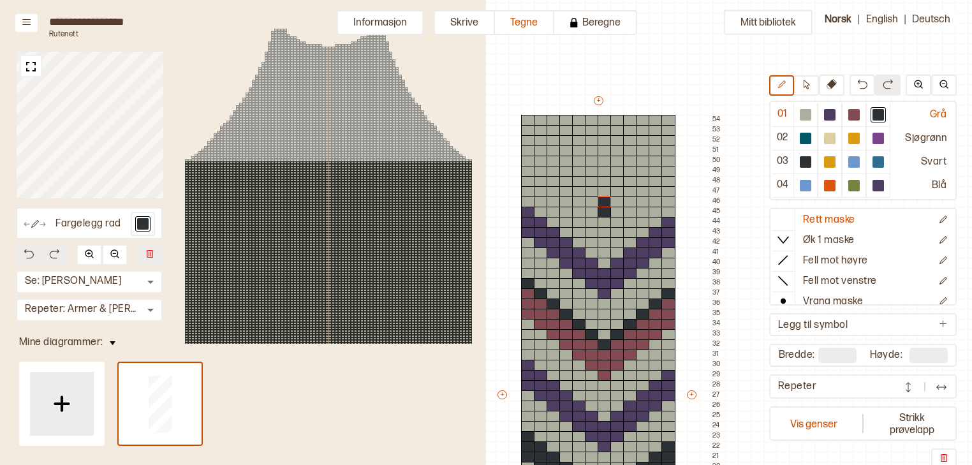
scroll to position [0, 373]
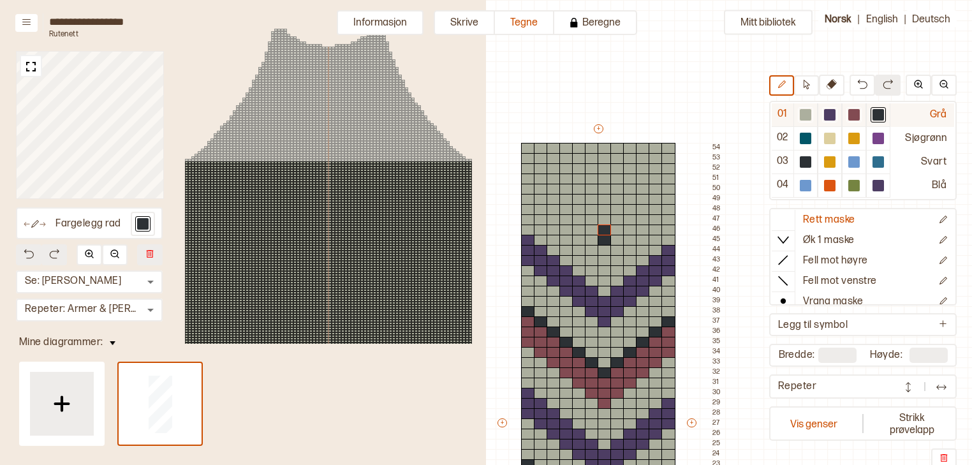
click at [853, 120] on div at bounding box center [853, 114] width 11 height 11
drag, startPoint x: 606, startPoint y: 218, endPoint x: 603, endPoint y: 159, distance: 58.7
click at [603, 159] on div "+ + + + 12 11 10 09 08 07 06 05 04 03 02 01 54 53 52 51 50 49 48 47 46 45 44 43…" at bounding box center [611, 428] width 230 height 612
click at [606, 175] on div at bounding box center [605, 178] width 14 height 11
click at [603, 207] on div at bounding box center [605, 209] width 14 height 11
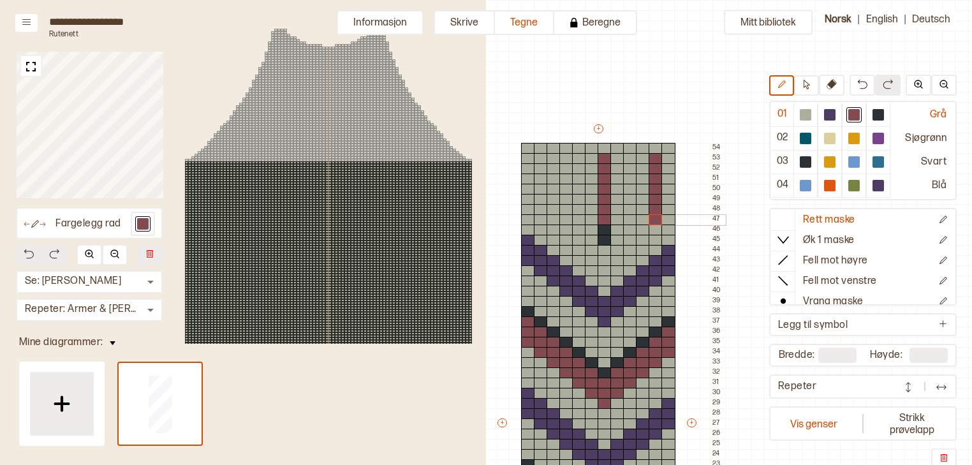
drag, startPoint x: 656, startPoint y: 158, endPoint x: 656, endPoint y: 219, distance: 60.6
click at [656, 219] on div "+ + + + 12 11 10 09 08 07 06 05 04 03 02 01 54 53 52 51 50 49 48 47 46 45 44 43…" at bounding box center [611, 428] width 230 height 612
drag, startPoint x: 554, startPoint y: 157, endPoint x: 554, endPoint y: 222, distance: 65.1
click at [554, 222] on div "+ + + + 12 11 10 09 08 07 06 05 04 03 02 01 54 53 52 51 50 49 48 47 46 45 44 43…" at bounding box center [611, 428] width 230 height 612
click at [629, 181] on div at bounding box center [630, 178] width 14 height 11
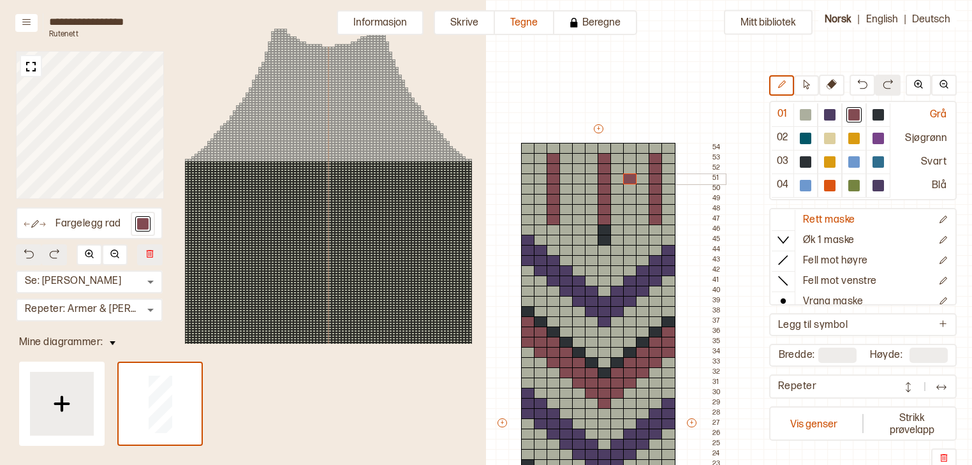
click at [584, 179] on div at bounding box center [579, 178] width 14 height 11
click at [533, 179] on div at bounding box center [528, 178] width 14 height 11
click at [880, 111] on div at bounding box center [878, 114] width 11 height 11
click at [543, 177] on div at bounding box center [541, 178] width 14 height 11
click at [566, 179] on div at bounding box center [566, 178] width 14 height 11
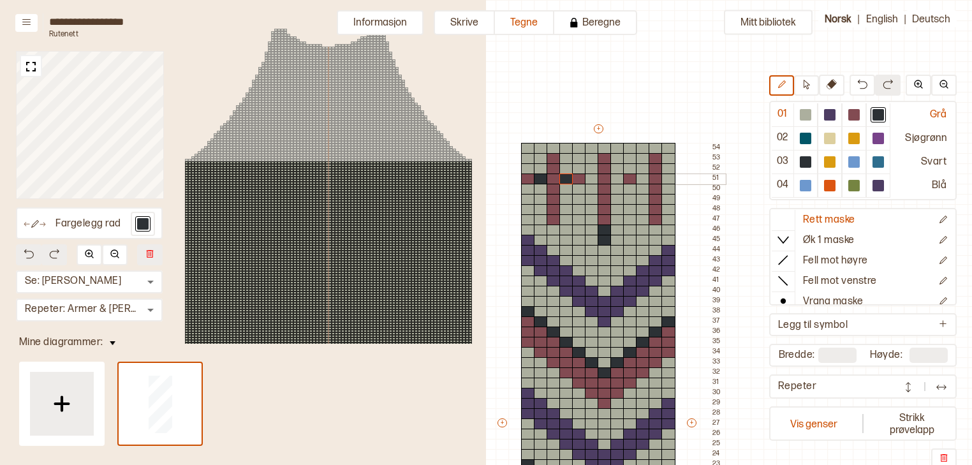
click at [597, 179] on div at bounding box center [592, 178] width 14 height 11
click at [621, 177] on div at bounding box center [617, 178] width 14 height 11
click at [647, 178] on div at bounding box center [643, 178] width 14 height 11
click at [670, 177] on div at bounding box center [668, 178] width 14 height 11
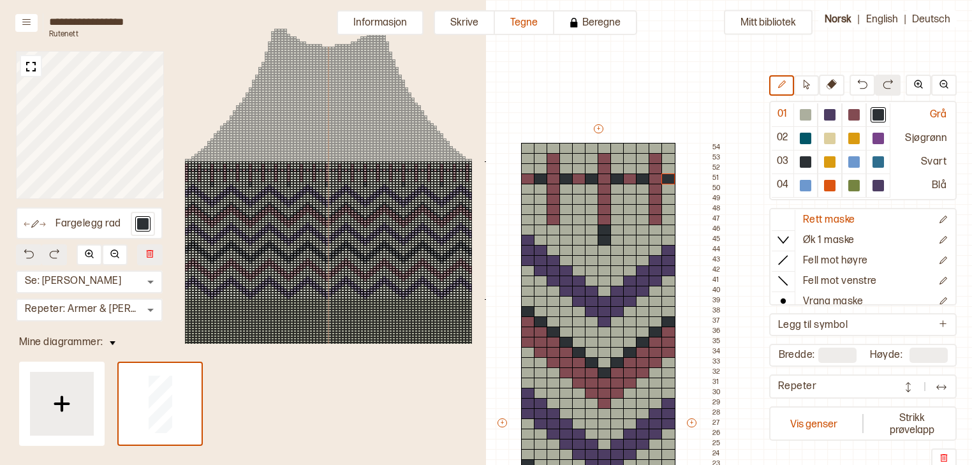
click at [246, 228] on div at bounding box center [247, 229] width 3 height 3
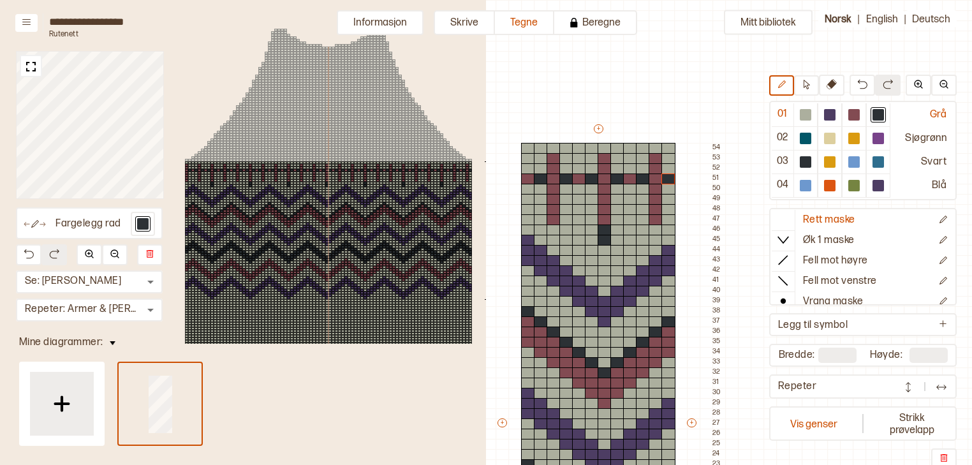
click at [184, 388] on div at bounding box center [160, 404] width 83 height 82
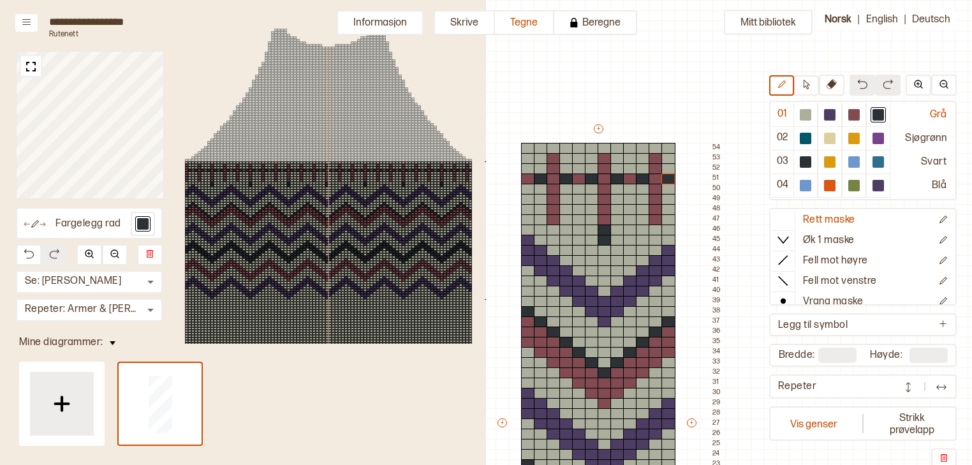
click at [114, 391] on div "Fargelegg rad Se: Fremre Torso * ​ Repeter: Armer & Torso * ​ 90 37" at bounding box center [243, 232] width 486 height 465
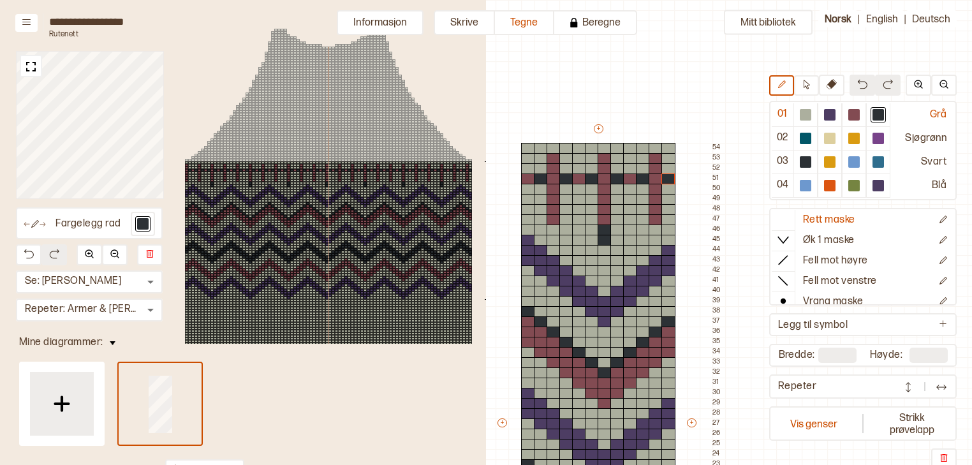
click at [137, 370] on div at bounding box center [160, 404] width 83 height 82
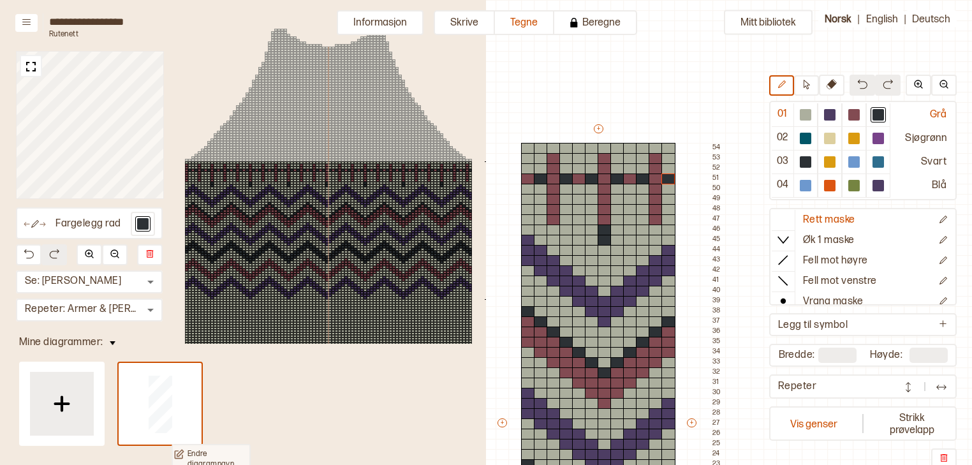
click at [196, 455] on p "Endre diagramnavn" at bounding box center [218, 459] width 61 height 20
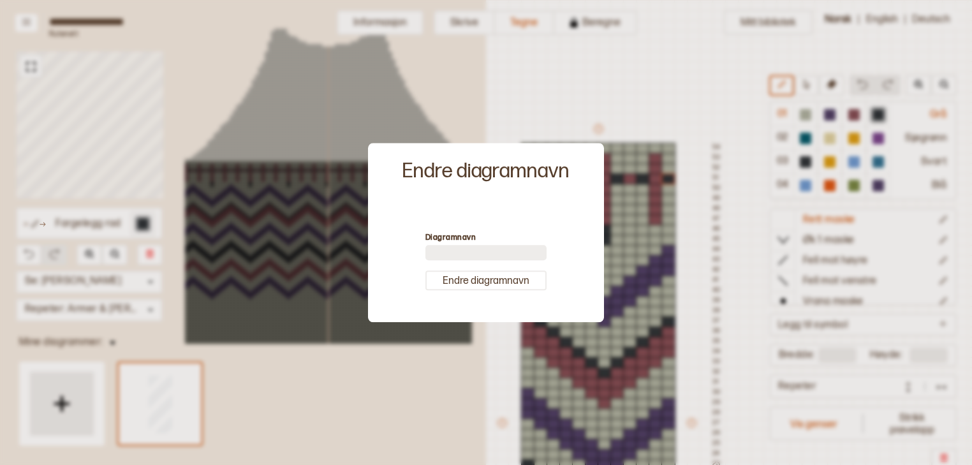
click at [440, 255] on input at bounding box center [485, 252] width 121 height 15
type input "*********"
click at [584, 117] on div at bounding box center [486, 232] width 972 height 465
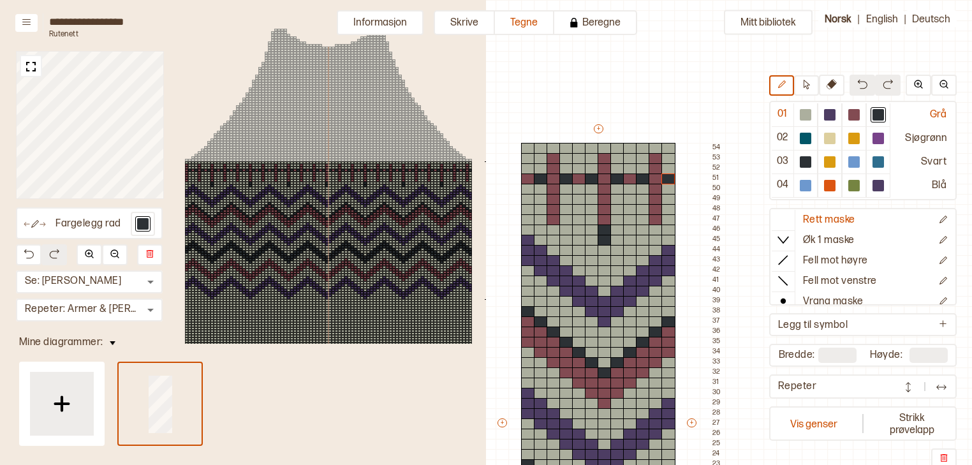
click at [135, 399] on div at bounding box center [160, 404] width 83 height 82
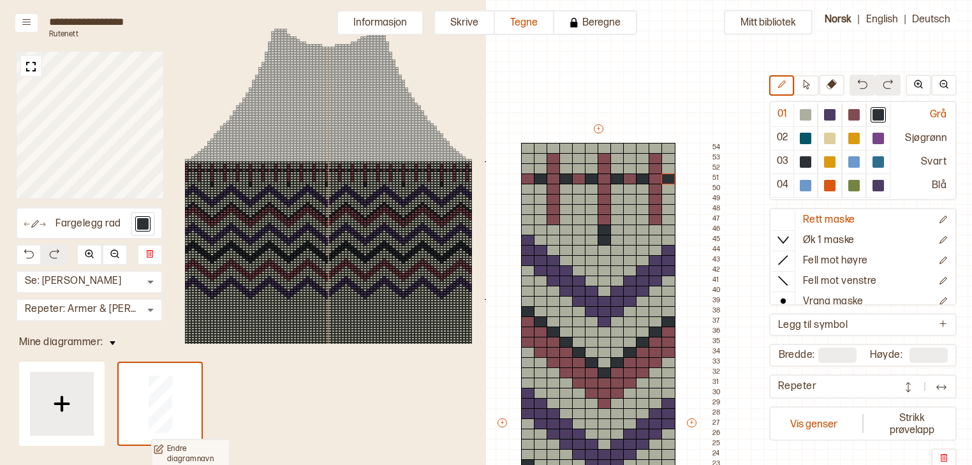
click at [174, 455] on p "Endre diagramnavn" at bounding box center [197, 454] width 61 height 20
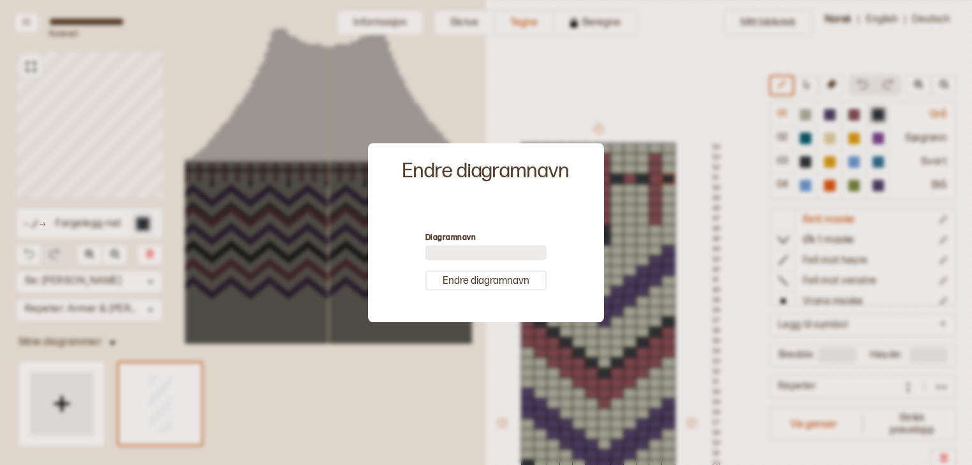
click at [439, 246] on input at bounding box center [485, 252] width 121 height 15
type input "*********"
click at [485, 282] on button "Endre diagramnavn" at bounding box center [485, 280] width 121 height 20
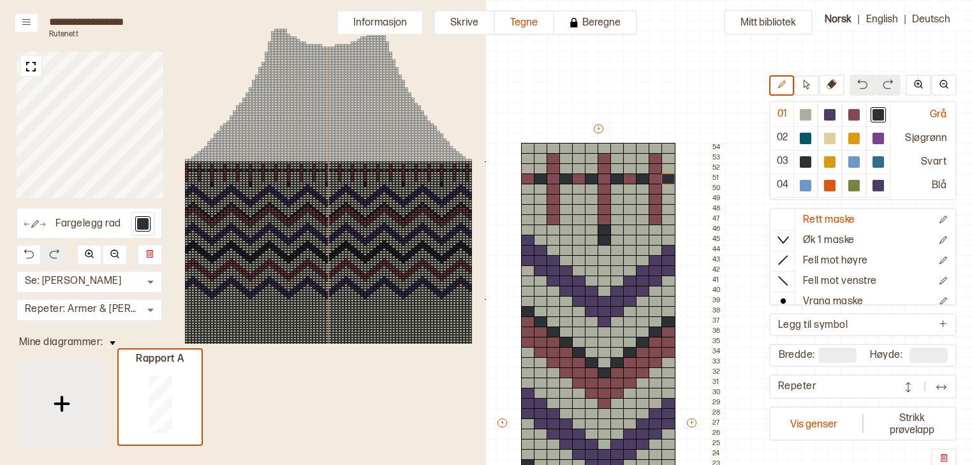
click at [76, 392] on img at bounding box center [62, 404] width 32 height 32
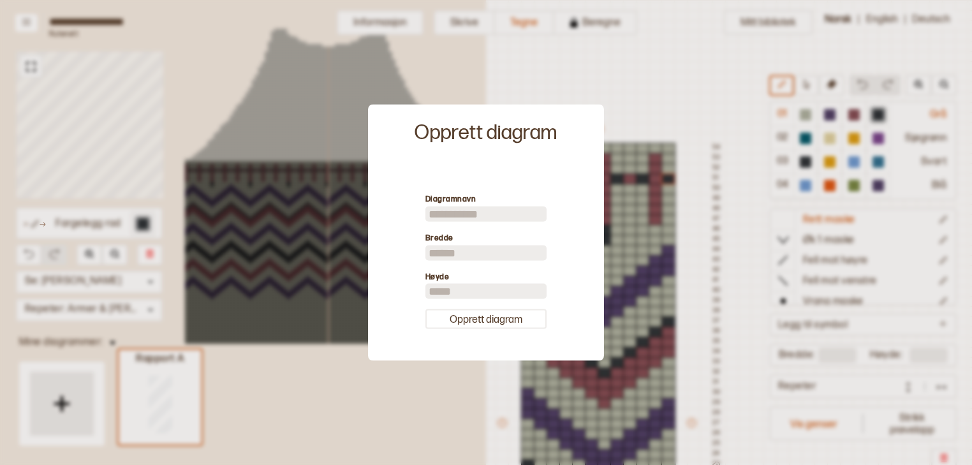
click at [454, 209] on input at bounding box center [485, 213] width 121 height 15
type input "**********"
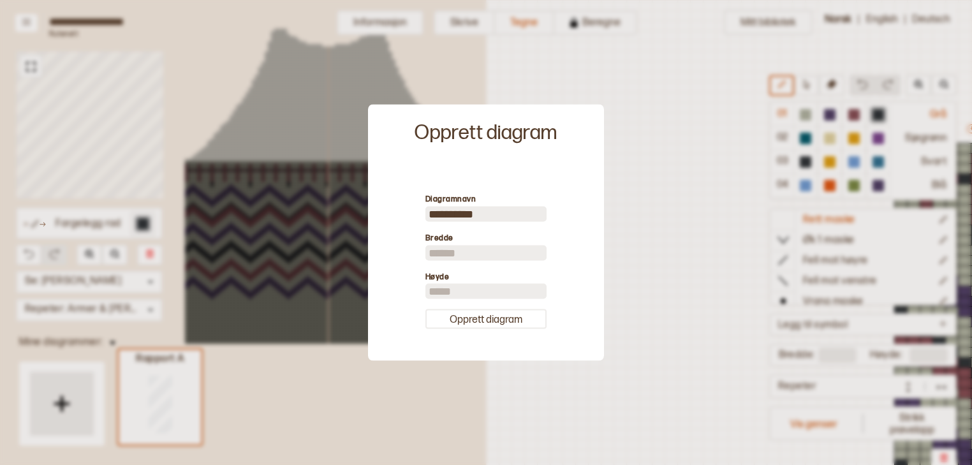
scroll to position [0, 373]
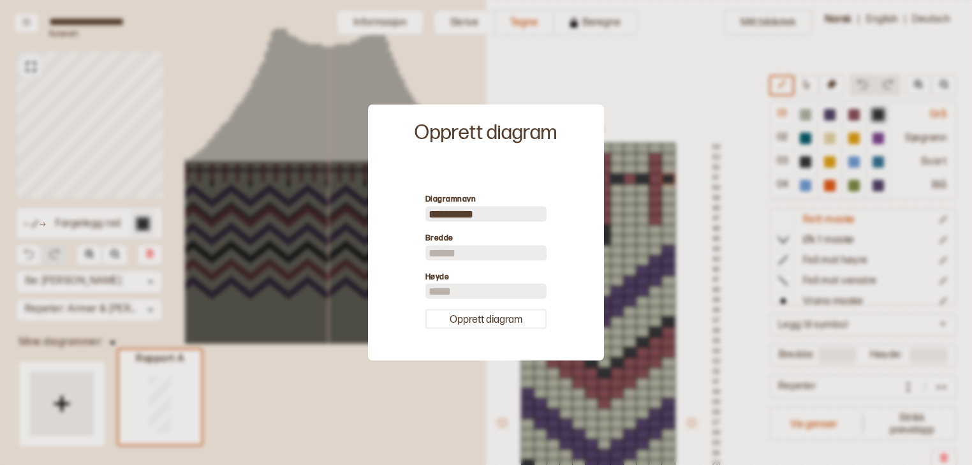
drag, startPoint x: 441, startPoint y: 252, endPoint x: 394, endPoint y: 250, distance: 47.2
click at [394, 250] on div "**********" at bounding box center [485, 261] width 223 height 187
type input "**"
drag, startPoint x: 439, startPoint y: 290, endPoint x: 399, endPoint y: 297, distance: 40.8
click at [399, 297] on div "**********" at bounding box center [485, 261] width 223 height 187
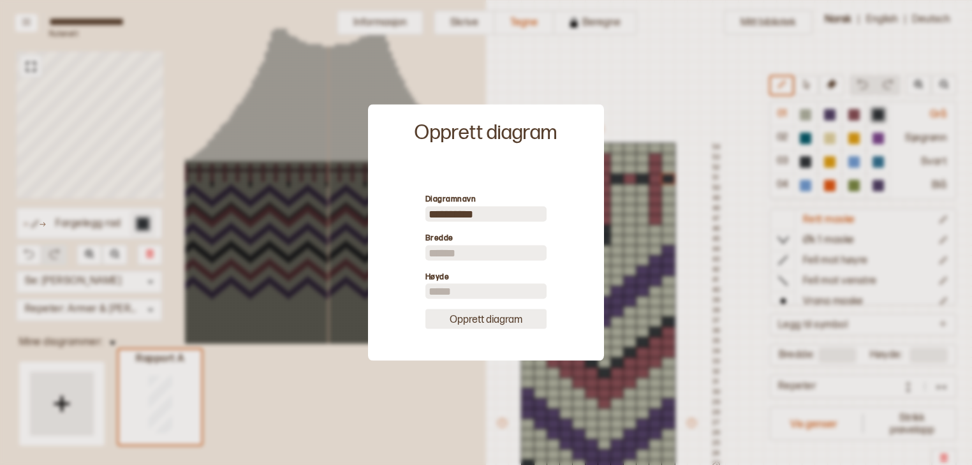
type input "**"
click at [478, 321] on button "Opprett diagram" at bounding box center [485, 319] width 121 height 20
type input "**"
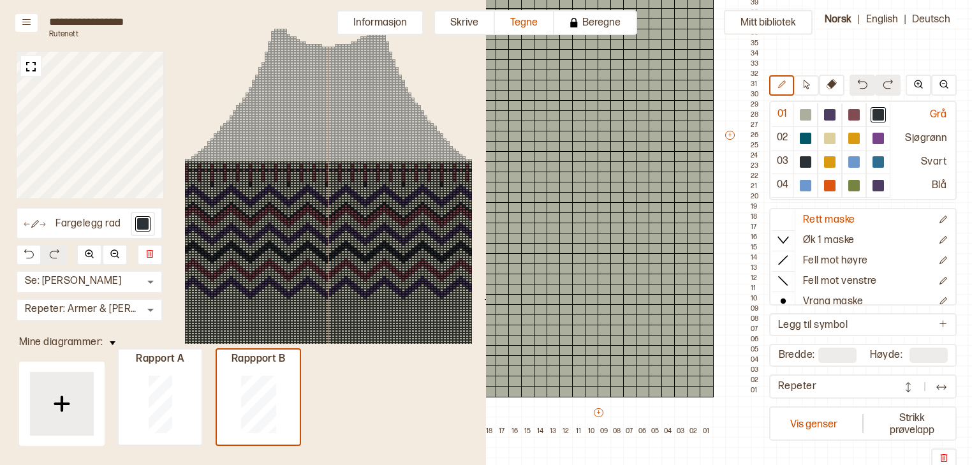
scroll to position [281, 373]
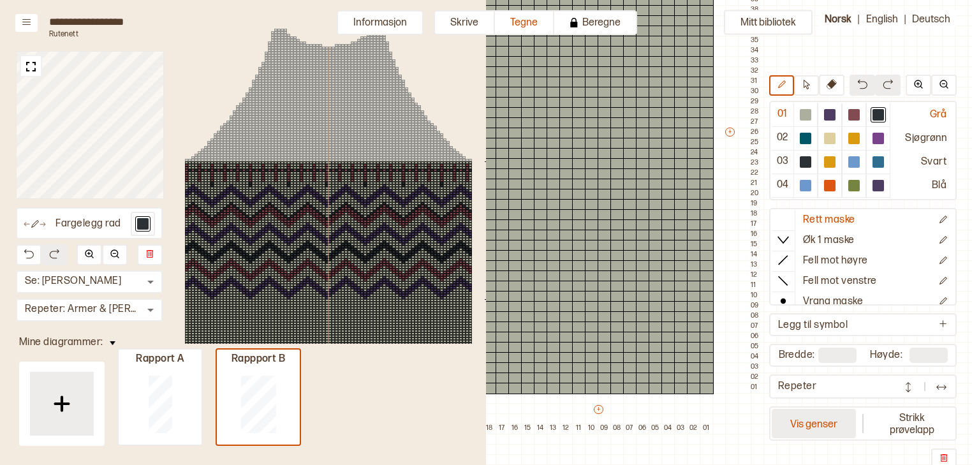
click at [801, 417] on button "Vis genser" at bounding box center [814, 423] width 84 height 29
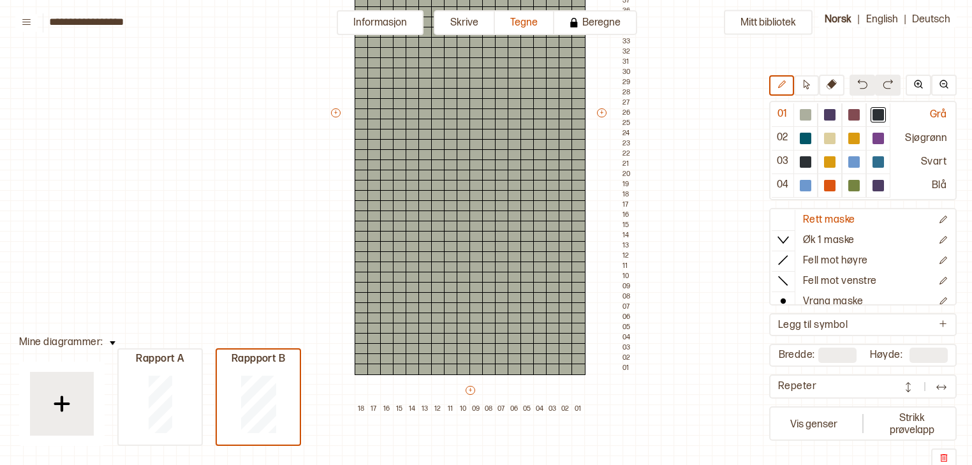
scroll to position [320, 15]
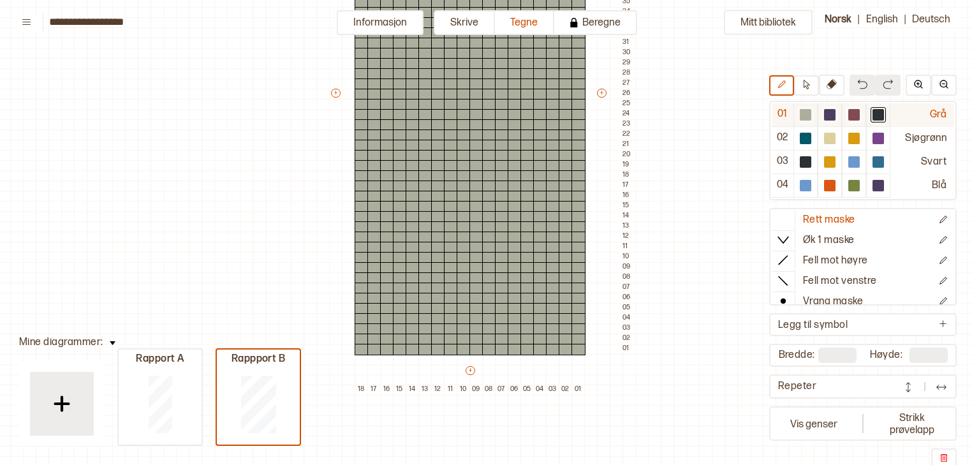
click at [857, 112] on div at bounding box center [853, 114] width 11 height 11
drag, startPoint x: 579, startPoint y: 350, endPoint x: 538, endPoint y: 327, distance: 46.8
click at [538, 327] on div "+ + + + 18 17 16 15 14 13 12 11 10 09 08 07 06 05 04 03 02 01 52 51 50 49 48 47…" at bounding box center [482, 99] width 306 height 592
drag, startPoint x: 539, startPoint y: 320, endPoint x: 577, endPoint y: 338, distance: 42.2
click at [577, 338] on div "+ + + + 18 17 16 15 14 13 12 11 10 09 08 07 06 05 04 03 02 01 52 51 50 49 48 47…" at bounding box center [482, 99] width 306 height 592
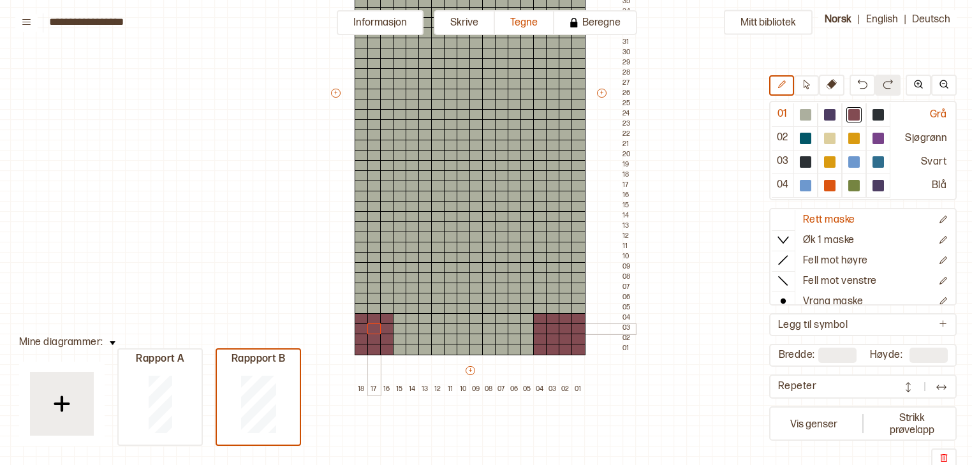
drag, startPoint x: 387, startPoint y: 348, endPoint x: 375, endPoint y: 327, distance: 24.0
click at [375, 327] on div "+ + + + 18 17 16 15 14 13 12 11 10 09 08 07 06 05 04 03 02 01 52 51 50 49 48 47…" at bounding box center [482, 99] width 306 height 592
click at [830, 120] on div at bounding box center [829, 114] width 15 height 15
drag, startPoint x: 361, startPoint y: 307, endPoint x: 393, endPoint y: 305, distance: 32.0
click at [393, 305] on div "+ + + + 18 17 16 15 14 13 12 11 10 09 08 07 06 05 04 03 02 01 52 51 50 49 48 47…" at bounding box center [482, 99] width 306 height 592
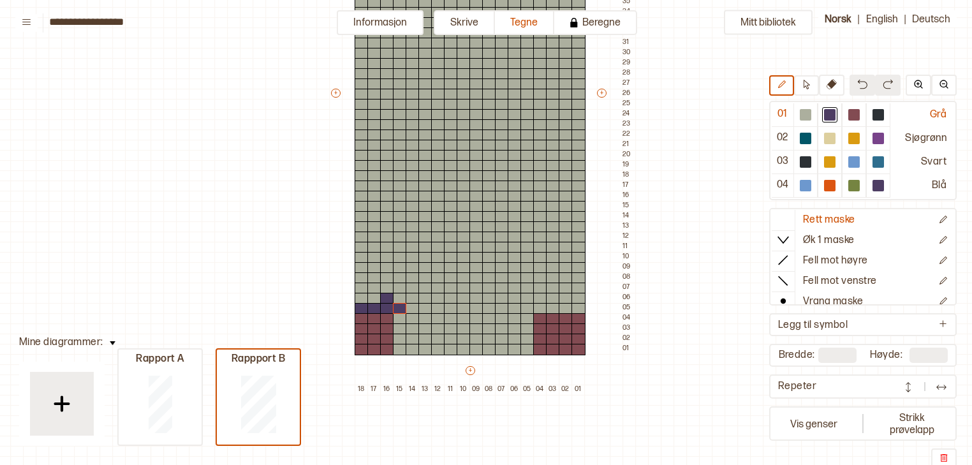
click at [869, 92] on button at bounding box center [863, 85] width 26 height 21
drag, startPoint x: 389, startPoint y: 306, endPoint x: 397, endPoint y: 347, distance: 42.3
click at [397, 347] on div "+ + + + 18 17 16 15 14 13 12 11 10 09 08 07 06 05 04 03 02 01 52 51 50 49 48 47…" at bounding box center [482, 99] width 306 height 592
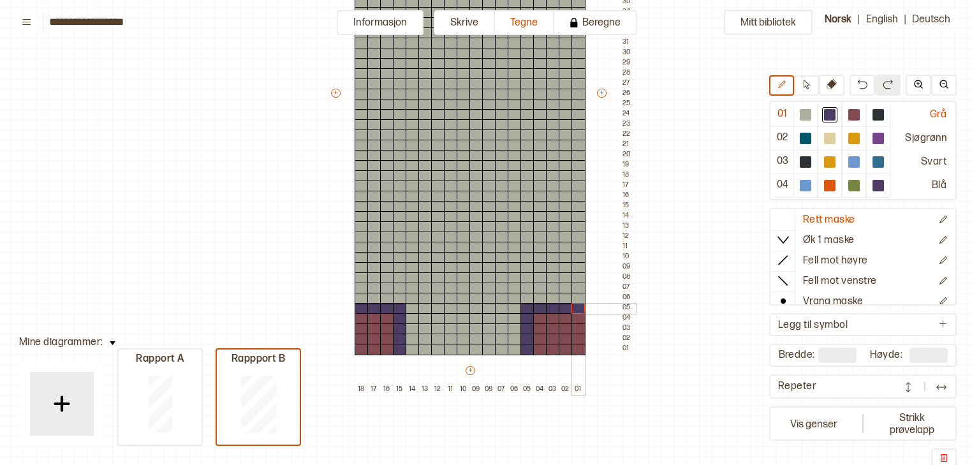
drag, startPoint x: 530, startPoint y: 348, endPoint x: 575, endPoint y: 309, distance: 59.7
click at [575, 309] on div "+ + + + 18 17 16 15 14 13 12 11 10 09 08 07 06 05 04 03 02 01 52 51 50 49 48 47…" at bounding box center [482, 99] width 306 height 592
click at [811, 120] on div at bounding box center [805, 114] width 11 height 11
click at [531, 306] on div at bounding box center [527, 308] width 14 height 11
click at [398, 309] on div at bounding box center [400, 308] width 14 height 11
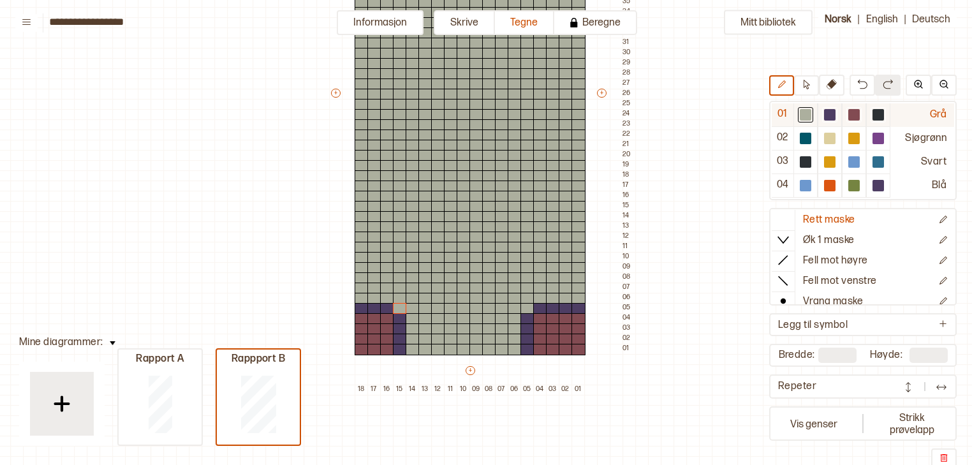
click at [830, 116] on div at bounding box center [829, 114] width 11 height 11
click at [425, 347] on div at bounding box center [425, 349] width 14 height 11
click at [448, 348] on div at bounding box center [451, 349] width 14 height 11
click at [473, 346] on div at bounding box center [476, 349] width 14 height 11
click at [503, 348] on div at bounding box center [502, 349] width 14 height 11
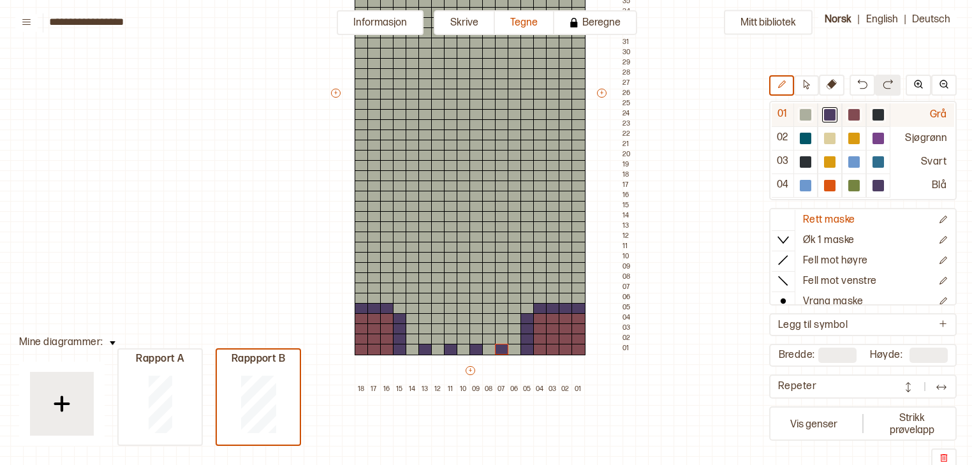
click at [882, 115] on div at bounding box center [878, 114] width 11 height 11
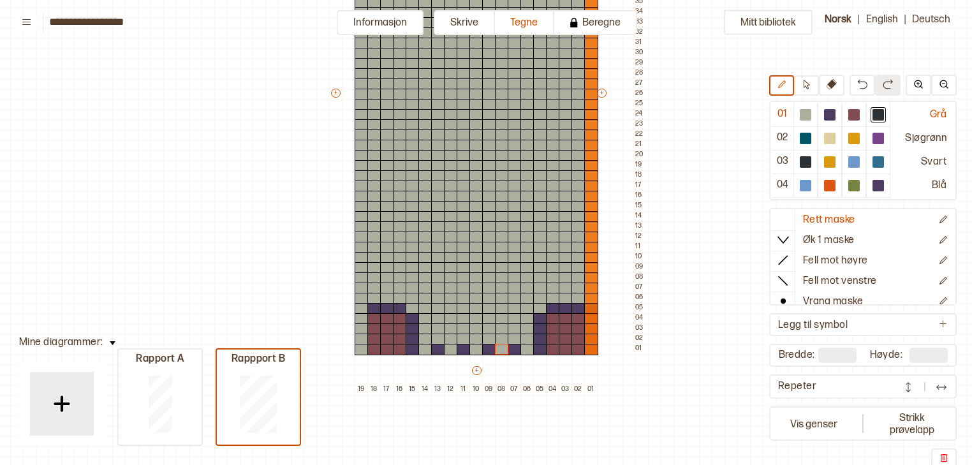
type input "**"
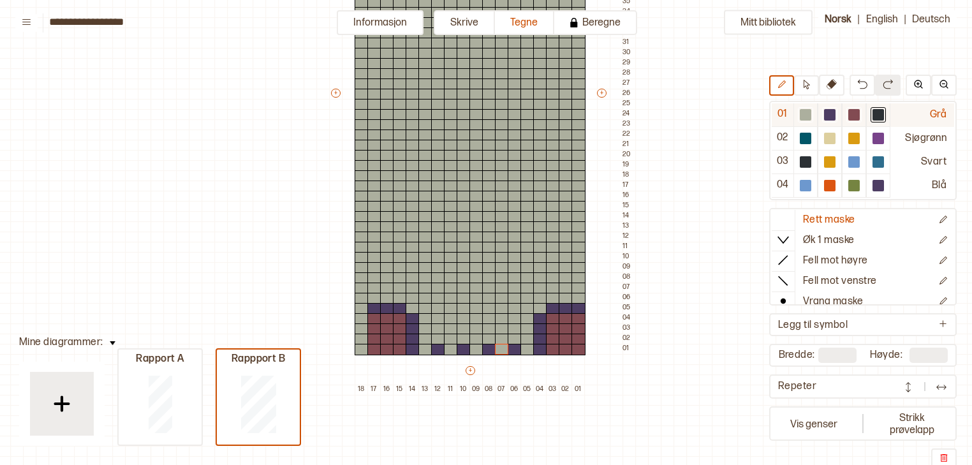
click at [880, 117] on div at bounding box center [878, 114] width 11 height 11
click at [476, 336] on div at bounding box center [476, 339] width 14 height 11
click at [473, 328] on div at bounding box center [476, 328] width 14 height 11
drag, startPoint x: 459, startPoint y: 316, endPoint x: 484, endPoint y: 318, distance: 24.9
click at [484, 318] on div "+ + + + 18 17 16 15 14 13 12 11 10 09 08 07 06 05 04 03 02 01 52 51 50 49 48 47…" at bounding box center [482, 99] width 306 height 592
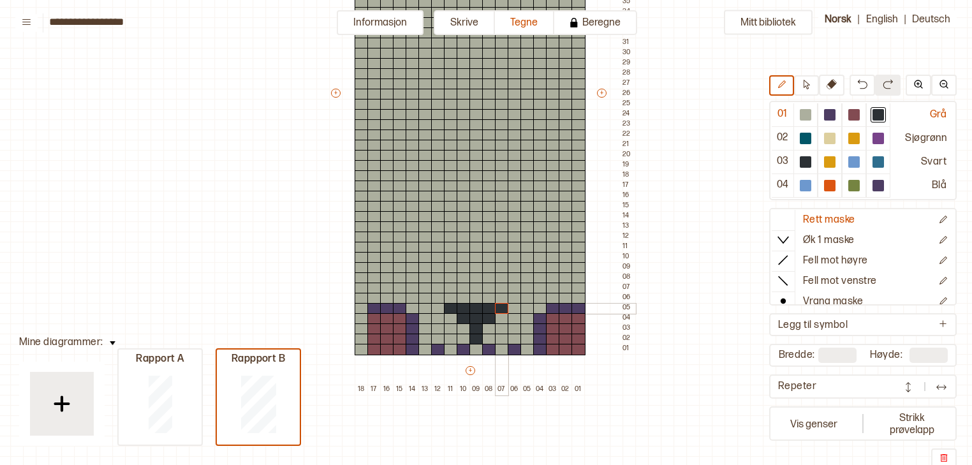
drag, startPoint x: 448, startPoint y: 309, endPoint x: 500, endPoint y: 308, distance: 51.7
click at [500, 308] on div "+ + + + 18 17 16 15 14 13 12 11 10 09 08 07 06 05 04 03 02 01 52 51 50 49 48 47…" at bounding box center [482, 99] width 306 height 592
click at [831, 117] on div at bounding box center [829, 114] width 11 height 11
click at [364, 305] on div at bounding box center [362, 308] width 14 height 11
click at [859, 117] on div at bounding box center [853, 114] width 11 height 11
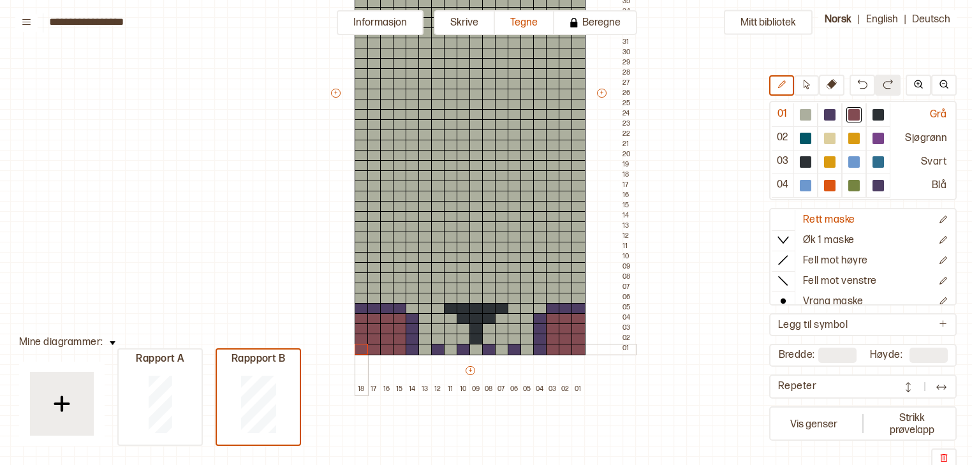
drag, startPoint x: 360, startPoint y: 316, endPoint x: 358, endPoint y: 348, distance: 31.9
click at [358, 348] on div "+ + + + 18 17 16 15 14 13 12 11 10 09 08 07 06 05 04 03 02 01 52 51 50 49 48 47…" at bounding box center [482, 99] width 306 height 592
drag, startPoint x: 488, startPoint y: 294, endPoint x: 513, endPoint y: 295, distance: 24.9
click at [513, 295] on div "+ + + + 18 17 16 15 14 13 12 11 10 09 08 07 06 05 04 03 02 01 52 51 50 49 48 47…" at bounding box center [482, 99] width 306 height 592
click at [879, 116] on div at bounding box center [878, 114] width 11 height 11
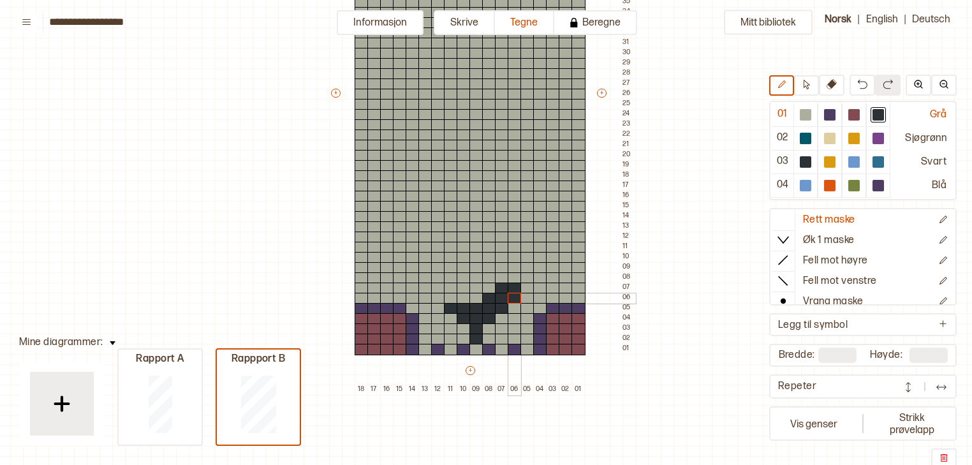
drag, startPoint x: 489, startPoint y: 298, endPoint x: 519, endPoint y: 295, distance: 30.1
click at [519, 295] on div "+ + + + 18 17 16 15 14 13 12 11 10 09 08 07 06 05 04 03 02 01 52 51 50 49 48 47…" at bounding box center [482, 99] width 306 height 592
click at [528, 288] on div at bounding box center [527, 288] width 14 height 11
drag, startPoint x: 516, startPoint y: 281, endPoint x: 536, endPoint y: 276, distance: 21.0
click at [536, 276] on div "+ + + + 18 17 16 15 14 13 12 11 10 09 08 07 06 05 04 03 02 01 52 51 50 49 48 47…" at bounding box center [482, 99] width 306 height 592
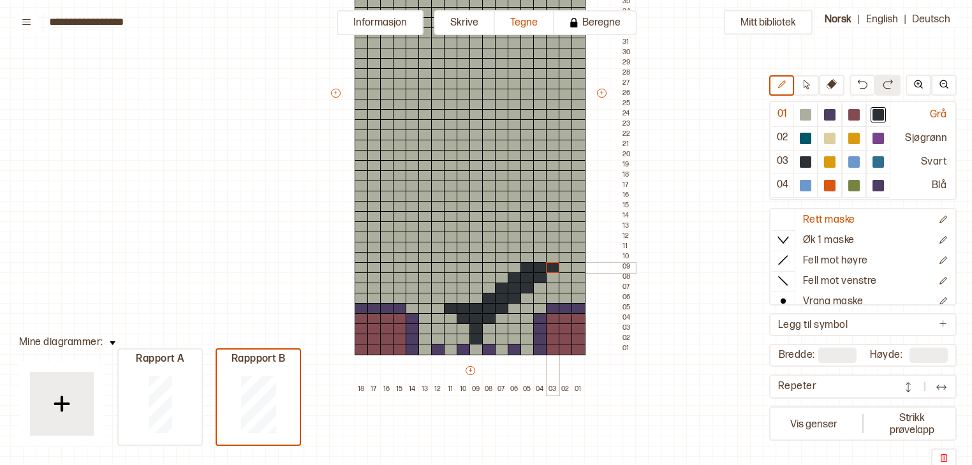
drag, startPoint x: 528, startPoint y: 265, endPoint x: 551, endPoint y: 265, distance: 23.0
click at [551, 265] on div "+ + + + 18 17 16 15 14 13 12 11 10 09 08 07 06 05 04 03 02 01 52 51 50 49 48 47…" at bounding box center [482, 99] width 306 height 592
drag, startPoint x: 541, startPoint y: 255, endPoint x: 561, endPoint y: 256, distance: 20.4
click at [561, 256] on div "+ + + + 18 17 16 15 14 13 12 11 10 09 08 07 06 05 04 03 02 01 52 51 50 49 48 47…" at bounding box center [482, 99] width 306 height 592
drag, startPoint x: 551, startPoint y: 247, endPoint x: 572, endPoint y: 246, distance: 20.5
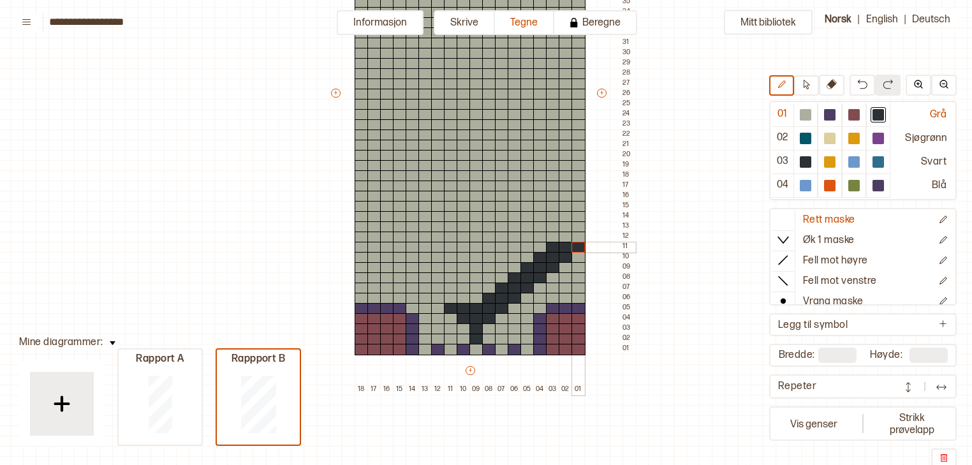
click at [572, 246] on div "+ + + + 18 17 16 15 14 13 12 11 10 09 08 07 06 05 04 03 02 01 52 51 50 49 48 47…" at bounding box center [482, 99] width 306 height 592
drag, startPoint x: 568, startPoint y: 235, endPoint x: 579, endPoint y: 235, distance: 11.5
click at [579, 235] on div "+ + + + 18 17 16 15 14 13 12 11 10 09 08 07 06 05 04 03 02 01 52 51 50 49 48 47…" at bounding box center [482, 99] width 306 height 592
click at [579, 225] on div at bounding box center [579, 226] width 14 height 11
drag, startPoint x: 462, startPoint y: 300, endPoint x: 443, endPoint y: 296, distance: 18.9
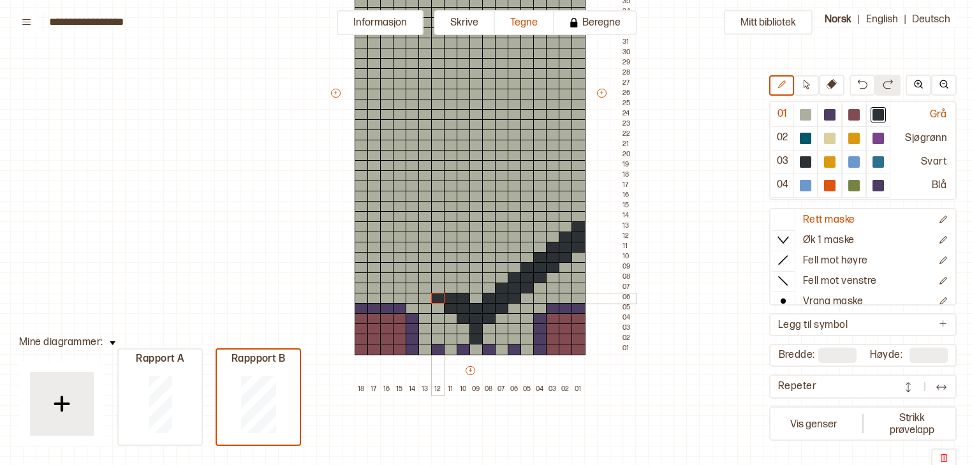
click at [440, 299] on div "+ + + + 18 17 16 15 14 13 12 11 10 09 08 07 06 05 04 03 02 01 52 51 50 49 48 47…" at bounding box center [482, 99] width 306 height 592
drag, startPoint x: 446, startPoint y: 283, endPoint x: 427, endPoint y: 283, distance: 19.1
click at [427, 283] on div "+ + + + 18 17 16 15 14 13 12 11 10 09 08 07 06 05 04 03 02 01 52 51 50 49 48 47…" at bounding box center [482, 99] width 306 height 592
drag, startPoint x: 434, startPoint y: 278, endPoint x: 414, endPoint y: 276, distance: 19.9
click at [414, 276] on div "+ + + + 18 17 16 15 14 13 12 11 10 09 08 07 06 05 04 03 02 01 52 51 50 49 48 47…" at bounding box center [482, 99] width 306 height 592
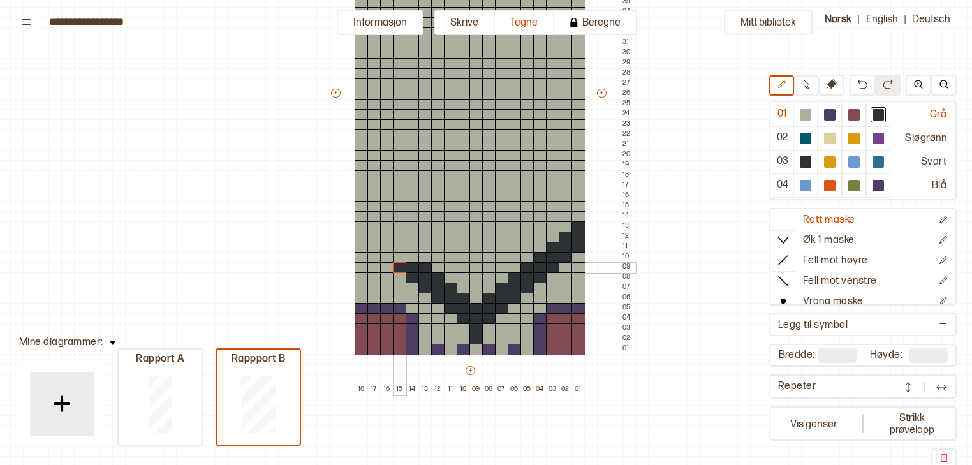
drag, startPoint x: 420, startPoint y: 266, endPoint x: 403, endPoint y: 265, distance: 17.3
click at [403, 265] on div "+ + + + 18 17 16 15 14 13 12 11 10 09 08 07 06 05 04 03 02 01 52 51 50 49 48 47…" at bounding box center [482, 99] width 306 height 592
drag, startPoint x: 411, startPoint y: 256, endPoint x: 390, endPoint y: 255, distance: 20.4
click at [390, 255] on div "+ + + + 18 17 16 15 14 13 12 11 10 09 08 07 06 05 04 03 02 01 52 51 50 49 48 47…" at bounding box center [482, 99] width 306 height 592
drag, startPoint x: 395, startPoint y: 245, endPoint x: 378, endPoint y: 245, distance: 17.2
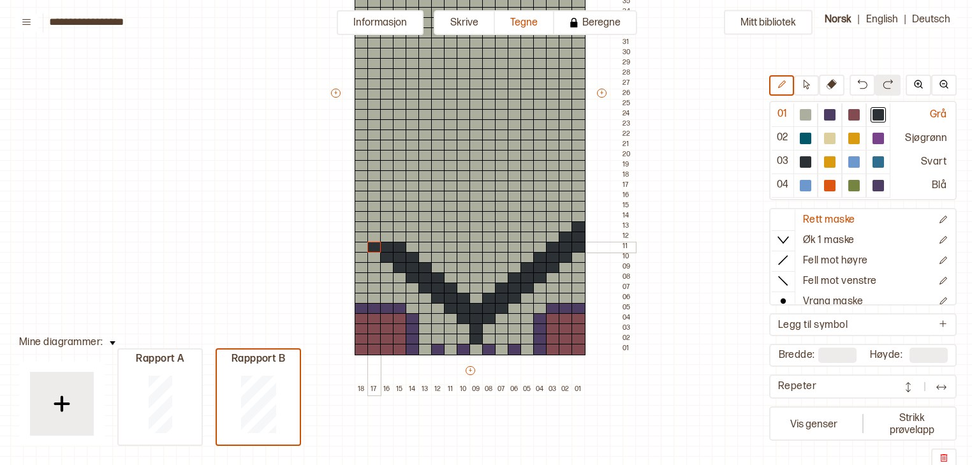
click at [378, 245] on div "+ + + + 18 17 16 15 14 13 12 11 10 09 08 07 06 05 04 03 02 01 52 51 50 49 48 47…" at bounding box center [482, 99] width 306 height 592
drag, startPoint x: 383, startPoint y: 237, endPoint x: 364, endPoint y: 235, distance: 19.2
click at [364, 235] on div "+ + + + 18 17 16 15 14 13 12 11 10 09 08 07 06 05 04 03 02 01 52 51 50 49 48 47…" at bounding box center [482, 99] width 306 height 592
click at [369, 230] on div at bounding box center [374, 226] width 14 height 11
click at [362, 227] on div at bounding box center [362, 226] width 14 height 11
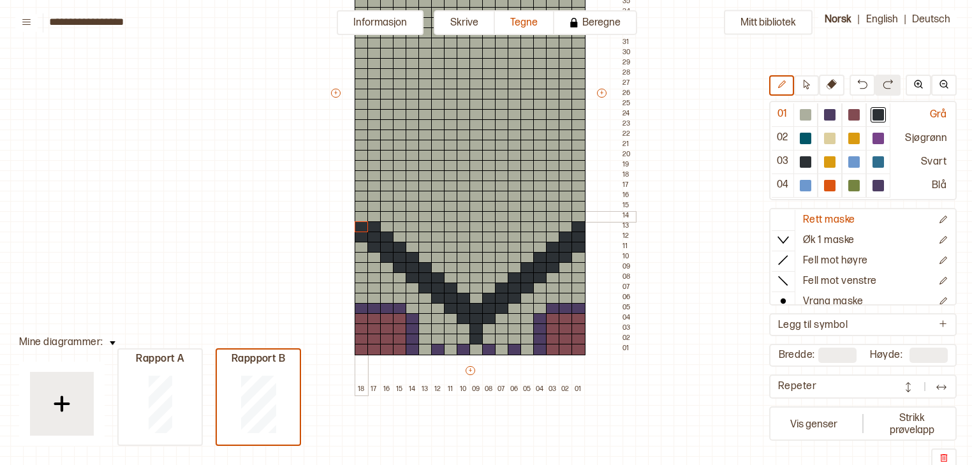
click at [360, 214] on div at bounding box center [362, 216] width 14 height 11
click at [832, 112] on div at bounding box center [829, 114] width 11 height 11
drag, startPoint x: 364, startPoint y: 217, endPoint x: 363, endPoint y: 207, distance: 9.7
click at [363, 207] on div "+ + + + 18 17 16 15 14 13 12 11 10 09 08 07 06 05 04 03 02 01 52 51 50 49 48 47…" at bounding box center [482, 99] width 306 height 592
drag, startPoint x: 474, startPoint y: 216, endPoint x: 474, endPoint y: 207, distance: 9.6
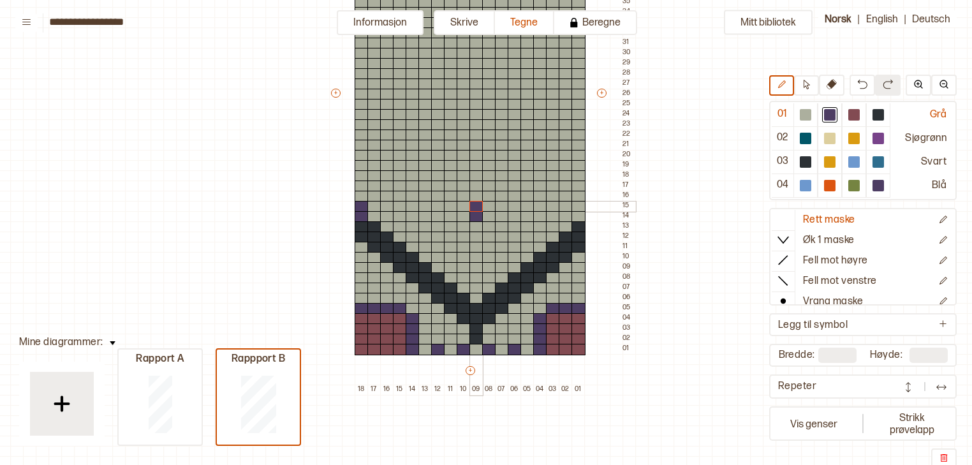
click at [474, 207] on div "+ + + + 18 17 16 15 14 13 12 11 10 09 08 07 06 05 04 03 02 01 52 51 50 49 48 47…" at bounding box center [482, 99] width 306 height 592
click at [857, 112] on div at bounding box center [853, 114] width 11 height 11
drag, startPoint x: 472, startPoint y: 278, endPoint x: 473, endPoint y: 265, distance: 13.5
click at [473, 265] on div "+ + + + 18 17 16 15 14 13 12 11 10 09 08 07 06 05 04 03 02 01 52 51 50 49 48 47…" at bounding box center [482, 99] width 306 height 592
drag, startPoint x: 464, startPoint y: 257, endPoint x: 485, endPoint y: 256, distance: 21.1
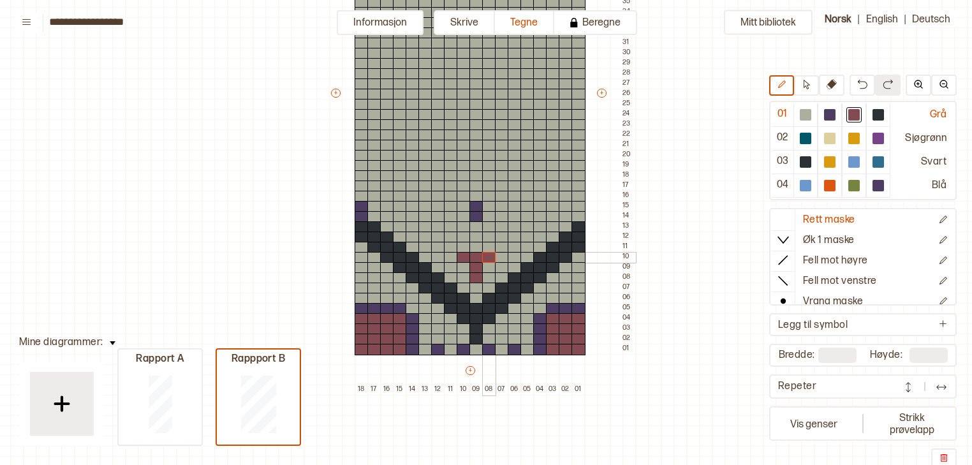
click at [485, 256] on div "+ + + + 18 17 16 15 14 13 12 11 10 09 08 07 06 05 04 03 02 01 52 51 50 49 48 47…" at bounding box center [482, 99] width 306 height 592
drag, startPoint x: 452, startPoint y: 245, endPoint x: 498, endPoint y: 245, distance: 45.9
click at [498, 245] on div "+ + + + 18 17 16 15 14 13 12 11 10 09 08 07 06 05 04 03 02 01 52 51 50 49 48 47…" at bounding box center [482, 99] width 306 height 592
drag, startPoint x: 491, startPoint y: 234, endPoint x: 512, endPoint y: 235, distance: 21.7
click at [512, 235] on div "+ + + + 18 17 16 15 14 13 12 11 10 09 08 07 06 05 04 03 02 01 52 51 50 49 48 47…" at bounding box center [482, 99] width 306 height 592
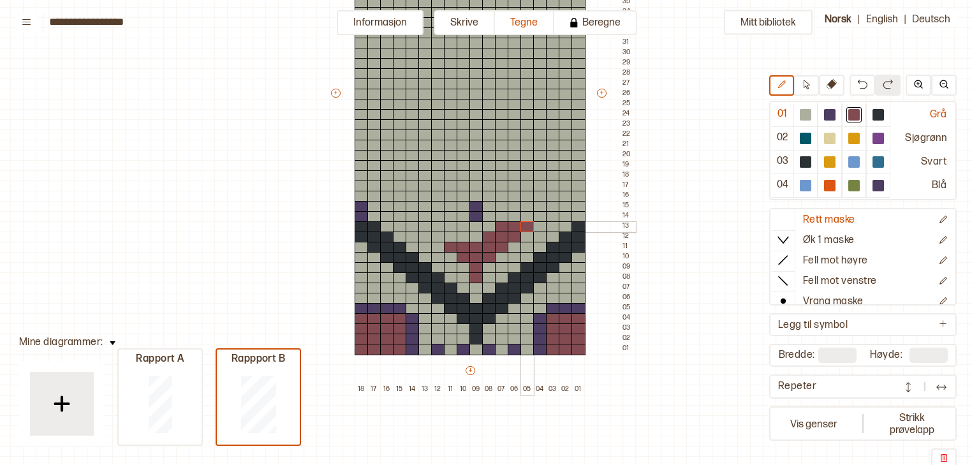
drag, startPoint x: 503, startPoint y: 224, endPoint x: 528, endPoint y: 225, distance: 24.9
click at [528, 225] on div "+ + + + 18 17 16 15 14 13 12 11 10 09 08 07 06 05 04 03 02 01 52 51 50 49 48 47…" at bounding box center [482, 99] width 306 height 592
click at [804, 115] on div at bounding box center [805, 114] width 11 height 11
click at [475, 277] on div at bounding box center [476, 277] width 14 height 11
click at [857, 109] on div at bounding box center [853, 114] width 11 height 11
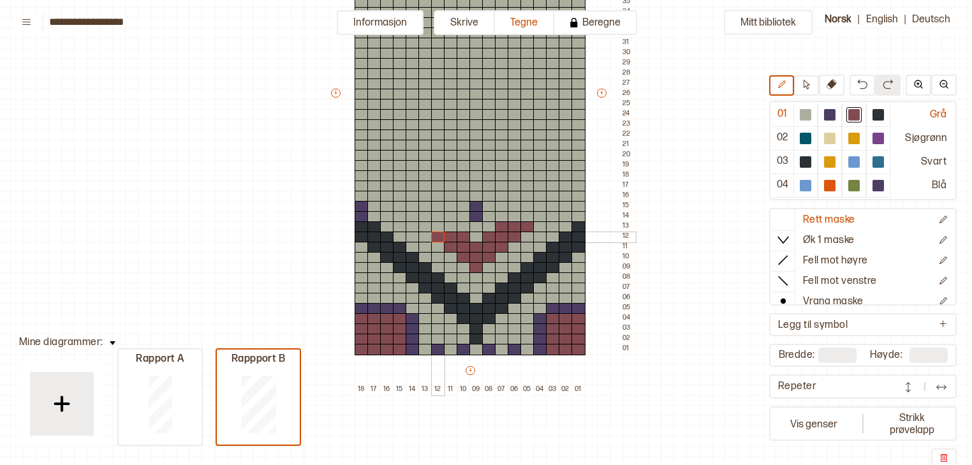
drag, startPoint x: 458, startPoint y: 235, endPoint x: 439, endPoint y: 235, distance: 19.1
click at [439, 235] on div "+ + + + 18 17 16 15 14 13 12 11 10 09 08 07 06 05 04 03 02 01 52 51 50 49 48 47…" at bounding box center [482, 99] width 306 height 592
drag, startPoint x: 447, startPoint y: 224, endPoint x: 428, endPoint y: 223, distance: 19.2
click at [428, 223] on div "+ + + + 18 17 16 15 14 13 12 11 10 09 08 07 06 05 04 03 02 01 52 51 50 49 48 47…" at bounding box center [482, 99] width 306 height 592
drag, startPoint x: 435, startPoint y: 214, endPoint x: 413, endPoint y: 215, distance: 22.4
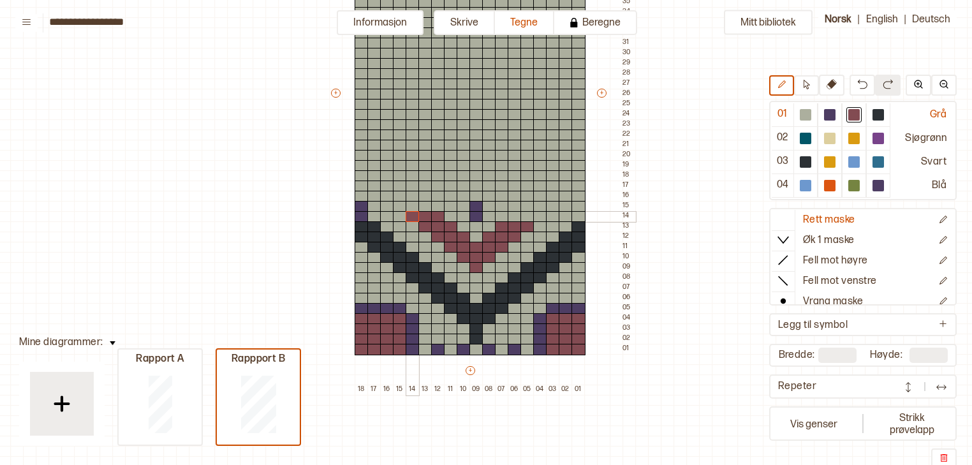
click at [413, 215] on div "+ + + + 18 17 16 15 14 13 12 11 10 09 08 07 06 05 04 03 02 01 52 51 50 49 48 47…" at bounding box center [482, 99] width 306 height 592
drag, startPoint x: 426, startPoint y: 203, endPoint x: 401, endPoint y: 203, distance: 25.5
click at [401, 203] on div "+ + + + 18 17 16 15 14 13 12 11 10 09 08 07 06 05 04 03 02 01 52 51 50 49 48 47…" at bounding box center [482, 99] width 306 height 592
drag, startPoint x: 413, startPoint y: 194, endPoint x: 389, endPoint y: 192, distance: 23.7
click at [389, 192] on div "+ + + + 18 17 16 15 14 13 12 11 10 09 08 07 06 05 04 03 02 01 52 51 50 49 48 47…" at bounding box center [482, 99] width 306 height 592
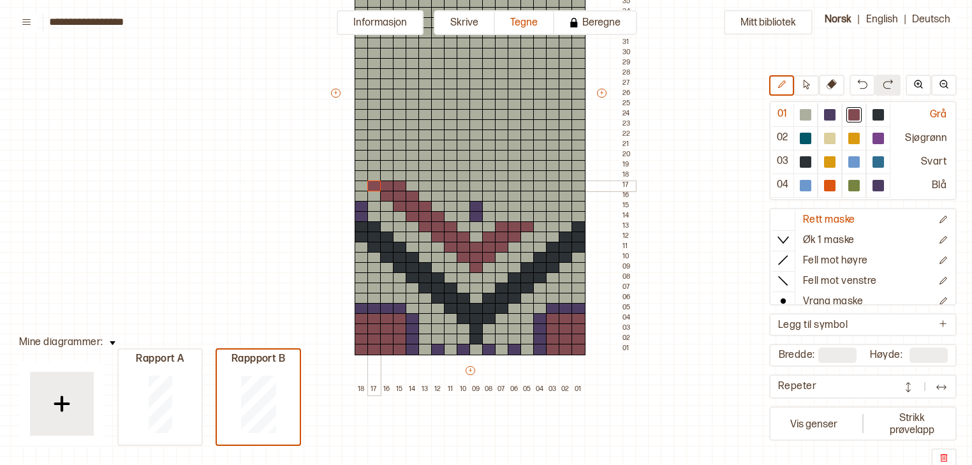
drag, startPoint x: 399, startPoint y: 186, endPoint x: 374, endPoint y: 184, distance: 24.9
click at [374, 184] on div "+ + + + 18 17 16 15 14 13 12 11 10 09 08 07 06 05 04 03 02 01 52 51 50 49 48 47…" at bounding box center [482, 99] width 306 height 592
drag, startPoint x: 383, startPoint y: 173, endPoint x: 361, endPoint y: 173, distance: 21.7
click at [361, 173] on div "+ + + + 18 17 16 15 14 13 12 11 10 09 08 07 06 05 04 03 02 01 52 51 50 49 48 47…" at bounding box center [482, 99] width 306 height 592
drag, startPoint x: 368, startPoint y: 165, endPoint x: 362, endPoint y: 164, distance: 6.4
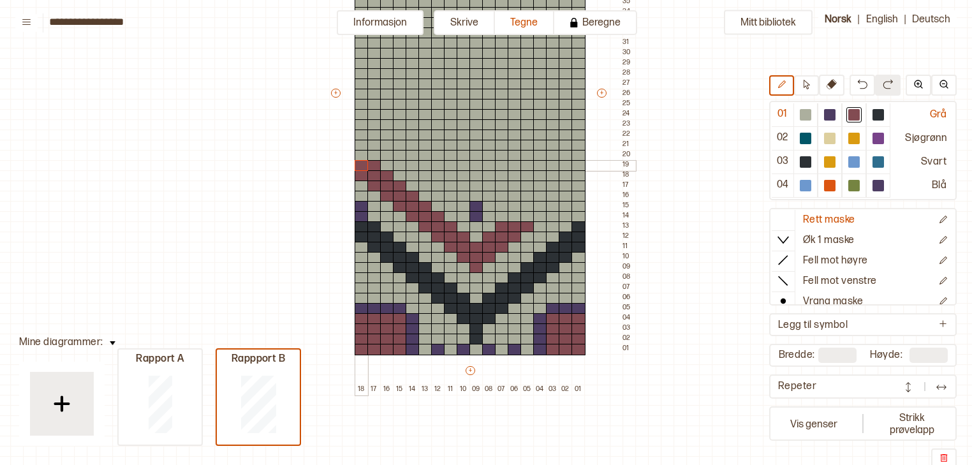
click at [362, 164] on div "+ + + + 18 17 16 15 14 13 12 11 10 09 08 07 06 05 04 03 02 01 52 51 50 49 48 47…" at bounding box center [482, 99] width 306 height 592
drag, startPoint x: 514, startPoint y: 216, endPoint x: 534, endPoint y: 215, distance: 19.8
click at [534, 215] on div "+ + + + 18 17 16 15 14 13 12 11 10 09 08 07 06 05 04 03 02 01 52 51 50 49 48 47…" at bounding box center [482, 99] width 306 height 592
drag, startPoint x: 526, startPoint y: 206, endPoint x: 550, endPoint y: 202, distance: 25.3
click at [550, 202] on div "+ + + + 18 17 16 15 14 13 12 11 10 09 08 07 06 05 04 03 02 01 52 51 50 49 48 47…" at bounding box center [482, 99] width 306 height 592
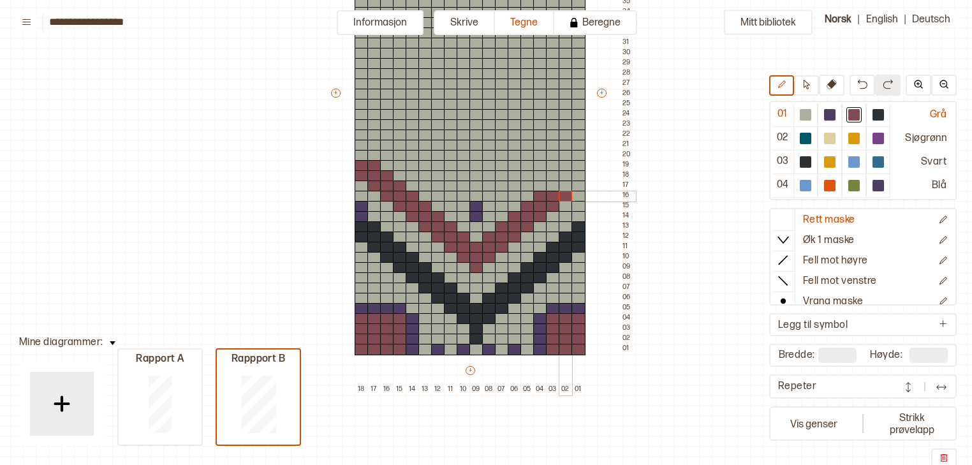
drag, startPoint x: 543, startPoint y: 196, endPoint x: 561, endPoint y: 197, distance: 18.5
click at [561, 197] on div "+ + + + 18 17 16 15 14 13 12 11 10 09 08 07 06 05 04 03 02 01 52 51 50 49 48 47…" at bounding box center [482, 99] width 306 height 592
drag, startPoint x: 553, startPoint y: 186, endPoint x: 575, endPoint y: 186, distance: 21.7
click at [575, 186] on div "+ + + + 18 17 16 15 14 13 12 11 10 09 08 07 06 05 04 03 02 01 52 51 50 49 48 47…" at bounding box center [482, 99] width 306 height 592
drag, startPoint x: 566, startPoint y: 175, endPoint x: 577, endPoint y: 175, distance: 10.2
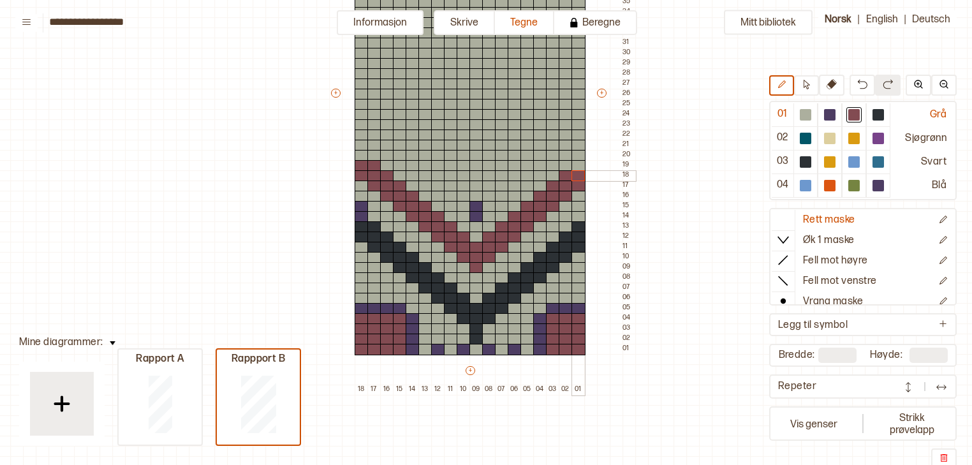
click at [577, 175] on div "+ + + + 18 17 16 15 14 13 12 11 10 09 08 07 06 05 04 03 02 01 52 51 50 49 48 47…" at bounding box center [482, 99] width 306 height 592
click at [574, 168] on div at bounding box center [579, 165] width 14 height 11
click at [362, 158] on div at bounding box center [362, 155] width 14 height 11
click at [834, 117] on div at bounding box center [829, 114] width 11 height 11
drag, startPoint x: 464, startPoint y: 196, endPoint x: 483, endPoint y: 196, distance: 19.8
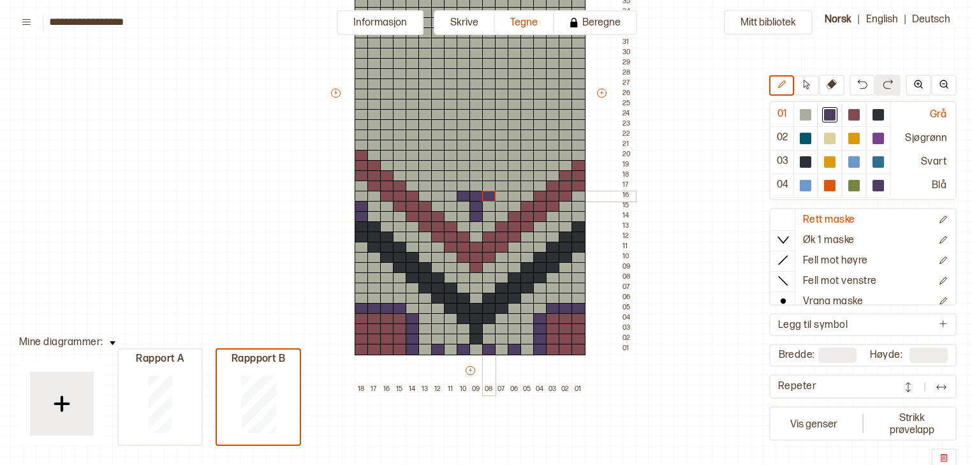
click at [483, 196] on div "+ + + + 18 17 16 15 14 13 12 11 10 09 08 07 06 05 04 03 02 01 52 51 50 49 48 47…" at bounding box center [482, 99] width 306 height 592
drag, startPoint x: 454, startPoint y: 184, endPoint x: 499, endPoint y: 184, distance: 45.3
click at [499, 184] on div "+ + + + 18 17 16 15 14 13 12 11 10 09 08 07 06 05 04 03 02 01 52 51 50 49 48 47…" at bounding box center [482, 99] width 306 height 592
drag, startPoint x: 492, startPoint y: 176, endPoint x: 514, endPoint y: 175, distance: 21.7
click at [514, 175] on div "+ + + + 18 17 16 15 14 13 12 11 10 09 08 07 06 05 04 03 02 01 52 51 50 49 48 47…" at bounding box center [482, 99] width 306 height 592
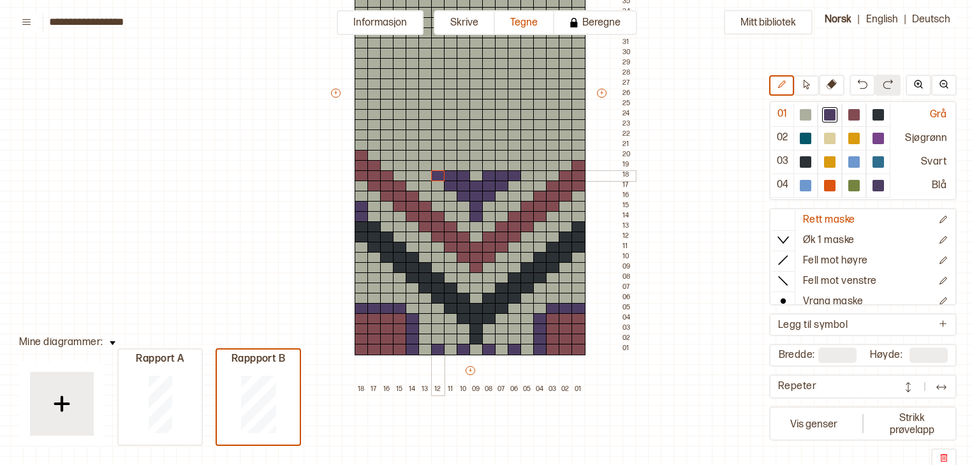
drag, startPoint x: 457, startPoint y: 176, endPoint x: 438, endPoint y: 174, distance: 19.9
click at [438, 174] on div "+ + + + 18 17 16 15 14 13 12 11 10 09 08 07 06 05 04 03 02 01 52 51 50 49 48 47…" at bounding box center [482, 99] width 306 height 592
click at [787, 264] on icon at bounding box center [783, 260] width 13 height 13
click at [811, 114] on div at bounding box center [805, 114] width 11 height 11
click at [541, 173] on div at bounding box center [540, 175] width 14 height 11
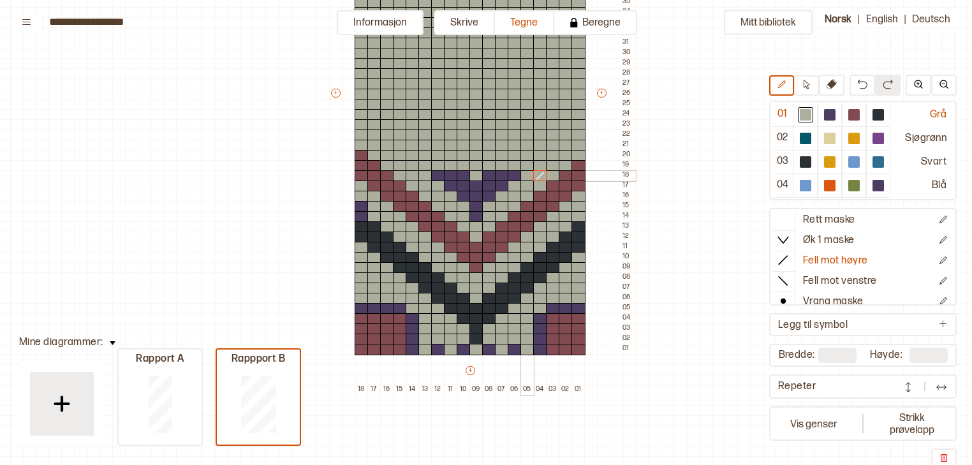
click at [528, 174] on div at bounding box center [527, 175] width 14 height 11
click at [428, 172] on div at bounding box center [425, 175] width 14 height 11
click at [413, 175] on div at bounding box center [413, 175] width 14 height 11
click at [837, 85] on icon at bounding box center [832, 84] width 10 height 10
drag, startPoint x: 527, startPoint y: 165, endPoint x: 526, endPoint y: 36, distance: 128.9
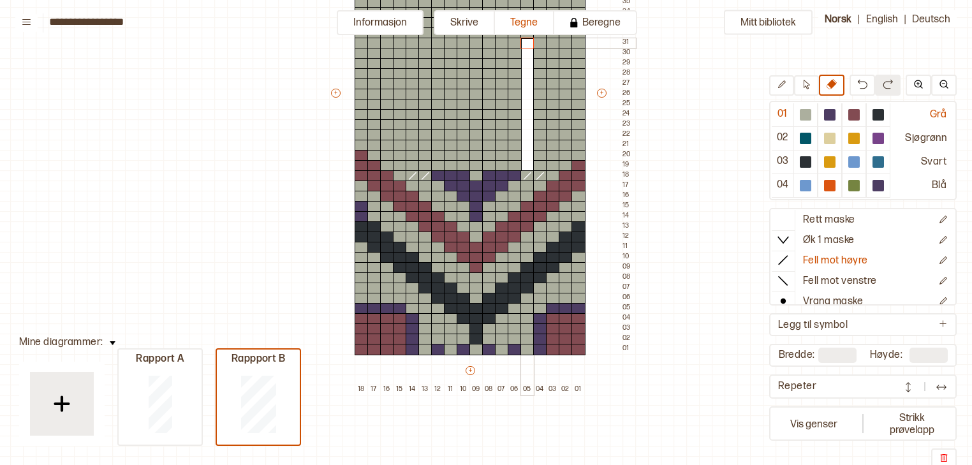
click at [526, 36] on div "+ + + + 18 17 16 15 14 13 12 11 10 09 08 07 06 05 04 03 02 01 52 51 50 49 48 47…" at bounding box center [482, 99] width 306 height 592
drag, startPoint x: 415, startPoint y: 168, endPoint x: 412, endPoint y: 42, distance: 125.7
click at [412, 42] on div "+ + + + 18 17 16 15 14 13 12 11 10 09 08 07 06 05 04 03 02 01 52 51 50 49 48 47…" at bounding box center [482, 99] width 306 height 592
click at [834, 113] on div at bounding box center [829, 114] width 11 height 11
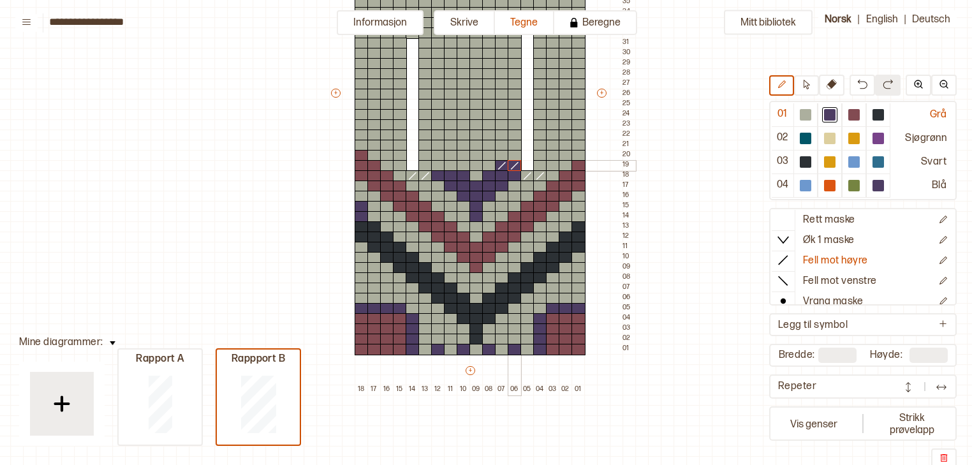
drag, startPoint x: 504, startPoint y: 165, endPoint x: 518, endPoint y: 161, distance: 14.7
click at [518, 161] on div "+ + + + 18 17 16 15 14 13 12 11 10 09 08 07 06 05 04 03 02 01 52 51 50 49 48 47…" at bounding box center [482, 99] width 306 height 592
click at [783, 221] on icon at bounding box center [783, 219] width 13 height 13
drag, startPoint x: 503, startPoint y: 163, endPoint x: 512, endPoint y: 164, distance: 9.6
drag, startPoint x: 448, startPoint y: 166, endPoint x: 429, endPoint y: 165, distance: 19.1
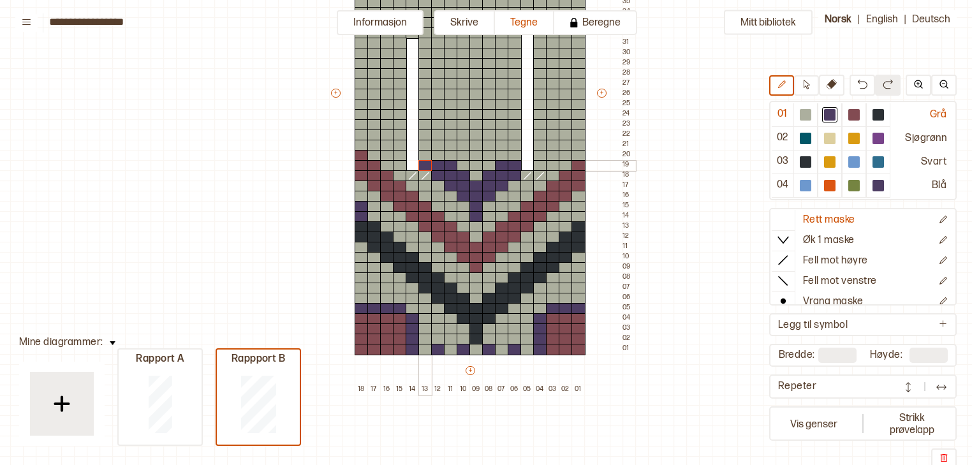
click at [429, 165] on div "+ + + + 18 17 16 15 14 13 12 11 10 09 08 07 06 05 04 03 02 01 52 51 50 49 48 47…" at bounding box center [482, 99] width 306 height 592
click at [536, 164] on div at bounding box center [540, 165] width 14 height 11
click at [801, 117] on div at bounding box center [805, 114] width 15 height 15
click at [513, 173] on div at bounding box center [515, 175] width 14 height 11
click at [436, 173] on div at bounding box center [438, 175] width 14 height 11
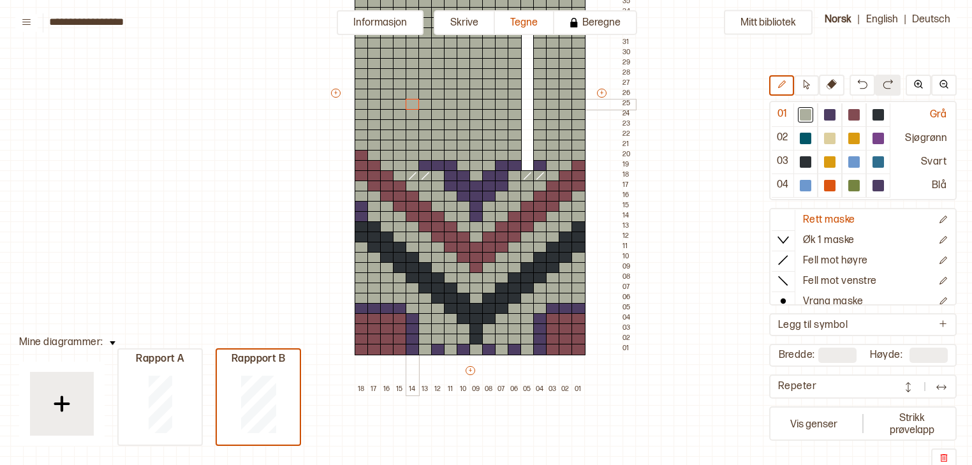
drag, startPoint x: 410, startPoint y: 163, endPoint x: 415, endPoint y: 112, distance: 51.3
click at [415, 112] on div "+ + + + 18 17 16 15 14 13 12 11 10 09 08 07 06 05 04 03 02 01 52 51 50 49 48 47…" at bounding box center [482, 99] width 306 height 592
drag, startPoint x: 525, startPoint y: 161, endPoint x: 523, endPoint y: 36, distance: 125.0
click at [523, 36] on div "+ + + + 18 17 16 15 14 13 12 11 10 09 08 07 06 05 04 03 02 01 52 51 50 49 48 47…" at bounding box center [482, 99] width 306 height 592
drag, startPoint x: 528, startPoint y: 57, endPoint x: 528, endPoint y: 50, distance: 7.7
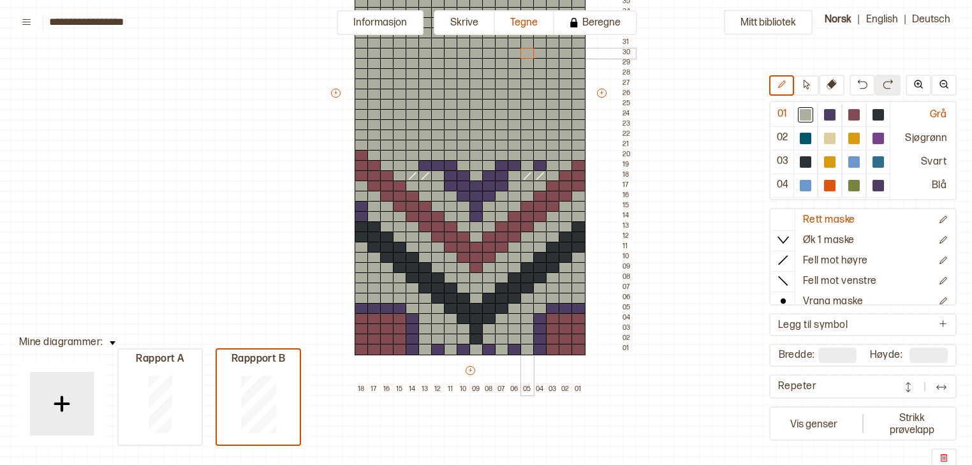
click at [528, 50] on div "+ + + + 18 17 16 15 14 13 12 11 10 09 08 07 06 05 04 03 02 01 52 51 50 49 48 47…" at bounding box center [482, 99] width 306 height 592
click at [538, 163] on div at bounding box center [540, 165] width 14 height 11
click at [424, 165] on div at bounding box center [425, 165] width 14 height 11
drag, startPoint x: 409, startPoint y: 175, endPoint x: 422, endPoint y: 175, distance: 12.1
click at [785, 271] on div at bounding box center [783, 280] width 23 height 19
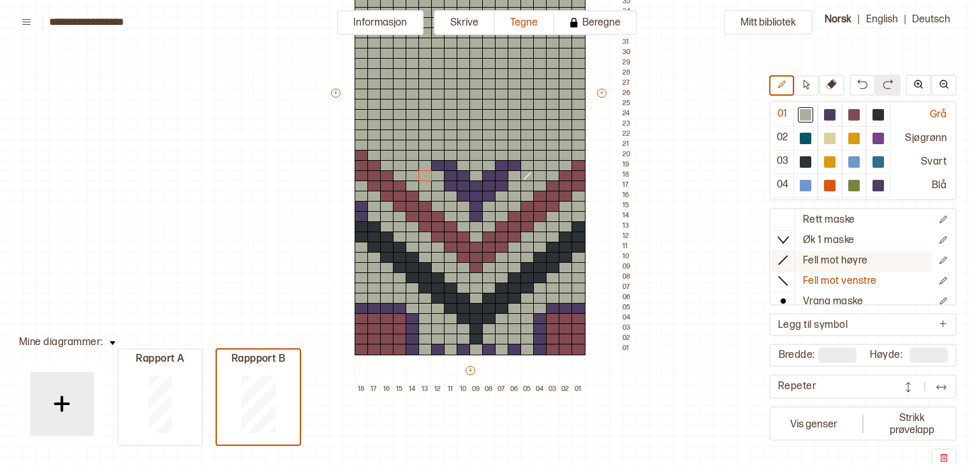
click at [784, 258] on icon at bounding box center [783, 260] width 13 height 13
click at [509, 175] on div at bounding box center [515, 175] width 14 height 11
click at [433, 173] on div at bounding box center [438, 175] width 14 height 11
click at [422, 177] on div at bounding box center [425, 175] width 14 height 11
click at [836, 117] on div at bounding box center [829, 114] width 11 height 11
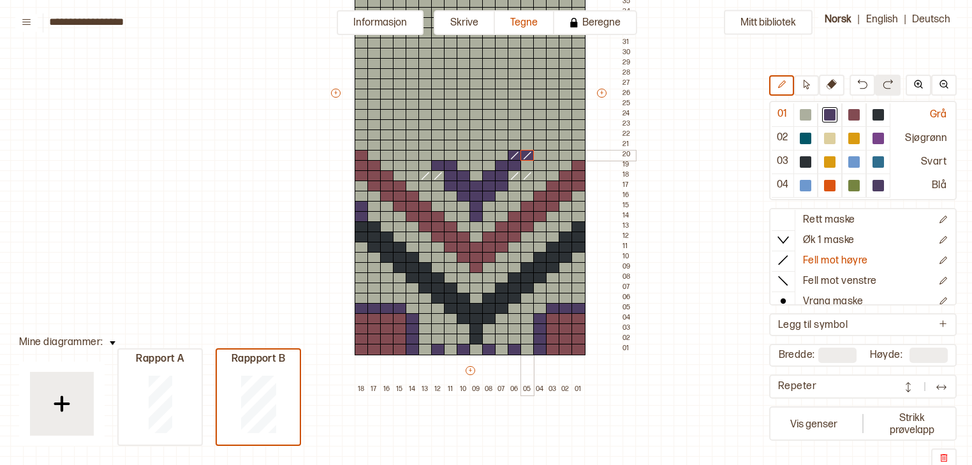
click at [535, 154] on div "+ + + + 18 17 16 15 14 13 12 11 10 09 08 07 06 05 04 03 02 01 52 51 50 49 48 47…" at bounding box center [482, 99] width 306 height 592
click at [788, 222] on icon at bounding box center [783, 219] width 13 height 13
drag, startPoint x: 513, startPoint y: 156, endPoint x: 526, endPoint y: 157, distance: 12.2
drag, startPoint x: 439, startPoint y: 154, endPoint x: 424, endPoint y: 154, distance: 15.3
click at [424, 154] on div "+ + + + 18 17 16 15 14 13 12 11 10 09 08 07 06 05 04 03 02 01 52 51 50 49 48 47…" at bounding box center [482, 99] width 306 height 592
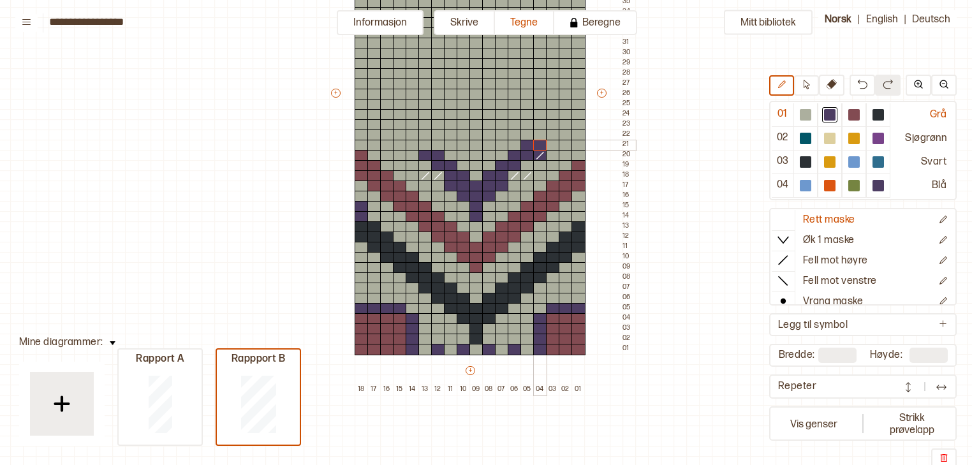
drag, startPoint x: 529, startPoint y: 145, endPoint x: 540, endPoint y: 145, distance: 11.5
click at [540, 145] on div "+ + + + 18 17 16 15 14 13 12 11 10 09 08 07 06 05 04 03 02 01 52 51 50 49 48 47…" at bounding box center [482, 99] width 306 height 592
drag, startPoint x: 427, startPoint y: 140, endPoint x: 415, endPoint y: 142, distance: 12.9
click at [415, 142] on div "+ + + + 18 17 16 15 14 13 12 11 10 09 08 07 06 05 04 03 02 01 52 51 50 49 48 47…" at bounding box center [482, 99] width 306 height 592
click at [809, 115] on div at bounding box center [805, 114] width 11 height 11
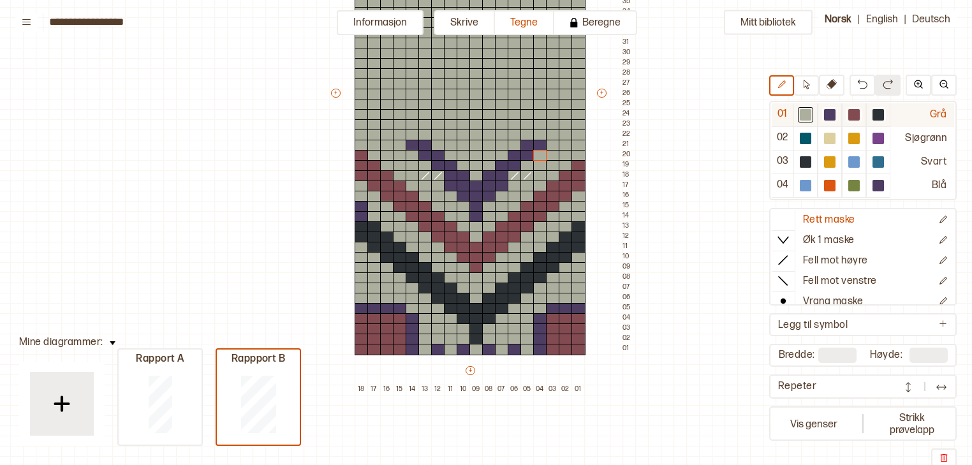
click at [834, 114] on div at bounding box center [829, 114] width 11 height 11
drag, startPoint x: 539, startPoint y: 135, endPoint x: 531, endPoint y: 134, distance: 7.7
click at [531, 134] on div "+ + + + 18 17 16 15 14 13 12 11 10 09 08 07 06 05 04 03 02 01 52 51 50 49 48 47…" at bounding box center [482, 99] width 306 height 592
drag, startPoint x: 420, startPoint y: 133, endPoint x: 413, endPoint y: 134, distance: 7.8
click at [413, 134] on div "+ + + + 18 17 16 15 14 13 12 11 10 09 08 07 06 05 04 03 02 01 52 51 50 49 48 47…" at bounding box center [482, 99] width 306 height 592
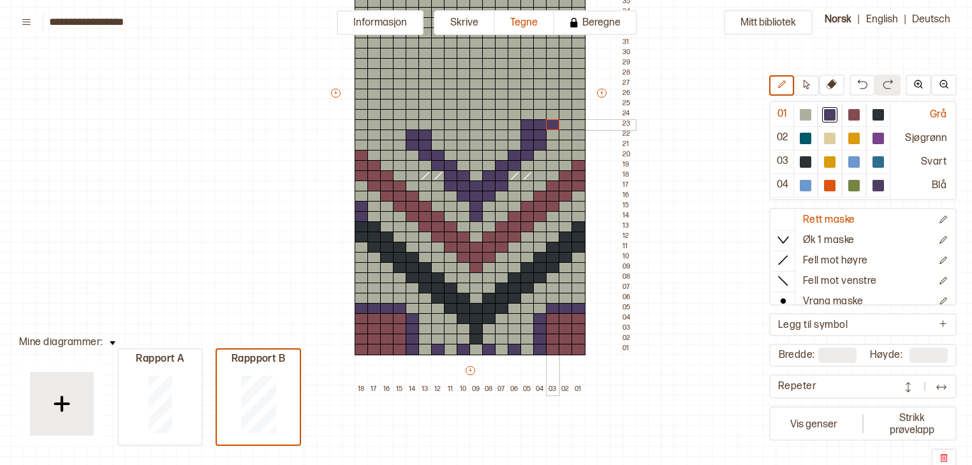
drag, startPoint x: 529, startPoint y: 122, endPoint x: 547, endPoint y: 125, distance: 17.4
click at [547, 125] on div "+ + + + 18 17 16 15 14 13 12 11 10 09 08 07 06 05 04 03 02 01 52 51 50 49 48 47…" at bounding box center [482, 99] width 306 height 592
drag, startPoint x: 538, startPoint y: 112, endPoint x: 562, endPoint y: 115, distance: 23.8
click at [562, 115] on div "+ + + + 18 17 16 15 14 13 12 11 10 09 08 07 06 05 04 03 02 01 52 51 50 49 48 47…" at bounding box center [482, 99] width 306 height 592
drag, startPoint x: 554, startPoint y: 106, endPoint x: 574, endPoint y: 105, distance: 19.8
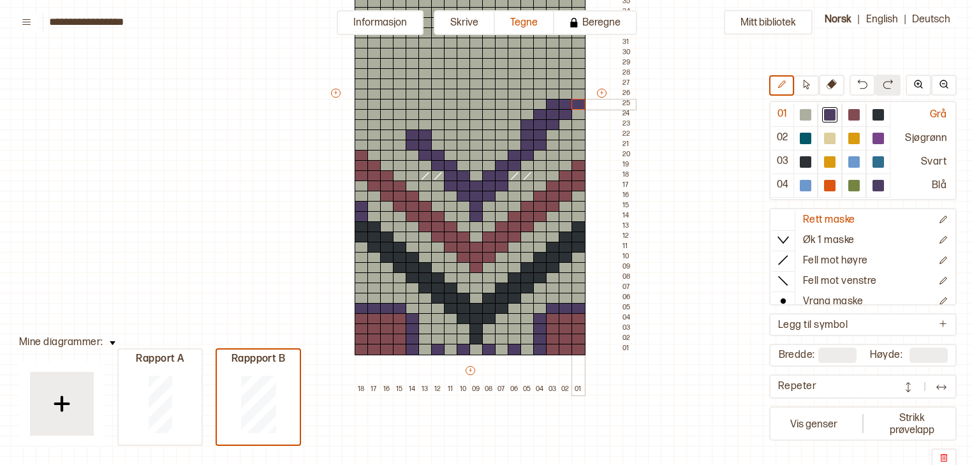
click at [574, 105] on div "+ + + + 18 17 16 15 14 13 12 11 10 09 08 07 06 05 04 03 02 01 52 51 50 49 48 47…" at bounding box center [482, 99] width 306 height 592
click at [570, 96] on div at bounding box center [566, 94] width 14 height 11
drag, startPoint x: 420, startPoint y: 124, endPoint x: 401, endPoint y: 122, distance: 19.2
click at [401, 122] on div "+ + + + 18 17 16 15 14 13 12 11 10 09 08 07 06 05 04 03 02 01 52 51 50 49 48 47…" at bounding box center [482, 99] width 306 height 592
drag, startPoint x: 406, startPoint y: 115, endPoint x: 390, endPoint y: 110, distance: 17.2
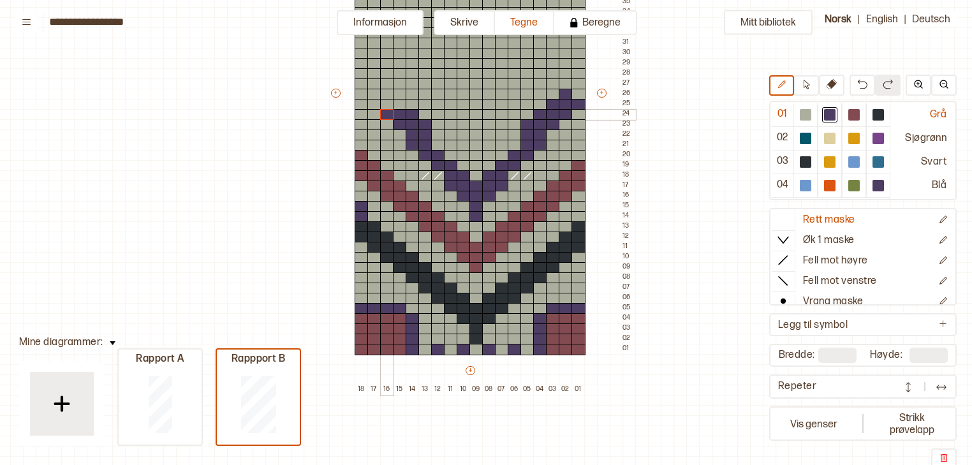
click at [390, 110] on div "+ + + + 18 17 16 15 14 13 12 11 10 09 08 07 06 05 04 03 02 01 52 51 50 49 48 47…" at bounding box center [482, 99] width 306 height 592
drag, startPoint x: 397, startPoint y: 105, endPoint x: 378, endPoint y: 100, distance: 19.6
click at [378, 100] on div "+ + + + 18 17 16 15 14 13 12 11 10 09 08 07 06 05 04 03 02 01 52 51 50 49 48 47…" at bounding box center [482, 99] width 306 height 592
drag, startPoint x: 381, startPoint y: 92, endPoint x: 362, endPoint y: 89, distance: 19.4
click at [362, 90] on div "+ + + + 18 17 16 15 14 13 12 11 10 09 08 07 06 05 04 03 02 01 52 51 50 49 48 47…" at bounding box center [482, 99] width 306 height 592
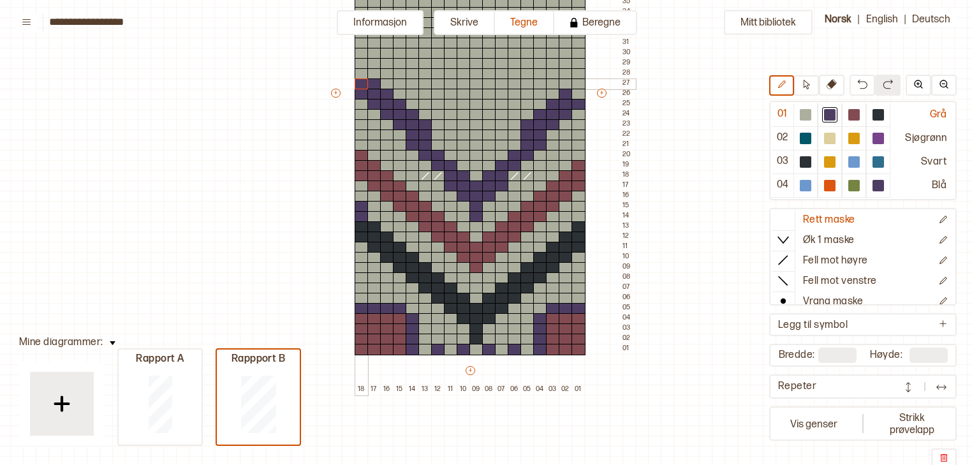
drag, startPoint x: 373, startPoint y: 84, endPoint x: 364, endPoint y: 83, distance: 9.7
click at [364, 83] on div "+ + + + 18 17 16 15 14 13 12 11 10 09 08 07 06 05 04 03 02 01 52 51 50 49 48 47…" at bounding box center [482, 99] width 306 height 592
drag, startPoint x: 577, startPoint y: 82, endPoint x: 577, endPoint y: 74, distance: 7.7
click at [577, 74] on div "+ + + + 18 17 16 15 14 13 12 11 10 09 08 07 06 05 04 03 02 01 52 51 50 49 48 47…" at bounding box center [482, 99] width 306 height 592
click at [860, 89] on img at bounding box center [862, 84] width 10 height 10
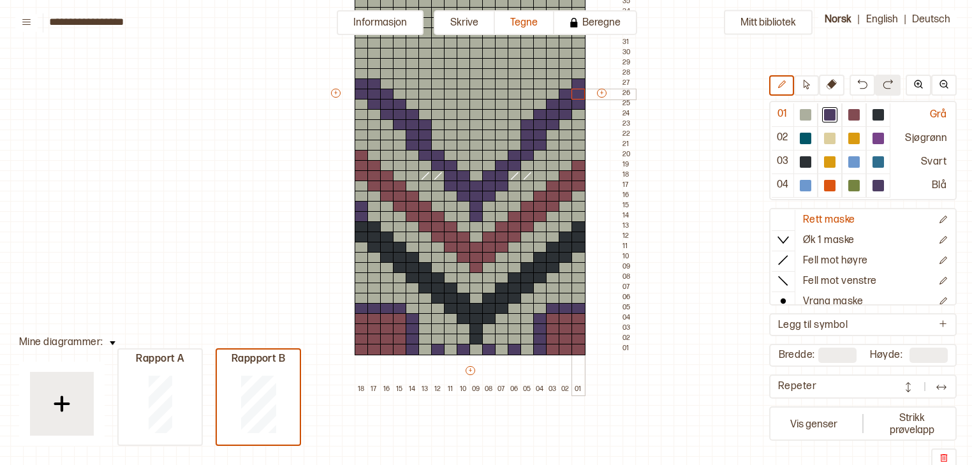
click at [577, 96] on div at bounding box center [579, 94] width 14 height 11
click at [373, 75] on div at bounding box center [374, 73] width 14 height 11
click at [857, 117] on div at bounding box center [853, 114] width 11 height 11
click at [839, 87] on button at bounding box center [832, 85] width 26 height 21
click at [513, 164] on div at bounding box center [515, 165] width 14 height 11
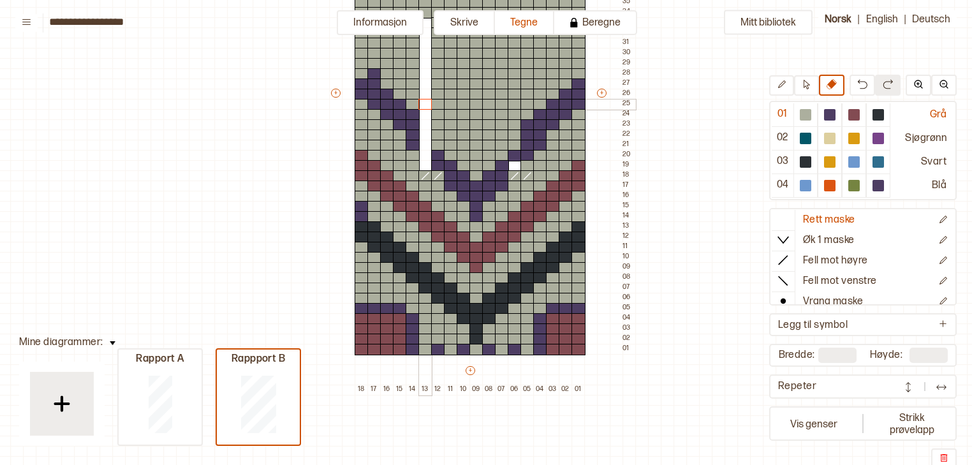
drag, startPoint x: 427, startPoint y: 166, endPoint x: 427, endPoint y: 100, distance: 66.3
click at [427, 100] on div "+ + + + 18 17 16 15 14 13 12 11 10 09 08 07 06 05 04 03 02 01 52 51 50 49 48 47…" at bounding box center [482, 99] width 306 height 592
drag, startPoint x: 513, startPoint y: 162, endPoint x: 510, endPoint y: 55, distance: 106.6
click at [510, 55] on div "+ + + + 18 17 16 15 14 13 12 11 10 09 08 07 06 05 04 03 02 01 52 51 50 49 48 47…" at bounding box center [482, 99] width 306 height 592
drag, startPoint x: 411, startPoint y: 163, endPoint x: 413, endPoint y: 124, distance: 39.0
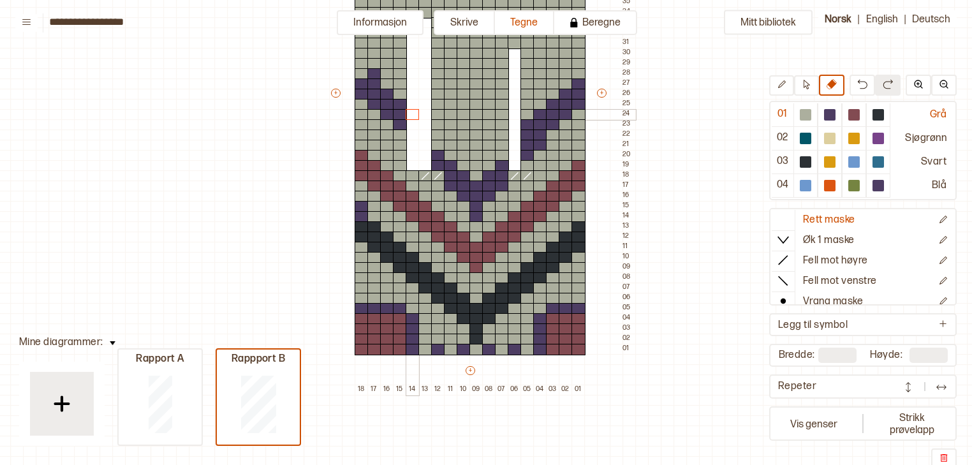
click at [413, 124] on div "+ + + + 18 17 16 15 14 13 12 11 10 09 08 07 06 05 04 03 02 01 52 51 50 49 48 47…" at bounding box center [482, 99] width 306 height 592
click at [811, 117] on div at bounding box center [805, 114] width 11 height 11
drag, startPoint x: 426, startPoint y: 174, endPoint x: 425, endPoint y: 48, distance: 126.3
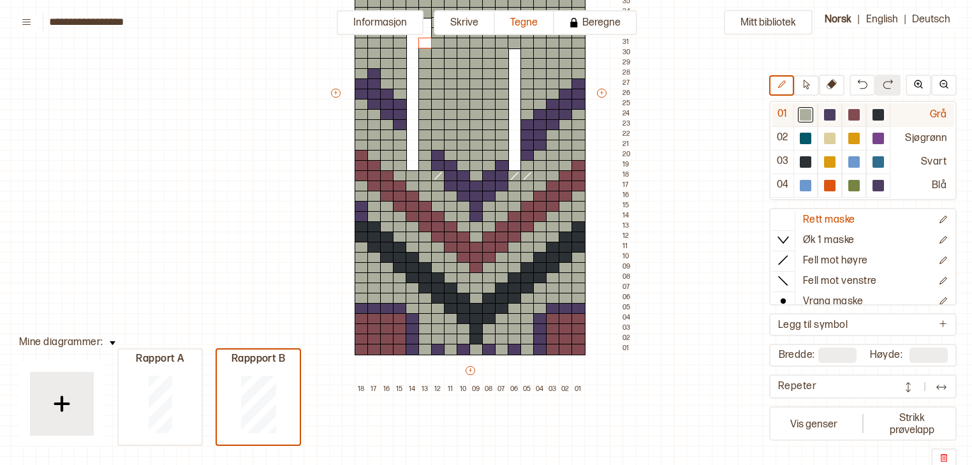
click at [834, 119] on div at bounding box center [829, 114] width 11 height 11
click at [524, 161] on div at bounding box center [527, 165] width 14 height 11
click at [536, 151] on div at bounding box center [540, 155] width 14 height 11
click at [425, 150] on div at bounding box center [425, 155] width 14 height 11
click at [428, 144] on div at bounding box center [425, 145] width 14 height 11
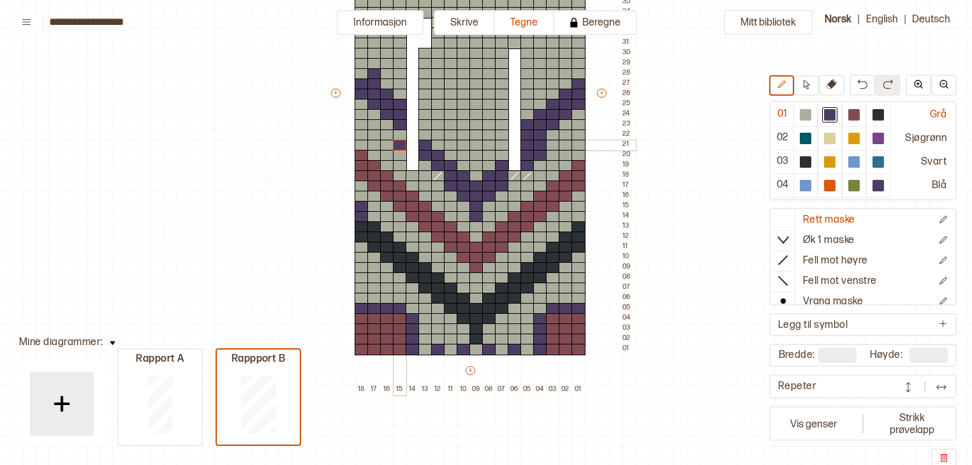
click at [401, 145] on div at bounding box center [400, 145] width 14 height 11
click at [401, 128] on div at bounding box center [400, 124] width 14 height 11
click at [401, 135] on div at bounding box center [400, 134] width 14 height 11
click at [422, 137] on div at bounding box center [425, 134] width 14 height 11
click at [856, 85] on button at bounding box center [863, 85] width 26 height 21
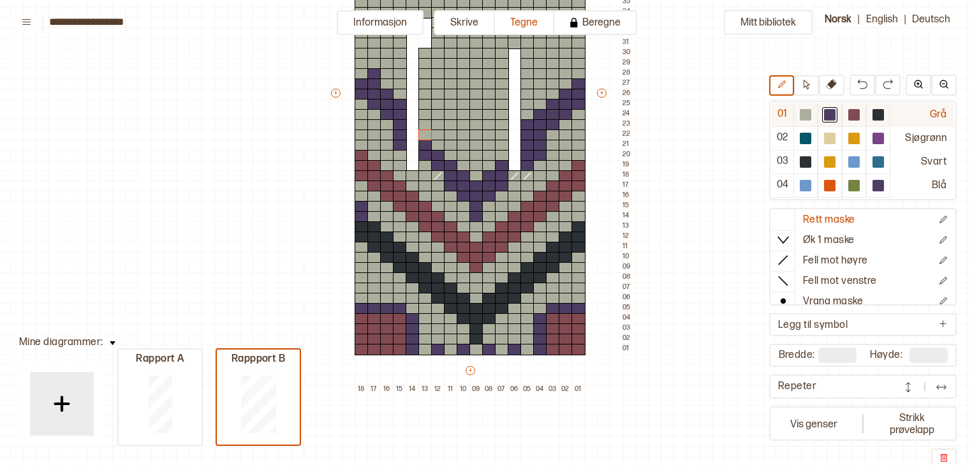
click at [810, 114] on div at bounding box center [805, 114] width 11 height 11
drag, startPoint x: 529, startPoint y: 131, endPoint x: 530, endPoint y: 122, distance: 9.0
click at [530, 122] on div "+ + + + 18 17 16 15 14 13 12 11 10 09 08 07 06 05 04 03 02 01 52 51 50 49 48 47…" at bounding box center [482, 99] width 306 height 592
click at [541, 115] on div at bounding box center [540, 114] width 14 height 11
click at [548, 105] on div at bounding box center [553, 104] width 14 height 11
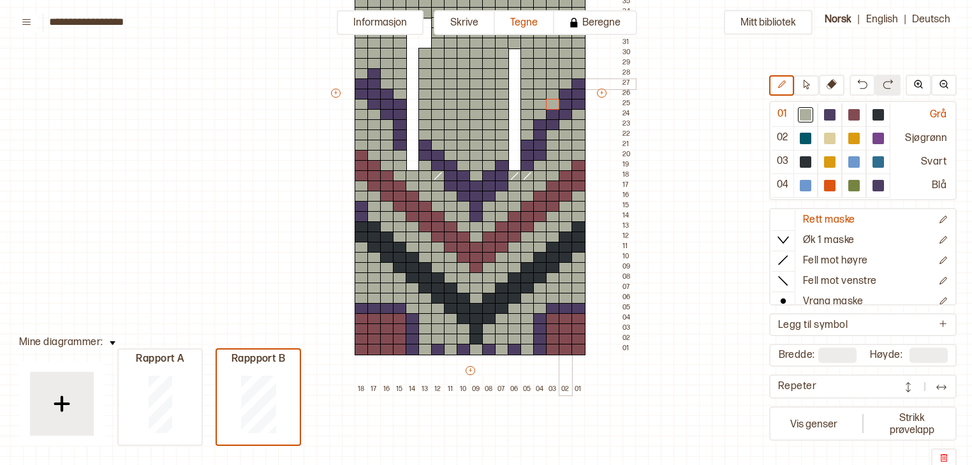
click at [564, 87] on div at bounding box center [566, 83] width 14 height 11
click at [564, 94] on div at bounding box center [566, 94] width 14 height 11
click at [574, 84] on div at bounding box center [579, 83] width 14 height 11
click at [827, 115] on div at bounding box center [829, 114] width 11 height 11
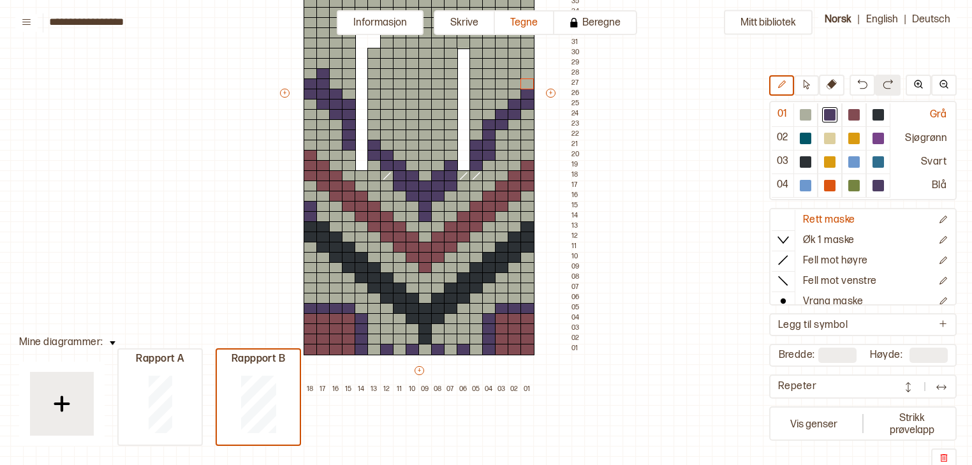
scroll to position [320, 66]
drag, startPoint x: 323, startPoint y: 75, endPoint x: 316, endPoint y: 86, distance: 13.5
click at [316, 86] on div "+ + + + 18 17 16 15 14 13 12 11 10 09 08 07 06 05 04 03 02 01 52 51 50 49 48 47…" at bounding box center [431, 99] width 306 height 592
click at [808, 121] on div at bounding box center [805, 114] width 15 height 15
drag, startPoint x: 318, startPoint y: 72, endPoint x: 347, endPoint y: 122, distance: 57.8
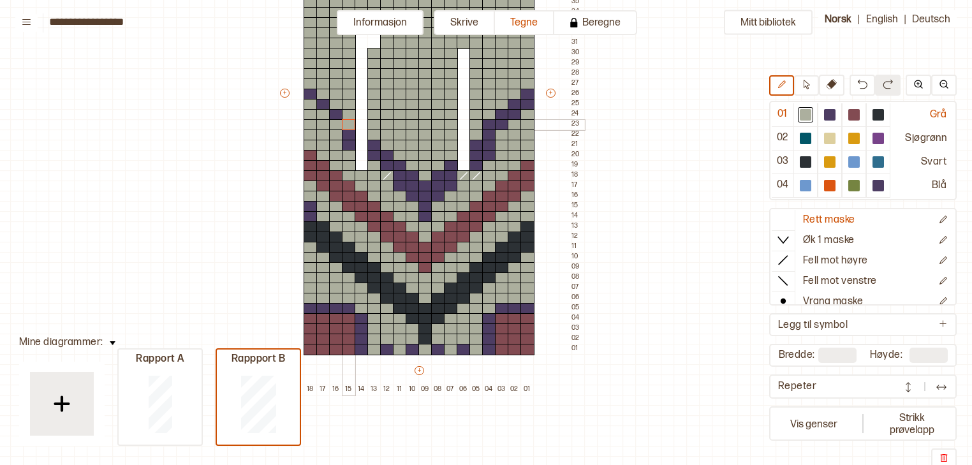
click at [347, 122] on div "+ + + + 18 17 16 15 14 13 12 11 10 09 08 07 06 05 04 03 02 01 52 51 50 49 48 47…" at bounding box center [431, 99] width 306 height 592
click at [834, 117] on div at bounding box center [829, 114] width 11 height 11
click at [503, 131] on div at bounding box center [502, 134] width 14 height 11
click at [510, 126] on div at bounding box center [515, 124] width 14 height 11
click at [525, 114] on div at bounding box center [527, 114] width 14 height 11
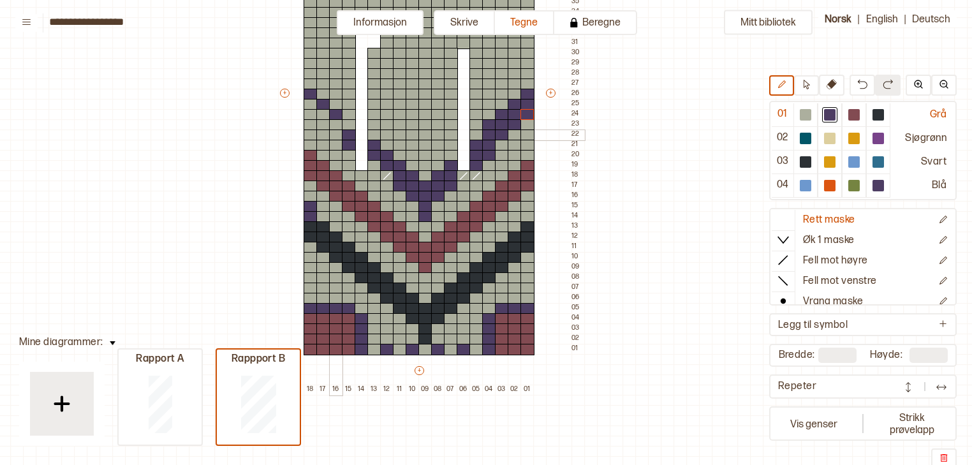
click at [336, 133] on div at bounding box center [336, 134] width 14 height 11
drag, startPoint x: 350, startPoint y: 124, endPoint x: 323, endPoint y: 124, distance: 26.8
click at [323, 124] on div "+ + + + 18 17 16 15 14 13 12 11 10 09 08 07 06 05 04 03 02 01 52 51 50 49 48 47…" at bounding box center [431, 99] width 306 height 592
drag, startPoint x: 319, startPoint y: 116, endPoint x: 310, endPoint y: 114, distance: 9.1
click at [310, 114] on div "+ + + + 18 17 16 15 14 13 12 11 10 09 08 07 06 05 04 03 02 01 52 51 50 49 48 47…" at bounding box center [431, 99] width 306 height 592
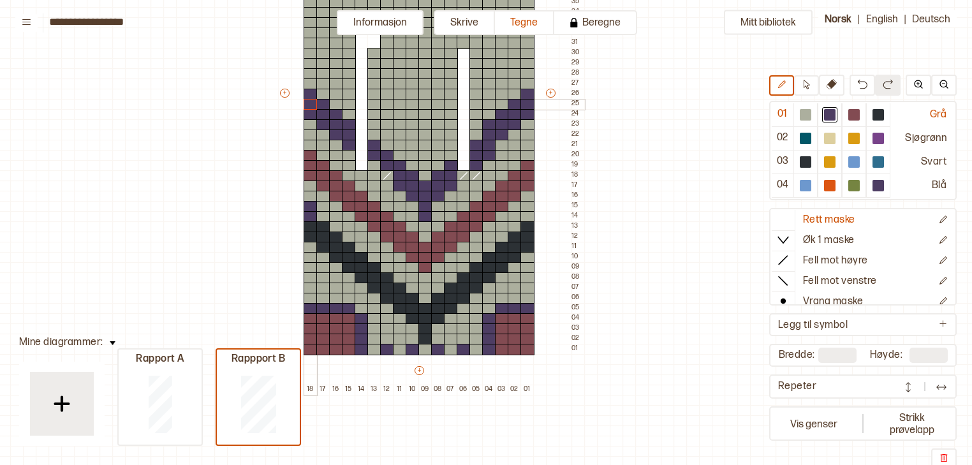
click at [307, 103] on div at bounding box center [311, 104] width 14 height 11
click at [859, 117] on div at bounding box center [853, 114] width 11 height 11
drag, startPoint x: 424, startPoint y: 155, endPoint x: 424, endPoint y: 145, distance: 9.6
click at [424, 145] on div "+ + + + 18 17 16 15 14 13 12 11 10 09 08 07 06 05 04 03 02 01 52 51 50 49 48 47…" at bounding box center [431, 99] width 306 height 592
drag, startPoint x: 413, startPoint y: 133, endPoint x: 436, endPoint y: 133, distance: 22.3
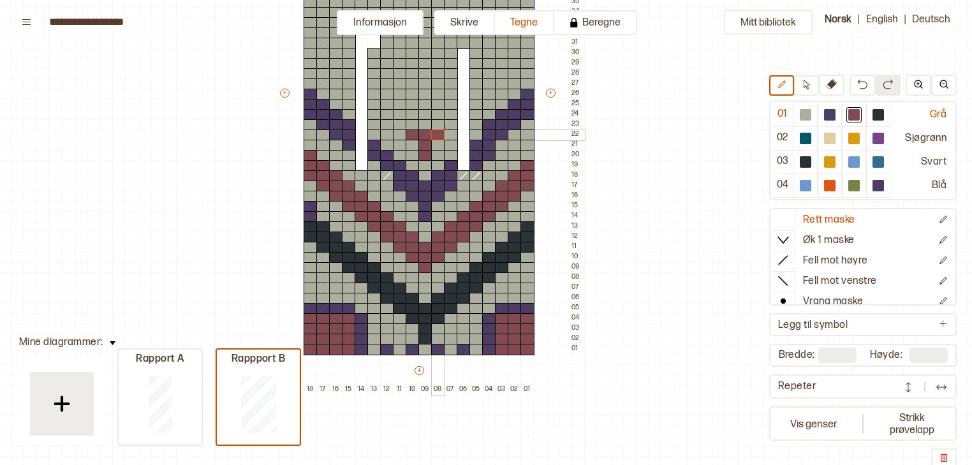
click at [436, 133] on div "+ + + + 18 17 16 15 14 13 12 11 10 09 08 07 06 05 04 03 02 01 52 51 50 49 48 47…" at bounding box center [431, 99] width 306 height 592
drag, startPoint x: 403, startPoint y: 125, endPoint x: 447, endPoint y: 126, distance: 44.0
click at [447, 126] on div "+ + + + 18 17 16 15 14 13 12 11 10 09 08 07 06 05 04 03 02 01 52 51 50 49 48 47…" at bounding box center [431, 99] width 306 height 592
drag, startPoint x: 413, startPoint y: 110, endPoint x: 389, endPoint y: 112, distance: 24.4
click at [389, 112] on div "+ + + + 18 17 16 15 14 13 12 11 10 09 08 07 06 05 04 03 02 01 52 51 50 49 48 47…" at bounding box center [431, 99] width 306 height 592
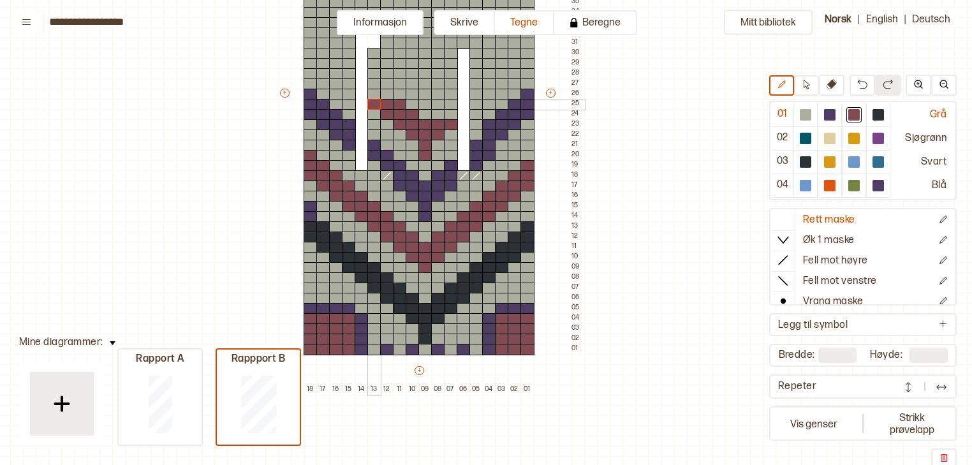
drag, startPoint x: 396, startPoint y: 102, endPoint x: 378, endPoint y: 100, distance: 18.0
click at [378, 100] on div "+ + + + 18 17 16 15 14 13 12 11 10 09 08 07 06 05 04 03 02 01 52 51 50 49 48 47…" at bounding box center [431, 99] width 306 height 592
drag, startPoint x: 383, startPoint y: 95, endPoint x: 375, endPoint y: 94, distance: 8.3
click at [375, 94] on div "+ + + + 18 17 16 15 14 13 12 11 10 09 08 07 06 05 04 03 02 01 52 51 50 49 48 47…" at bounding box center [431, 99] width 306 height 592
click at [375, 84] on div at bounding box center [374, 83] width 14 height 11
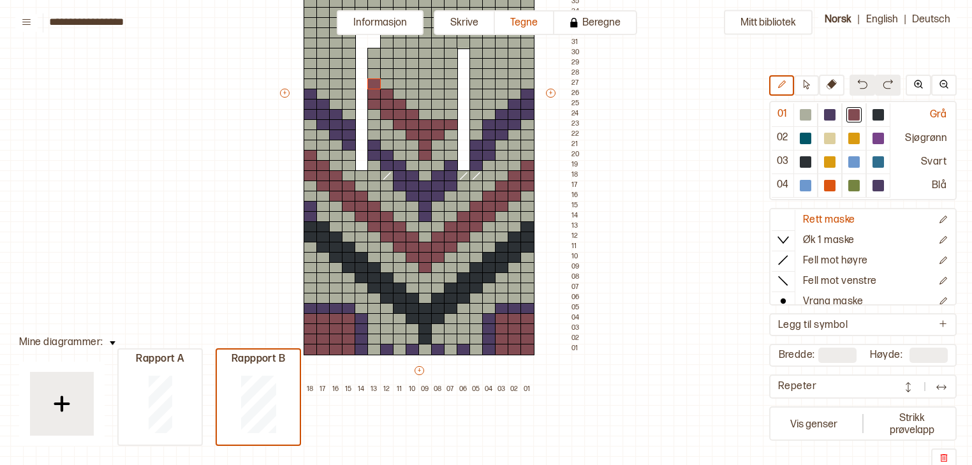
click at [858, 87] on button at bounding box center [863, 85] width 26 height 21
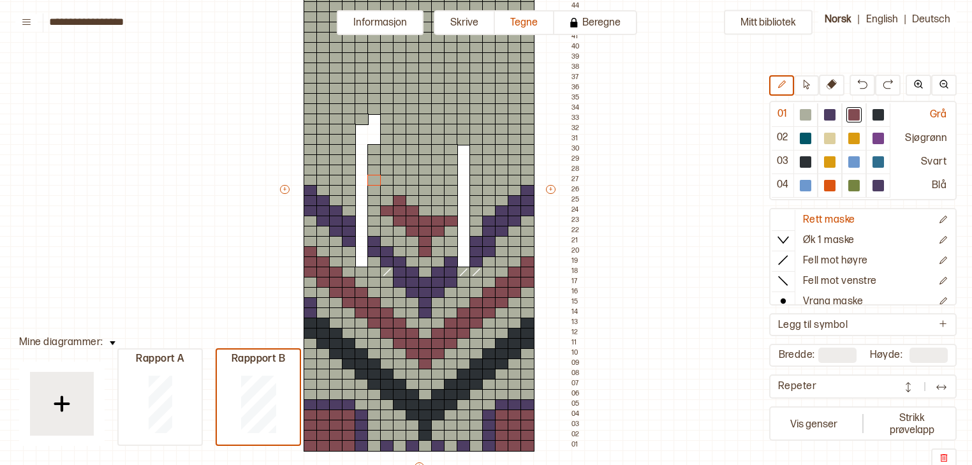
scroll to position [206, 66]
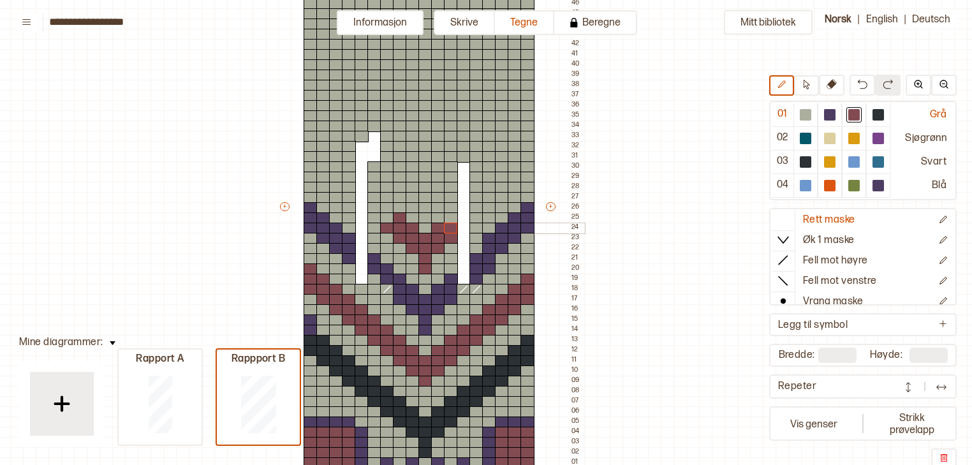
drag, startPoint x: 439, startPoint y: 226, endPoint x: 451, endPoint y: 224, distance: 11.8
click at [451, 224] on div "+ + + + 18 17 16 15 14 13 12 11 10 09 08 07 06 05 04 03 02 01 52 51 50 49 48 47…" at bounding box center [431, 212] width 306 height 592
click at [475, 226] on div at bounding box center [476, 228] width 14 height 11
click at [475, 218] on div at bounding box center [476, 217] width 14 height 11
click at [452, 216] on div at bounding box center [451, 217] width 14 height 11
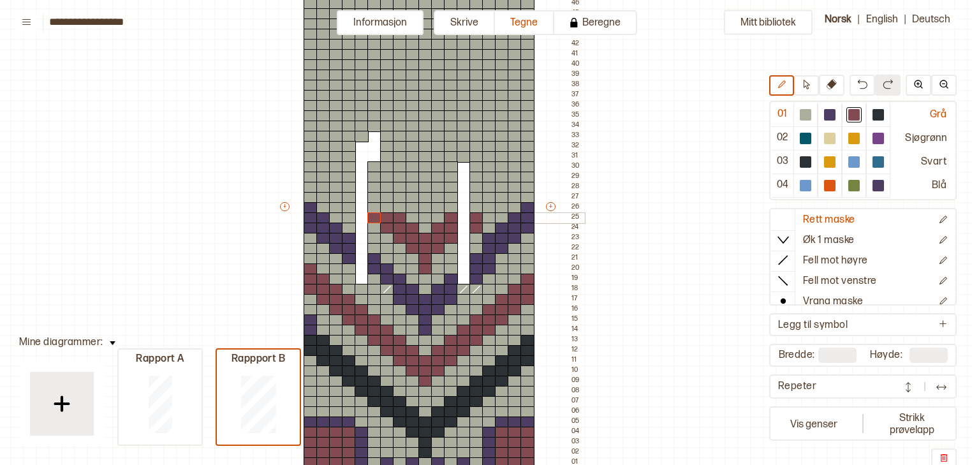
drag, startPoint x: 385, startPoint y: 216, endPoint x: 375, endPoint y: 216, distance: 10.2
click at [375, 216] on div "+ + + + 18 17 16 15 14 13 12 11 10 09 08 07 06 05 04 03 02 01 52 51 50 49 48 47…" at bounding box center [431, 212] width 306 height 592
drag, startPoint x: 384, startPoint y: 210, endPoint x: 376, endPoint y: 207, distance: 8.3
click at [376, 207] on div "+ + + + 18 17 16 15 14 13 12 11 10 09 08 07 06 05 04 03 02 01 52 51 50 49 48 47…" at bounding box center [431, 212] width 306 height 592
click at [373, 197] on div at bounding box center [374, 197] width 14 height 11
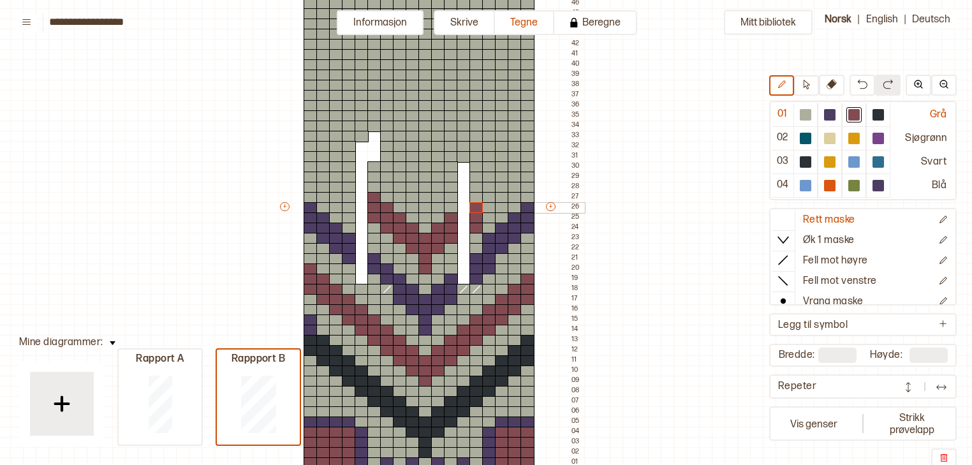
click at [475, 207] on div at bounding box center [476, 207] width 14 height 11
click at [811, 112] on div at bounding box center [805, 114] width 11 height 11
click at [787, 274] on icon at bounding box center [783, 280] width 13 height 13
click at [374, 287] on div at bounding box center [374, 289] width 14 height 11
click at [804, 117] on div at bounding box center [805, 114] width 11 height 11
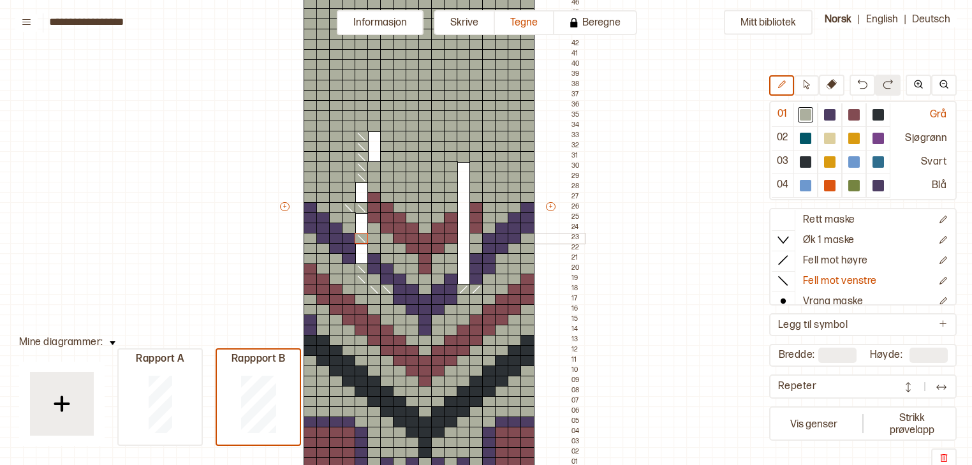
drag, startPoint x: 362, startPoint y: 276, endPoint x: 355, endPoint y: 235, distance: 41.3
click at [355, 235] on div "+ + + + 18 17 16 15 14 13 12 11 10 09 08 07 06 05 04 03 02 01 52 51 50 49 48 47…" at bounding box center [431, 212] width 306 height 592
click at [785, 225] on div at bounding box center [783, 219] width 23 height 19
drag, startPoint x: 364, startPoint y: 138, endPoint x: 362, endPoint y: 272, distance: 134.0
click at [865, 89] on img at bounding box center [862, 84] width 10 height 10
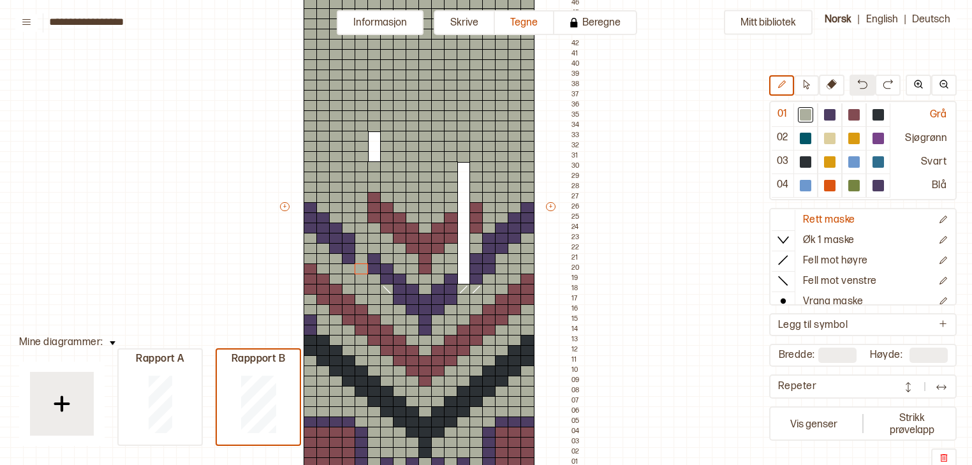
click at [865, 89] on img at bounding box center [862, 84] width 10 height 10
click at [781, 277] on icon at bounding box center [783, 280] width 13 height 13
click at [376, 290] on div at bounding box center [374, 289] width 14 height 11
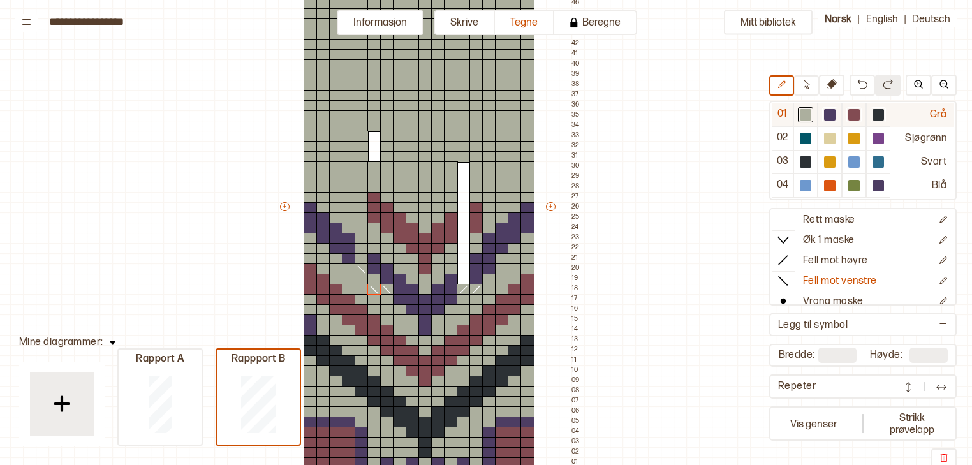
click at [805, 112] on div at bounding box center [805, 114] width 11 height 11
click at [360, 267] on icon at bounding box center [361, 269] width 13 height 10
click at [787, 216] on icon at bounding box center [783, 219] width 13 height 13
click at [829, 91] on button at bounding box center [832, 85] width 26 height 21
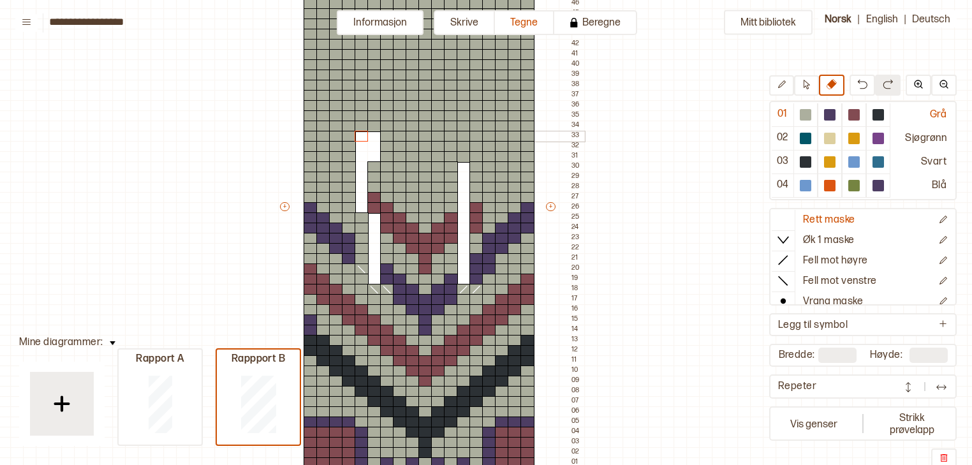
drag, startPoint x: 371, startPoint y: 278, endPoint x: 367, endPoint y: 134, distance: 144.2
click at [367, 134] on div "+ + + + 18 17 16 15 14 13 12 11 10 09 08 07 06 05 04 03 02 01 52 51 50 49 48 47…" at bounding box center [431, 212] width 306 height 592
drag, startPoint x: 369, startPoint y: 135, endPoint x: 368, endPoint y: 219, distance: 83.6
click at [368, 219] on div "+ + + + 18 17 16 15 14 13 12 11 10 09 08 07 06 05 04 03 02 01 52 51 50 49 48 47…" at bounding box center [431, 212] width 306 height 592
click at [809, 114] on div at bounding box center [805, 114] width 11 height 11
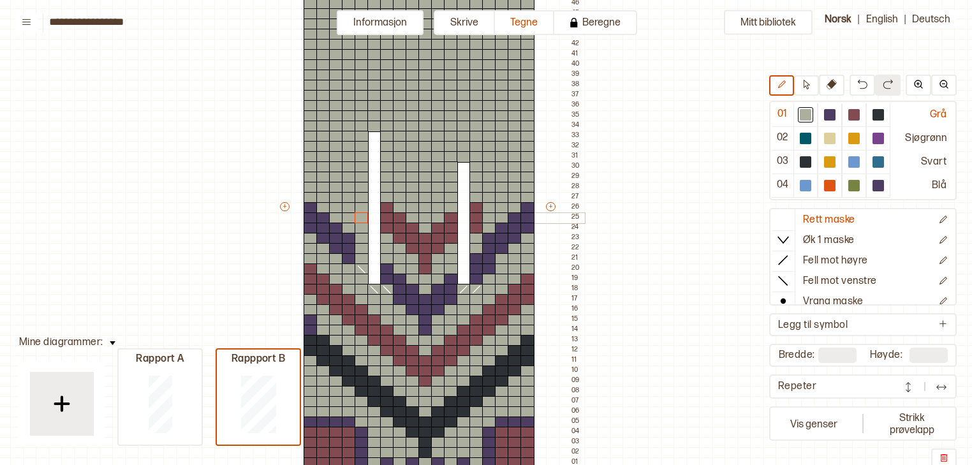
drag, startPoint x: 362, startPoint y: 135, endPoint x: 360, endPoint y: 216, distance: 81.7
click at [360, 216] on div "+ + + + 18 17 16 15 14 13 12 11 10 09 08 07 06 05 04 03 02 01 52 51 50 49 48 47…" at bounding box center [431, 212] width 306 height 592
click at [834, 118] on div at bounding box center [829, 114] width 11 height 11
click at [363, 269] on div at bounding box center [362, 268] width 14 height 11
click at [359, 257] on div at bounding box center [362, 258] width 14 height 11
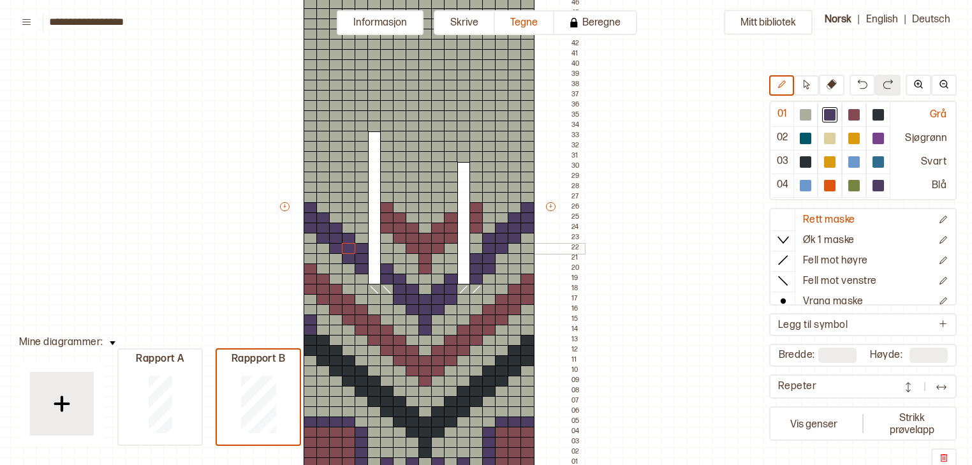
drag, startPoint x: 359, startPoint y: 247, endPoint x: 351, endPoint y: 247, distance: 7.7
click at [351, 247] on div "+ + + + 18 17 16 15 14 13 12 11 10 09 08 07 06 05 04 03 02 01 52 51 50 49 48 47…" at bounding box center [431, 212] width 306 height 592
click at [811, 117] on div at bounding box center [805, 114] width 11 height 11
click at [339, 248] on div at bounding box center [336, 248] width 14 height 11
click at [320, 237] on div at bounding box center [323, 238] width 14 height 11
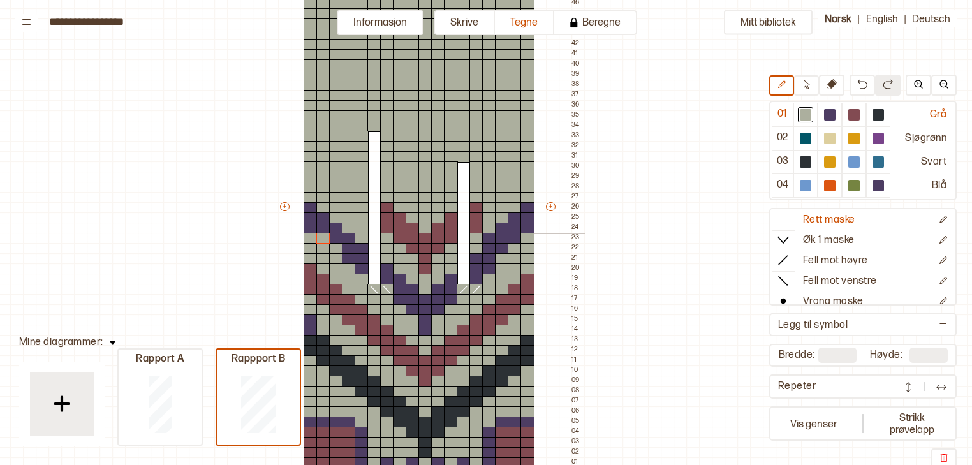
click at [310, 230] on div at bounding box center [311, 228] width 14 height 11
click at [827, 120] on div at bounding box center [829, 114] width 15 height 15
click at [324, 238] on div at bounding box center [323, 238] width 14 height 11
click at [310, 230] on div at bounding box center [311, 228] width 14 height 11
click at [804, 117] on div at bounding box center [805, 114] width 11 height 11
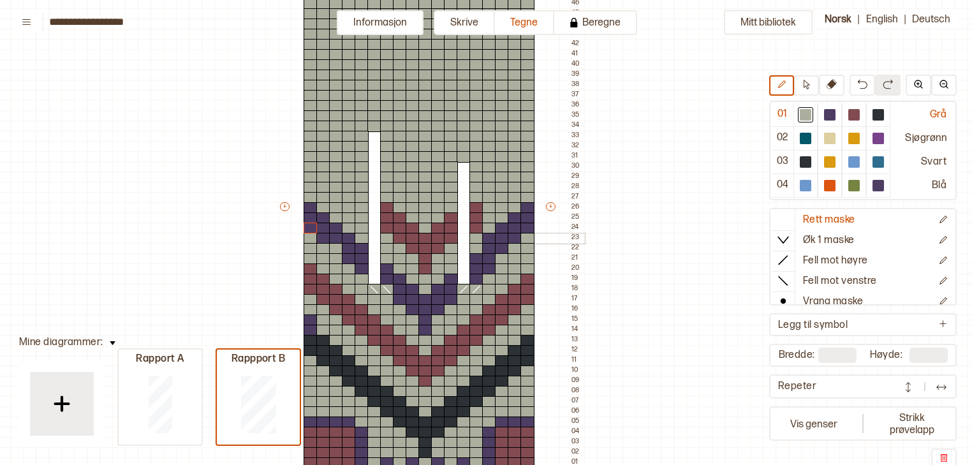
click at [487, 237] on div at bounding box center [489, 238] width 14 height 11
click at [500, 225] on div at bounding box center [502, 228] width 14 height 11
click at [512, 219] on div at bounding box center [515, 217] width 14 height 11
click at [529, 205] on div at bounding box center [527, 207] width 14 height 11
click at [832, 117] on div at bounding box center [829, 114] width 11 height 11
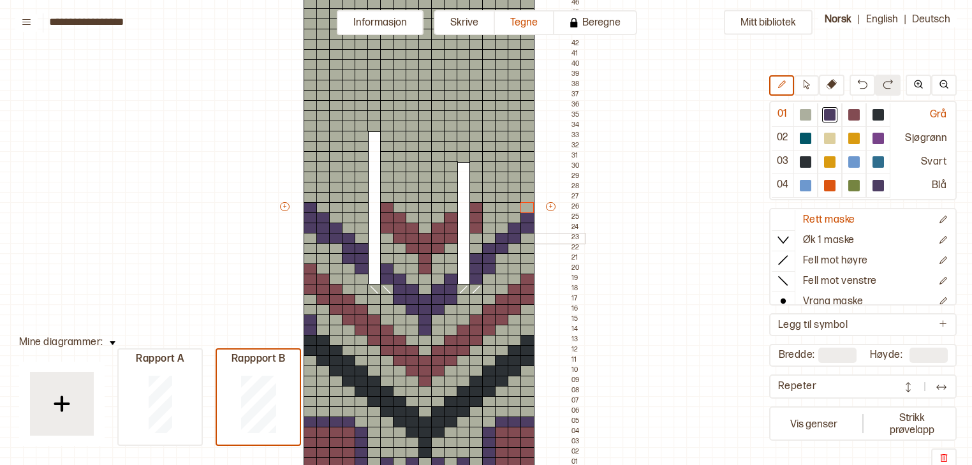
click at [526, 237] on div at bounding box center [527, 238] width 14 height 11
click at [513, 247] on div at bounding box center [515, 248] width 14 height 11
click at [330, 247] on div at bounding box center [336, 248] width 14 height 11
drag, startPoint x: 423, startPoint y: 207, endPoint x: 424, endPoint y: 189, distance: 17.9
click at [424, 189] on div "+ + + + 18 17 16 15 14 13 12 11 10 09 08 07 06 05 04 03 02 01 52 51 50 49 48 47…" at bounding box center [431, 212] width 306 height 592
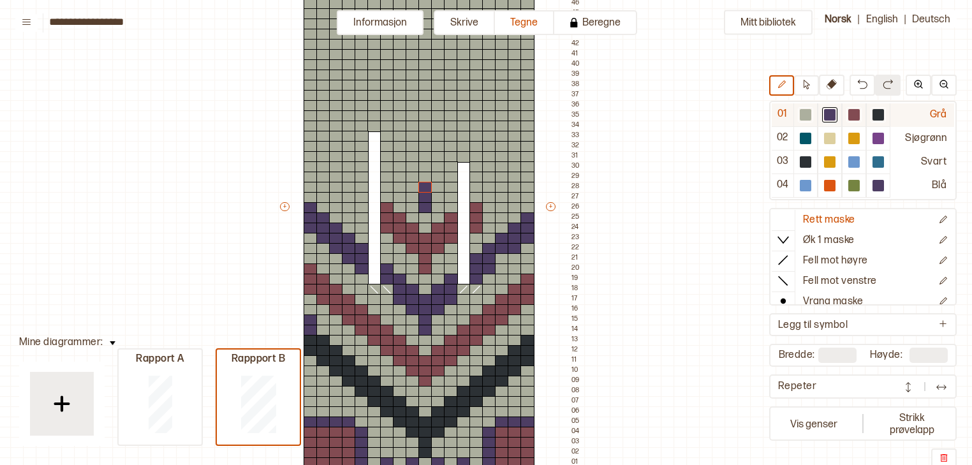
click at [809, 115] on div at bounding box center [805, 114] width 11 height 11
click at [785, 271] on div at bounding box center [783, 280] width 23 height 19
click at [503, 198] on div at bounding box center [502, 197] width 14 height 11
click at [492, 197] on div at bounding box center [489, 197] width 14 height 11
click at [853, 91] on button at bounding box center [863, 85] width 26 height 21
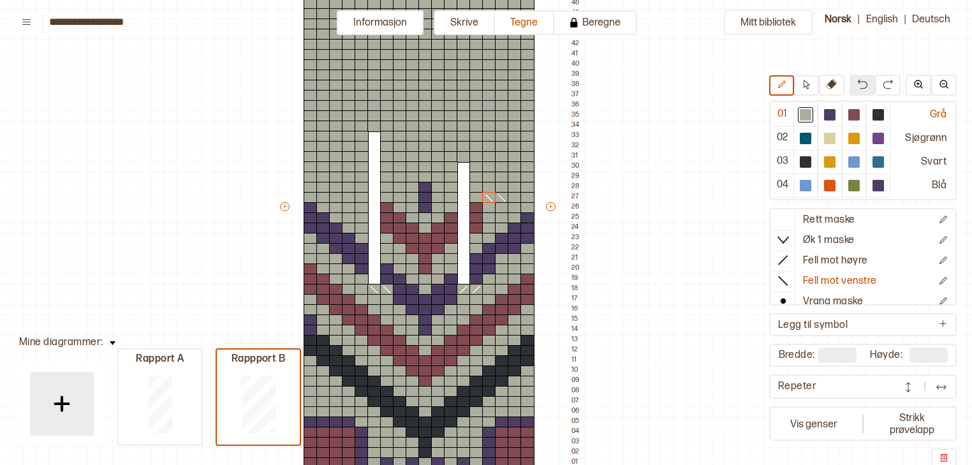
click at [853, 91] on button at bounding box center [863, 85] width 26 height 21
click at [869, 85] on button at bounding box center [863, 85] width 26 height 21
click at [412, 185] on div at bounding box center [413, 187] width 14 height 11
click at [401, 186] on div at bounding box center [400, 187] width 14 height 11
click at [787, 226] on div at bounding box center [783, 219] width 23 height 19
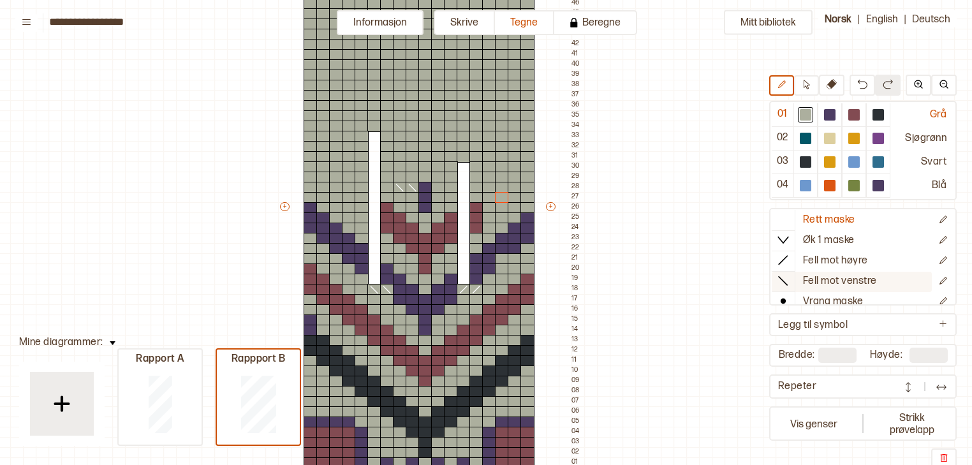
click at [788, 276] on icon at bounding box center [783, 280] width 13 height 13
click at [494, 184] on div at bounding box center [489, 187] width 14 height 11
click at [498, 188] on div at bounding box center [502, 187] width 14 height 11
click at [829, 87] on icon at bounding box center [832, 84] width 10 height 10
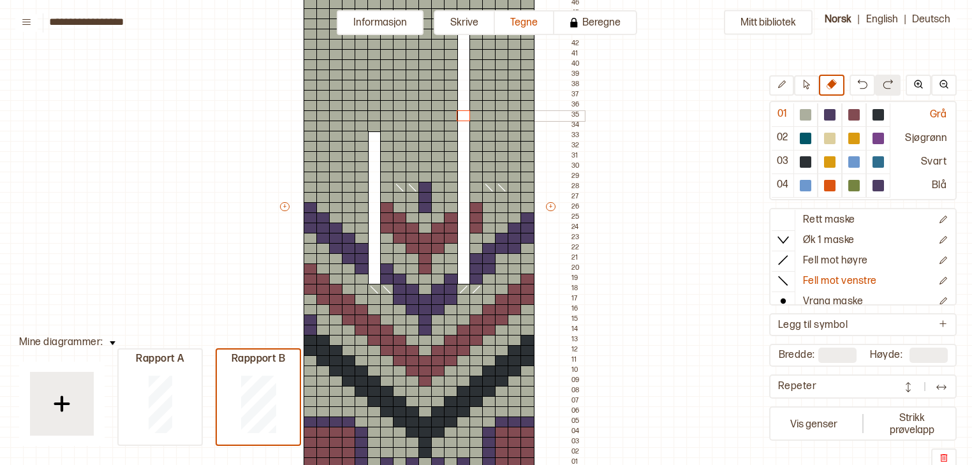
drag, startPoint x: 462, startPoint y: 159, endPoint x: 461, endPoint y: 121, distance: 38.3
click at [461, 121] on div "+ + + + 18 17 16 15 14 13 12 11 10 09 08 07 06 05 04 03 02 01 52 51 50 49 48 47…" at bounding box center [431, 212] width 306 height 592
drag, startPoint x: 374, startPoint y: 128, endPoint x: 374, endPoint y: 42, distance: 85.5
click at [374, 42] on div "+ + + + 18 17 16 15 14 13 12 11 10 09 08 07 06 05 04 03 02 01 52 51 50 49 48 47…" at bounding box center [431, 212] width 306 height 592
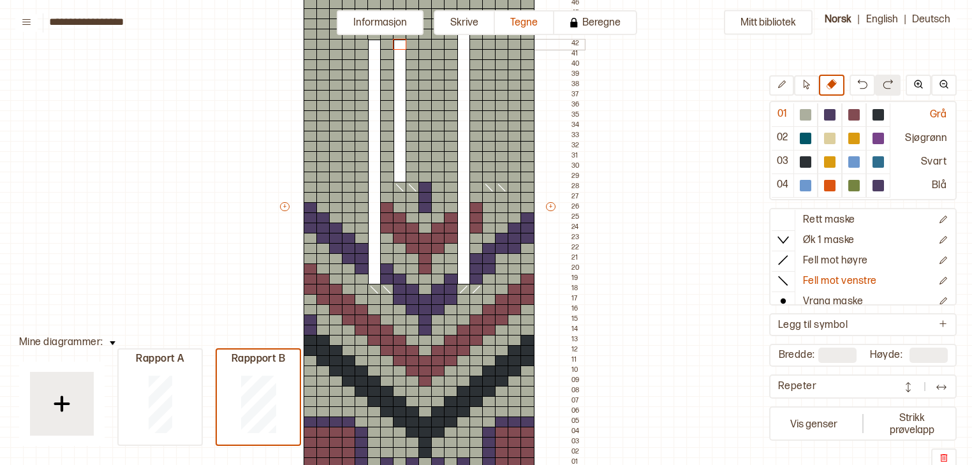
drag, startPoint x: 402, startPoint y: 175, endPoint x: 399, endPoint y: 40, distance: 134.6
click at [399, 40] on div "+ + + + 18 17 16 15 14 13 12 11 10 09 08 07 06 05 04 03 02 01 52 51 50 49 48 47…" at bounding box center [431, 212] width 306 height 592
drag, startPoint x: 491, startPoint y: 177, endPoint x: 492, endPoint y: 44, distance: 133.3
click at [492, 44] on div "+ + + + 18 17 16 15 14 13 12 11 10 09 08 07 06 05 04 03 02 01 52 51 50 49 48 47…" at bounding box center [431, 212] width 306 height 592
click at [860, 114] on div at bounding box center [853, 114] width 11 height 11
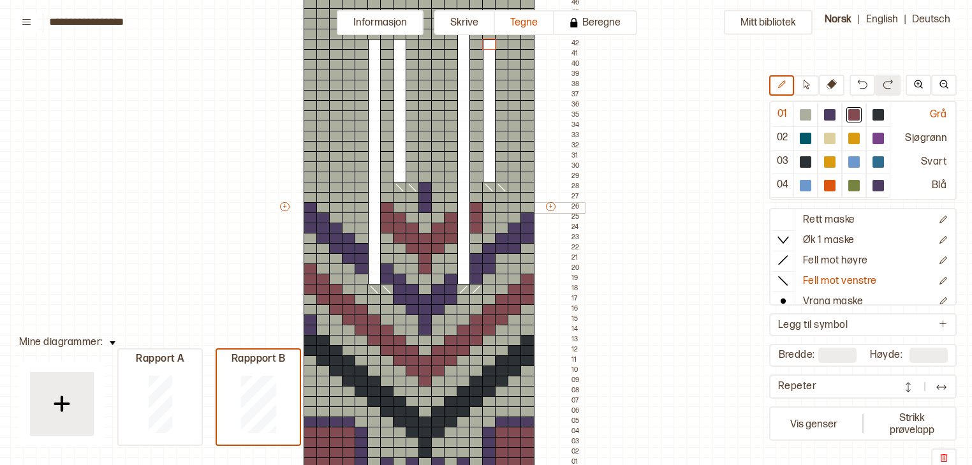
click at [528, 206] on div at bounding box center [527, 207] width 14 height 11
click at [783, 214] on icon at bounding box center [783, 219] width 13 height 13
click at [829, 120] on div at bounding box center [829, 114] width 11 height 11
click at [855, 118] on div at bounding box center [853, 114] width 11 height 11
click at [307, 207] on div at bounding box center [311, 207] width 14 height 11
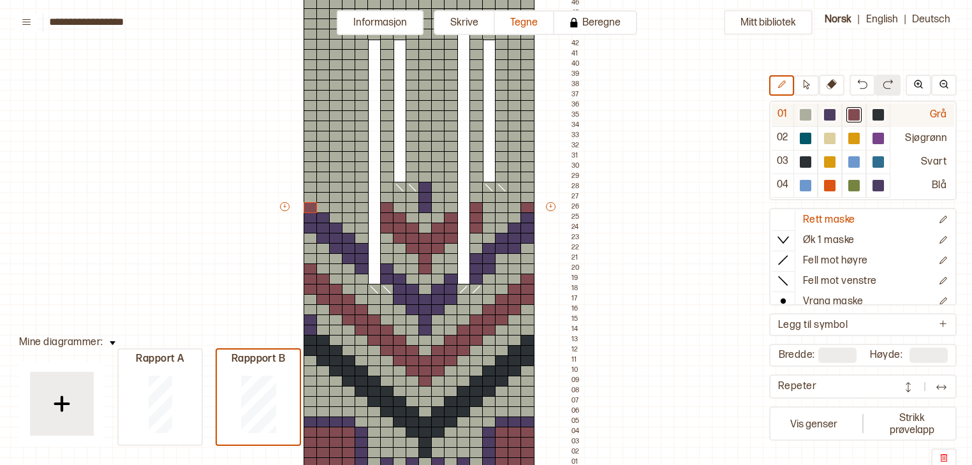
click at [808, 111] on div at bounding box center [805, 114] width 11 height 11
click at [528, 209] on div at bounding box center [527, 207] width 14 height 11
click at [825, 124] on div at bounding box center [830, 115] width 24 height 24
click at [310, 195] on div "+ + + + 18 17 16 15 14 13 12 11 10 09 08 07 06 05 04 03 02 01 52 51 50 49 48 47…" at bounding box center [431, 212] width 306 height 592
click at [883, 107] on div at bounding box center [878, 114] width 15 height 15
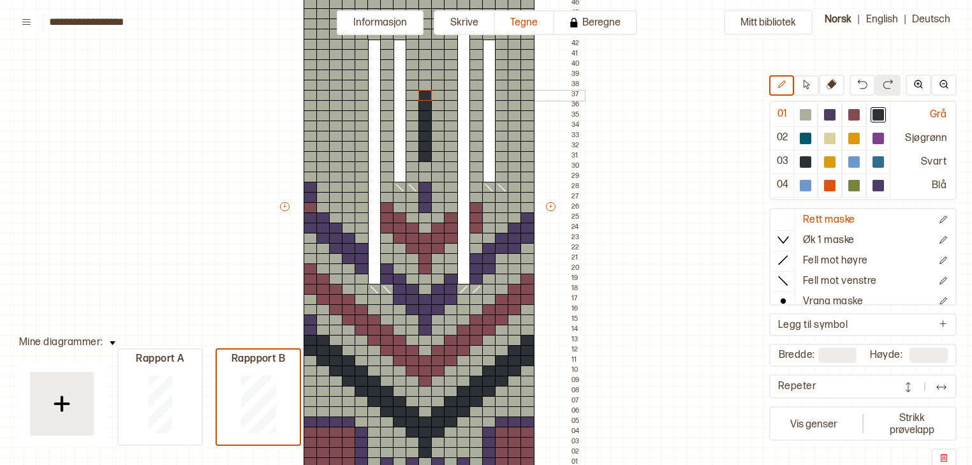
drag, startPoint x: 427, startPoint y: 153, endPoint x: 424, endPoint y: 95, distance: 58.1
click at [424, 95] on div "+ + + + 18 17 16 15 14 13 12 11 10 09 08 07 06 05 04 03 02 01 52 51 50 49 48 47…" at bounding box center [431, 212] width 306 height 592
drag, startPoint x: 424, startPoint y: 84, endPoint x: 424, endPoint y: 77, distance: 7.7
click at [424, 77] on div "+ + + + 18 17 16 15 14 13 12 11 10 09 08 07 06 05 04 03 02 01 52 51 50 49 48 47…" at bounding box center [431, 212] width 306 height 592
drag, startPoint x: 499, startPoint y: 155, endPoint x: 500, endPoint y: 77, distance: 77.8
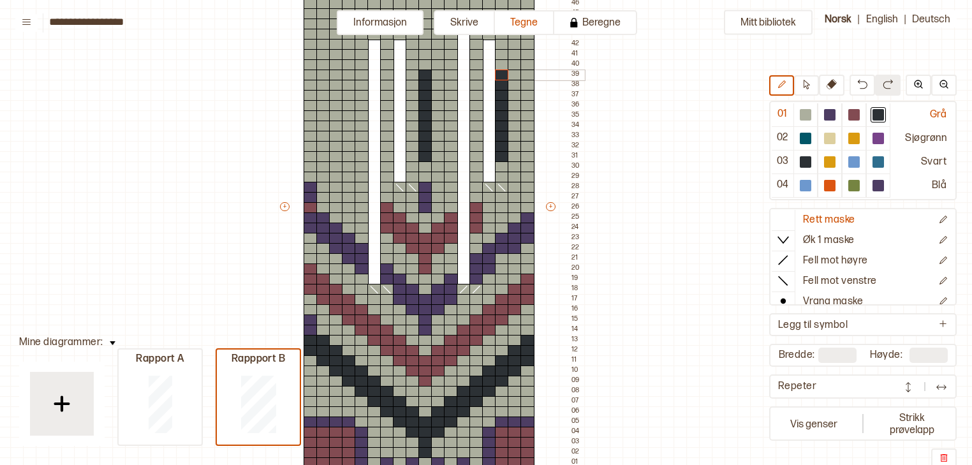
click at [500, 77] on div "+ + + + 18 17 16 15 14 13 12 11 10 09 08 07 06 05 04 03 02 01 52 51 50 49 48 47…" at bounding box center [431, 212] width 306 height 592
drag, startPoint x: 347, startPoint y: 157, endPoint x: 346, endPoint y: 77, distance: 79.7
click at [346, 77] on div "+ + + + 18 17 16 15 14 13 12 11 10 09 08 07 06 05 04 03 02 01 52 51 50 49 48 47…" at bounding box center [431, 212] width 306 height 592
click at [528, 115] on div at bounding box center [527, 115] width 14 height 11
click at [450, 117] on div at bounding box center [451, 115] width 14 height 11
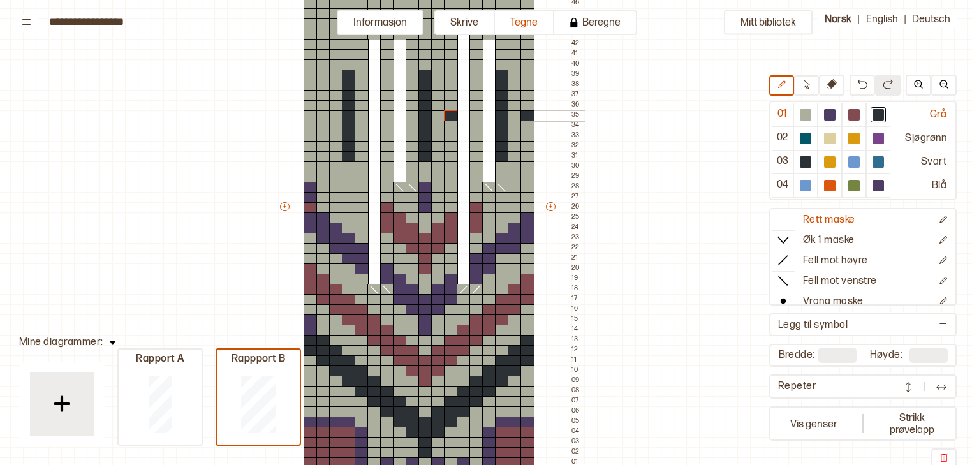
click at [383, 115] on div at bounding box center [387, 115] width 14 height 11
click at [320, 115] on div at bounding box center [323, 115] width 14 height 11
click at [836, 116] on div at bounding box center [829, 114] width 11 height 11
click at [309, 117] on div at bounding box center [311, 115] width 14 height 11
click at [334, 115] on div at bounding box center [336, 115] width 14 height 11
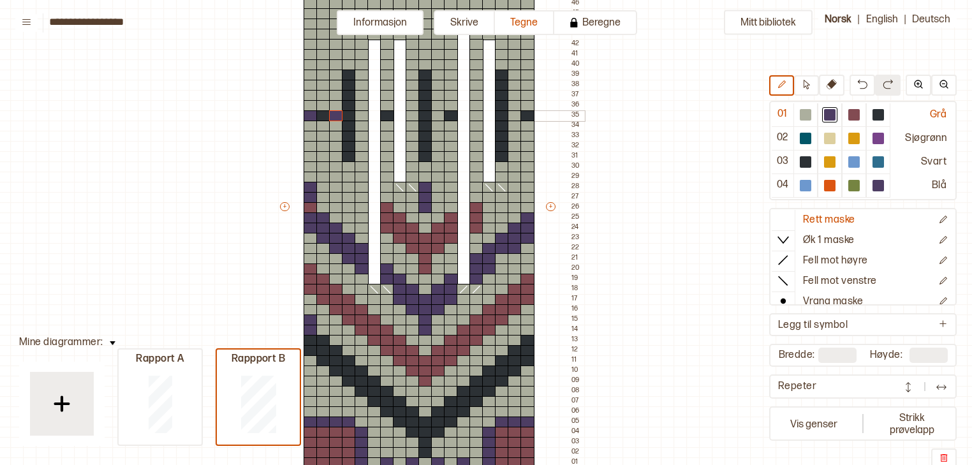
click at [362, 117] on div at bounding box center [362, 115] width 14 height 11
click at [410, 115] on div at bounding box center [413, 115] width 14 height 11
click at [439, 114] on div at bounding box center [438, 115] width 14 height 11
click at [478, 115] on div at bounding box center [476, 115] width 14 height 11
click at [519, 114] on div at bounding box center [515, 115] width 14 height 11
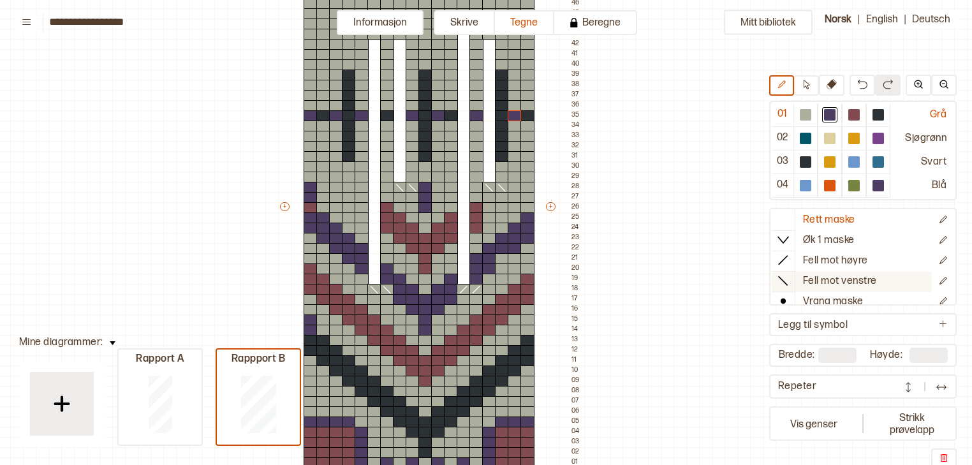
click at [786, 284] on icon at bounding box center [783, 280] width 13 height 13
click at [334, 92] on div at bounding box center [336, 95] width 14 height 11
click at [811, 117] on div at bounding box center [805, 114] width 11 height 11
click at [338, 94] on icon at bounding box center [336, 96] width 13 height 10
click at [321, 95] on div at bounding box center [323, 95] width 14 height 11
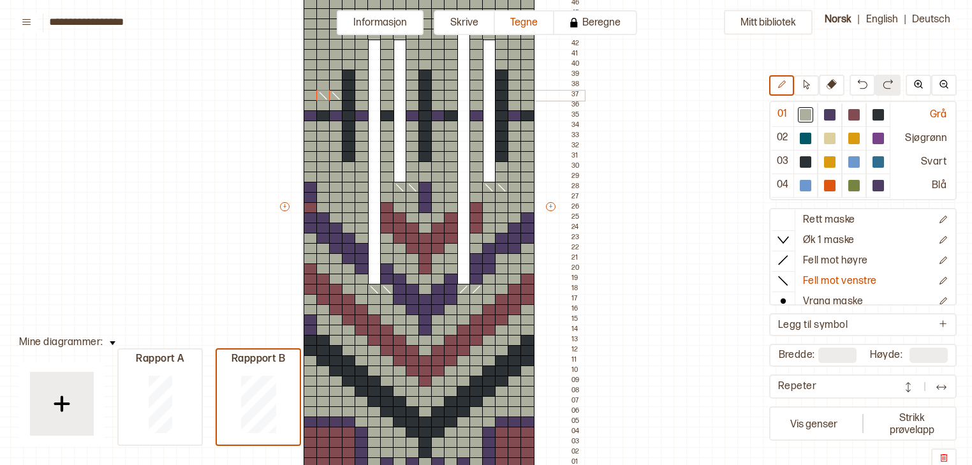
click at [522, 93] on div at bounding box center [527, 95] width 14 height 11
click at [515, 94] on div at bounding box center [515, 95] width 14 height 11
click at [472, 96] on div at bounding box center [476, 95] width 14 height 11
click at [449, 96] on div at bounding box center [451, 95] width 14 height 11
click at [409, 95] on div at bounding box center [413, 95] width 14 height 11
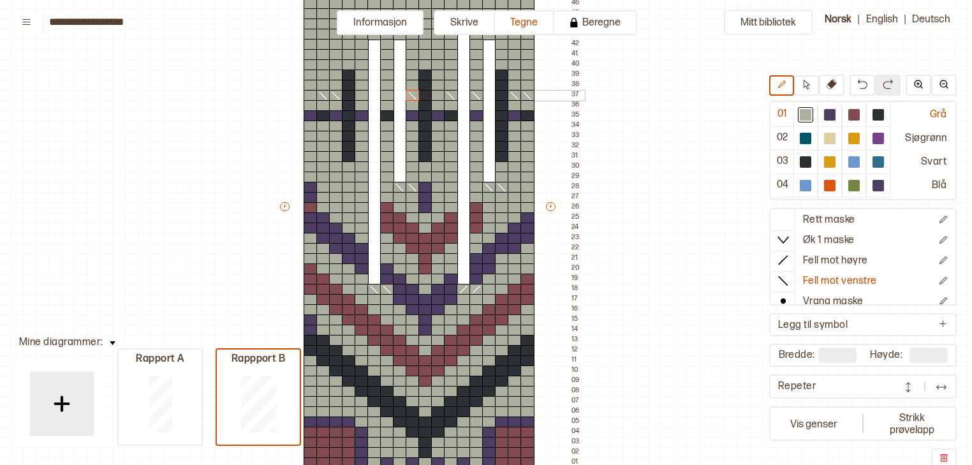
click at [389, 96] on div at bounding box center [387, 95] width 14 height 11
click at [834, 90] on button at bounding box center [832, 85] width 26 height 21
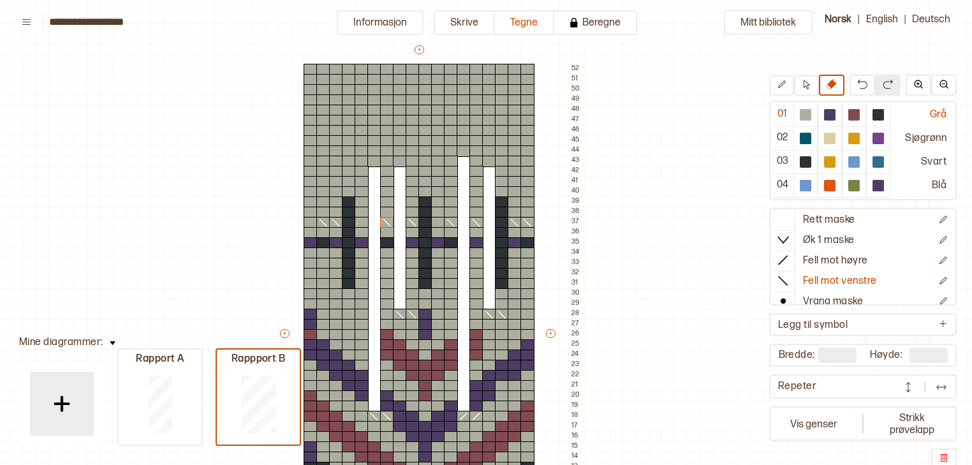
scroll to position [71, 66]
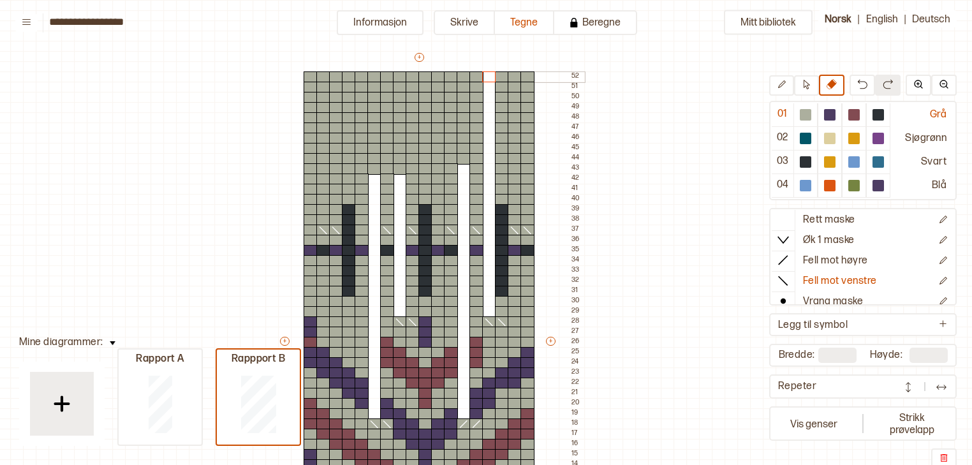
drag, startPoint x: 487, startPoint y: 170, endPoint x: 489, endPoint y: 75, distance: 95.0
click at [489, 75] on div "+ + + + 18 17 16 15 14 13 12 11 10 09 08 07 06 05 04 03 02 01 52 51 50 49 48 47…" at bounding box center [431, 347] width 306 height 592
drag, startPoint x: 466, startPoint y: 74, endPoint x: 467, endPoint y: 164, distance: 89.9
click at [467, 164] on div "+ + + + 18 17 16 15 14 13 12 11 10 09 08 07 06 05 04 03 02 01 52 51 50 49 48 47…" at bounding box center [431, 347] width 306 height 592
drag, startPoint x: 397, startPoint y: 170, endPoint x: 403, endPoint y: 73, distance: 97.8
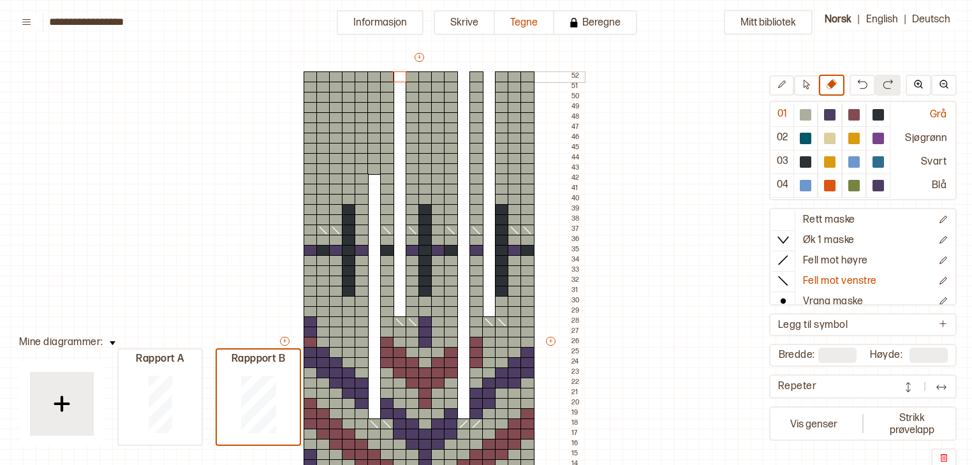
click at [403, 73] on div "+ + + + 18 17 16 15 14 13 12 11 10 09 08 07 06 05 04 03 02 01 52 51 50 49 48 47…" at bounding box center [431, 347] width 306 height 592
drag, startPoint x: 373, startPoint y: 77, endPoint x: 377, endPoint y: 172, distance: 95.1
click at [377, 172] on div "+ + + + 18 17 16 15 14 13 12 11 10 09 08 07 06 05 04 03 02 01 52 51 50 49 48 47…" at bounding box center [431, 347] width 306 height 592
drag, startPoint x: 385, startPoint y: 218, endPoint x: 383, endPoint y: 110, distance: 107.8
click at [383, 110] on div "+ + + + 18 17 16 15 14 13 12 11 10 09 08 07 06 05 04 03 02 01 52 51 50 49 48 47…" at bounding box center [431, 347] width 306 height 592
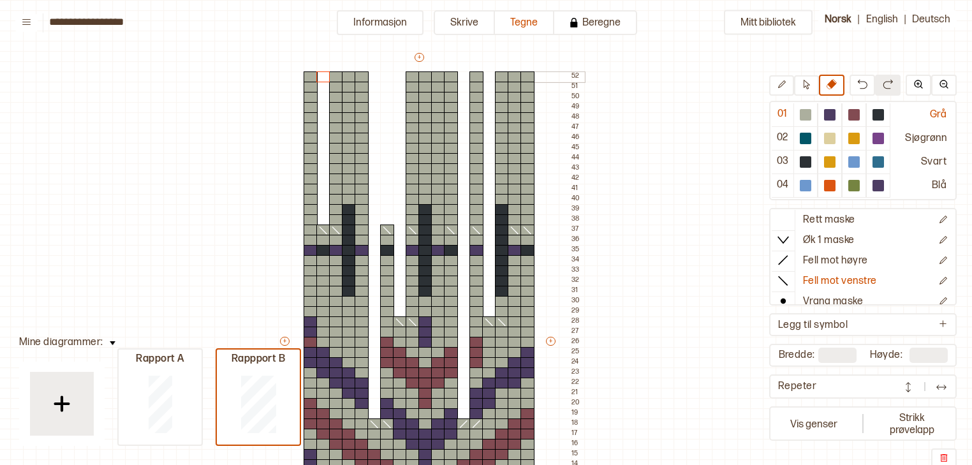
drag, startPoint x: 325, startPoint y: 219, endPoint x: 322, endPoint y: 71, distance: 148.6
click at [322, 71] on div "+ + + + 18 17 16 15 14 13 12 11 10 09 08 07 06 05 04 03 02 01 52 51 50 49 48 47…" at bounding box center [431, 347] width 306 height 592
drag, startPoint x: 453, startPoint y: 218, endPoint x: 454, endPoint y: 119, distance: 99.5
click at [454, 119] on div "+ + + + 18 17 16 15 14 13 12 11 10 09 08 07 06 05 04 03 02 01 52 51 50 49 48 47…" at bounding box center [431, 347] width 306 height 592
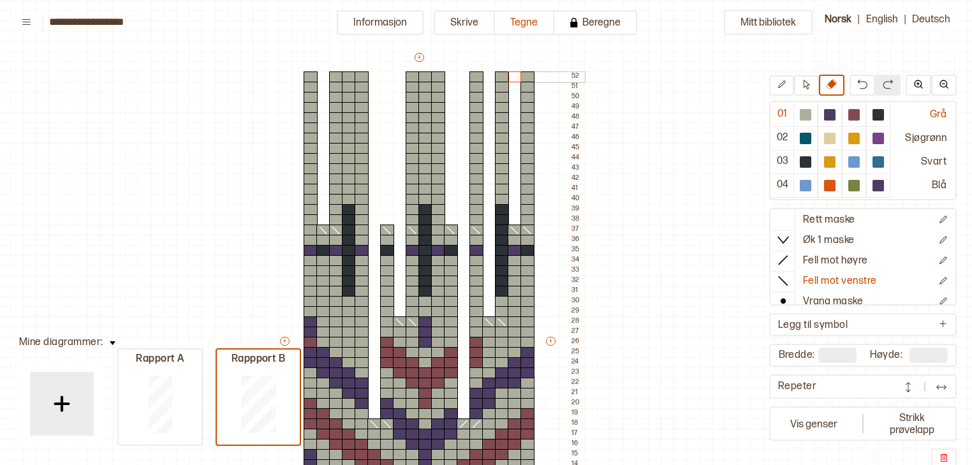
drag, startPoint x: 515, startPoint y: 222, endPoint x: 513, endPoint y: 75, distance: 146.7
click at [513, 75] on div "+ + + + 18 17 16 15 14 13 12 11 10 09 08 07 06 05 04 03 02 01 52 51 50 49 48 47…" at bounding box center [431, 347] width 306 height 592
click at [788, 277] on icon at bounding box center [783, 280] width 13 height 13
click at [806, 122] on div at bounding box center [805, 115] width 24 height 24
click at [788, 277] on icon at bounding box center [783, 280] width 13 height 13
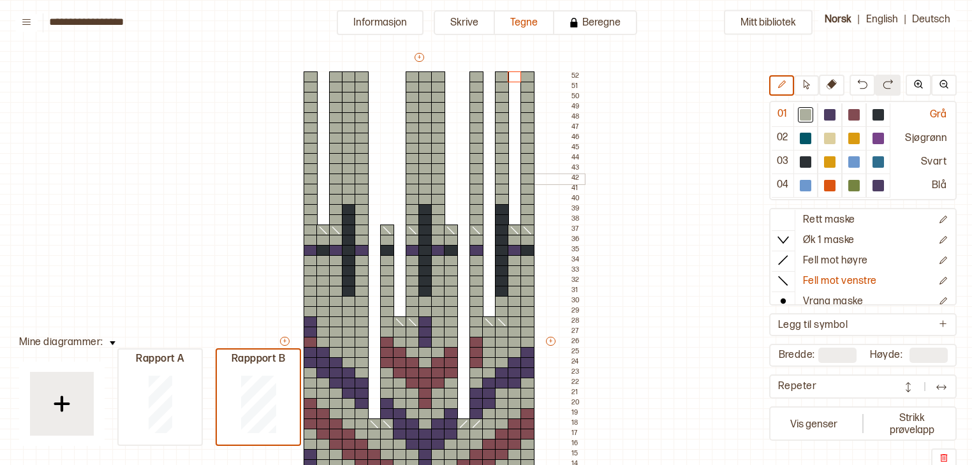
click at [526, 177] on div at bounding box center [527, 178] width 14 height 11
click at [508, 179] on div at bounding box center [502, 178] width 14 height 11
click at [334, 178] on div at bounding box center [336, 178] width 14 height 11
click at [313, 178] on div at bounding box center [311, 178] width 14 height 11
click at [837, 80] on icon at bounding box center [832, 84] width 10 height 10
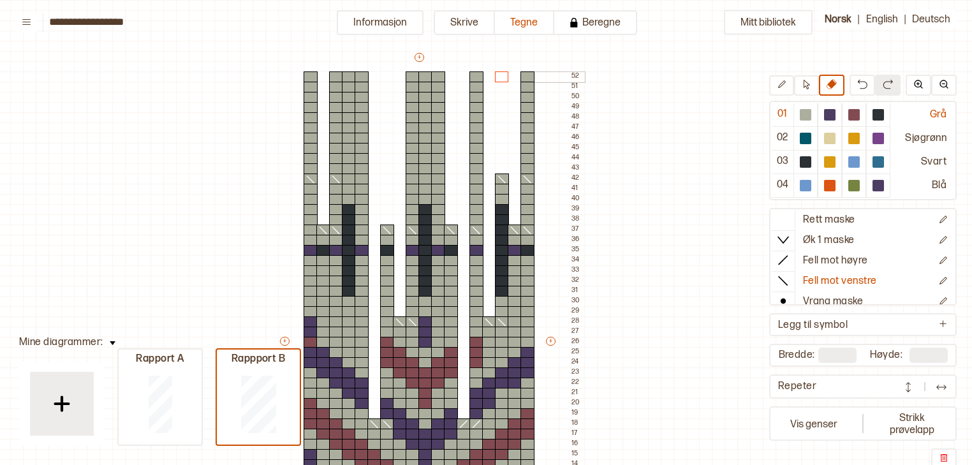
drag, startPoint x: 500, startPoint y: 166, endPoint x: 500, endPoint y: 77, distance: 89.3
click at [500, 77] on div "+ + + + 18 17 16 15 14 13 12 11 10 09 08 07 06 05 04 03 02 01 52 51 50 49 48 47…" at bounding box center [431, 347] width 306 height 592
drag, startPoint x: 309, startPoint y: 78, endPoint x: 306, endPoint y: 164, distance: 85.5
click at [306, 164] on div "+ + + + 18 17 16 15 14 13 12 11 10 09 08 07 06 05 04 03 02 01 52 51 50 49 48 47…" at bounding box center [431, 347] width 306 height 592
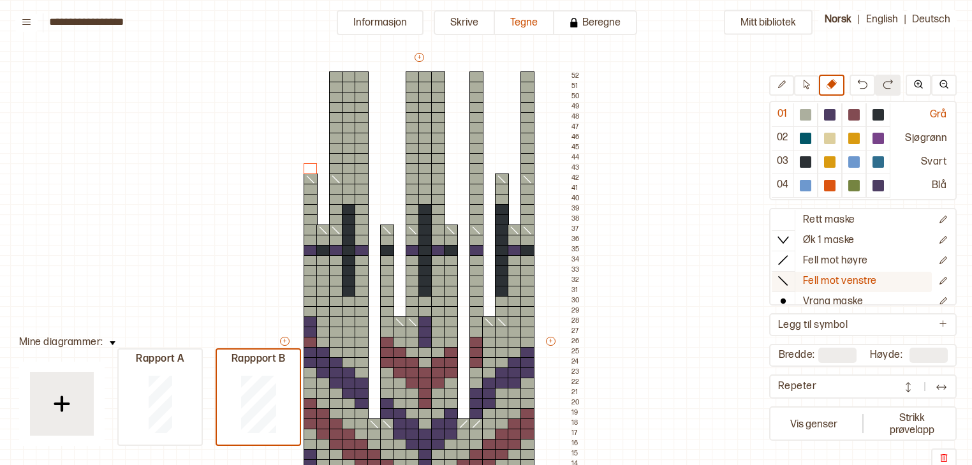
click at [790, 274] on icon at bounding box center [783, 280] width 13 height 13
click at [811, 110] on div at bounding box center [805, 114] width 11 height 11
click at [526, 147] on div at bounding box center [527, 148] width 14 height 11
click at [482, 148] on div at bounding box center [476, 148] width 14 height 11
click at [362, 146] on div at bounding box center [362, 148] width 14 height 11
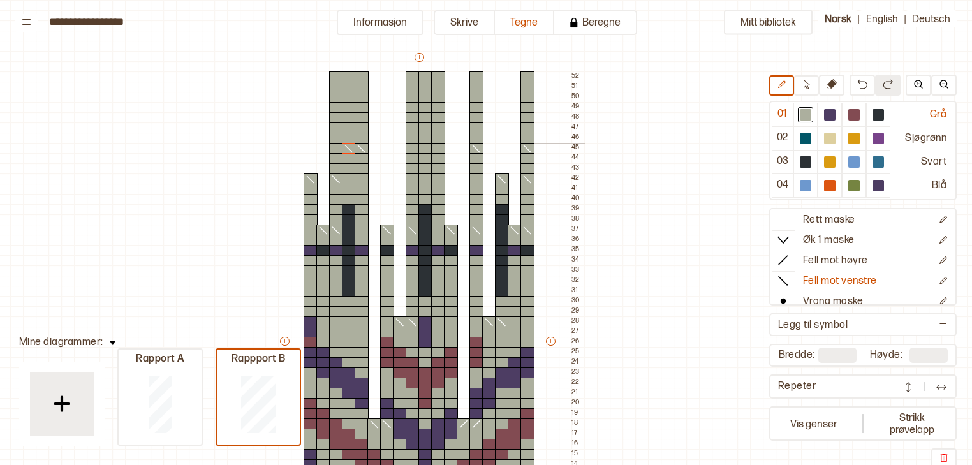
click at [351, 145] on div at bounding box center [349, 148] width 14 height 11
click at [334, 145] on div at bounding box center [336, 148] width 14 height 11
click at [827, 85] on button at bounding box center [832, 85] width 26 height 21
drag, startPoint x: 334, startPoint y: 77, endPoint x: 335, endPoint y: 137, distance: 60.0
click at [335, 137] on div "+ + + + 18 17 16 15 14 13 12 11 10 09 08 07 06 05 04 03 02 01 52 51 50 49 48 47…" at bounding box center [431, 347] width 306 height 592
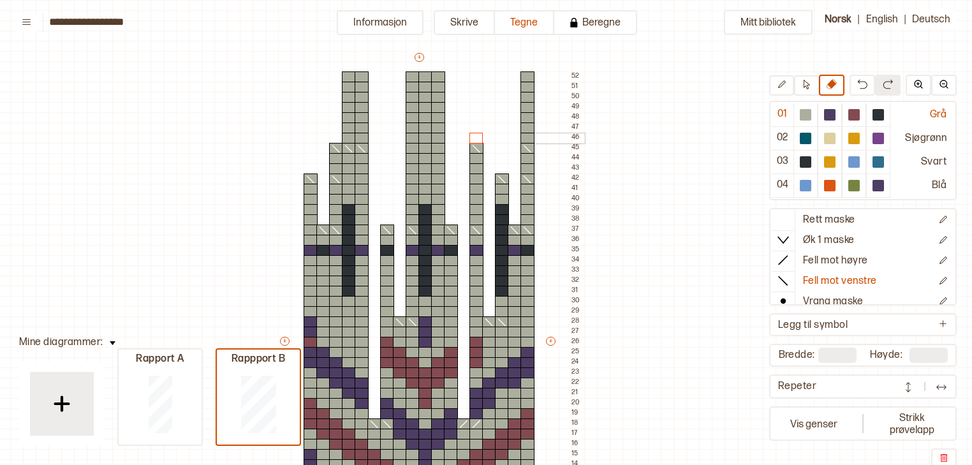
drag, startPoint x: 478, startPoint y: 78, endPoint x: 480, endPoint y: 133, distance: 54.3
click at [480, 133] on div "+ + + + 18 17 16 15 14 13 12 11 10 09 08 07 06 05 04 03 02 01 52 51 50 49 48 47…" at bounding box center [431, 347] width 306 height 592
click at [813, 121] on div at bounding box center [805, 114] width 15 height 15
click at [359, 146] on icon at bounding box center [361, 149] width 13 height 10
click at [875, 119] on div at bounding box center [878, 114] width 11 height 11
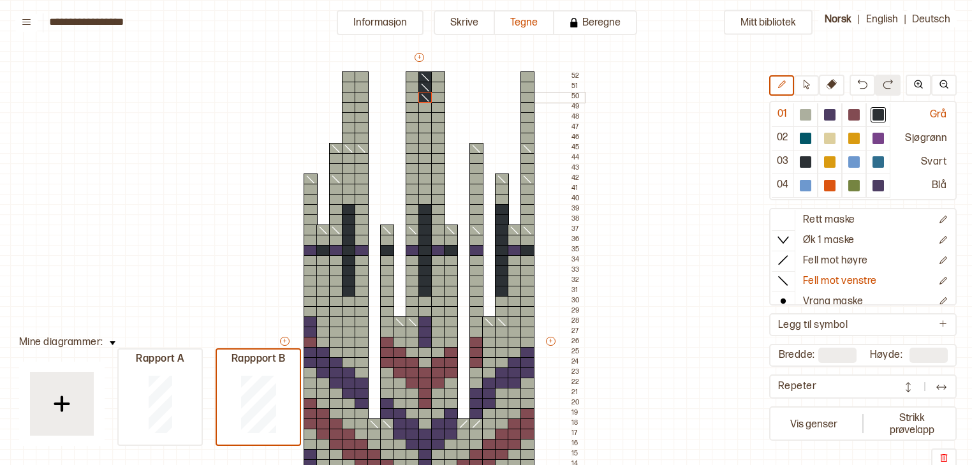
drag, startPoint x: 422, startPoint y: 77, endPoint x: 421, endPoint y: 100, distance: 23.0
click at [421, 100] on div "+ + + + 18 17 16 15 14 13 12 11 10 09 08 07 06 05 04 03 02 01 52 51 50 49 48 47…" at bounding box center [431, 347] width 306 height 592
click at [783, 223] on icon at bounding box center [783, 219] width 13 height 13
drag, startPoint x: 422, startPoint y: 75, endPoint x: 424, endPoint y: 98, distance: 23.0
drag, startPoint x: 526, startPoint y: 78, endPoint x: 524, endPoint y: 100, distance: 21.1
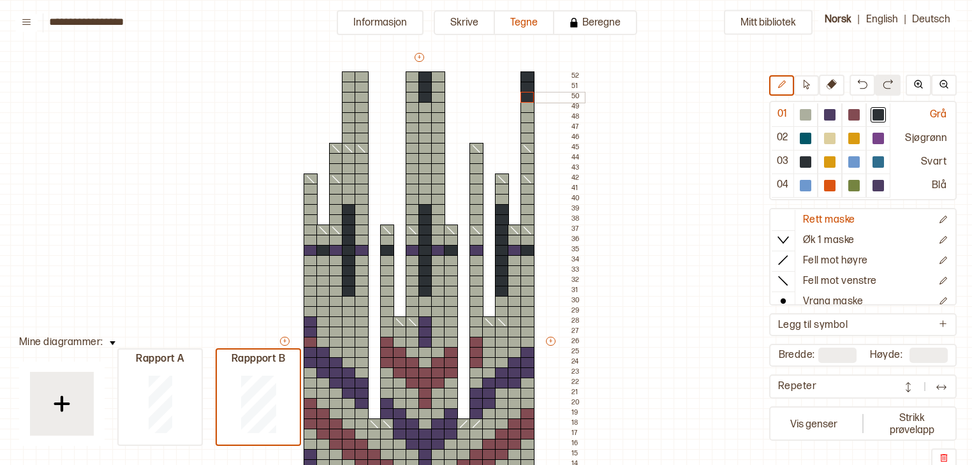
click at [524, 100] on div "+ + + + 18 17 16 15 14 13 12 11 10 09 08 07 06 05 04 03 02 01 52 51 50 49 48 47…" at bounding box center [431, 347] width 306 height 592
drag, startPoint x: 358, startPoint y: 75, endPoint x: 360, endPoint y: 97, distance: 22.4
click at [360, 97] on div "+ + + + 18 17 16 15 14 13 12 11 10 09 08 07 06 05 04 03 02 01 52 51 50 49 48 47…" at bounding box center [431, 347] width 306 height 592
click at [833, 117] on div at bounding box center [829, 114] width 11 height 11
click at [351, 78] on div at bounding box center [349, 76] width 14 height 11
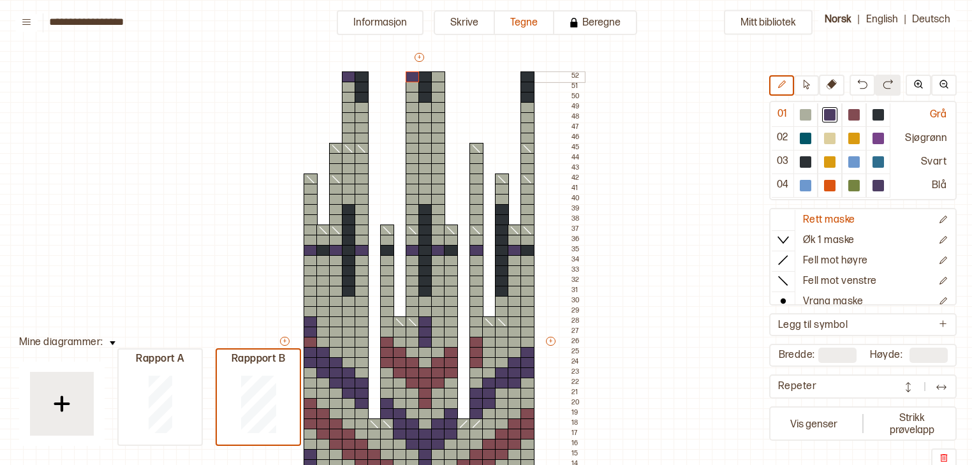
click at [408, 79] on div at bounding box center [413, 76] width 14 height 11
click at [443, 77] on div at bounding box center [438, 76] width 14 height 11
click at [825, 426] on button "Vis genser" at bounding box center [814, 423] width 84 height 29
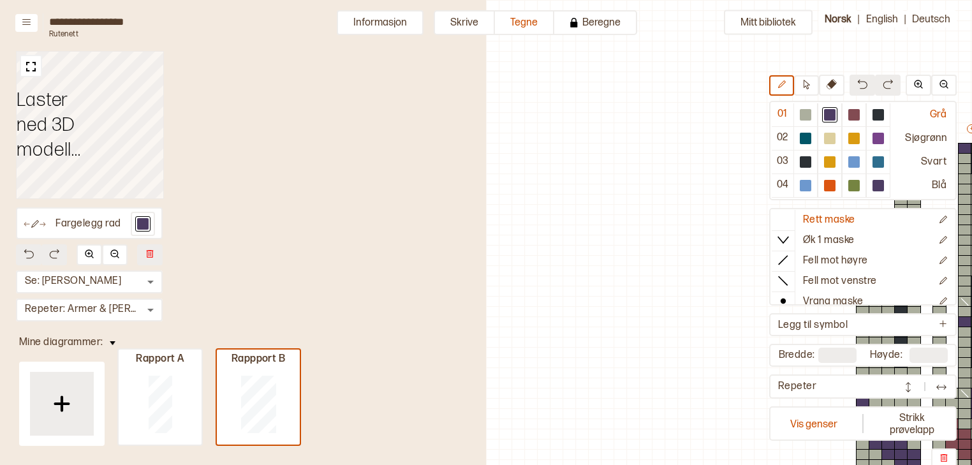
scroll to position [190, 411]
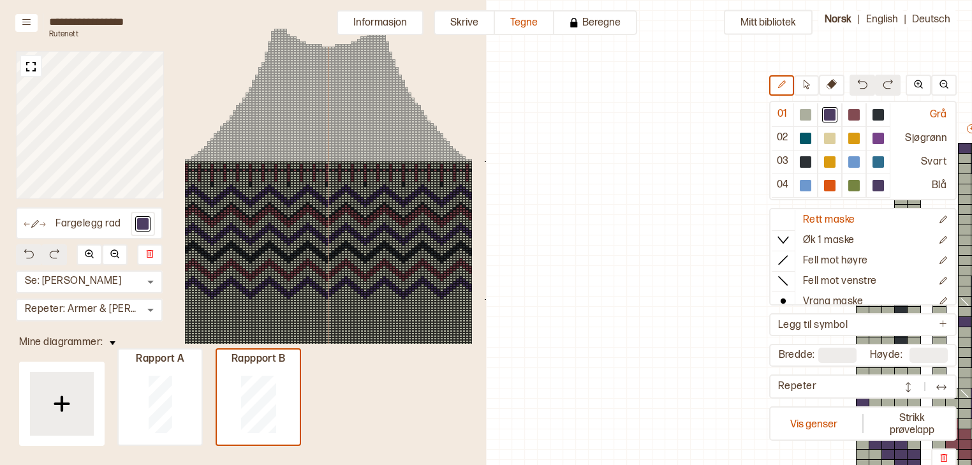
scroll to position [190, 411]
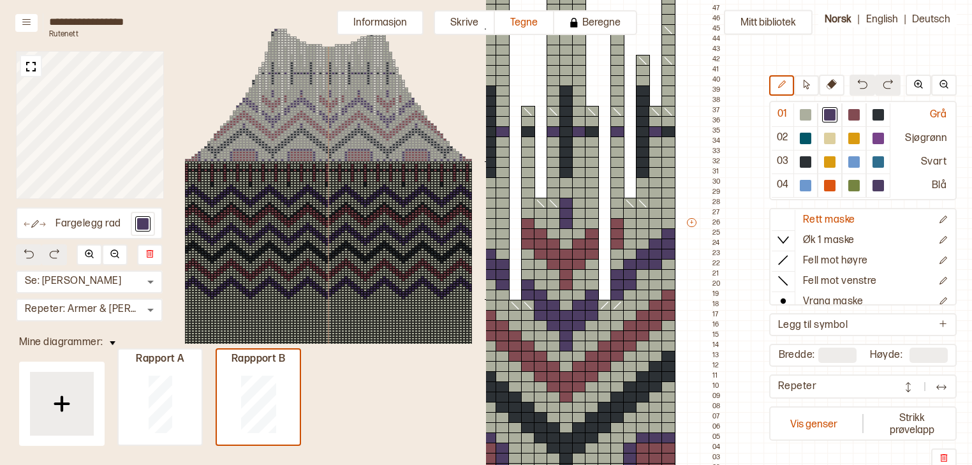
click at [325, 94] on div at bounding box center [326, 93] width 3 height 3
click at [462, 23] on button "Skrive" at bounding box center [464, 22] width 61 height 25
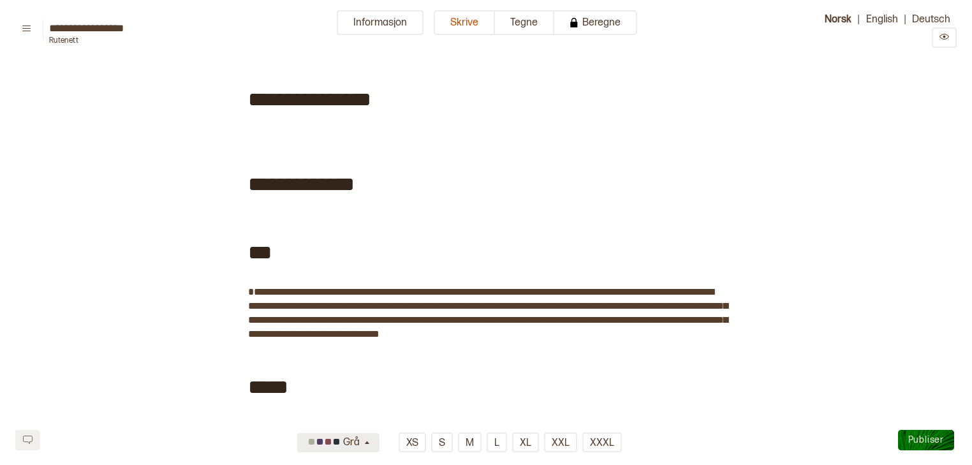
click at [369, 442] on icon "button" at bounding box center [367, 442] width 4 height 3
click at [367, 383] on div "Sjøgrønn" at bounding box center [339, 377] width 82 height 21
click at [513, 30] on button "Tegne" at bounding box center [524, 22] width 59 height 25
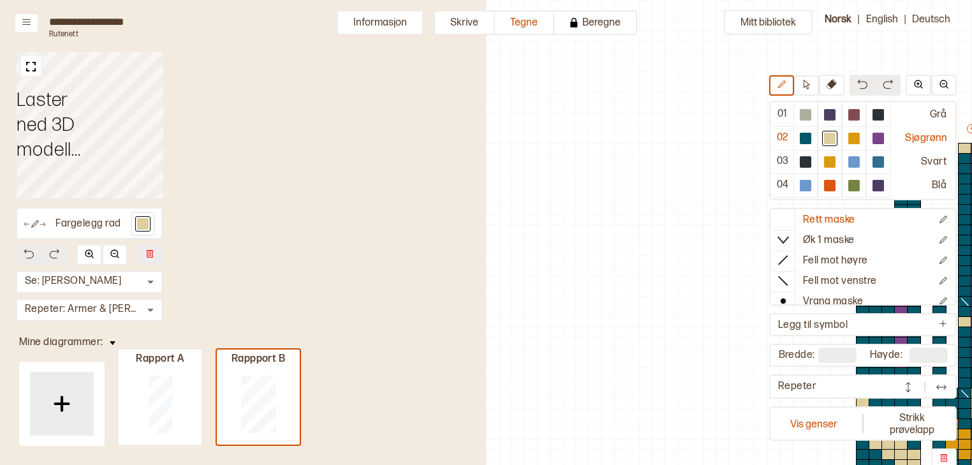
scroll to position [190, 411]
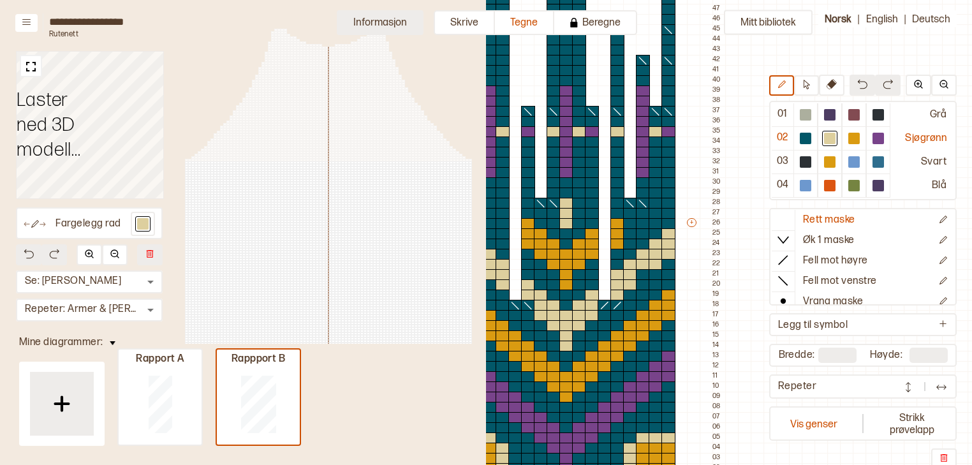
click at [395, 22] on button "Informasjon" at bounding box center [380, 22] width 87 height 25
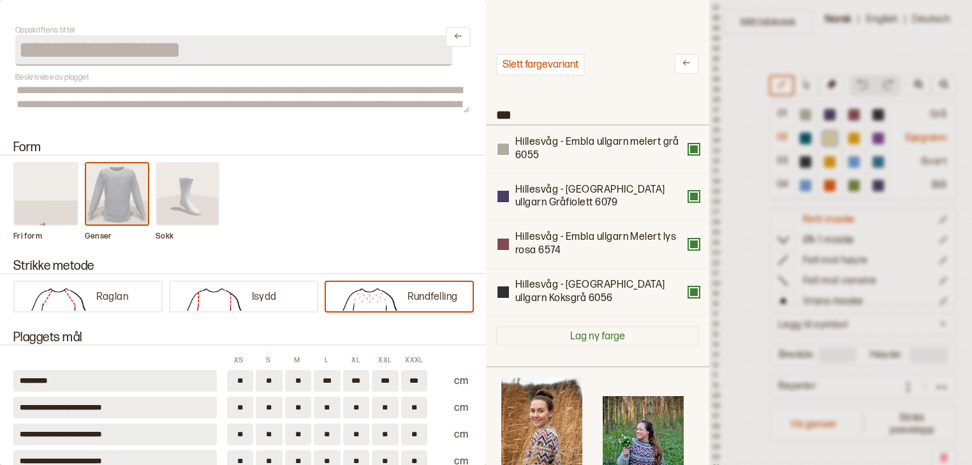
scroll to position [8, 8]
click at [742, 181] on div at bounding box center [486, 232] width 972 height 465
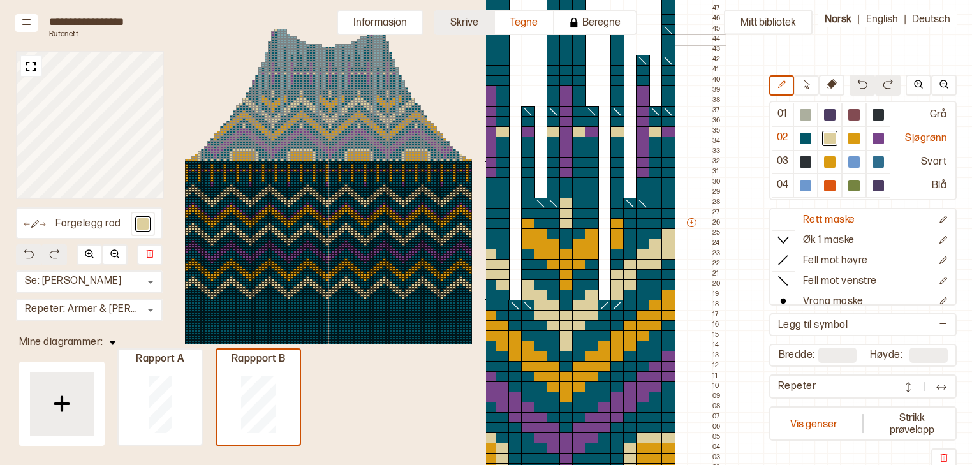
click at [471, 29] on button "Skrive" at bounding box center [464, 22] width 61 height 25
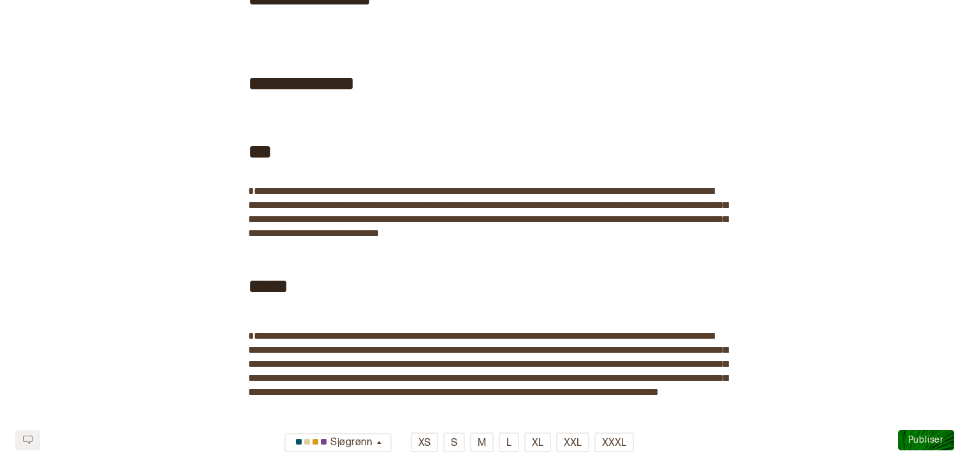
scroll to position [112, 0]
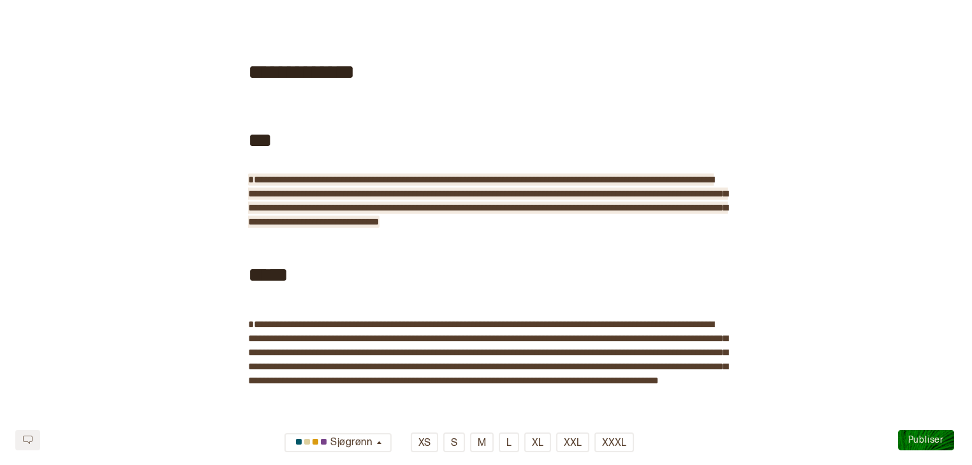
click at [647, 227] on div "**********" at bounding box center [486, 364] width 476 height 824
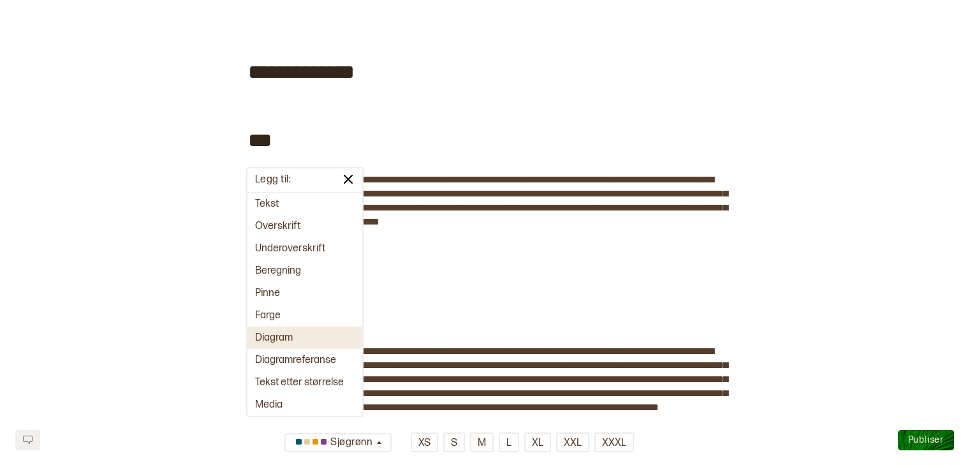
click at [281, 341] on button "Diagram" at bounding box center [304, 338] width 115 height 22
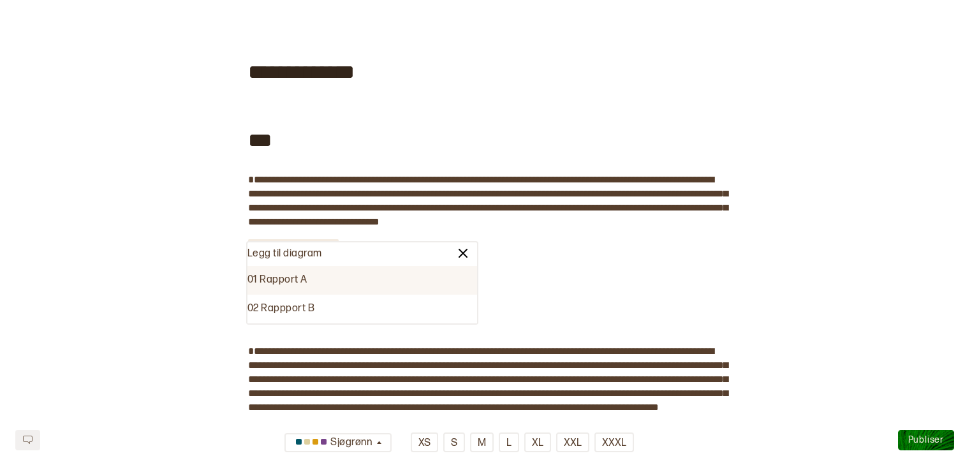
click at [297, 288] on div "01 Rapport A" at bounding box center [362, 280] width 230 height 29
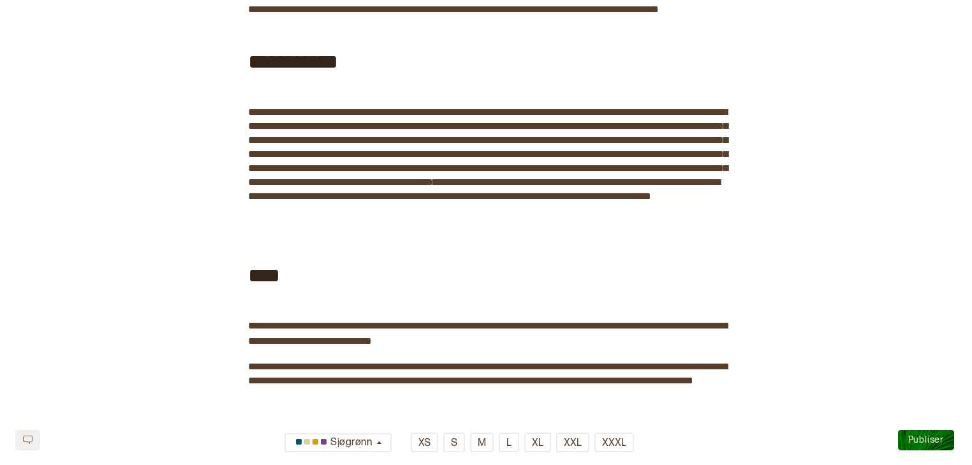
scroll to position [975, 0]
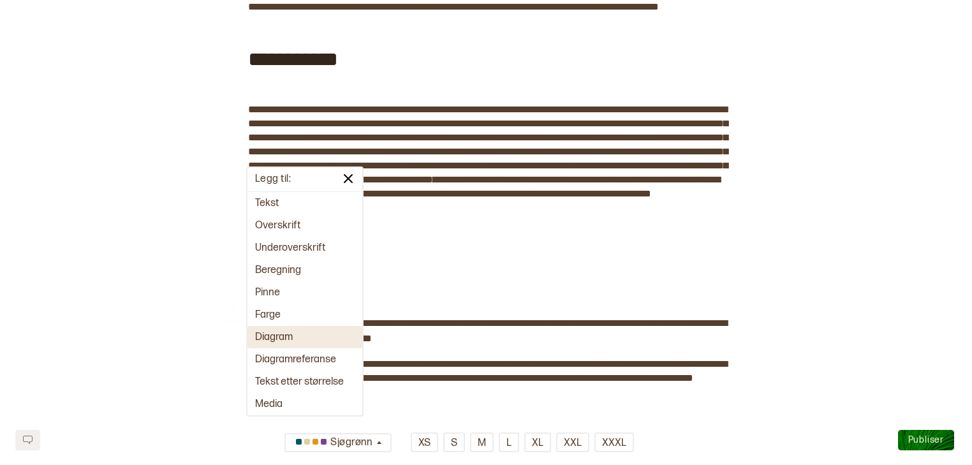
click at [306, 332] on button "Diagram" at bounding box center [304, 337] width 115 height 22
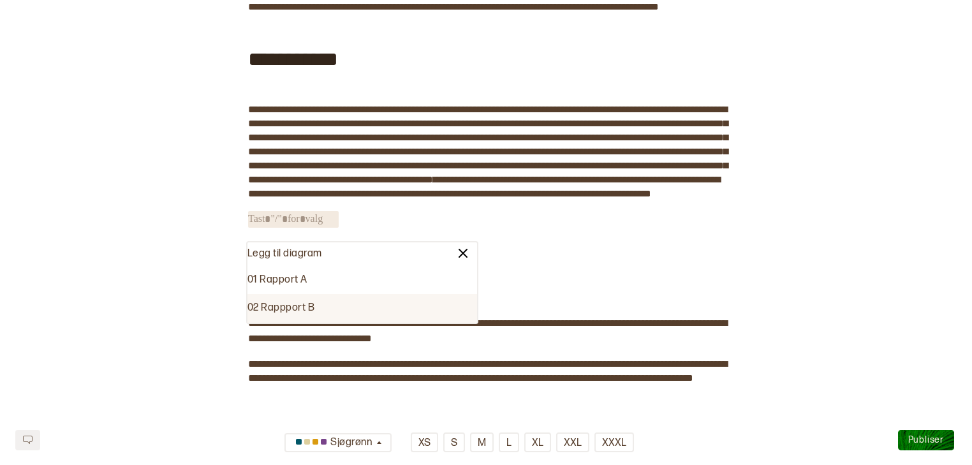
click at [321, 311] on div "02 Rappport B" at bounding box center [362, 308] width 230 height 29
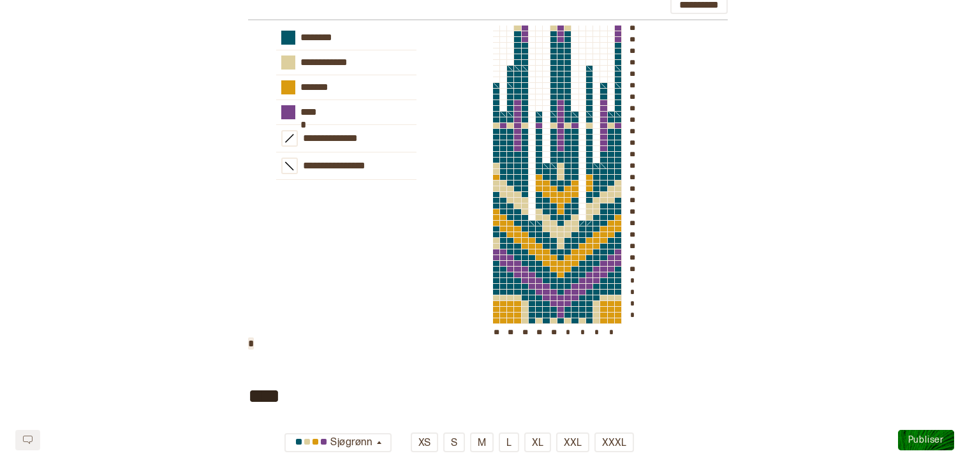
scroll to position [1329, 0]
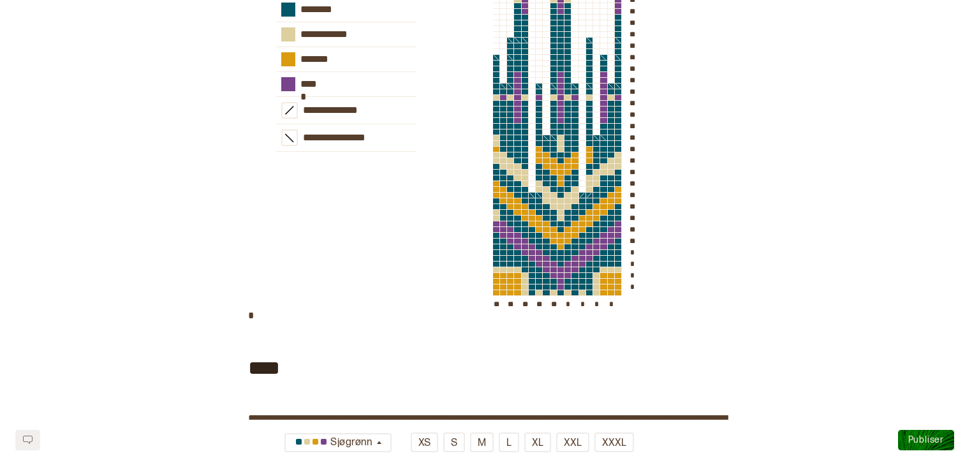
click at [742, 309] on div "**********" at bounding box center [485, 152] width 941 height 311
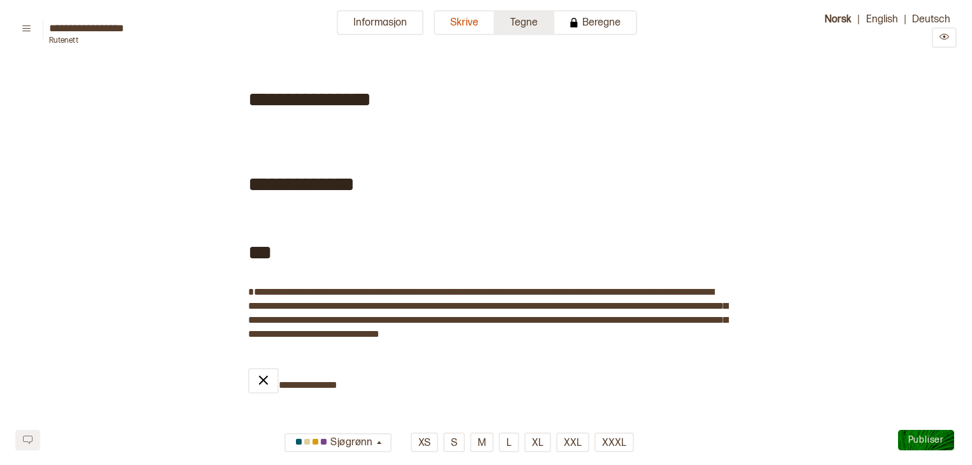
click at [535, 13] on button "Tegne" at bounding box center [524, 22] width 59 height 25
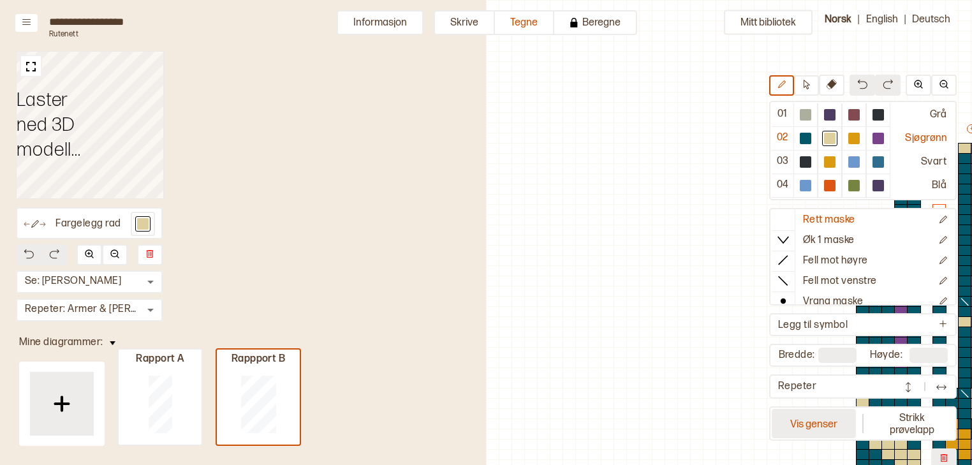
click at [824, 429] on button "Vis genser" at bounding box center [814, 423] width 84 height 29
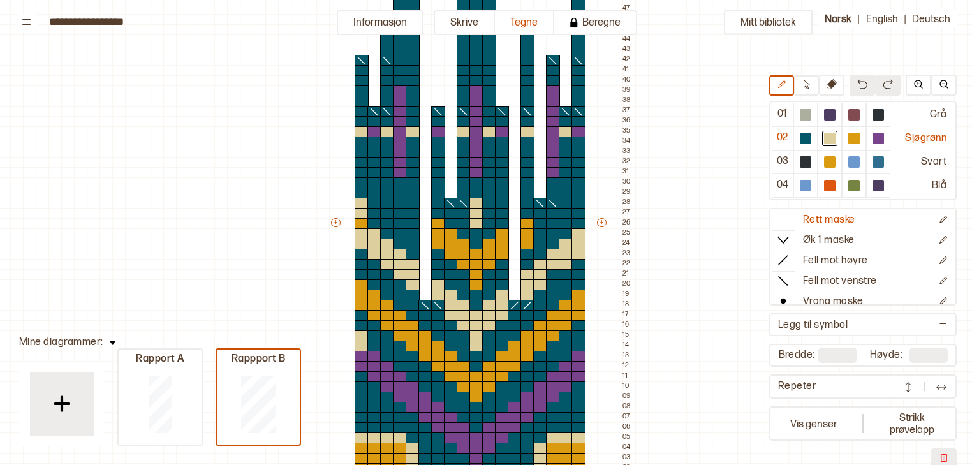
scroll to position [136, 15]
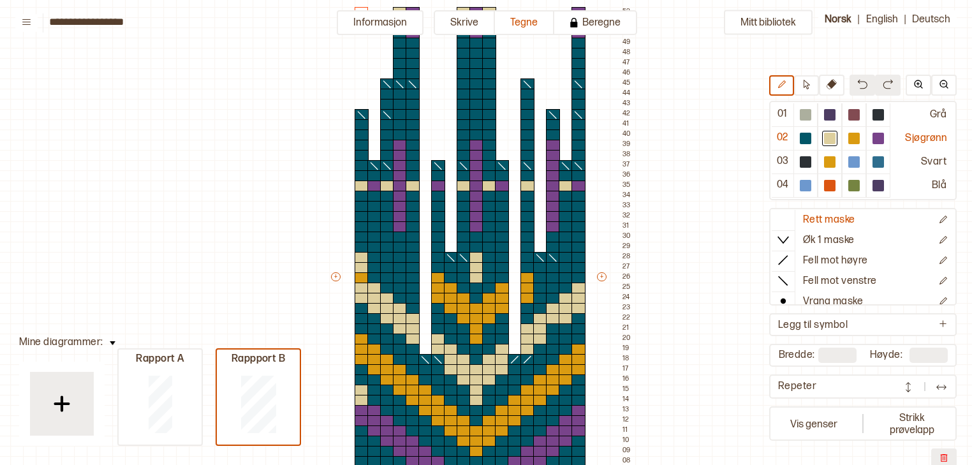
drag, startPoint x: 964, startPoint y: 182, endPoint x: 967, endPoint y: 131, distance: 51.1
click at [967, 131] on div "Mitt bibliotek 01 Grå 02 Sjøgrønn 03 Svart 04 Blå Rett maske Øk 1 maske Fell mo…" at bounding box center [486, 232] width 972 height 465
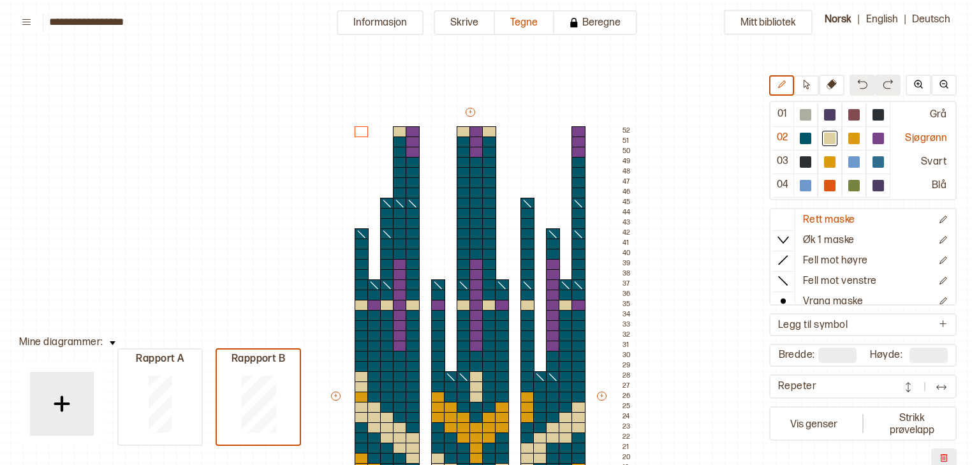
scroll to position [0, 15]
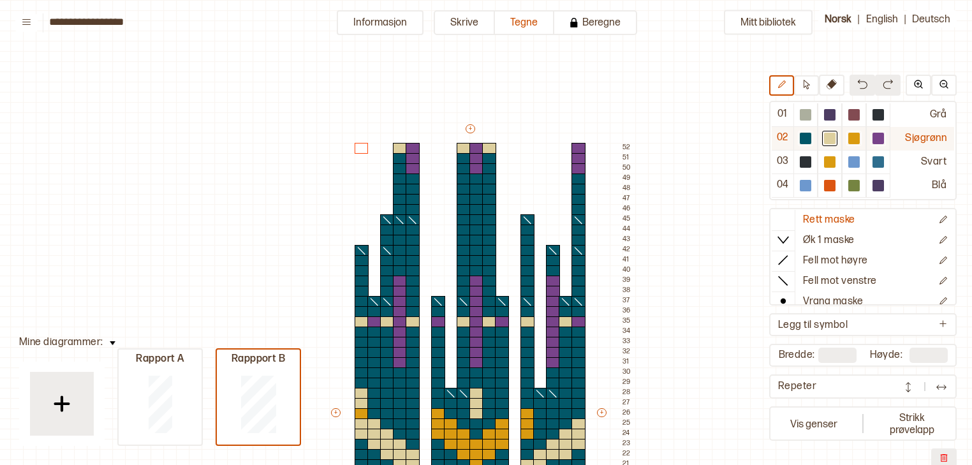
click at [813, 140] on div at bounding box center [805, 138] width 15 height 15
click at [464, 29] on button "Skrive" at bounding box center [464, 22] width 61 height 25
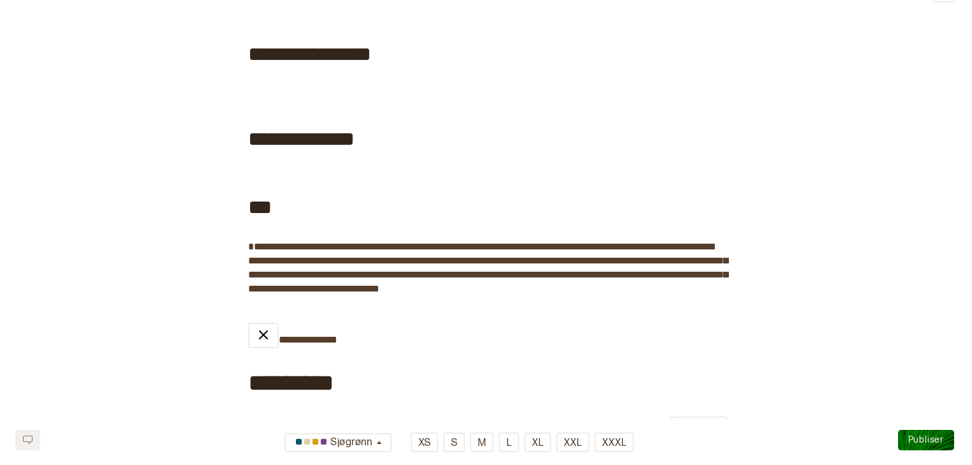
scroll to position [57, 0]
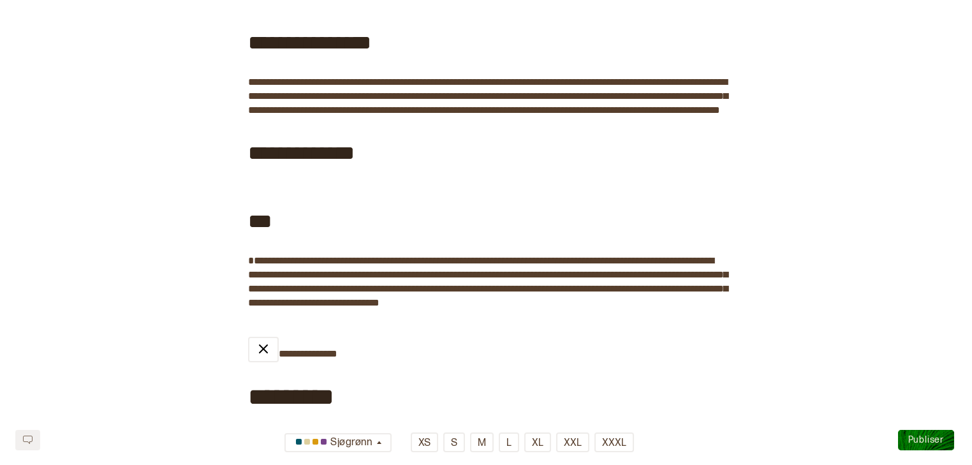
click at [577, 149] on div "**********" at bounding box center [486, 151] width 476 height 68
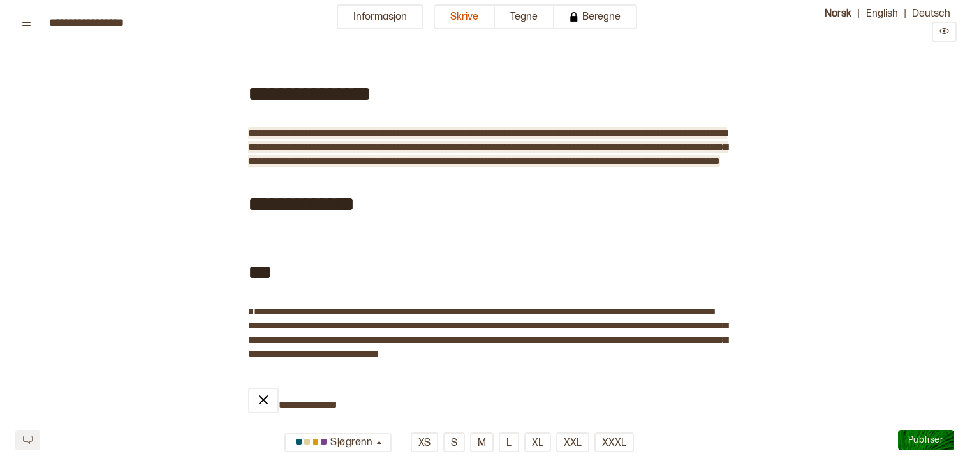
scroll to position [0, 0]
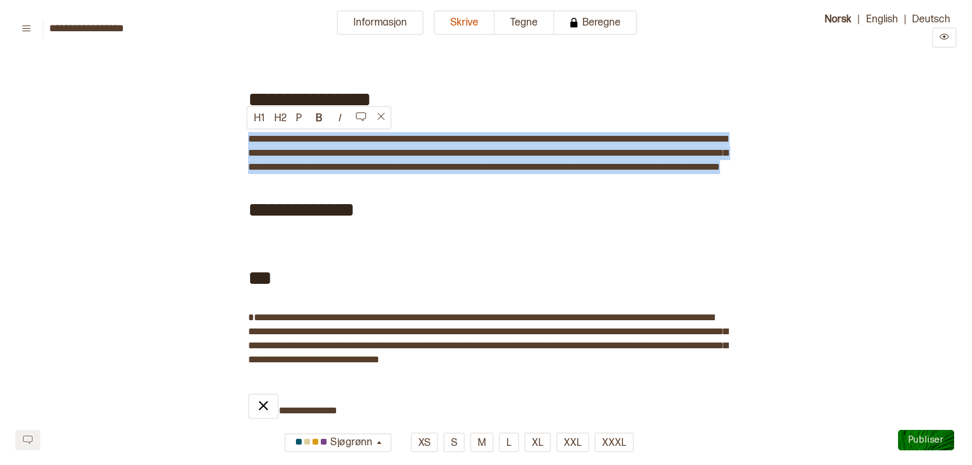
drag, startPoint x: 554, startPoint y: 183, endPoint x: 247, endPoint y: 141, distance: 309.7
click at [248, 141] on span "**********" at bounding box center [488, 153] width 480 height 38
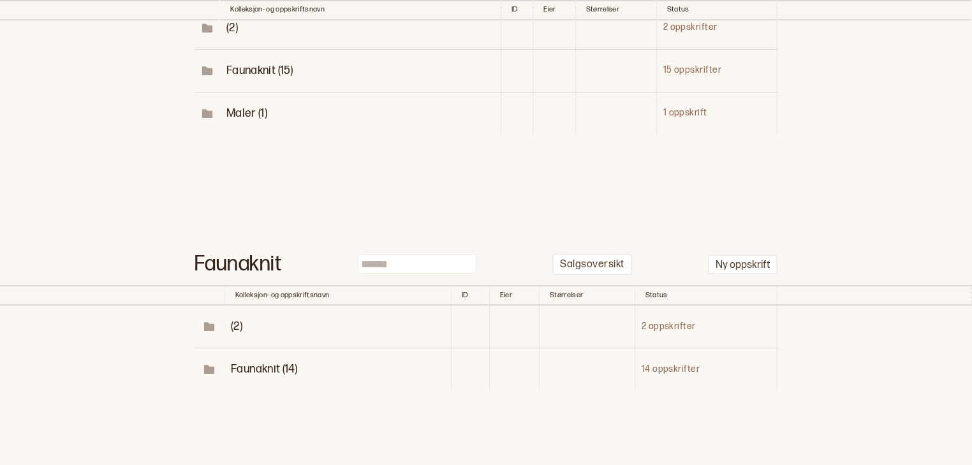
scroll to position [263, 0]
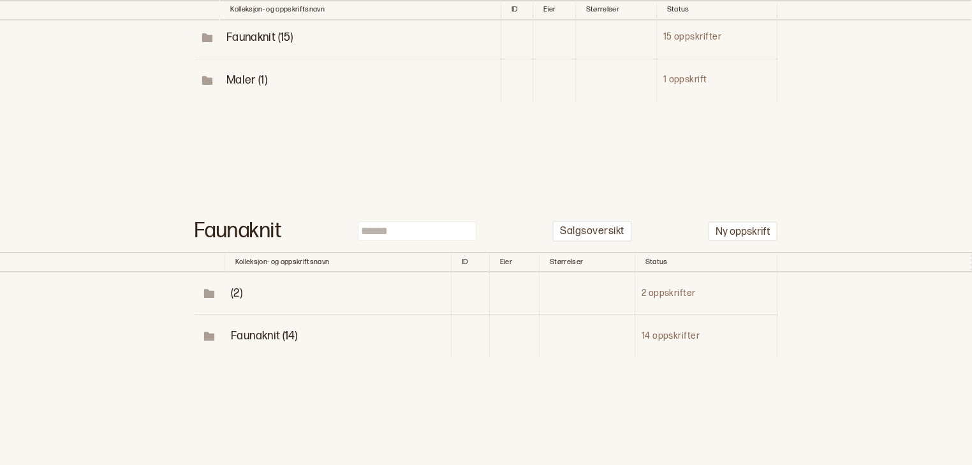
click at [268, 333] on span "Faunaknit (14)" at bounding box center [264, 335] width 66 height 13
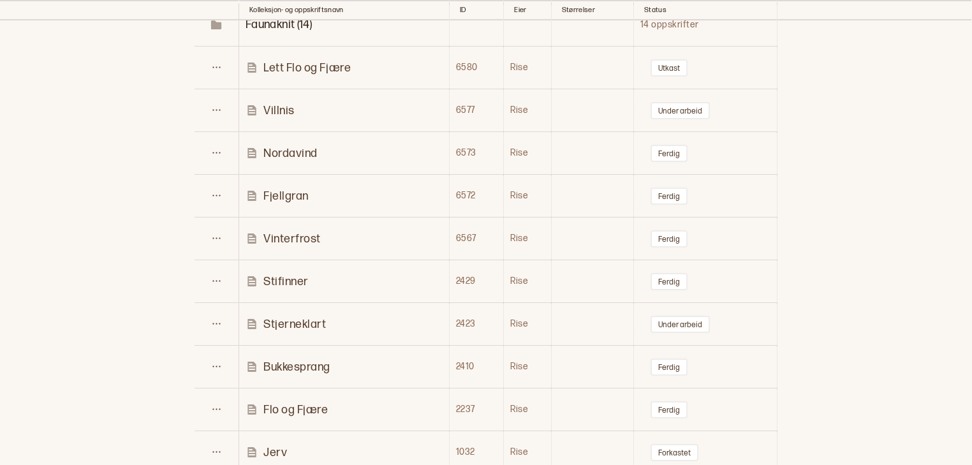
scroll to position [580, 0]
